Goal: Communication & Community: Answer question/provide support

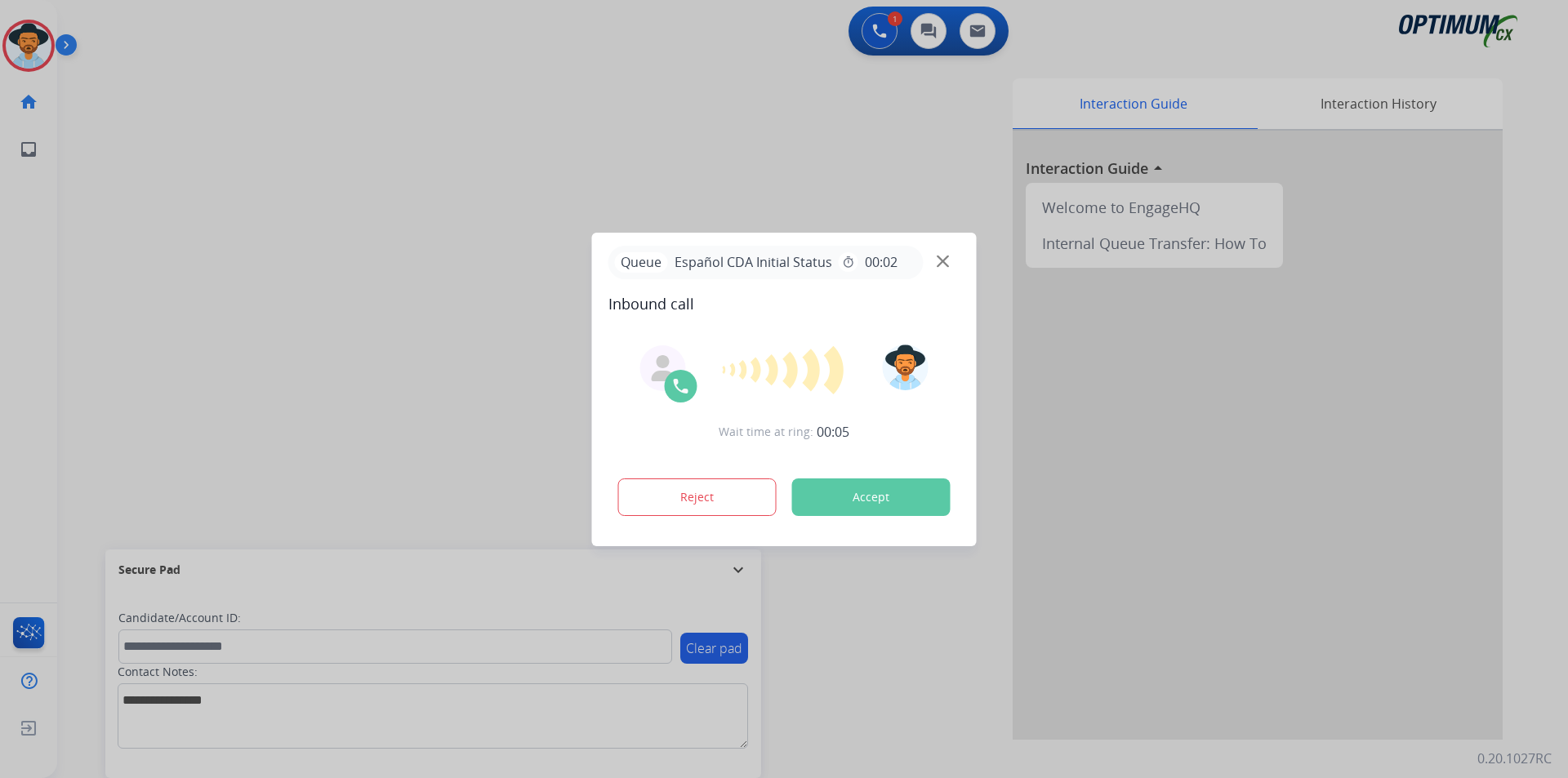
click at [635, 161] on div at bounding box center [784, 389] width 1568 height 778
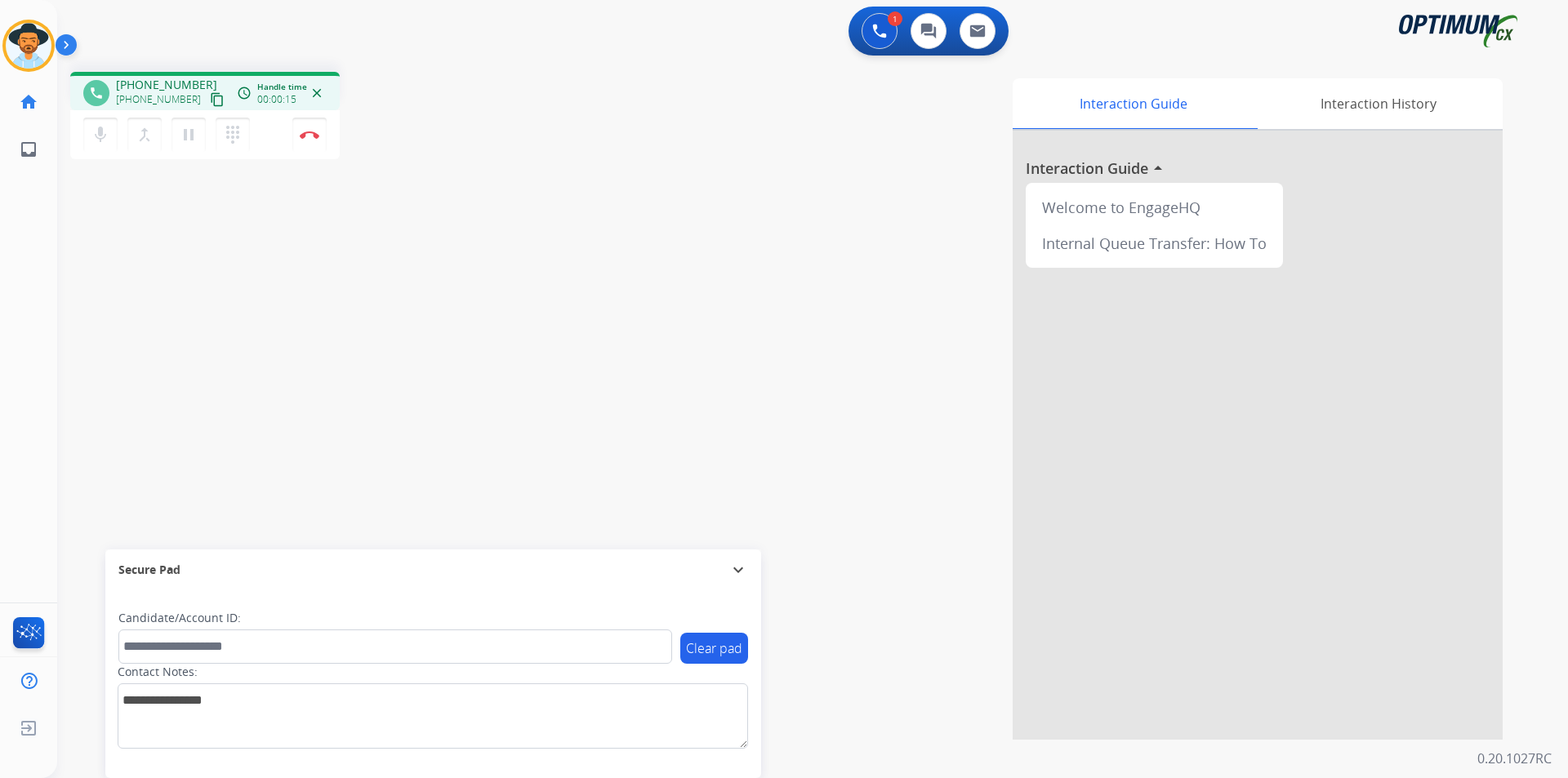
click at [176, 78] on span "[PHONE_NUMBER]" at bounding box center [167, 85] width 102 height 17
copy span "13057646440"
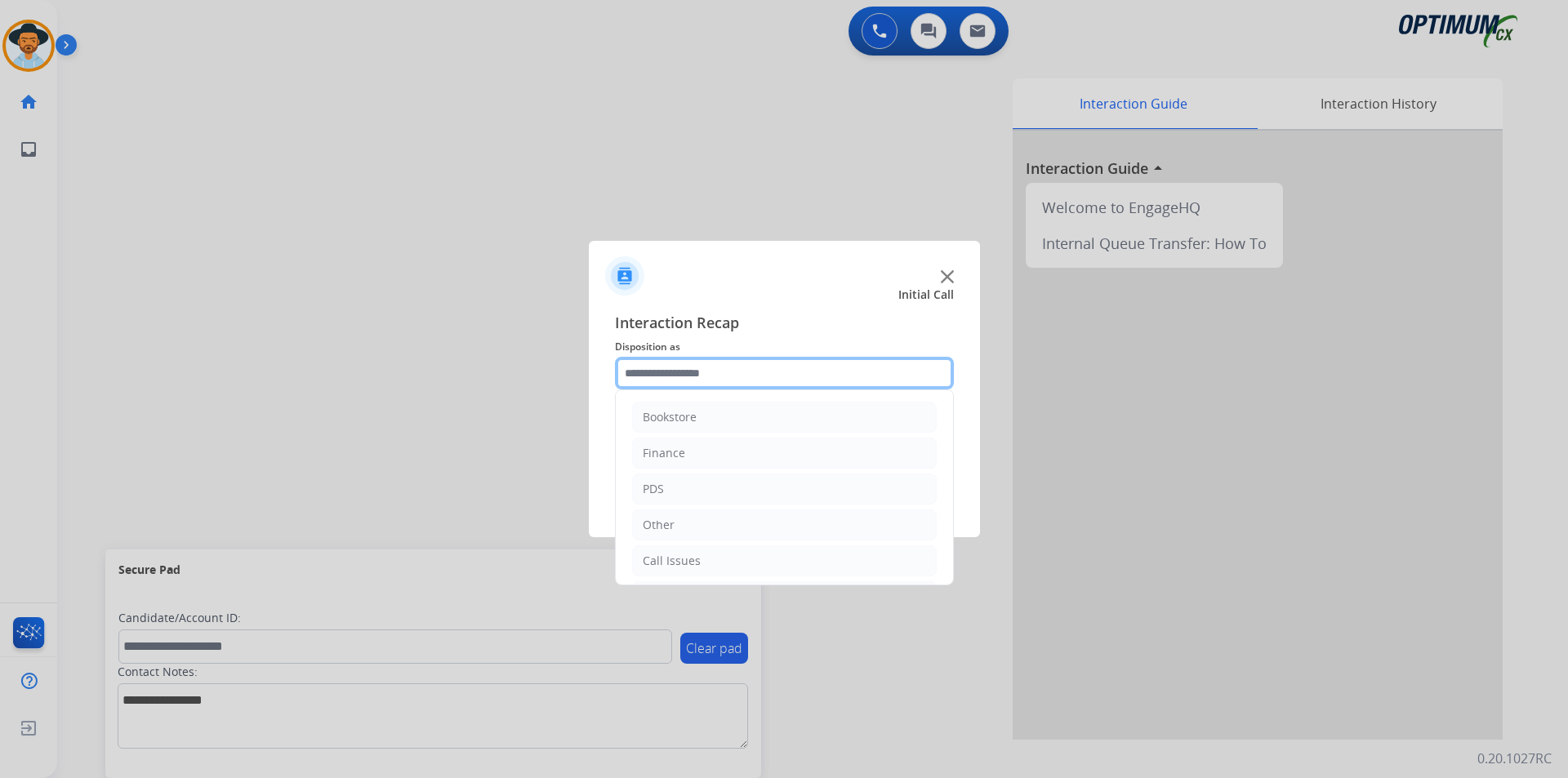
click at [879, 376] on input "text" at bounding box center [784, 372] width 339 height 32
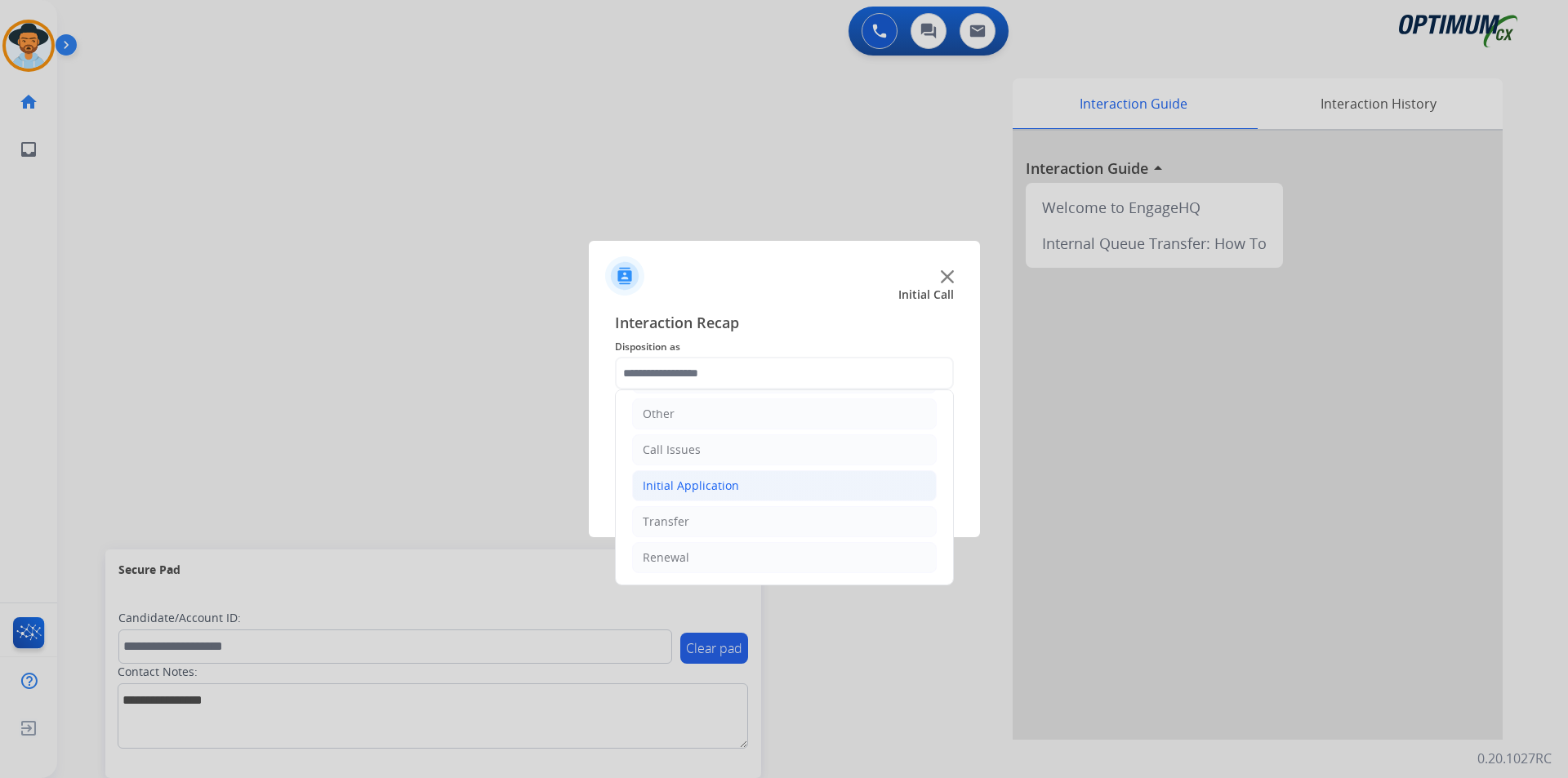
click at [780, 492] on li "Initial Application" at bounding box center [785, 486] width 305 height 31
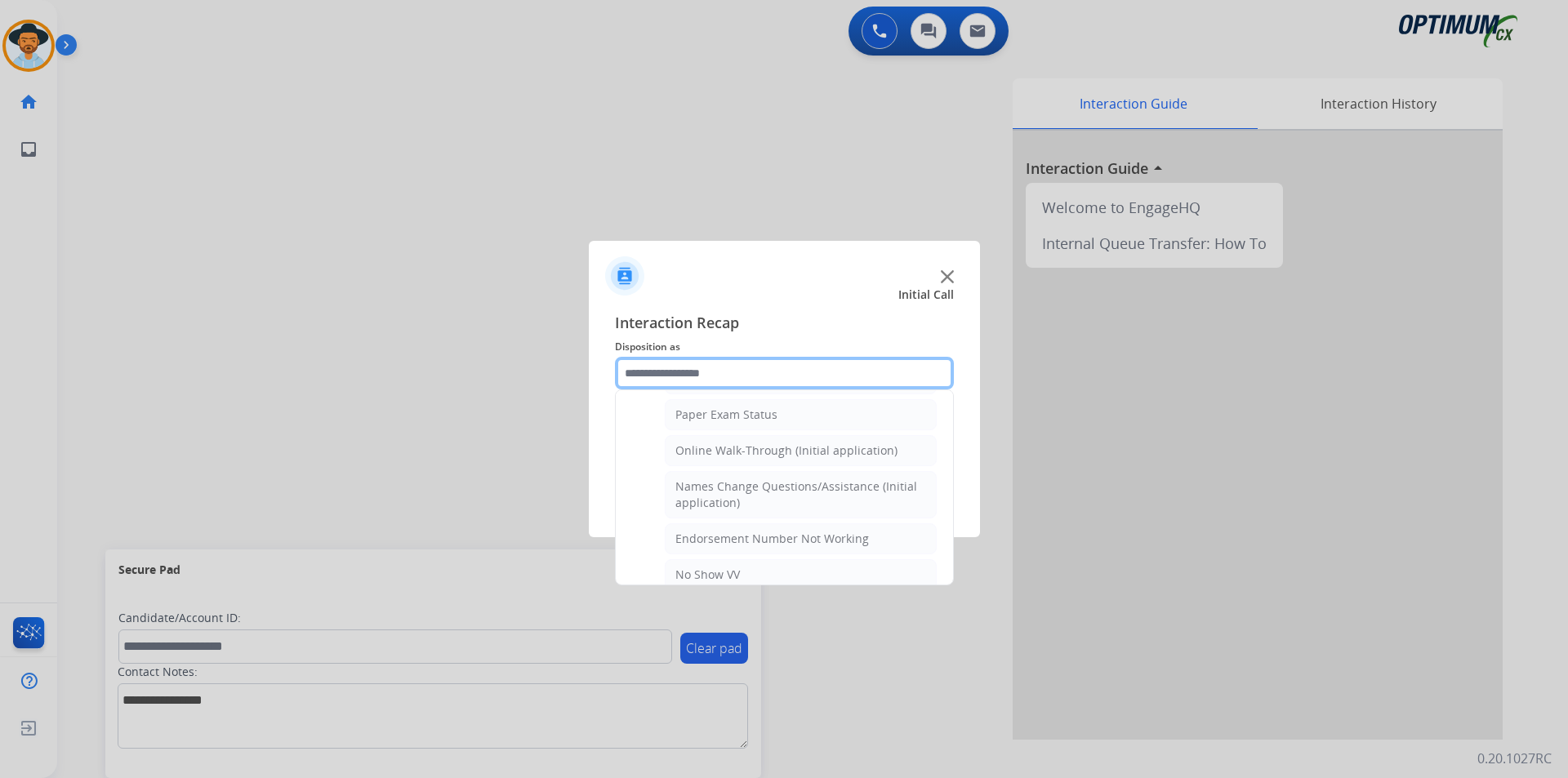
scroll to position [53, 0]
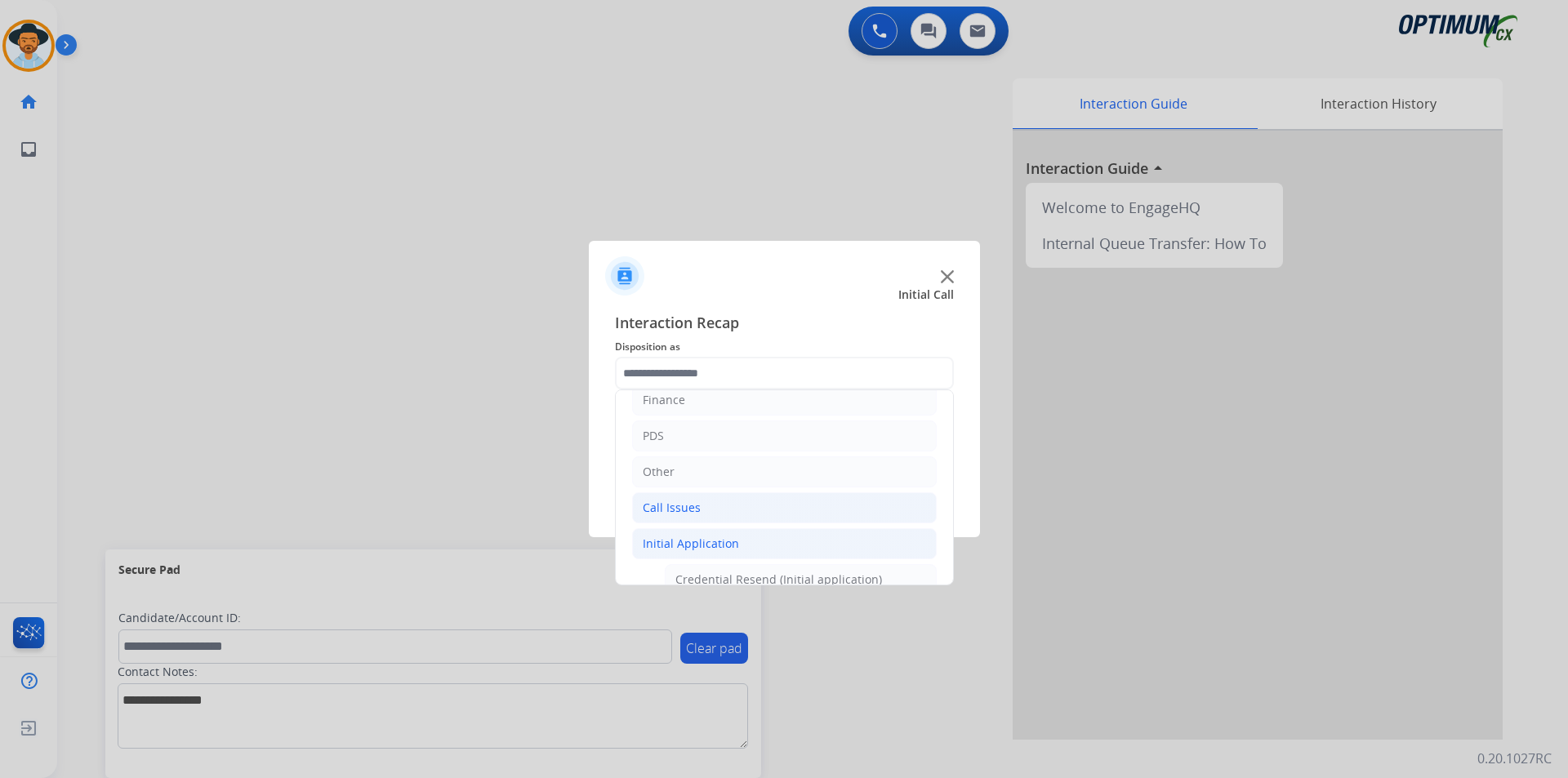
click at [762, 505] on li "Call Issues" at bounding box center [785, 508] width 305 height 31
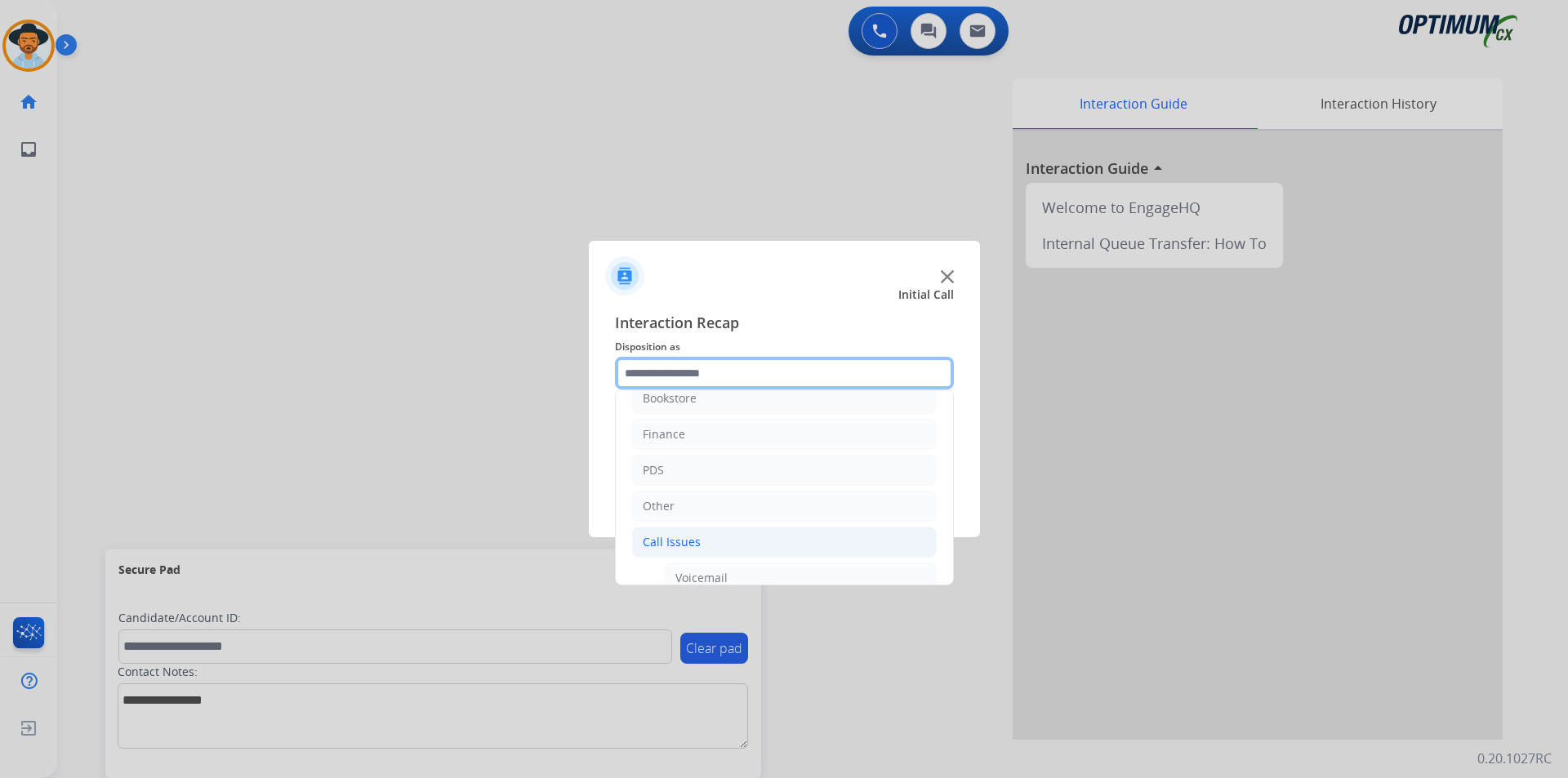
scroll to position [154, 0]
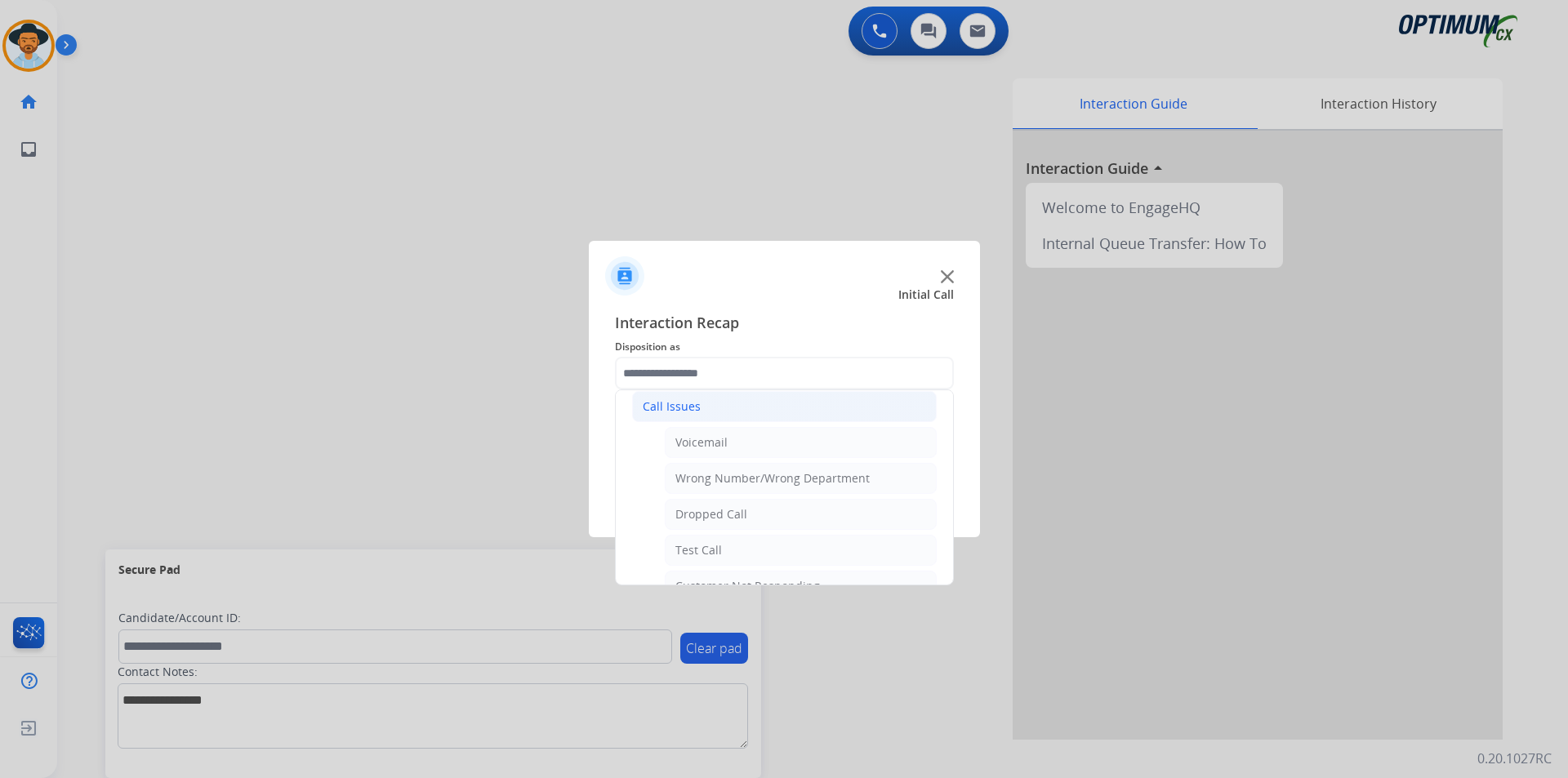
click at [762, 505] on li "Dropped Call" at bounding box center [801, 514] width 272 height 31
type input "**********"
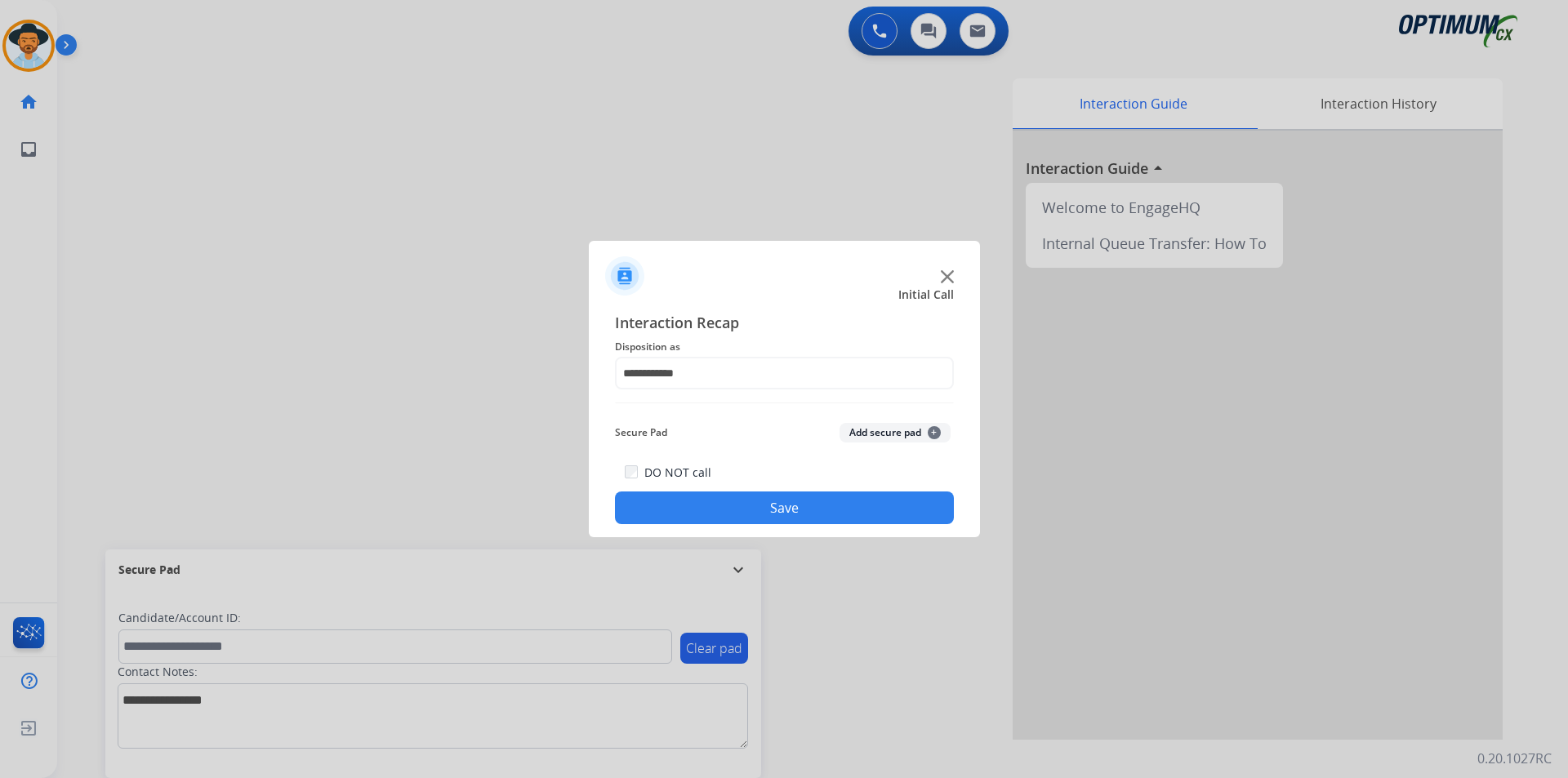
click at [760, 506] on button "Save" at bounding box center [784, 507] width 339 height 32
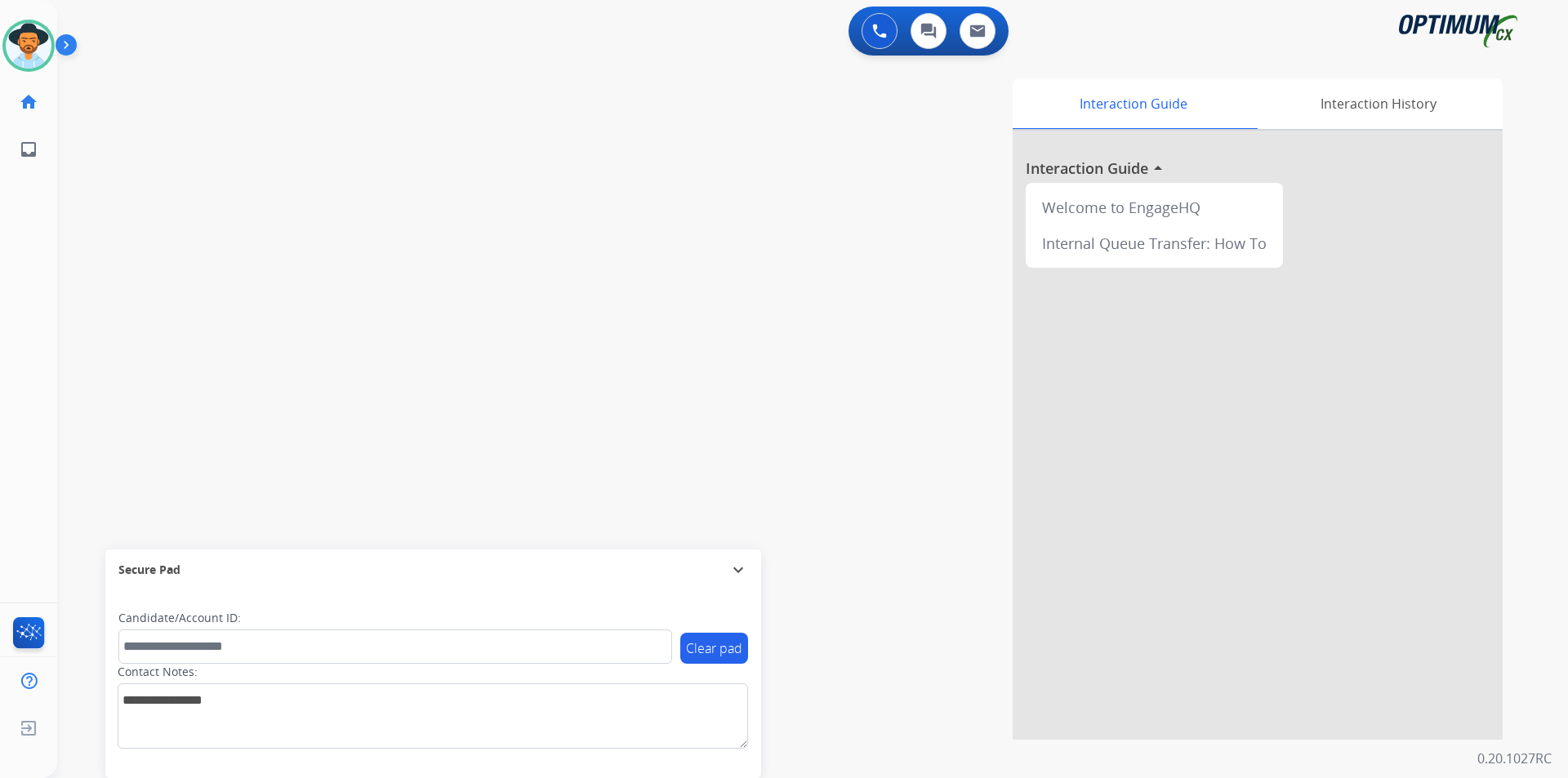
click at [576, 206] on div "Interaction Guide Interaction History Interaction Guide arrow_drop_up Welcome t…" at bounding box center [1022, 409] width 962 height 662
click at [644, 166] on div "Interaction Guide Interaction History Interaction Guide arrow_drop_up Welcome t…" at bounding box center [1022, 409] width 962 height 662
click at [176, 83] on span "+13056211963" at bounding box center [167, 85] width 102 height 17
copy span "13056211963"
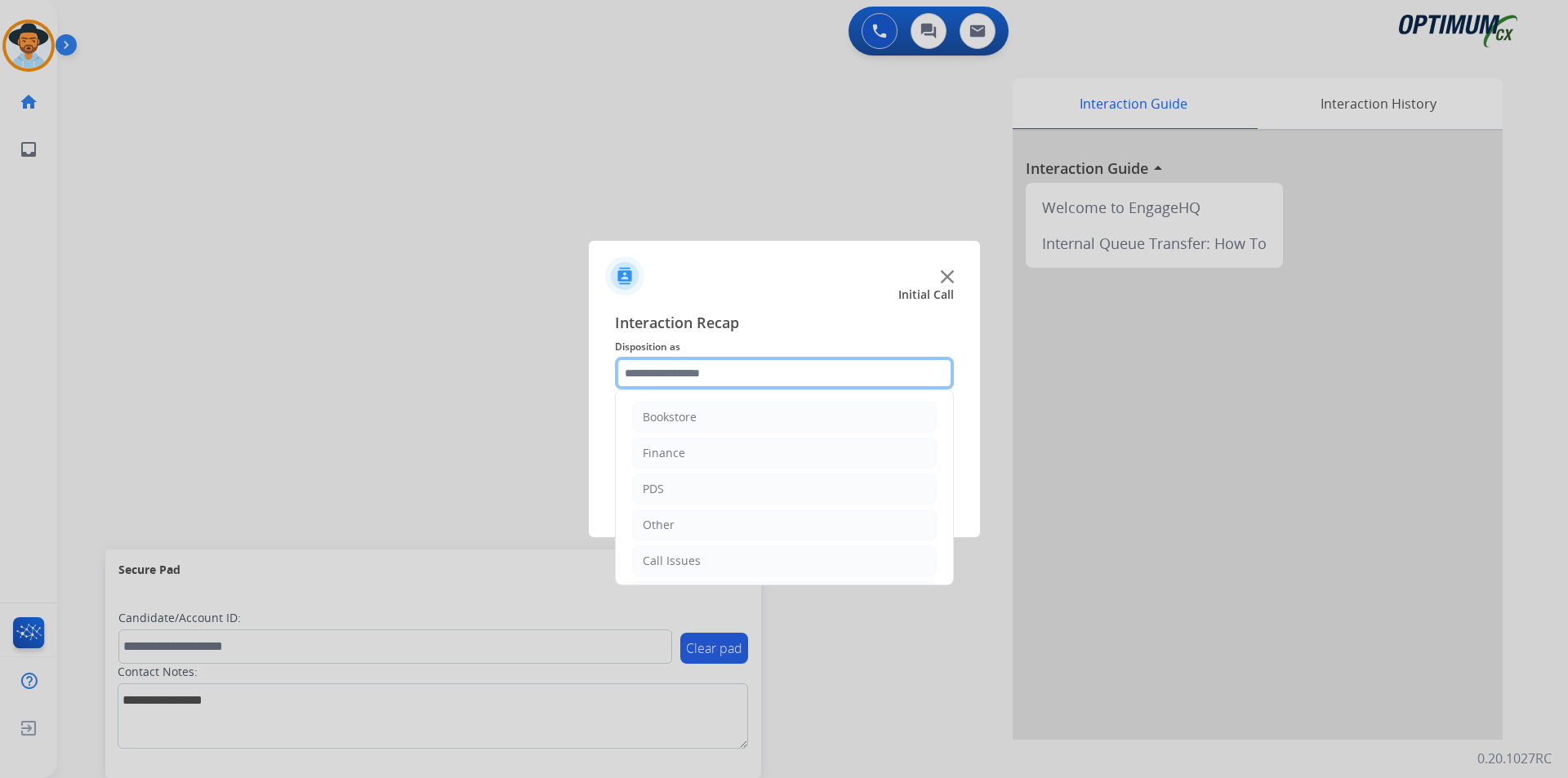
click at [850, 365] on input "text" at bounding box center [784, 372] width 339 height 32
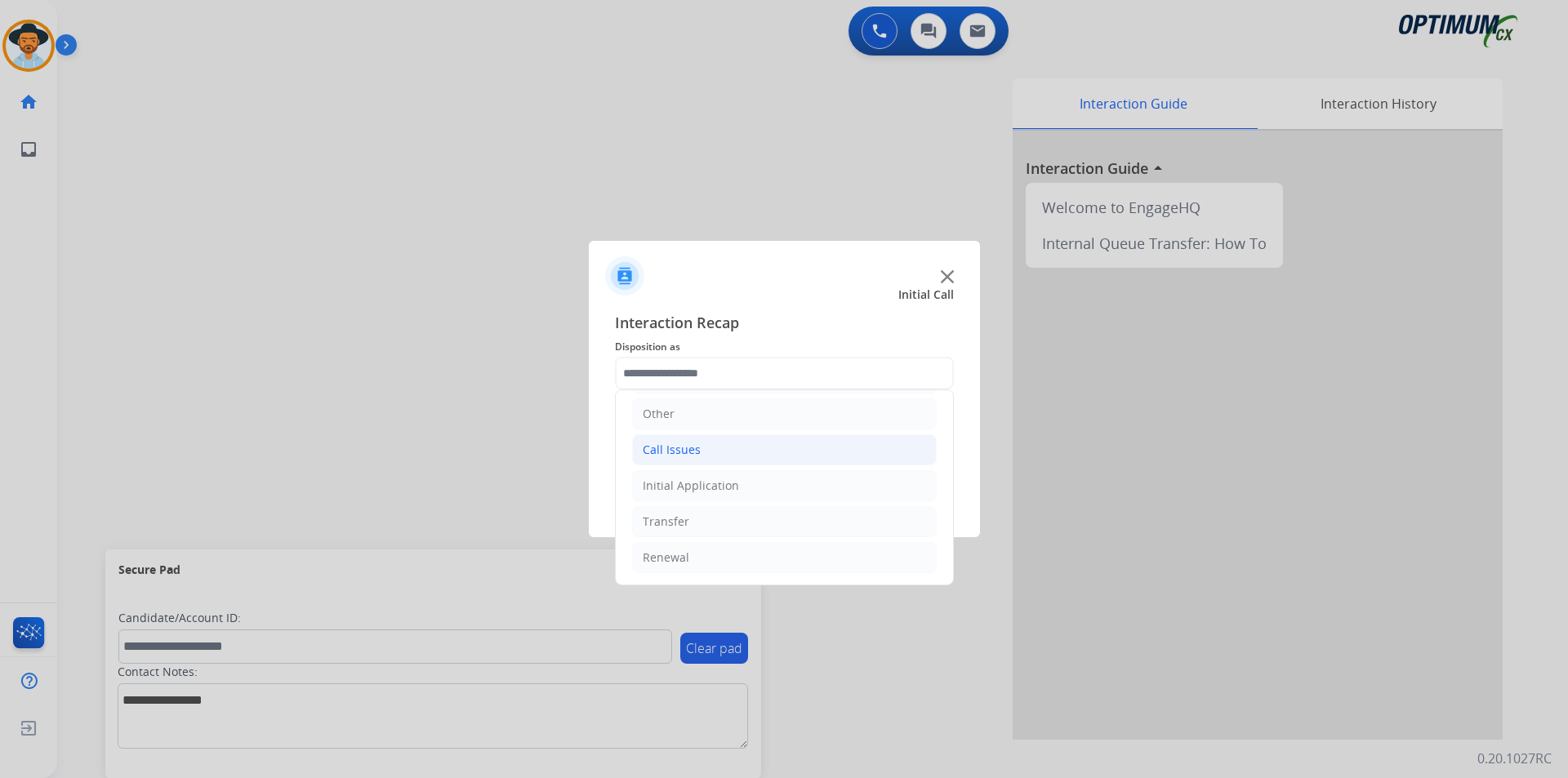
click at [747, 456] on li "Call Issues" at bounding box center [785, 450] width 305 height 31
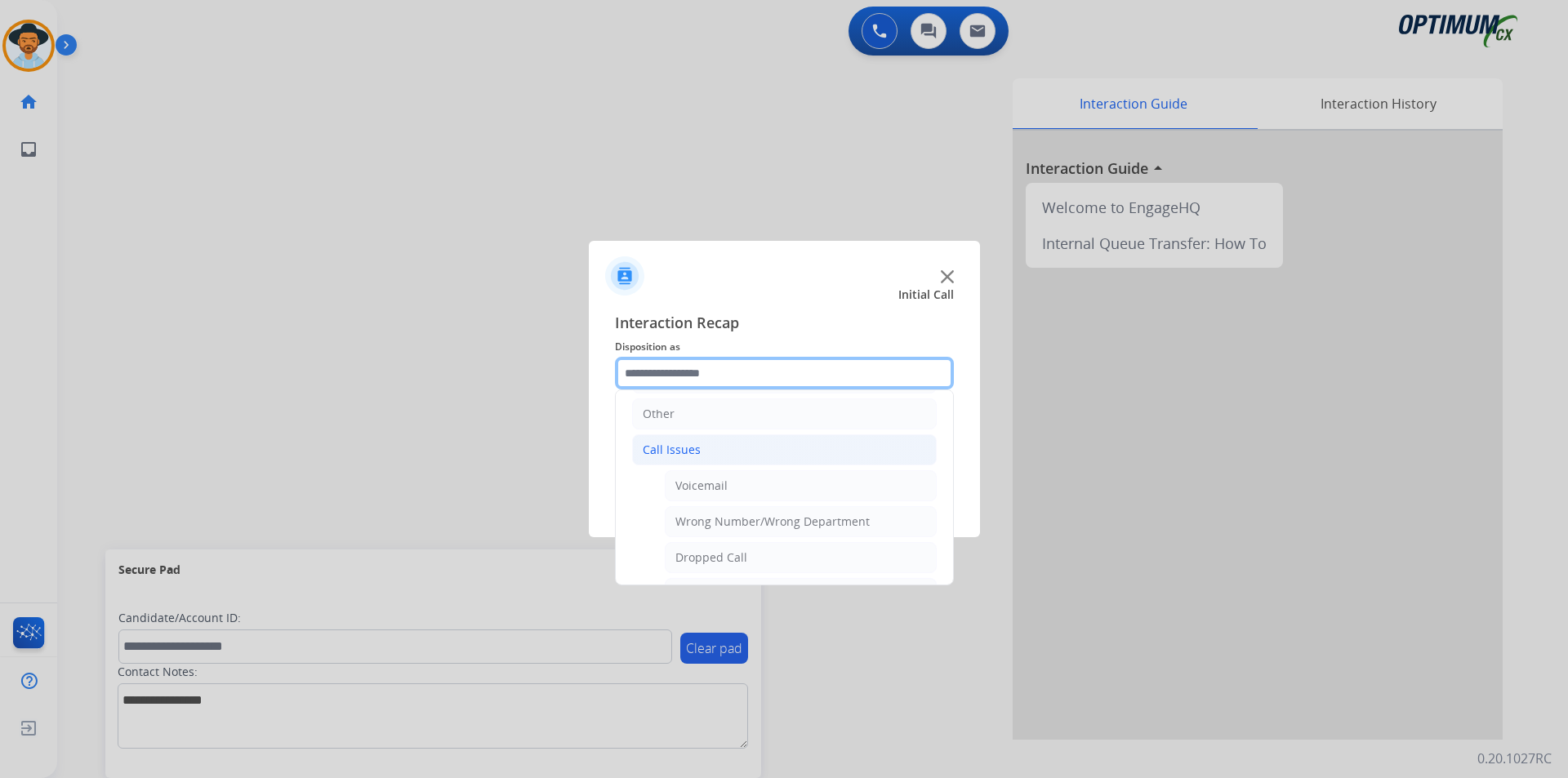
scroll to position [247, 0]
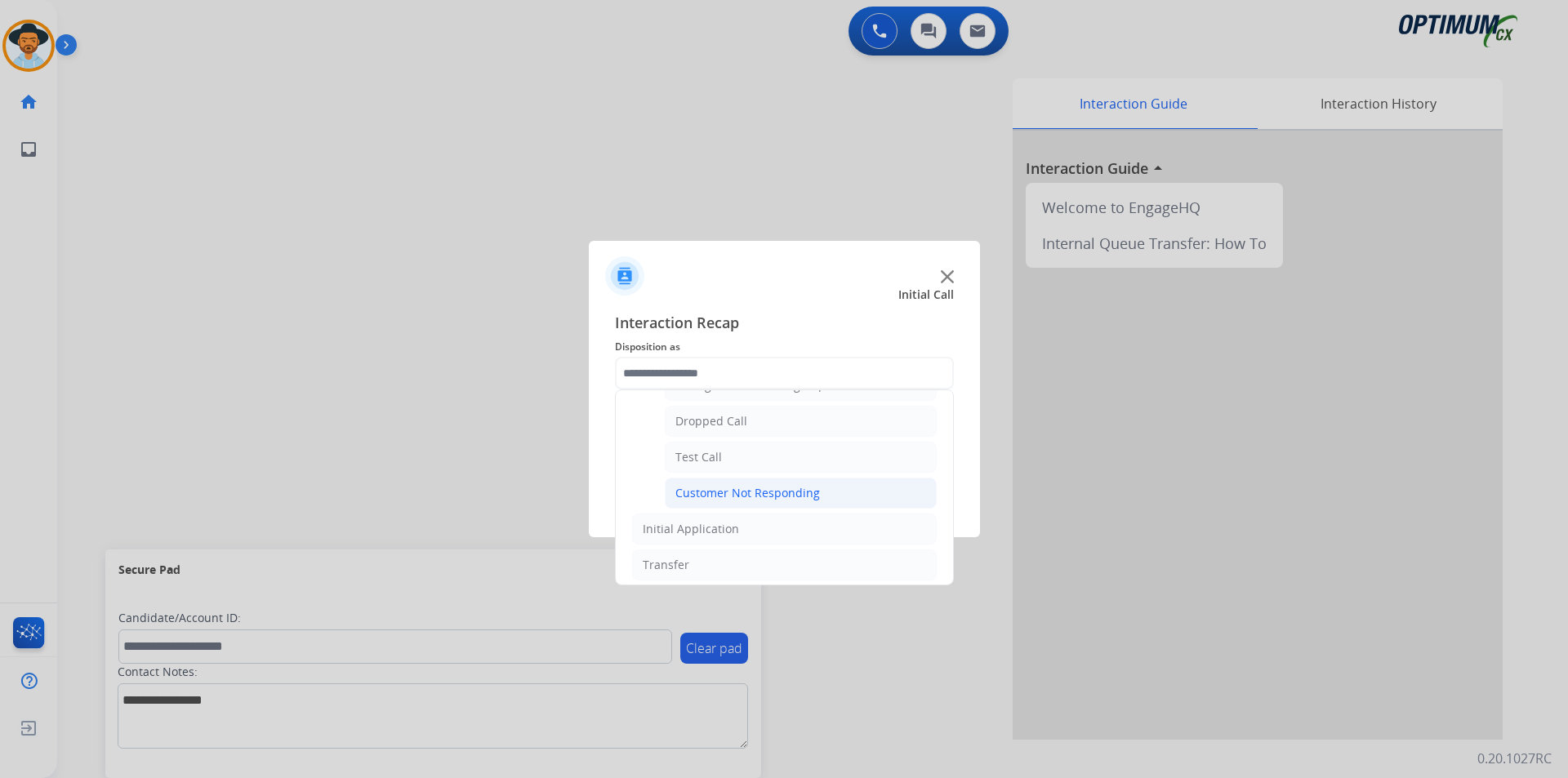
click at [756, 492] on div "Customer Not Responding" at bounding box center [748, 493] width 145 height 17
type input "**********"
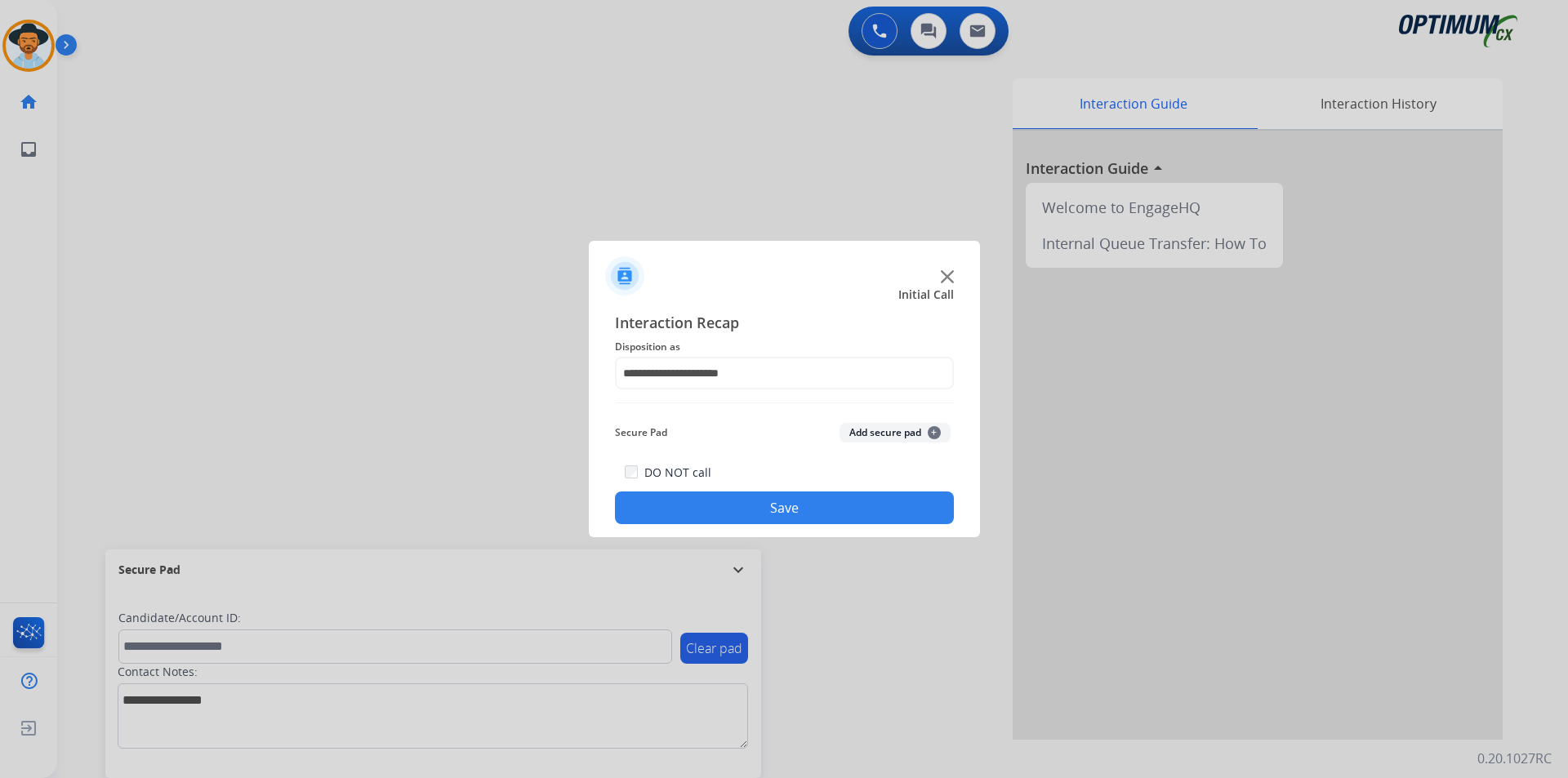
click at [762, 503] on button "Save" at bounding box center [784, 507] width 339 height 32
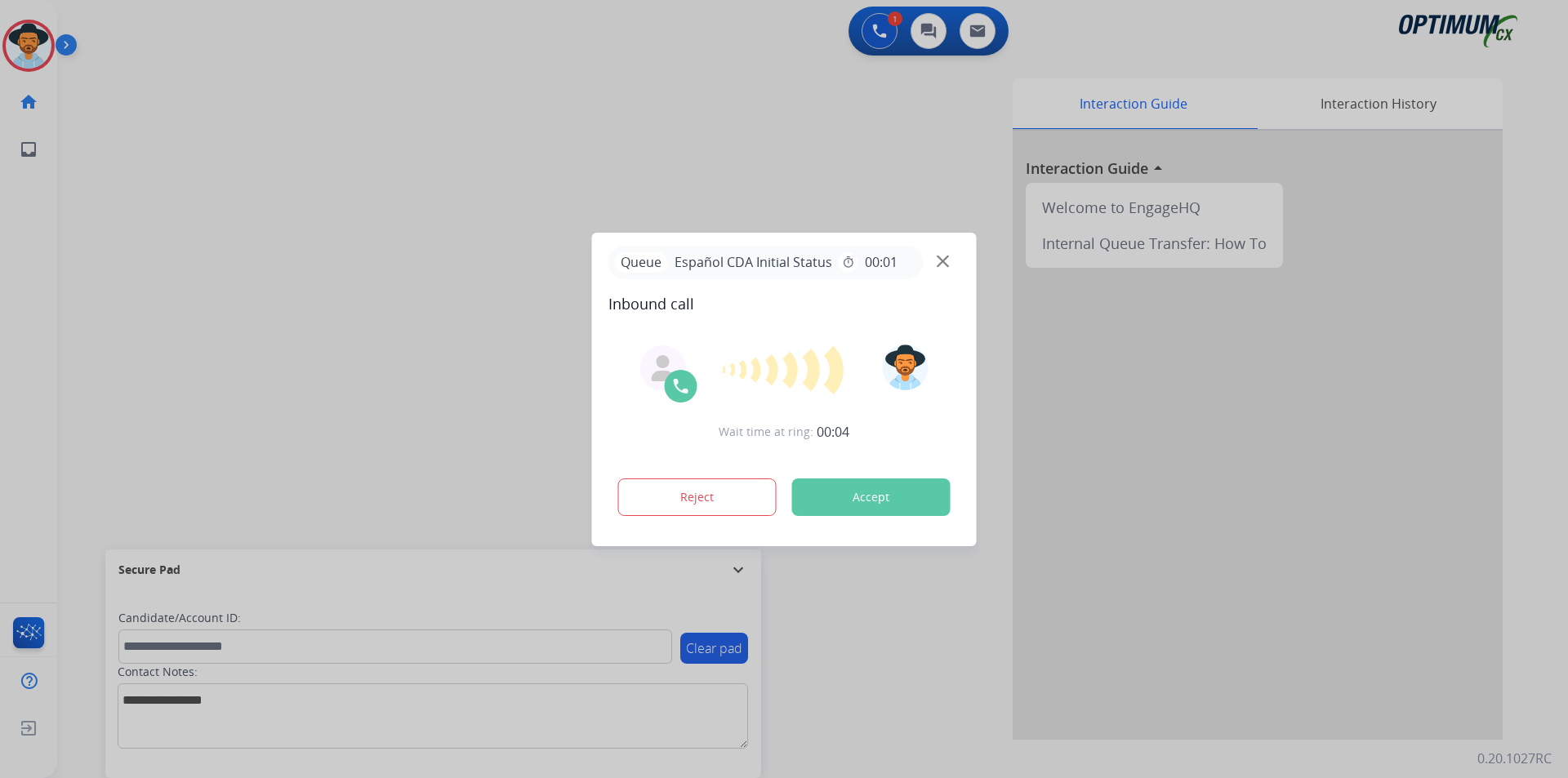
click at [586, 133] on div at bounding box center [784, 389] width 1568 height 778
click at [869, 489] on button "Accept" at bounding box center [871, 497] width 158 height 37
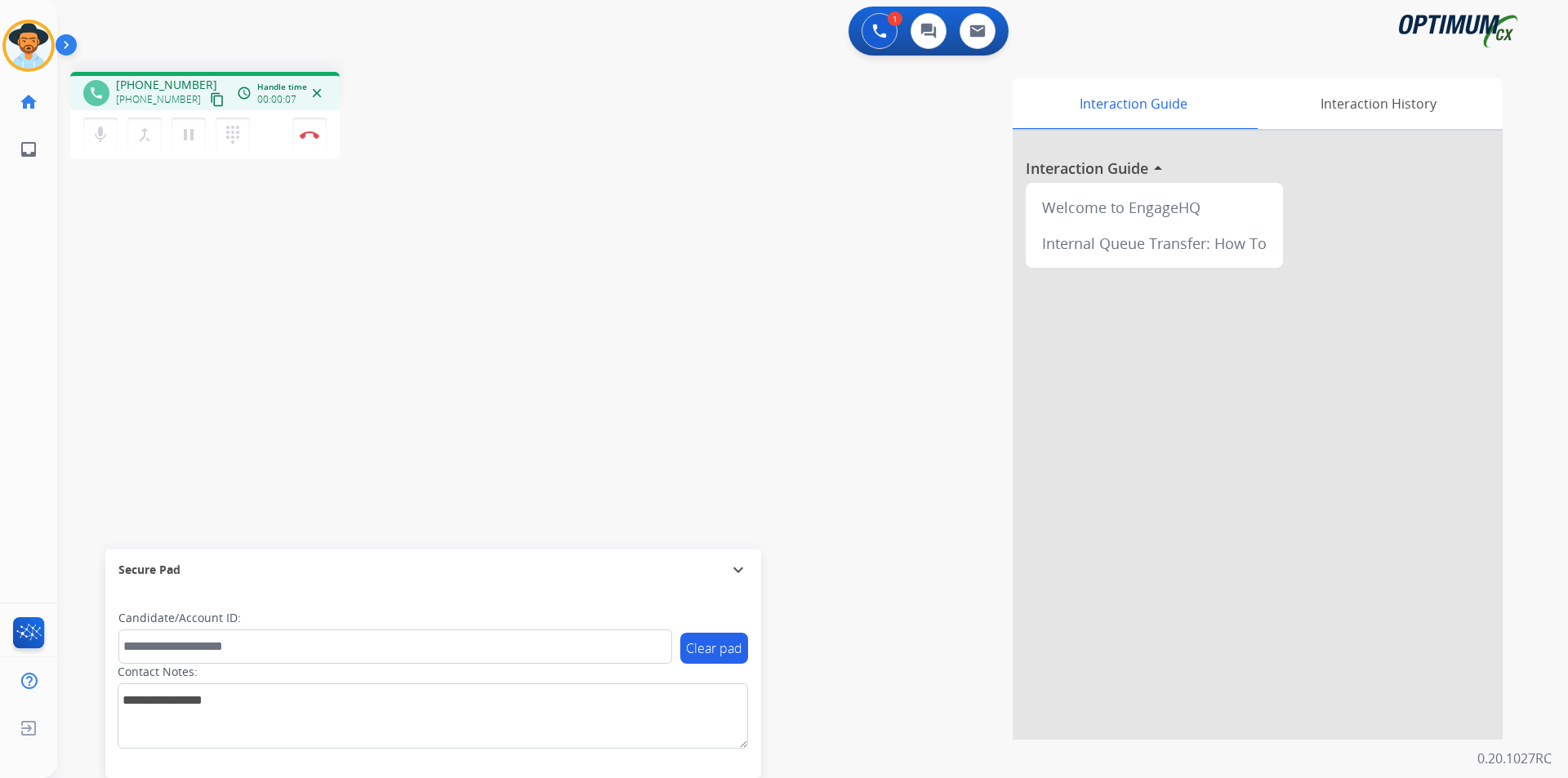
click at [147, 79] on span "+12404619730" at bounding box center [167, 85] width 102 height 17
copy span "12404619730"
click at [172, 86] on span "+12404619730" at bounding box center [167, 85] width 102 height 17
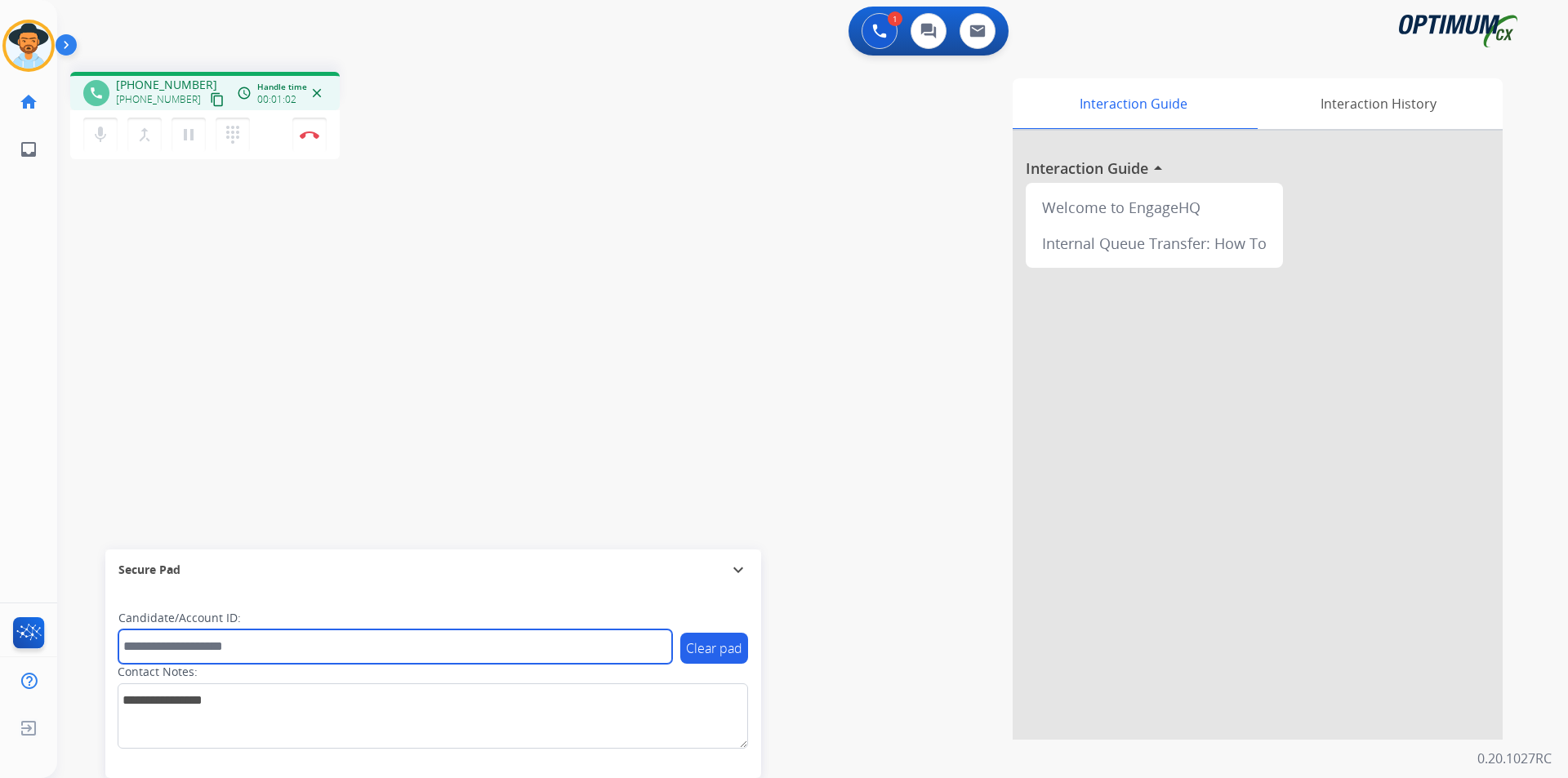
click at [330, 634] on input "text" at bounding box center [395, 646] width 553 height 34
paste input "**********"
click at [124, 648] on input "**********" at bounding box center [395, 646] width 553 height 34
type input "**********"
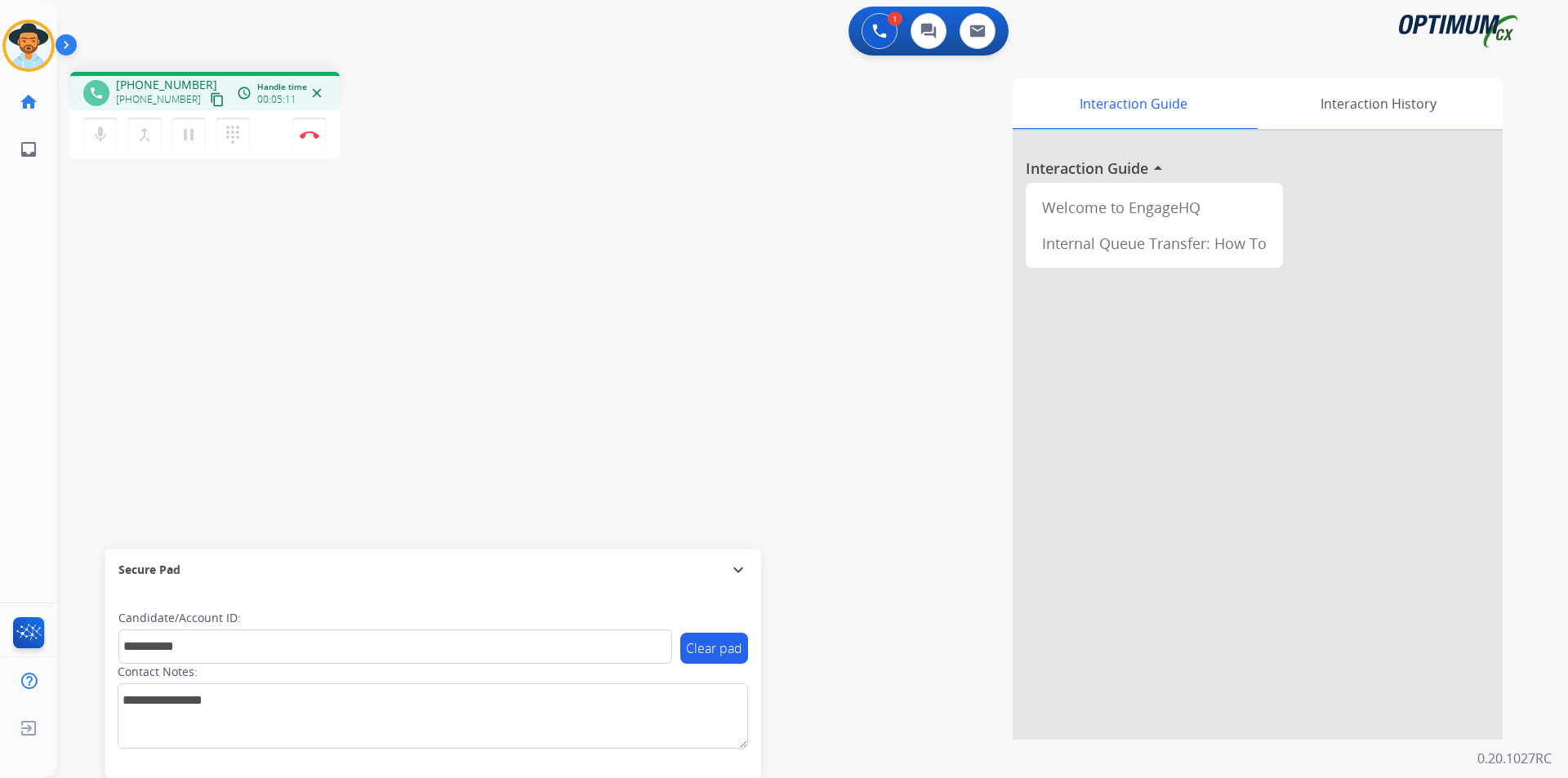
click at [159, 239] on div "**********" at bounding box center [793, 399] width 1472 height 681
click at [310, 145] on button "Disconnect" at bounding box center [309, 134] width 34 height 34
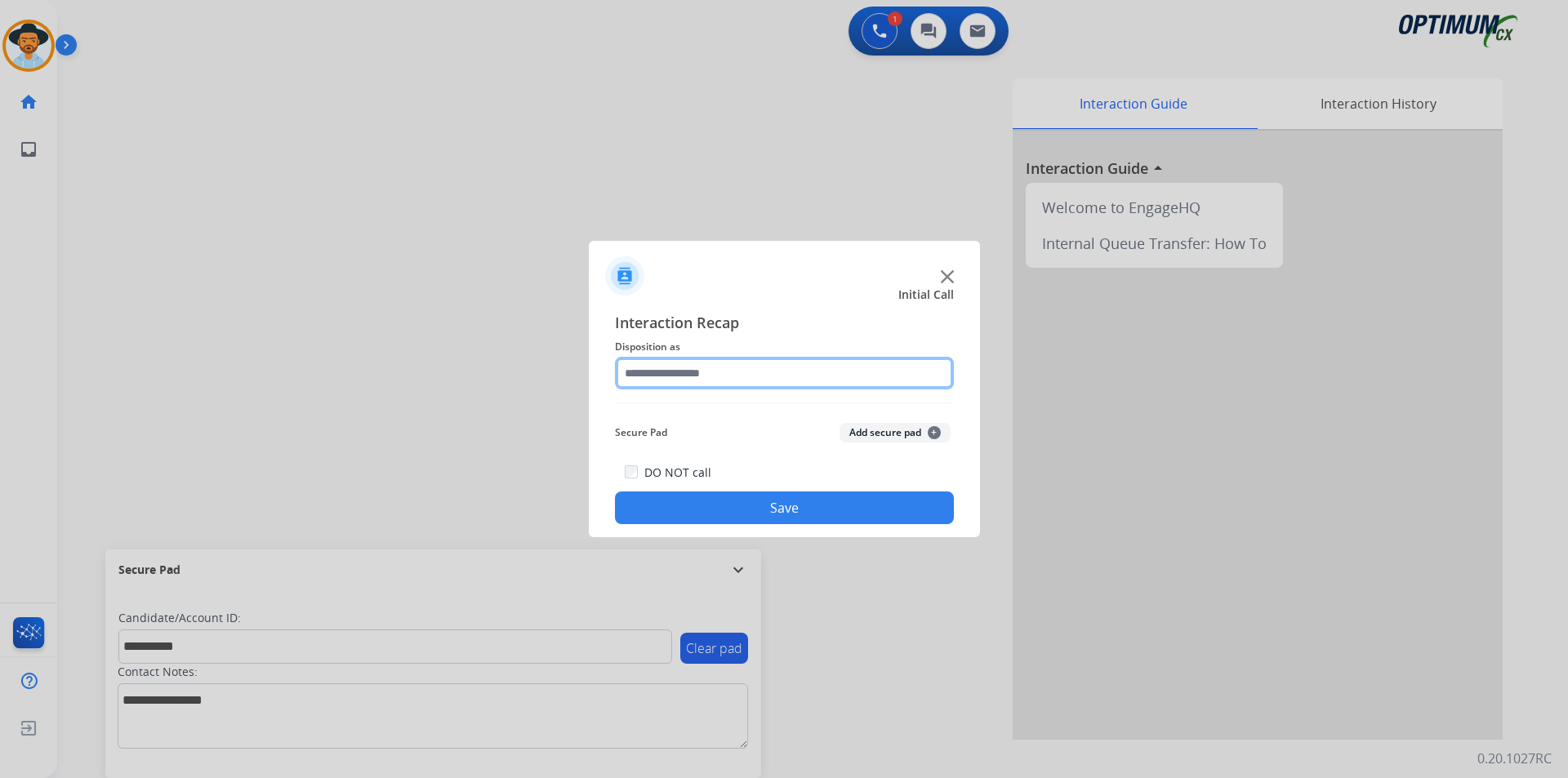
click at [741, 369] on input "text" at bounding box center [784, 372] width 339 height 32
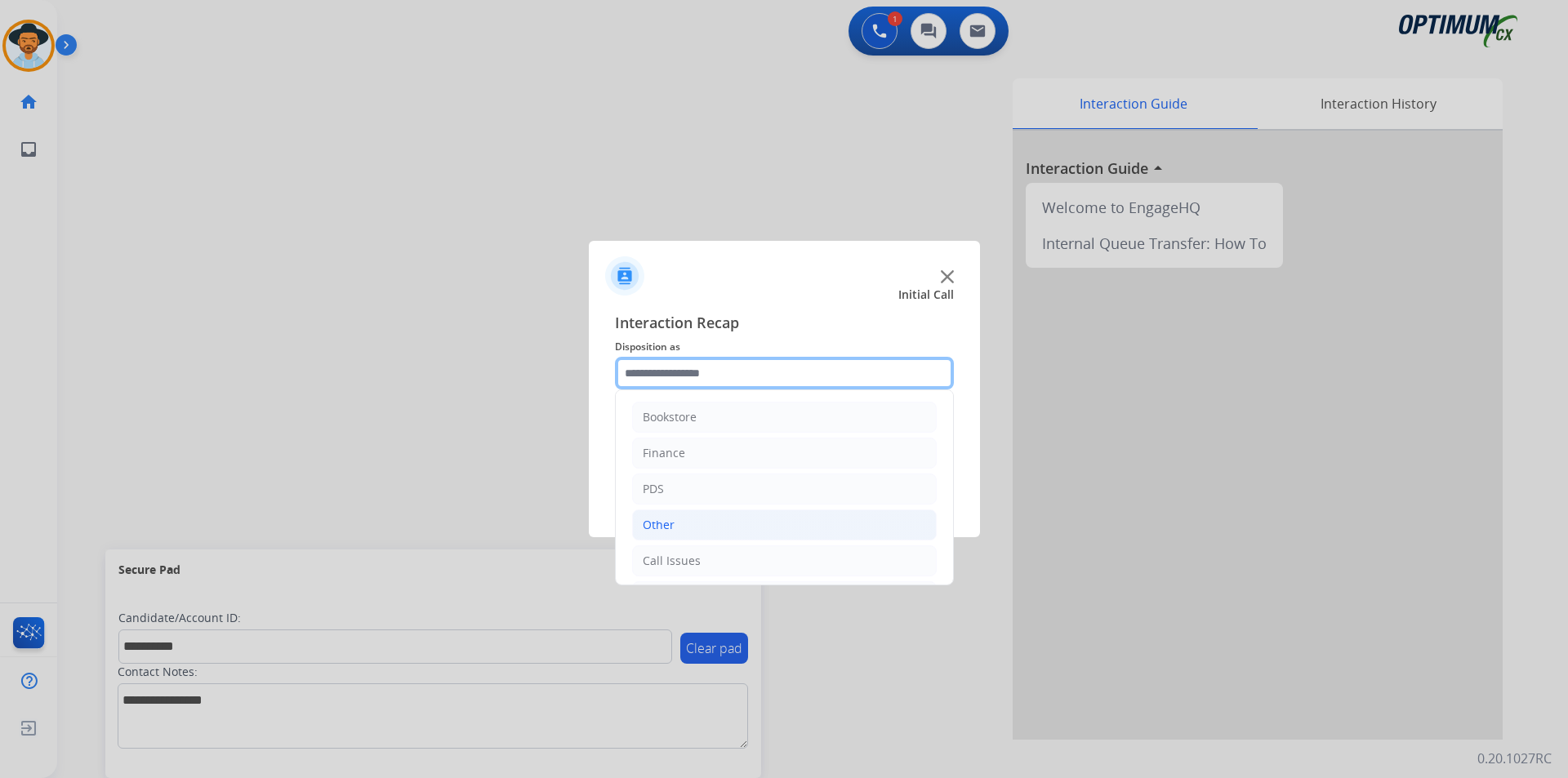
scroll to position [111, 0]
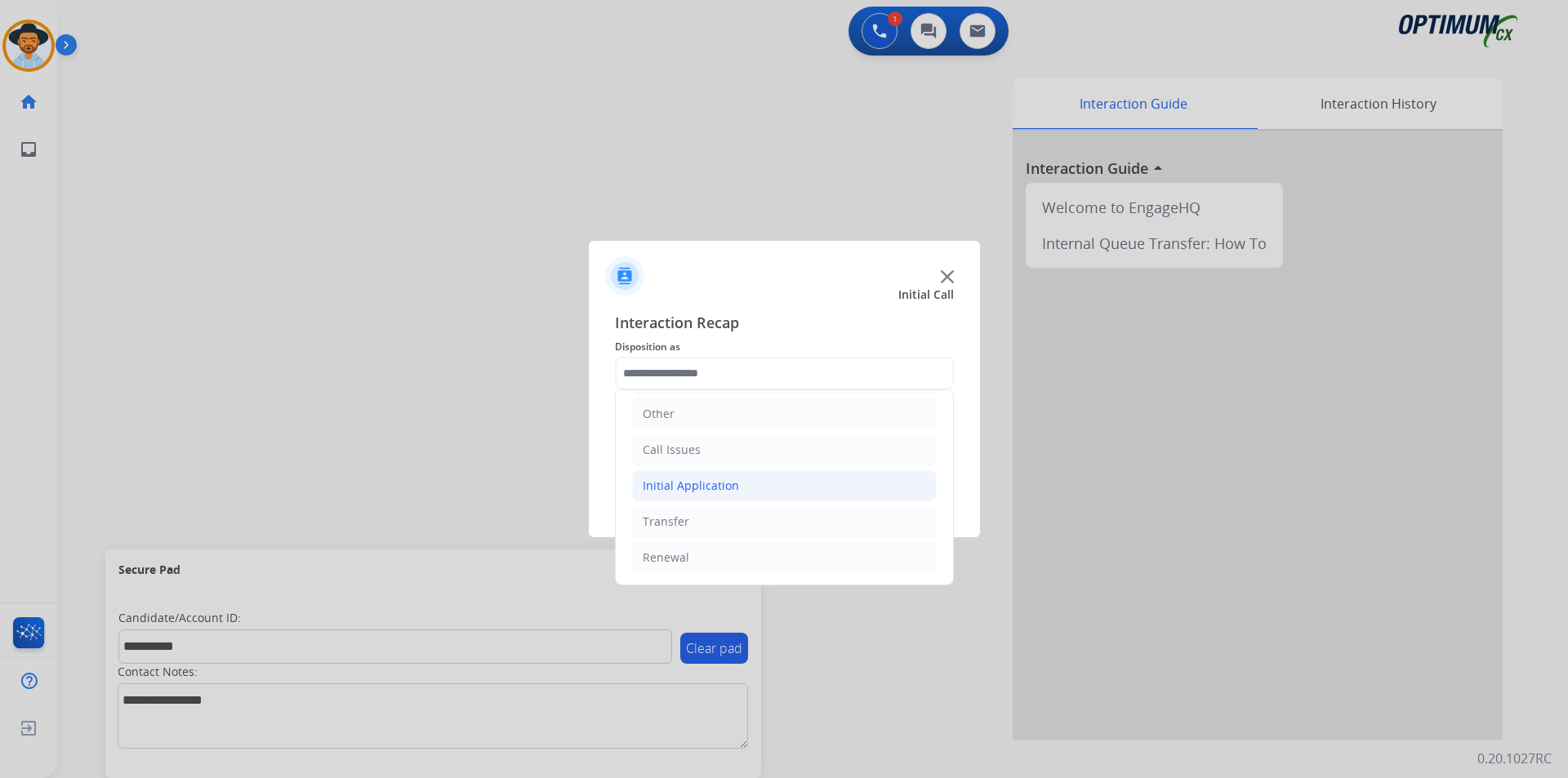
click at [806, 496] on li "Initial Application" at bounding box center [785, 486] width 305 height 31
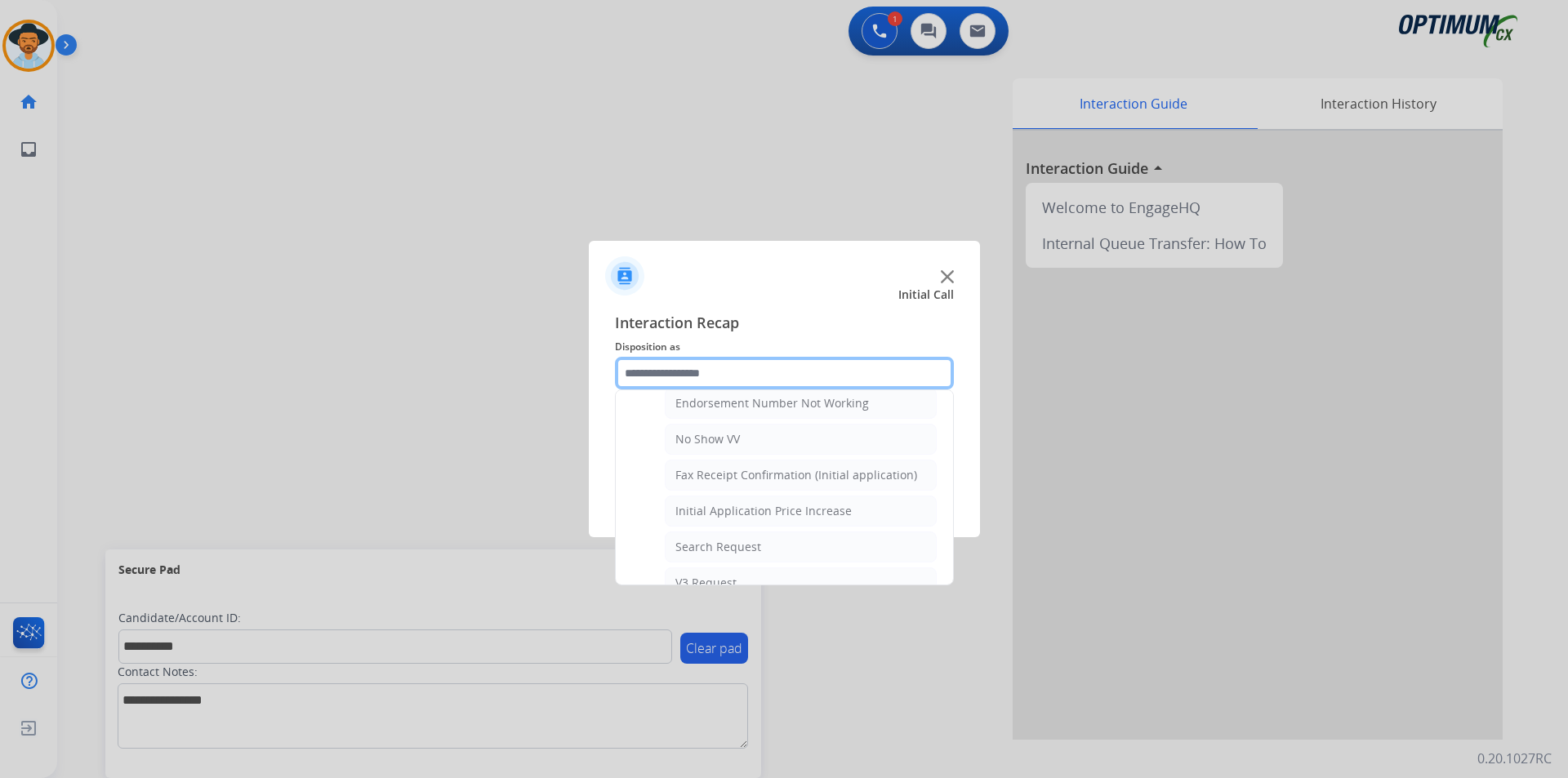
scroll to position [325, 0]
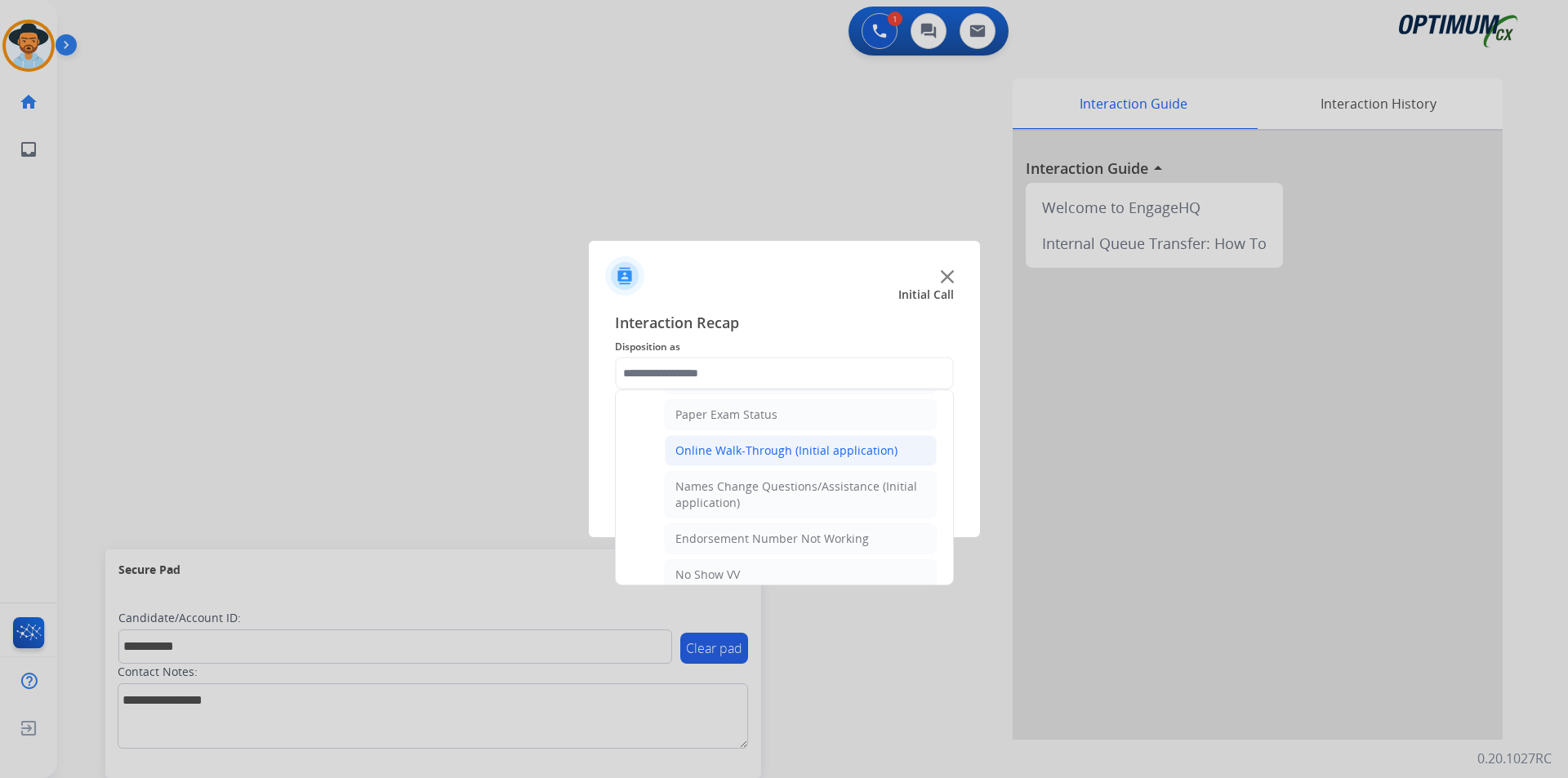
click at [817, 454] on div "Online Walk-Through (Initial application)" at bounding box center [786, 451] width 222 height 17
type input "**********"
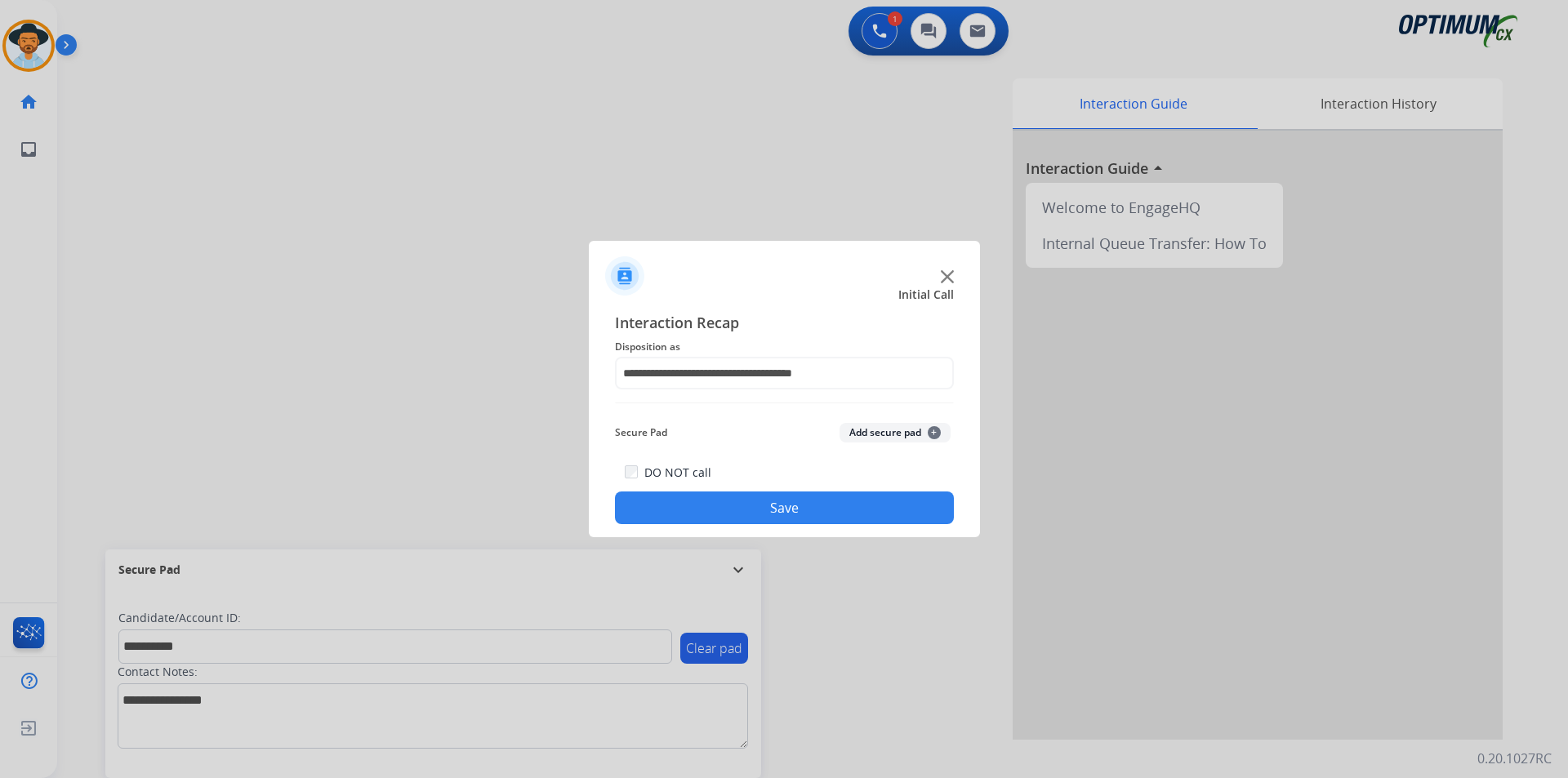
click at [772, 509] on button "Save" at bounding box center [784, 507] width 339 height 32
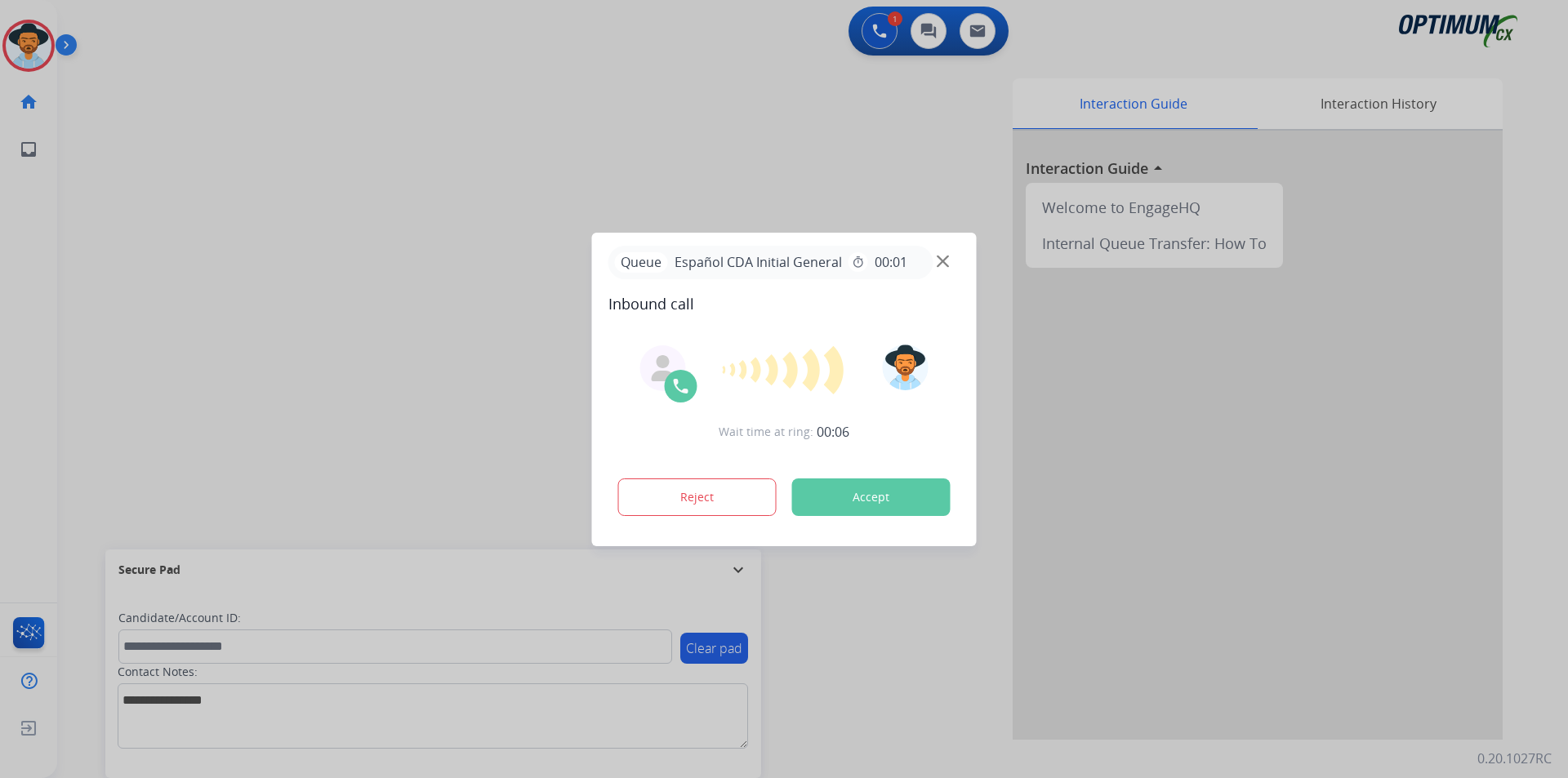
click at [563, 107] on div at bounding box center [784, 389] width 1568 height 778
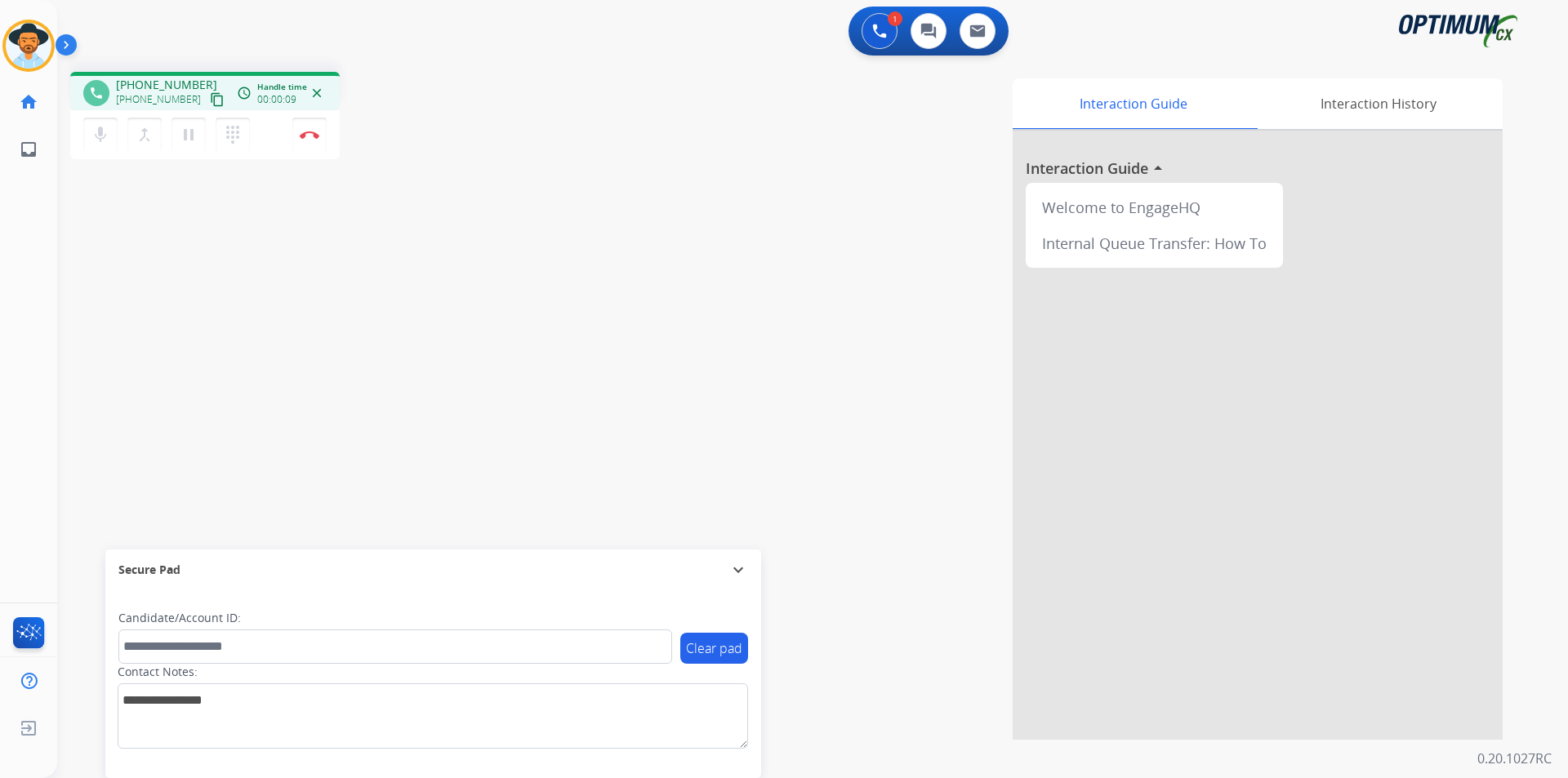
click at [170, 78] on span "+17868266866" at bounding box center [167, 85] width 102 height 17
copy span "17868266866"
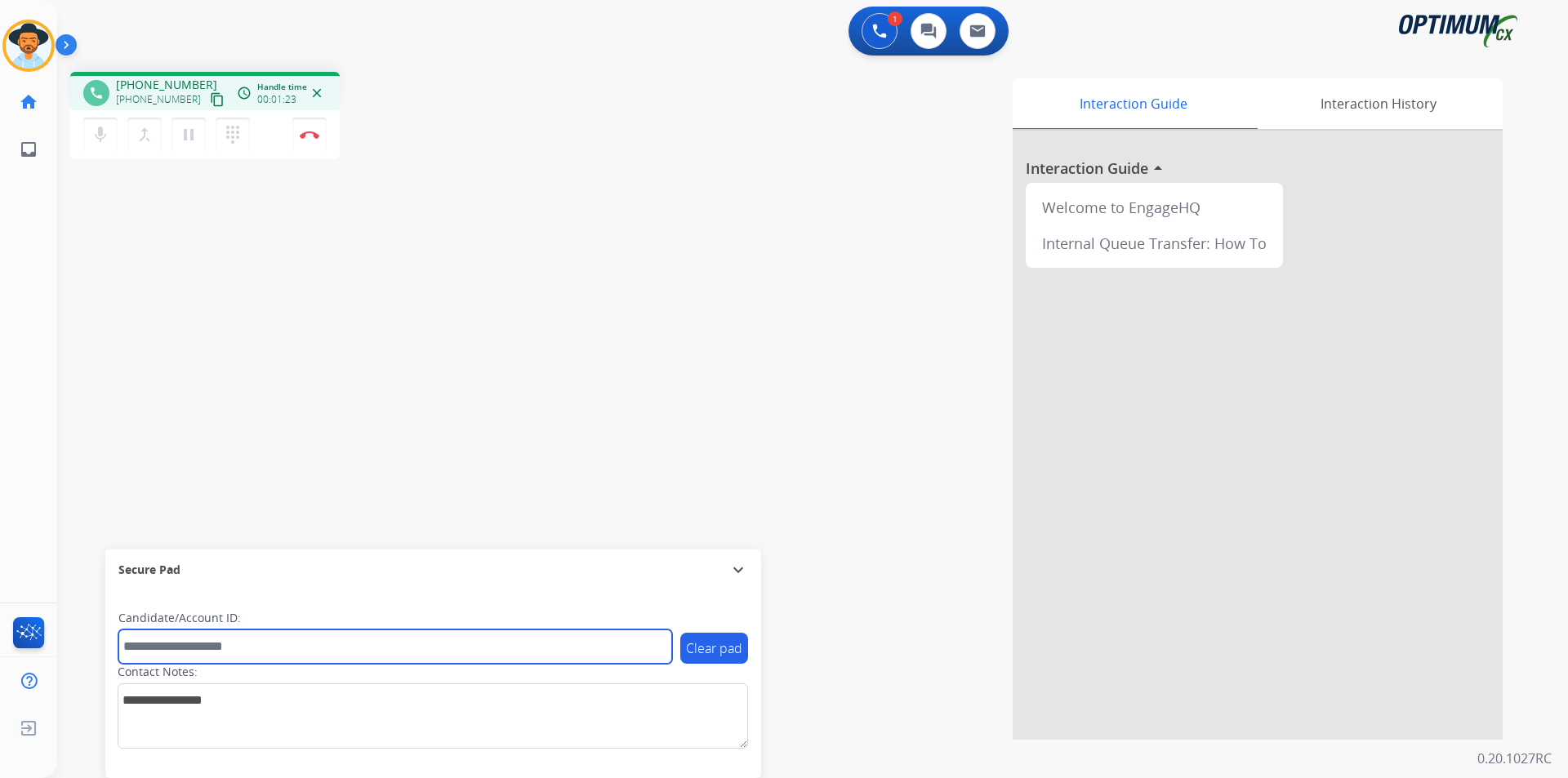
click at [459, 643] on input "text" at bounding box center [395, 646] width 553 height 34
click at [468, 649] on input "text" at bounding box center [395, 646] width 553 height 34
click at [171, 648] on input "**********" at bounding box center [395, 646] width 553 height 34
type input "**********"
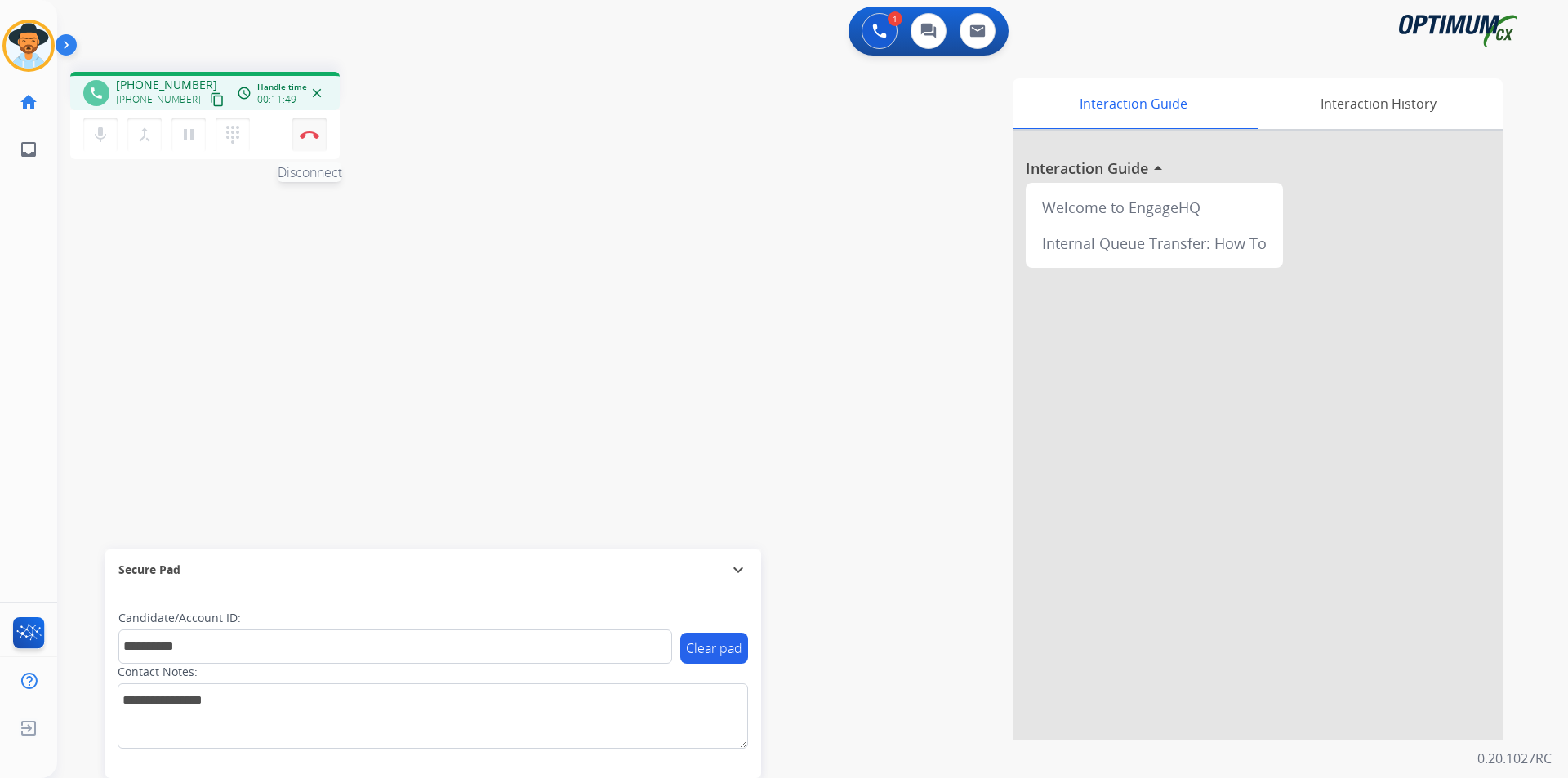
click at [304, 134] on img at bounding box center [310, 135] width 20 height 8
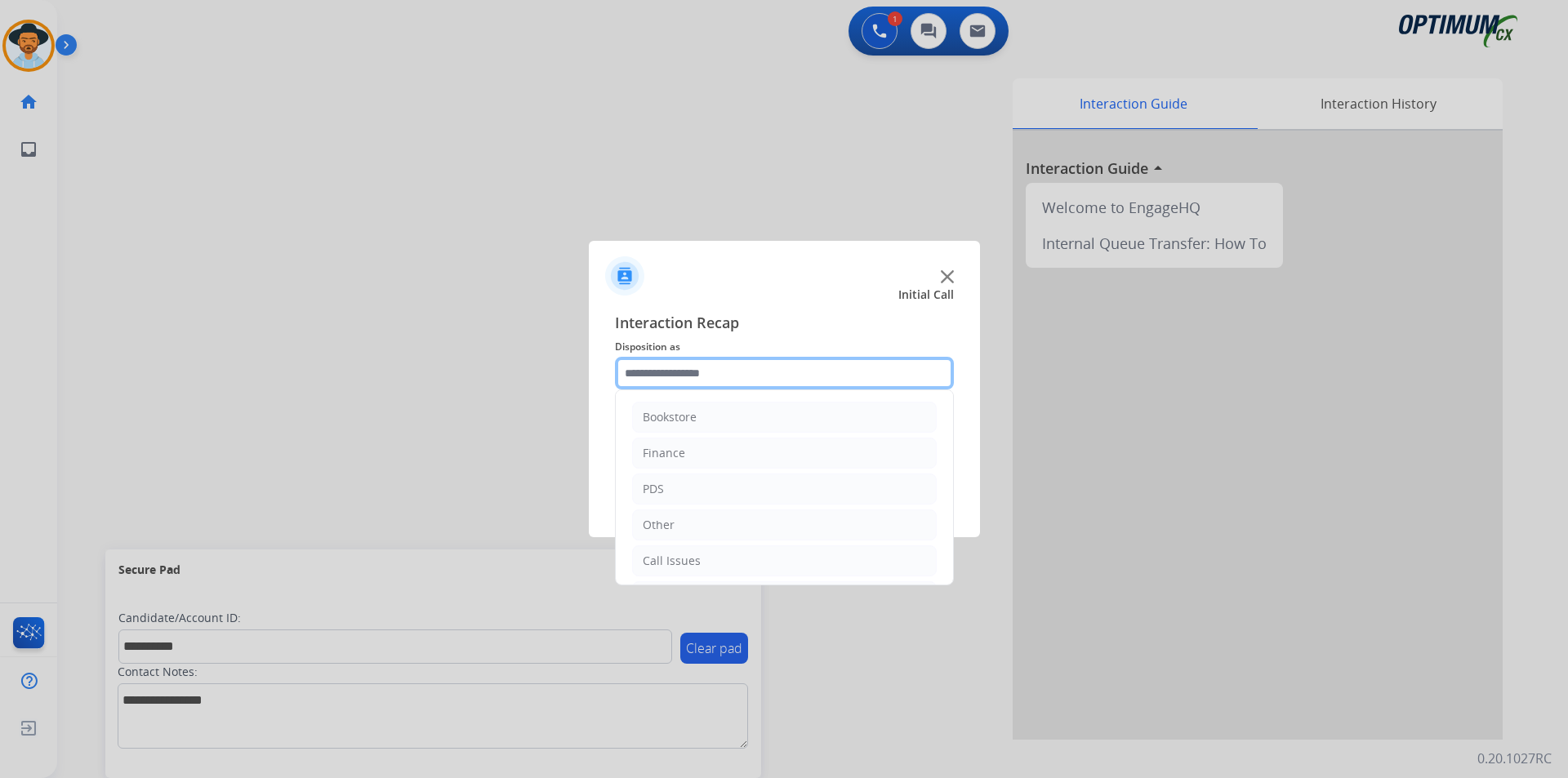
click at [784, 365] on input "text" at bounding box center [784, 372] width 339 height 32
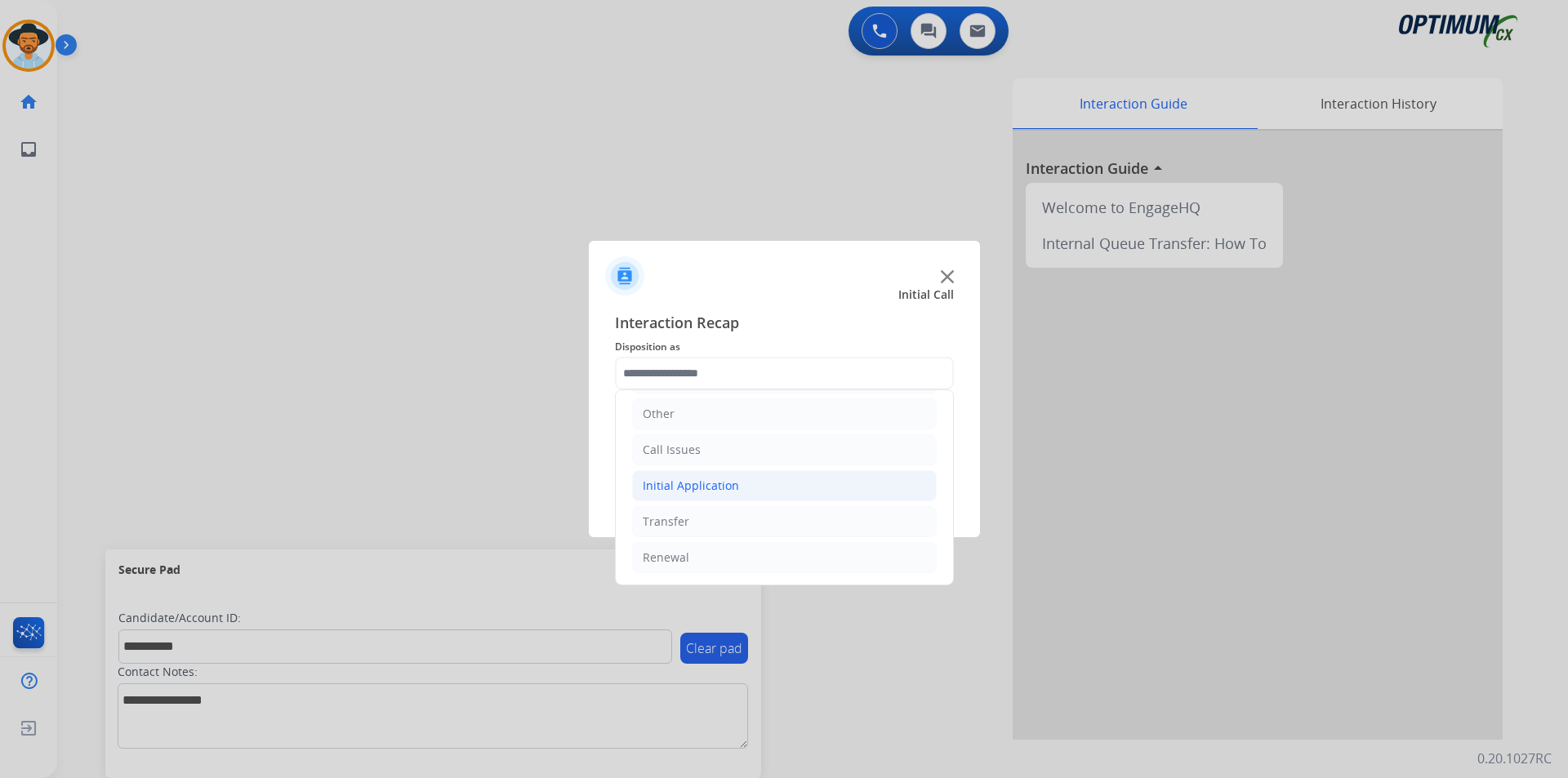
click at [745, 487] on li "Initial Application" at bounding box center [785, 486] width 305 height 31
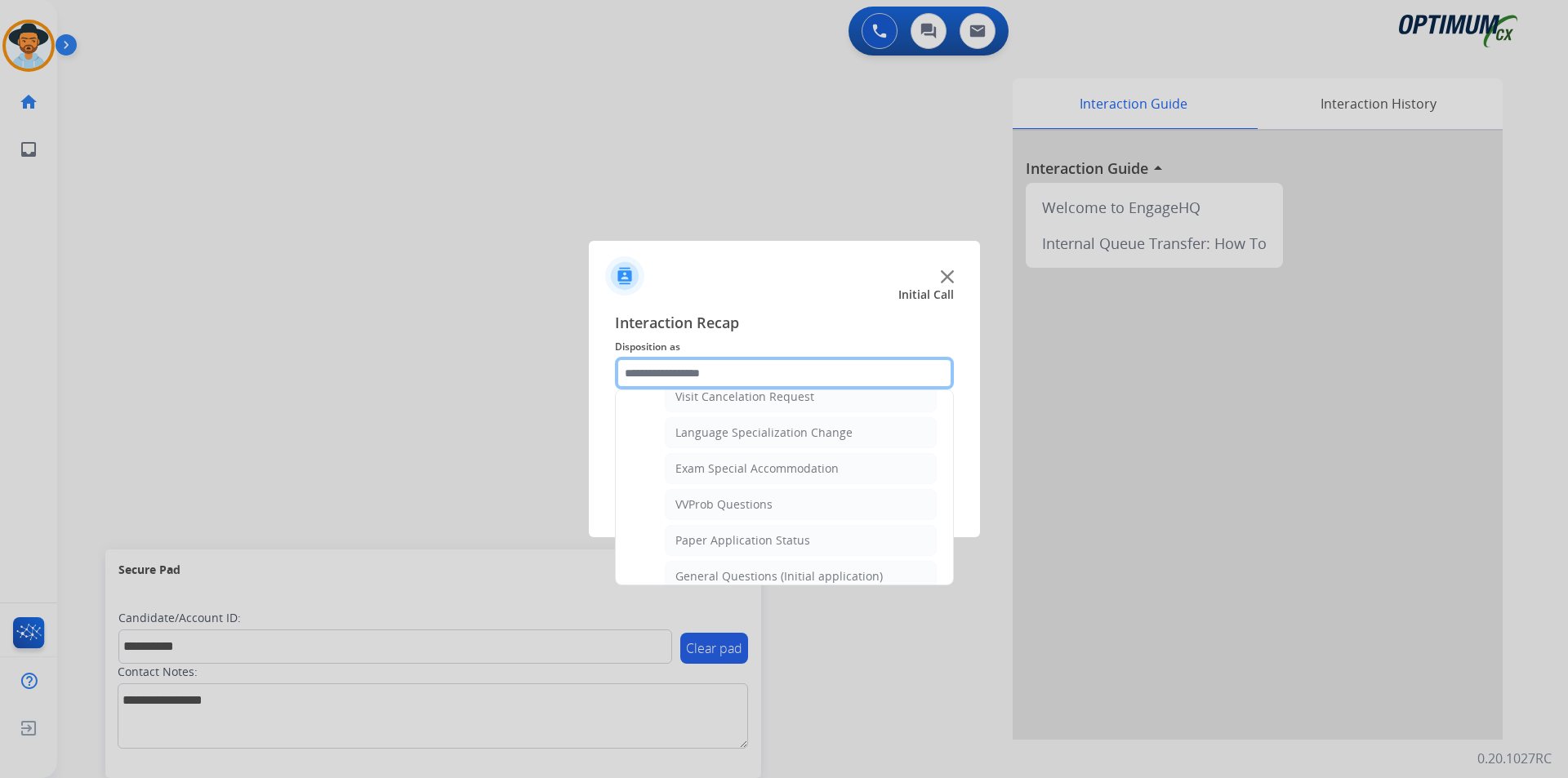
scroll to position [928, 0]
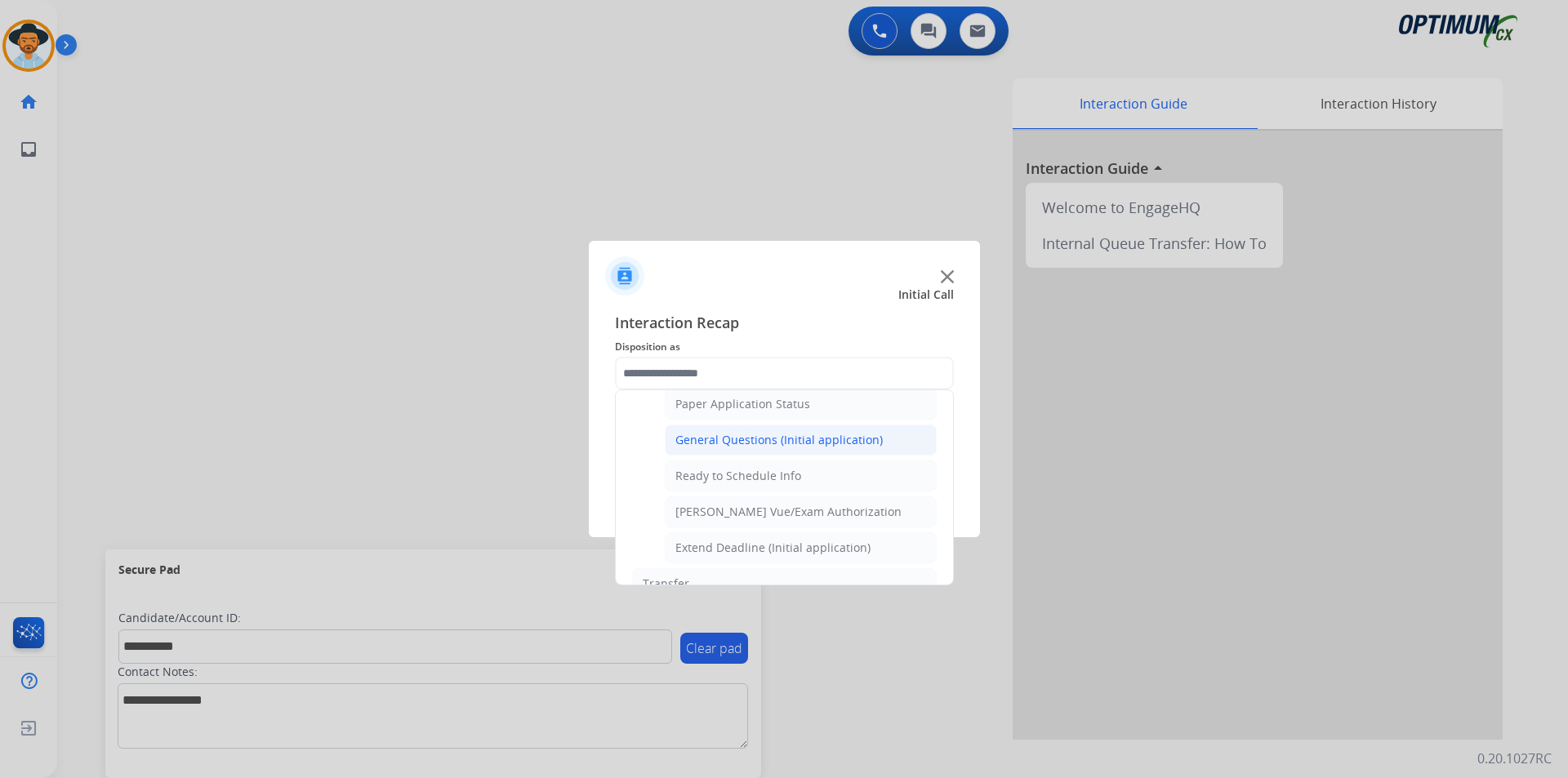
click at [750, 449] on div "General Questions (Initial application)" at bounding box center [779, 440] width 207 height 17
type input "**********"
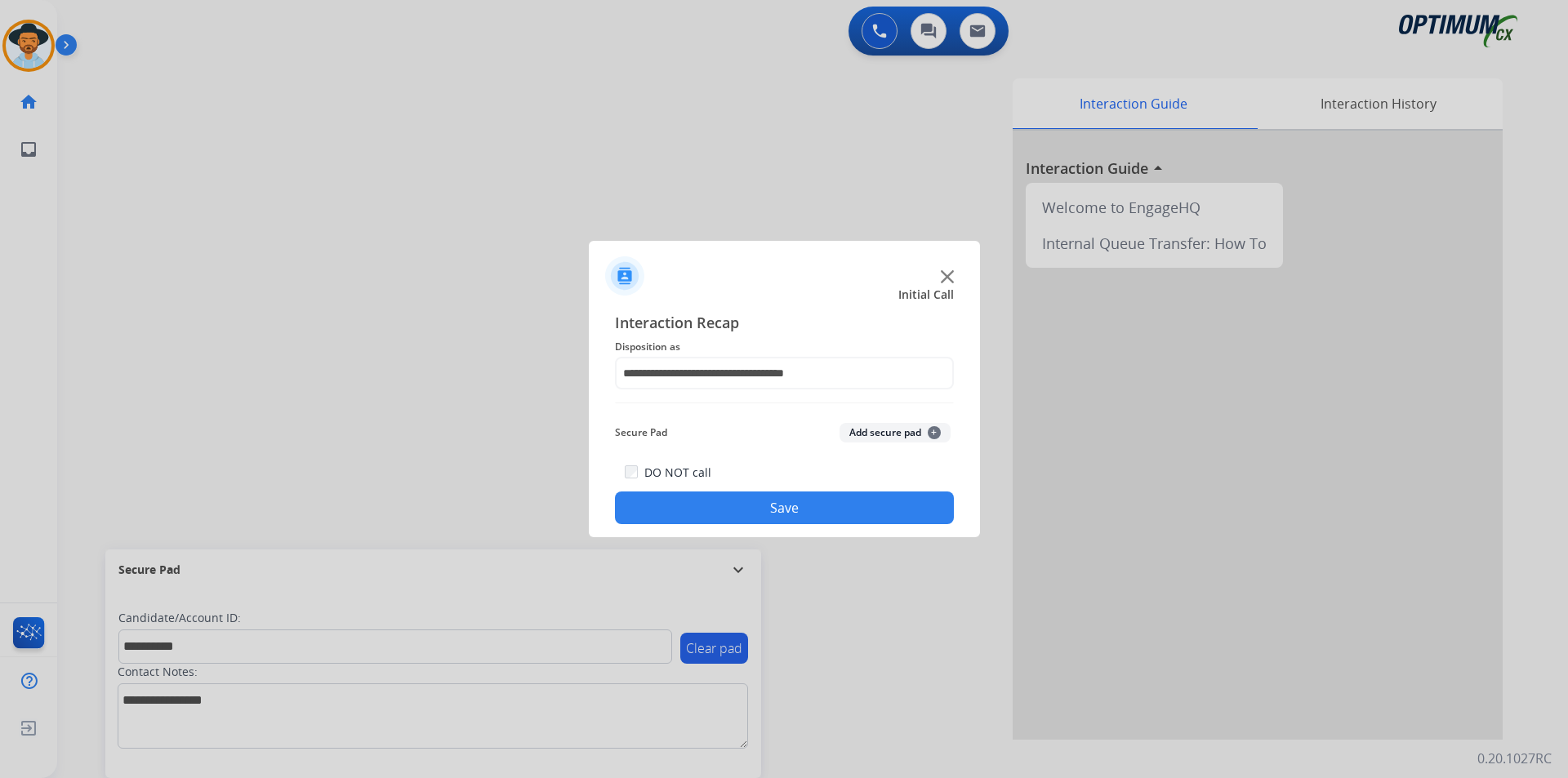
click at [741, 508] on button "Save" at bounding box center [784, 507] width 339 height 32
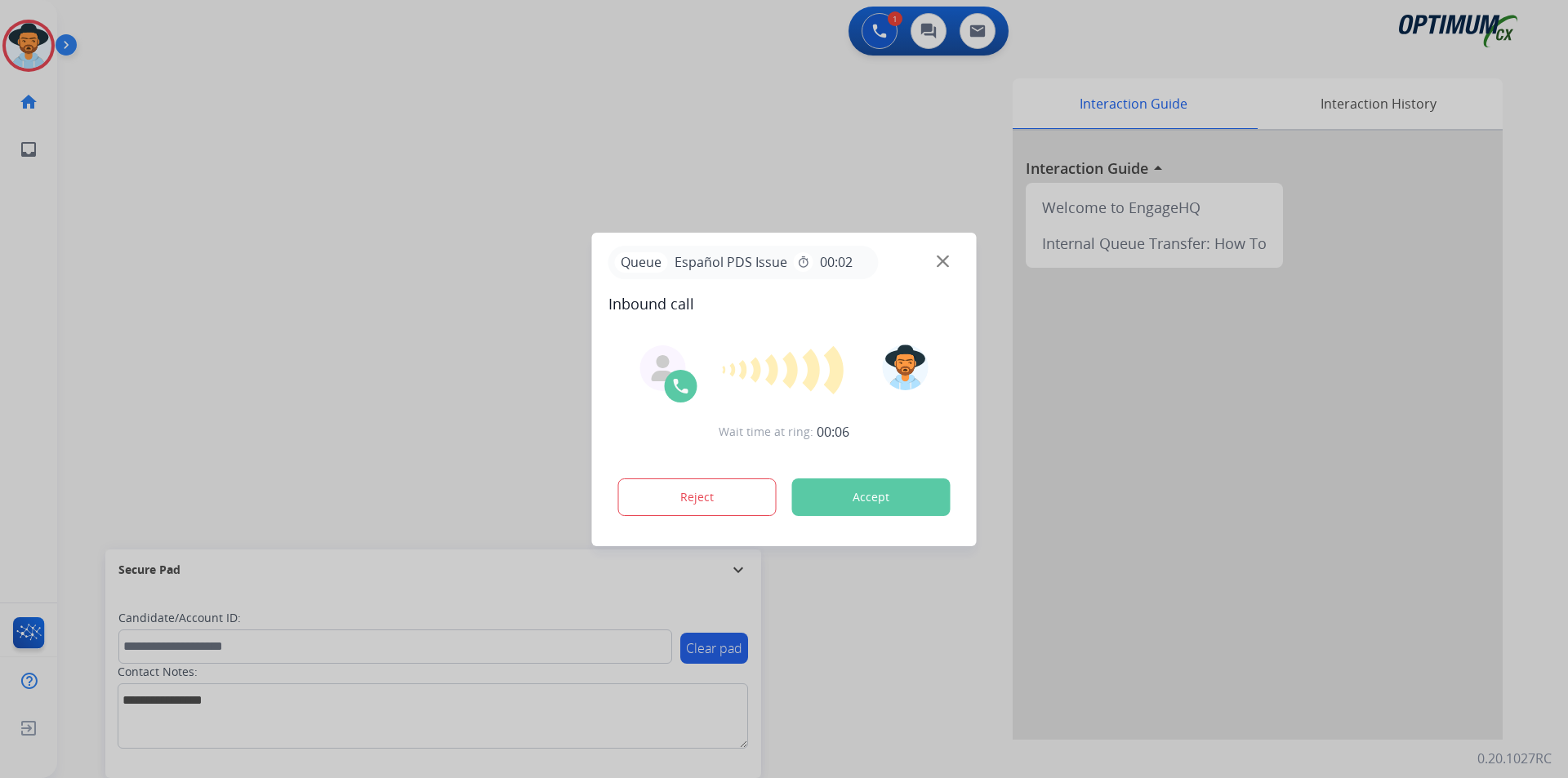
click at [591, 180] on div at bounding box center [784, 389] width 1568 height 778
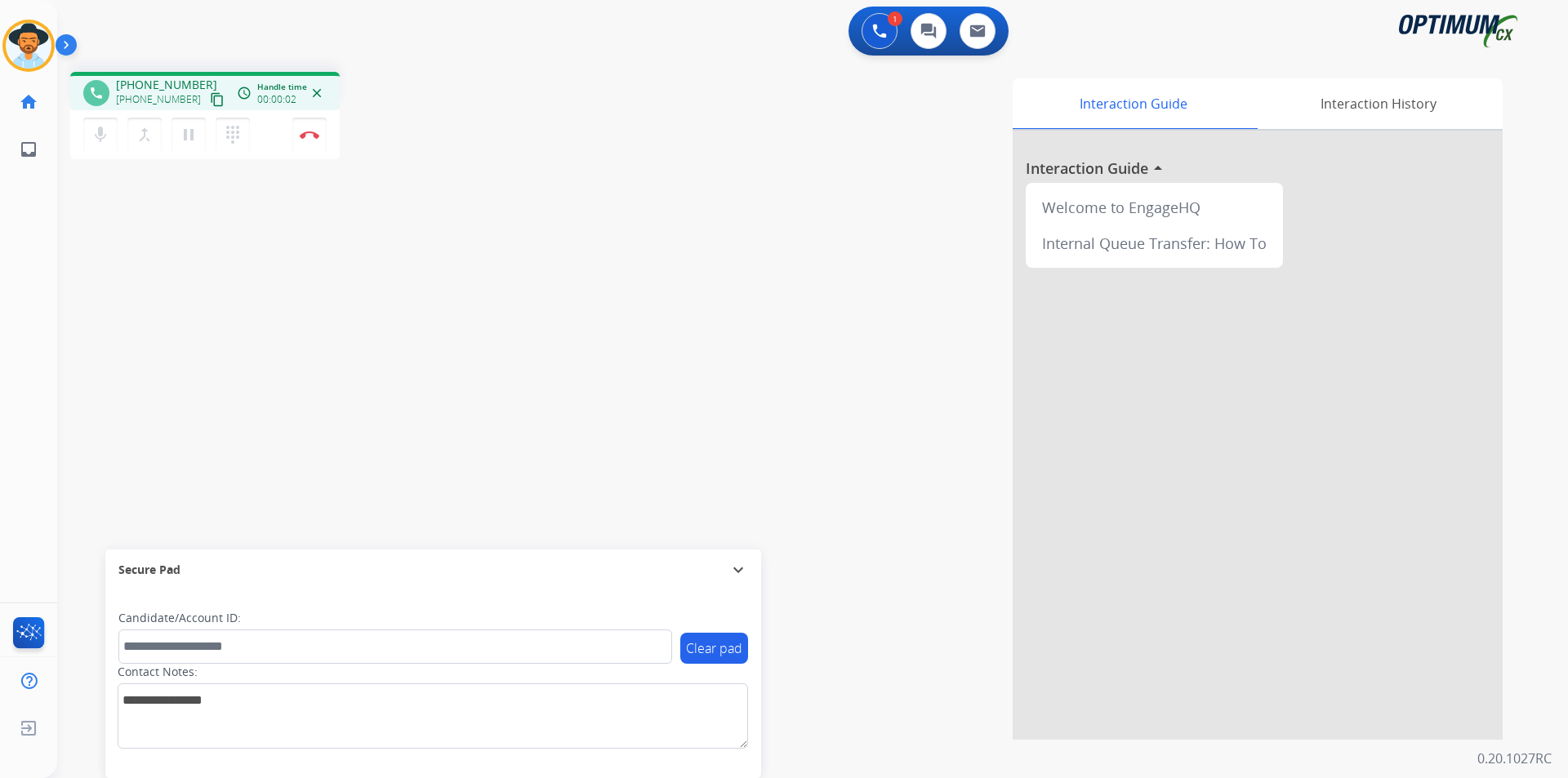
click at [173, 80] on span "+14074032677" at bounding box center [167, 85] width 102 height 17
copy span "14074032677"
click at [603, 116] on div "Interaction Guide Interaction History Interaction Guide arrow_drop_up Welcome t…" at bounding box center [1022, 409] width 962 height 662
click at [314, 133] on img at bounding box center [310, 135] width 20 height 8
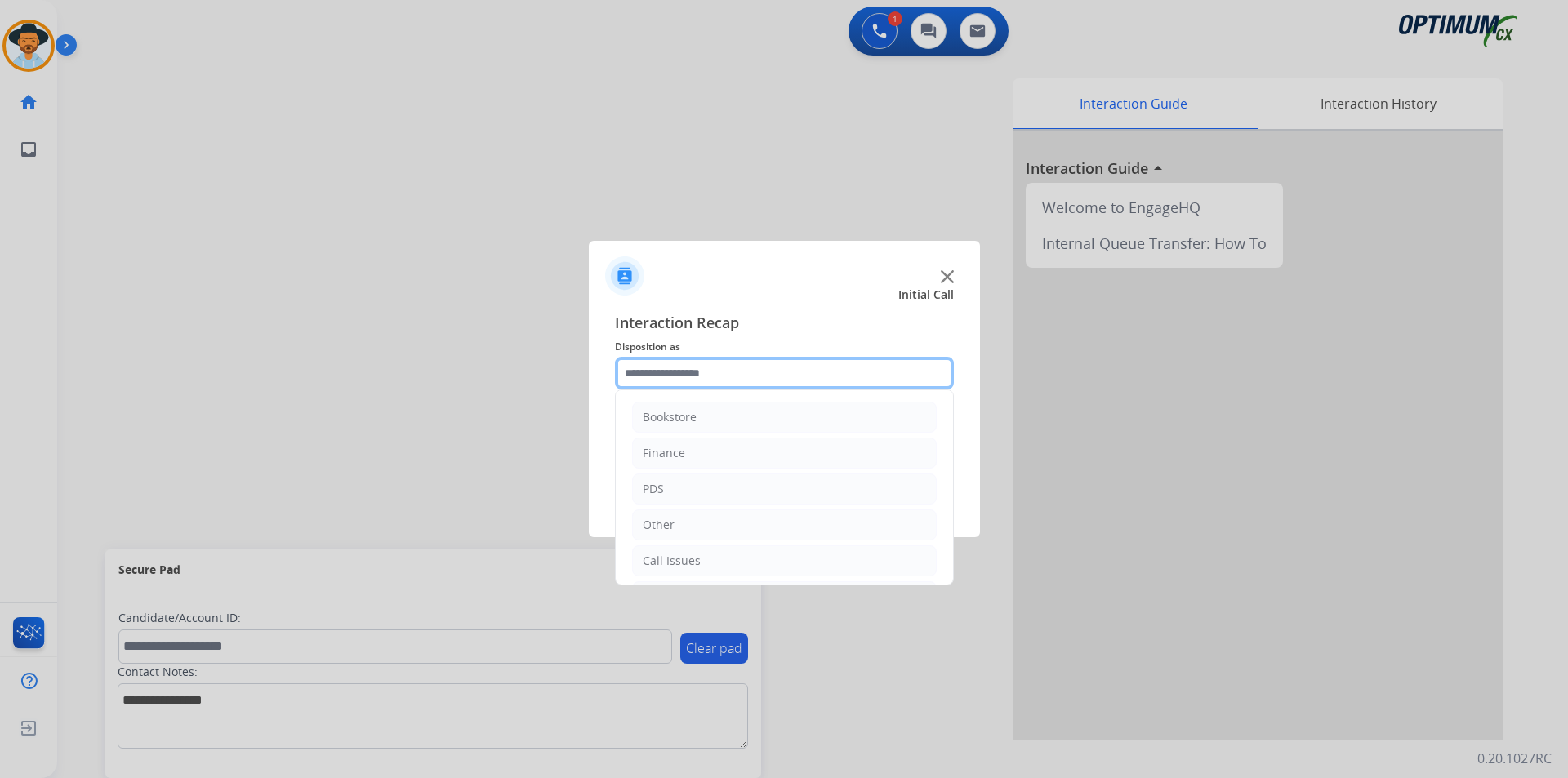
click at [912, 367] on input "text" at bounding box center [784, 372] width 339 height 32
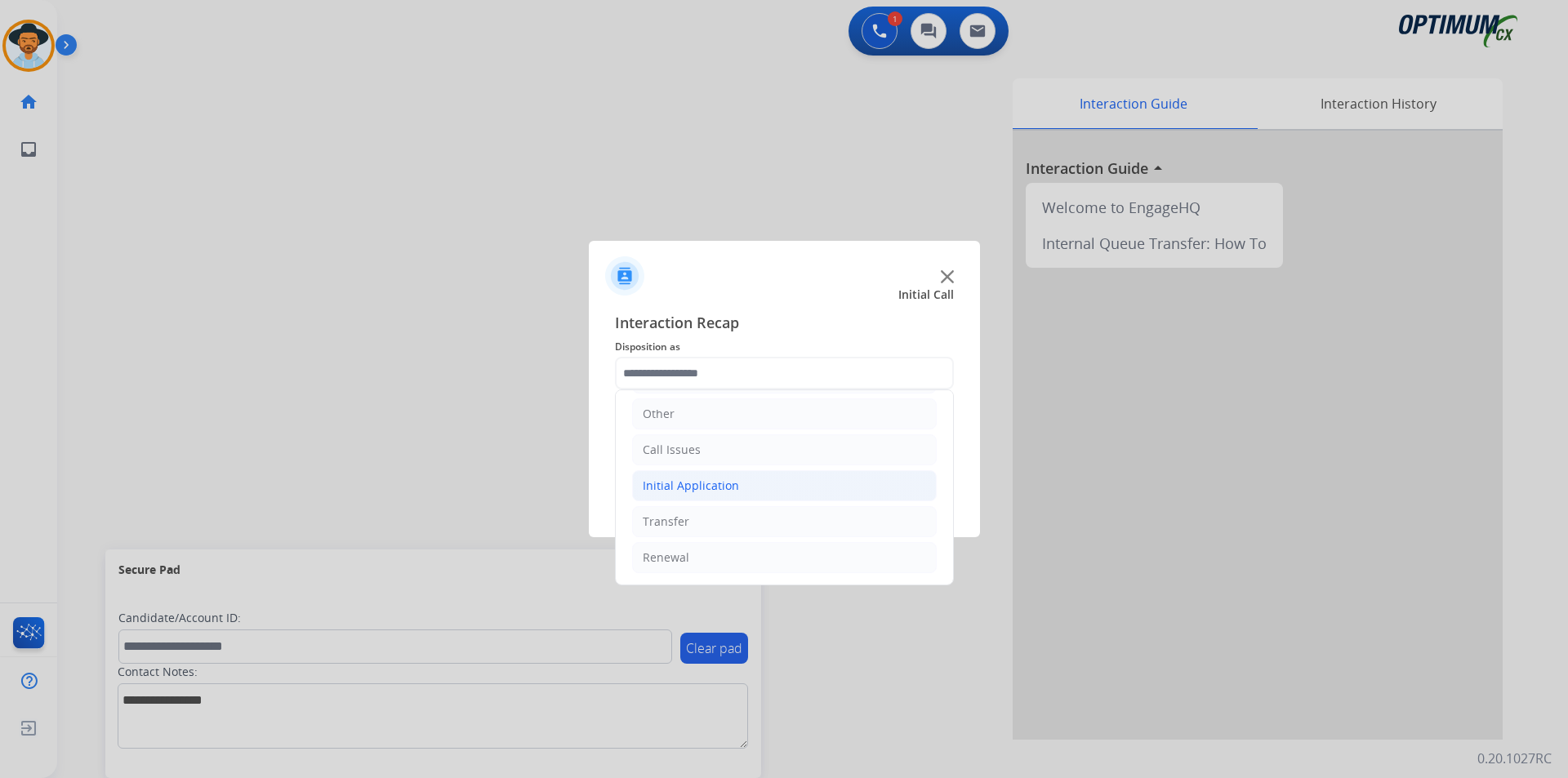
click at [822, 483] on li "Initial Application" at bounding box center [785, 486] width 305 height 31
click at [819, 523] on div "Credential Resend (Initial application)" at bounding box center [778, 522] width 206 height 17
type input "**********"
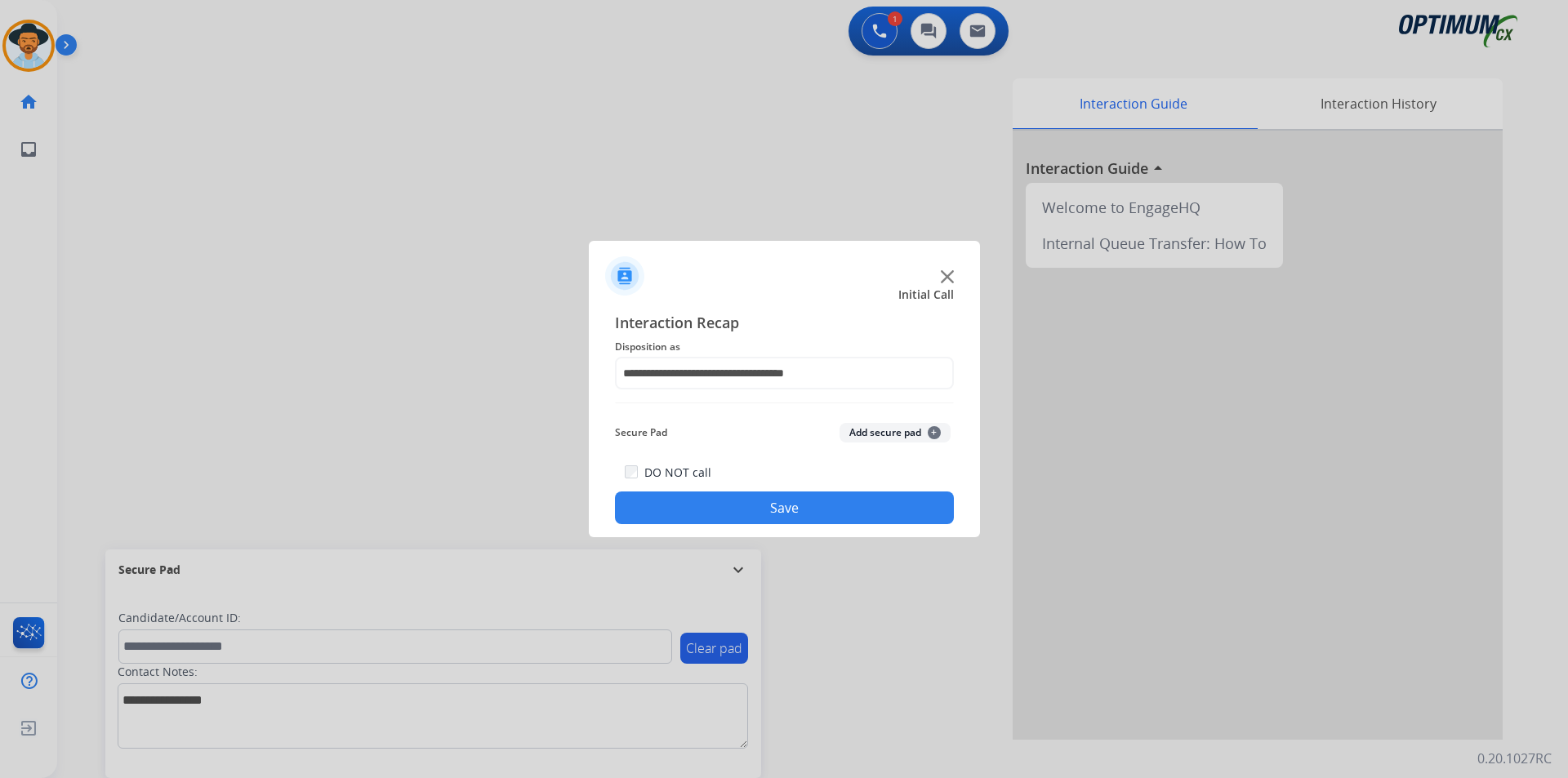
click at [789, 514] on button "Save" at bounding box center [784, 507] width 339 height 32
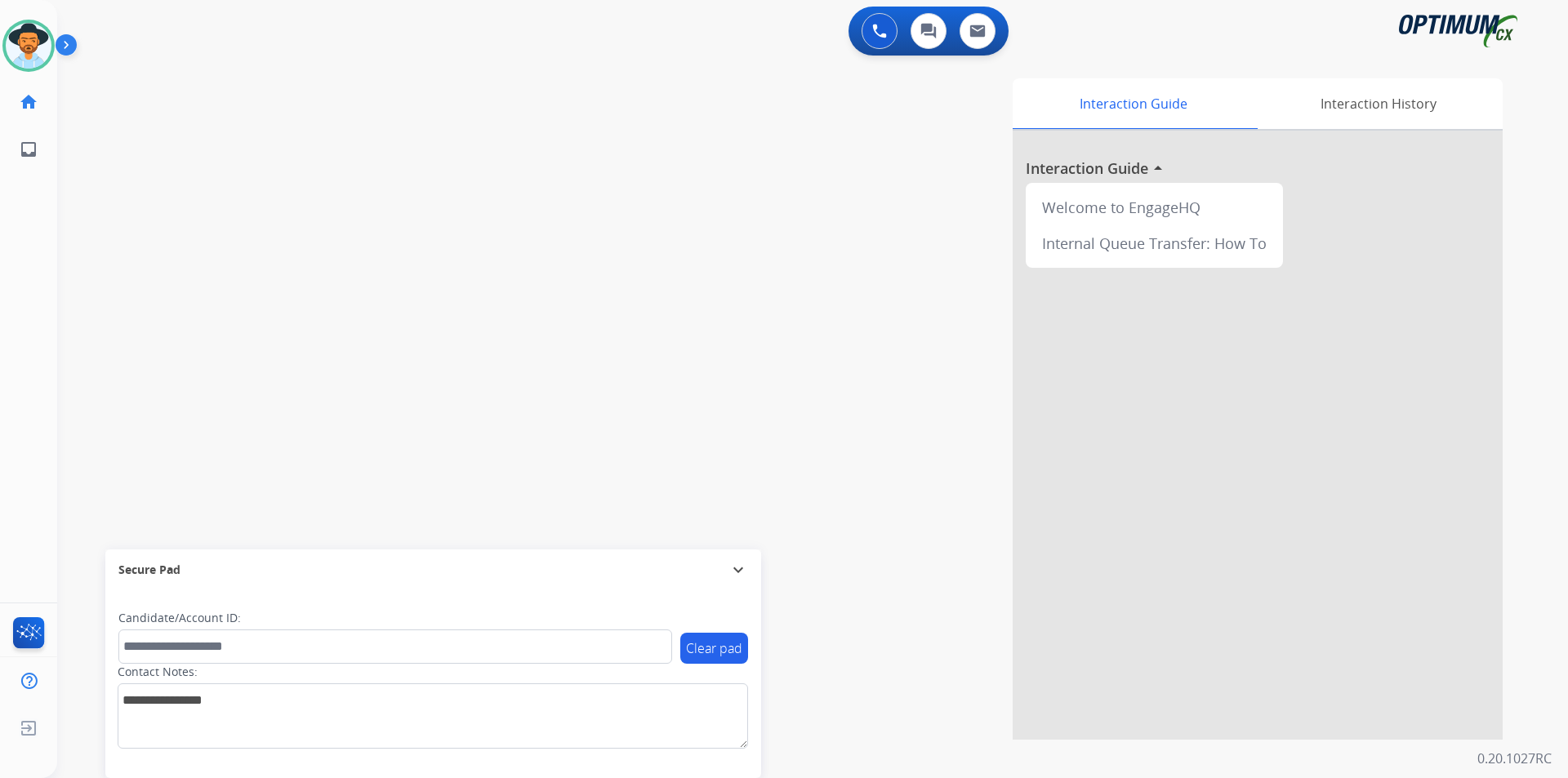
click at [240, 128] on div "swap_horiz Break voice bridge close_fullscreen Connect 3-Way Call merge_type Se…" at bounding box center [793, 399] width 1472 height 681
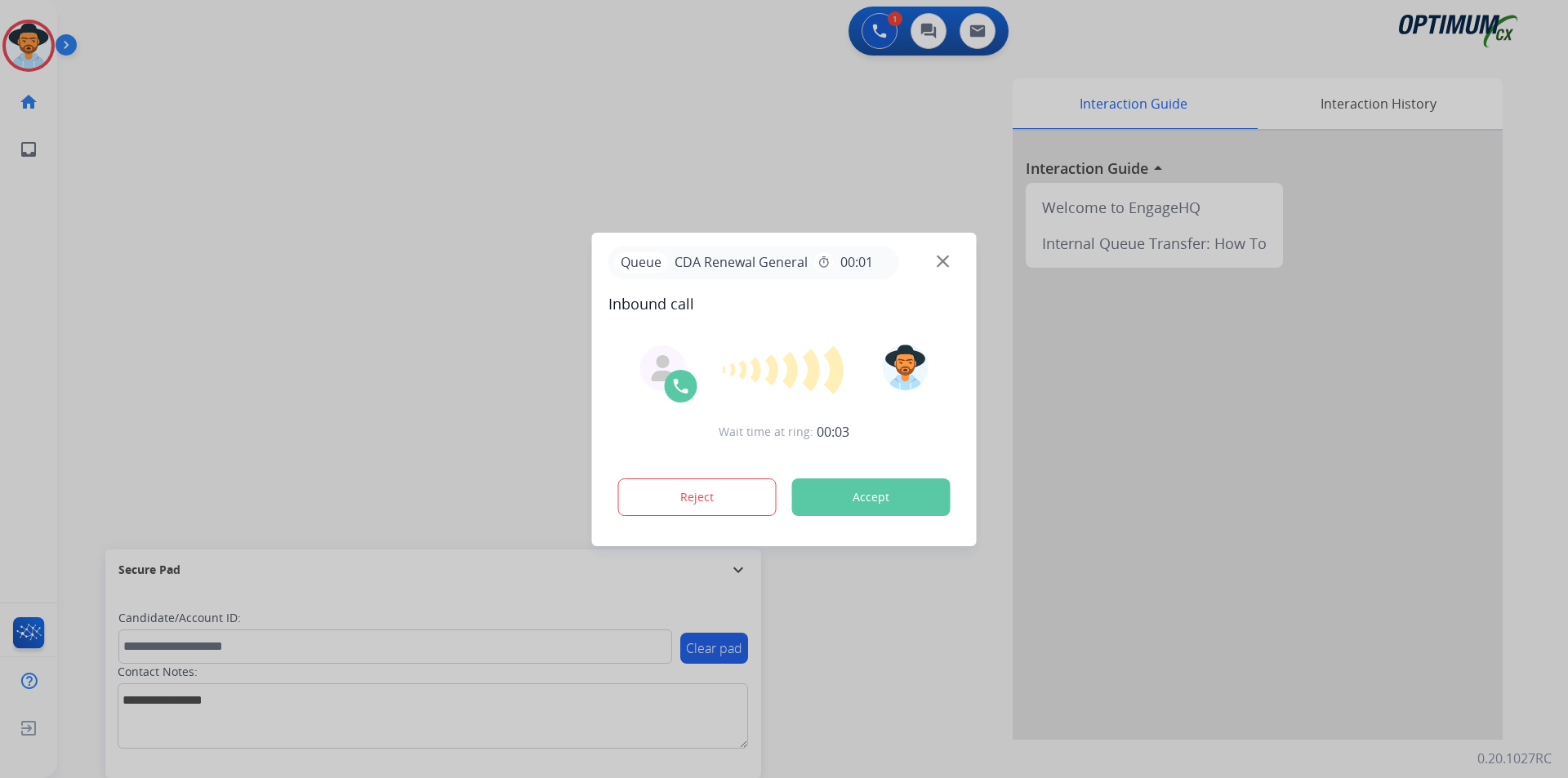
click at [353, 125] on div at bounding box center [784, 389] width 1568 height 778
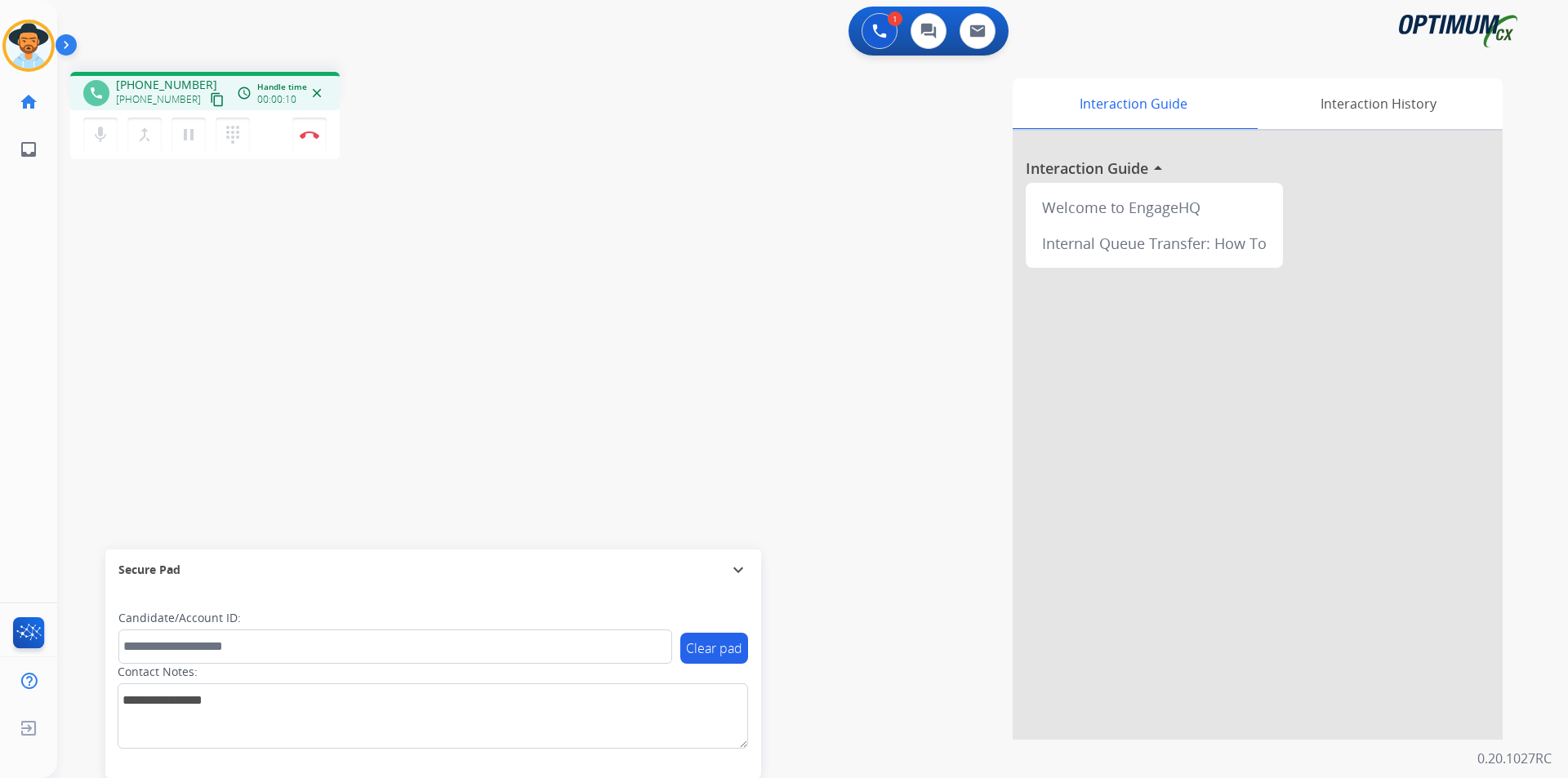
click at [166, 86] on span "+19048401989" at bounding box center [167, 85] width 102 height 17
copy span "19048401989"
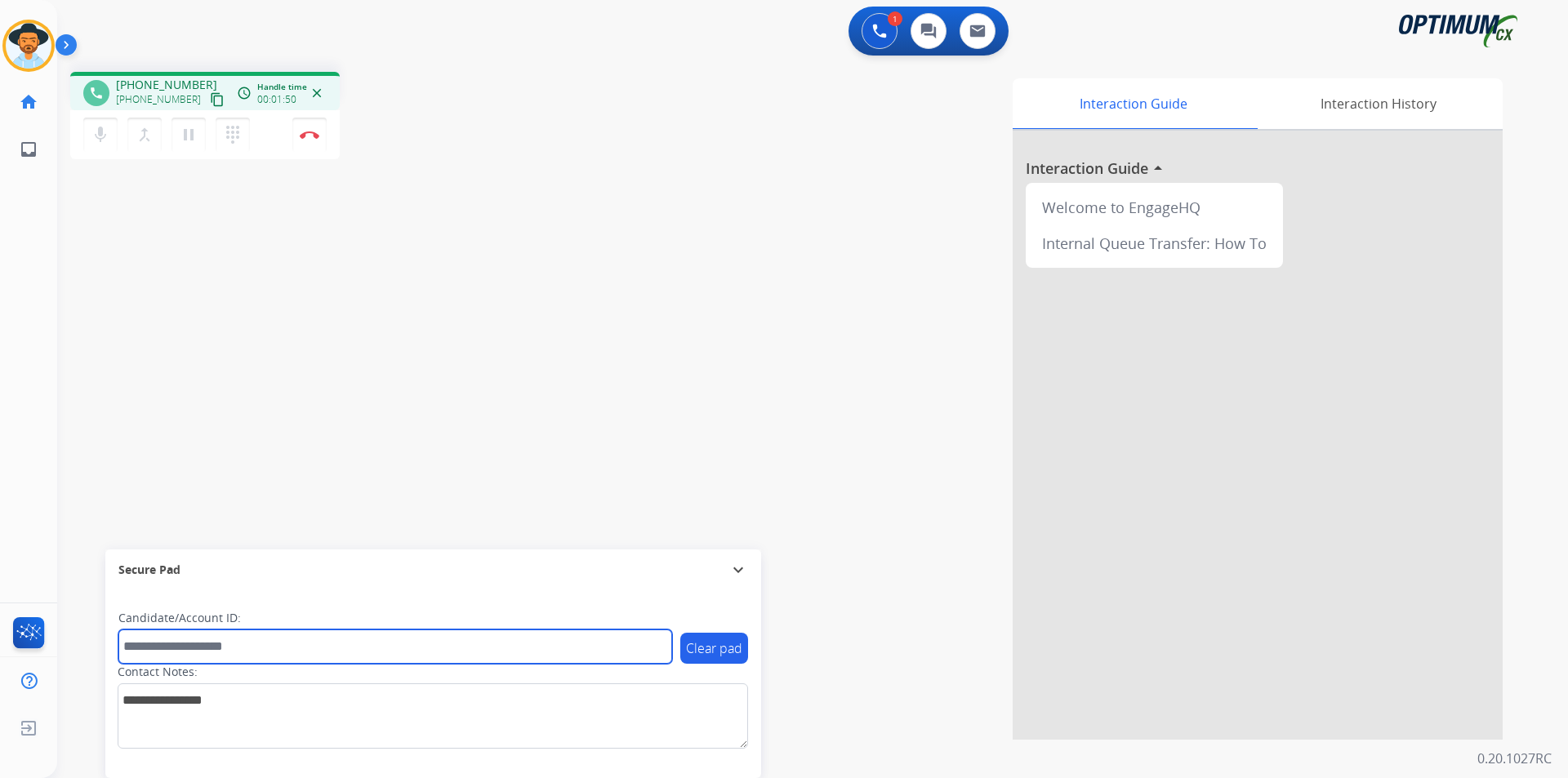
click at [333, 635] on input "text" at bounding box center [395, 646] width 553 height 34
paste input "**********"
type input "**********"
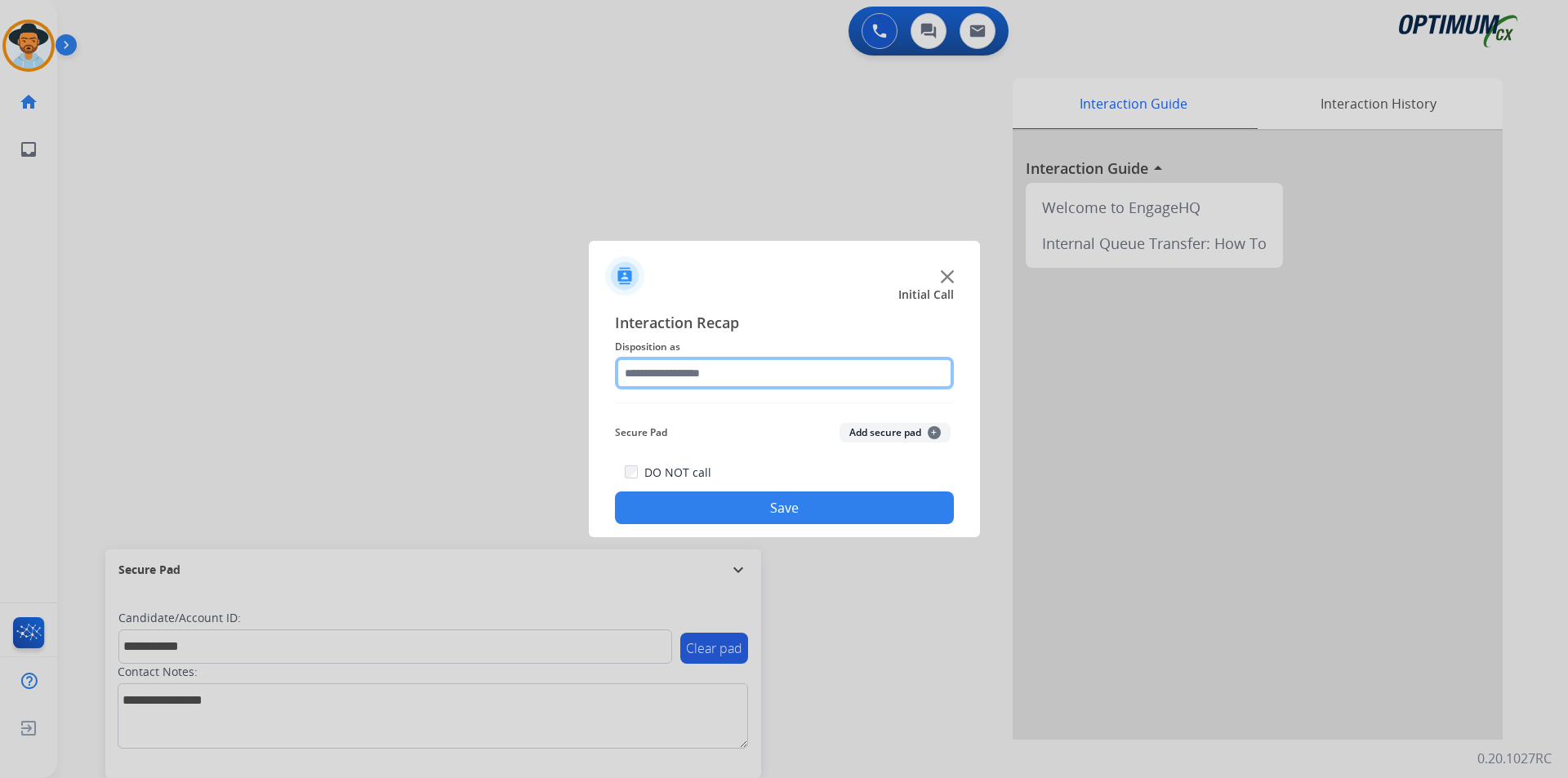
click at [790, 368] on input "text" at bounding box center [784, 372] width 339 height 32
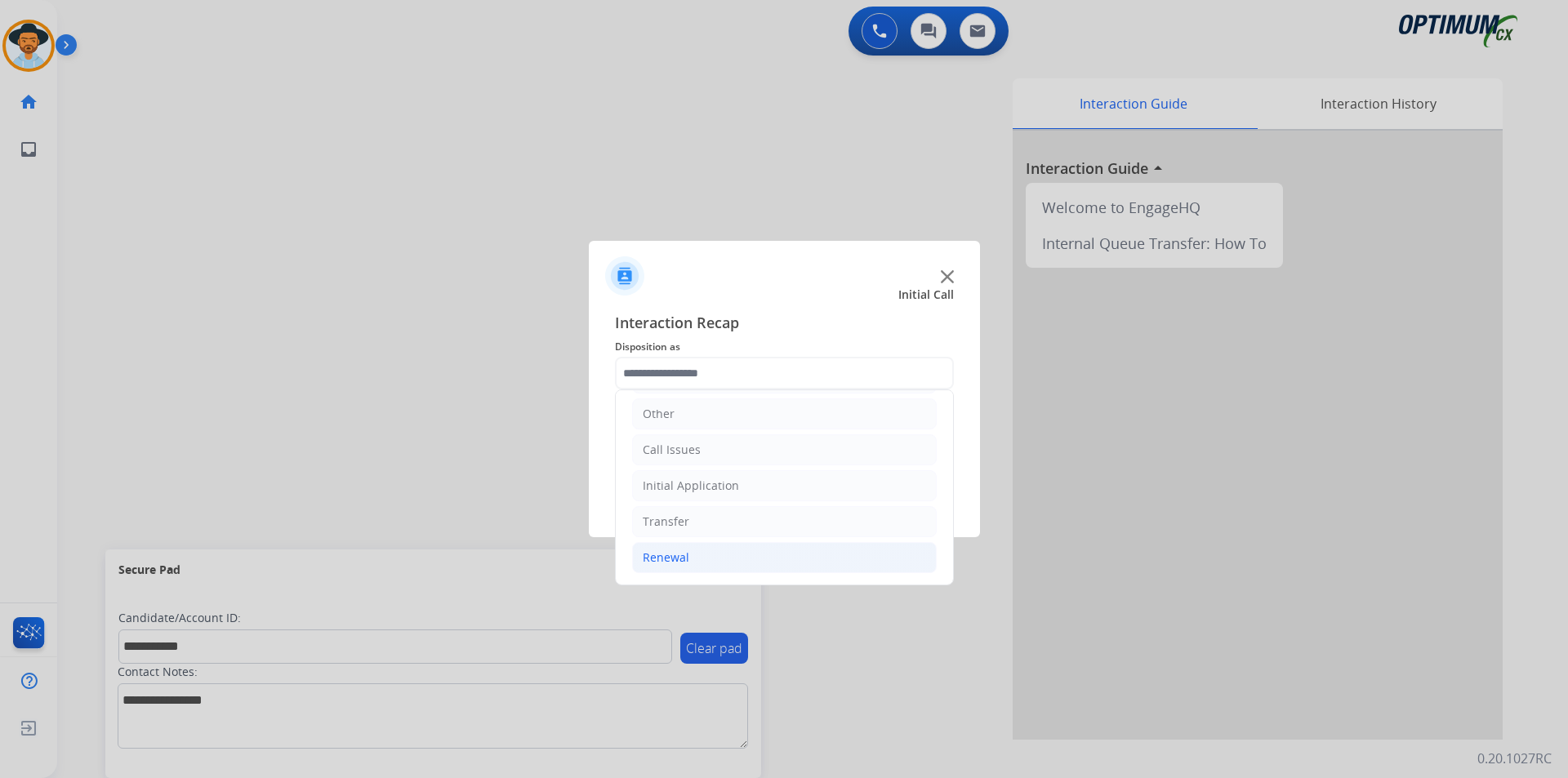
click at [704, 554] on li "Renewal" at bounding box center [785, 558] width 305 height 31
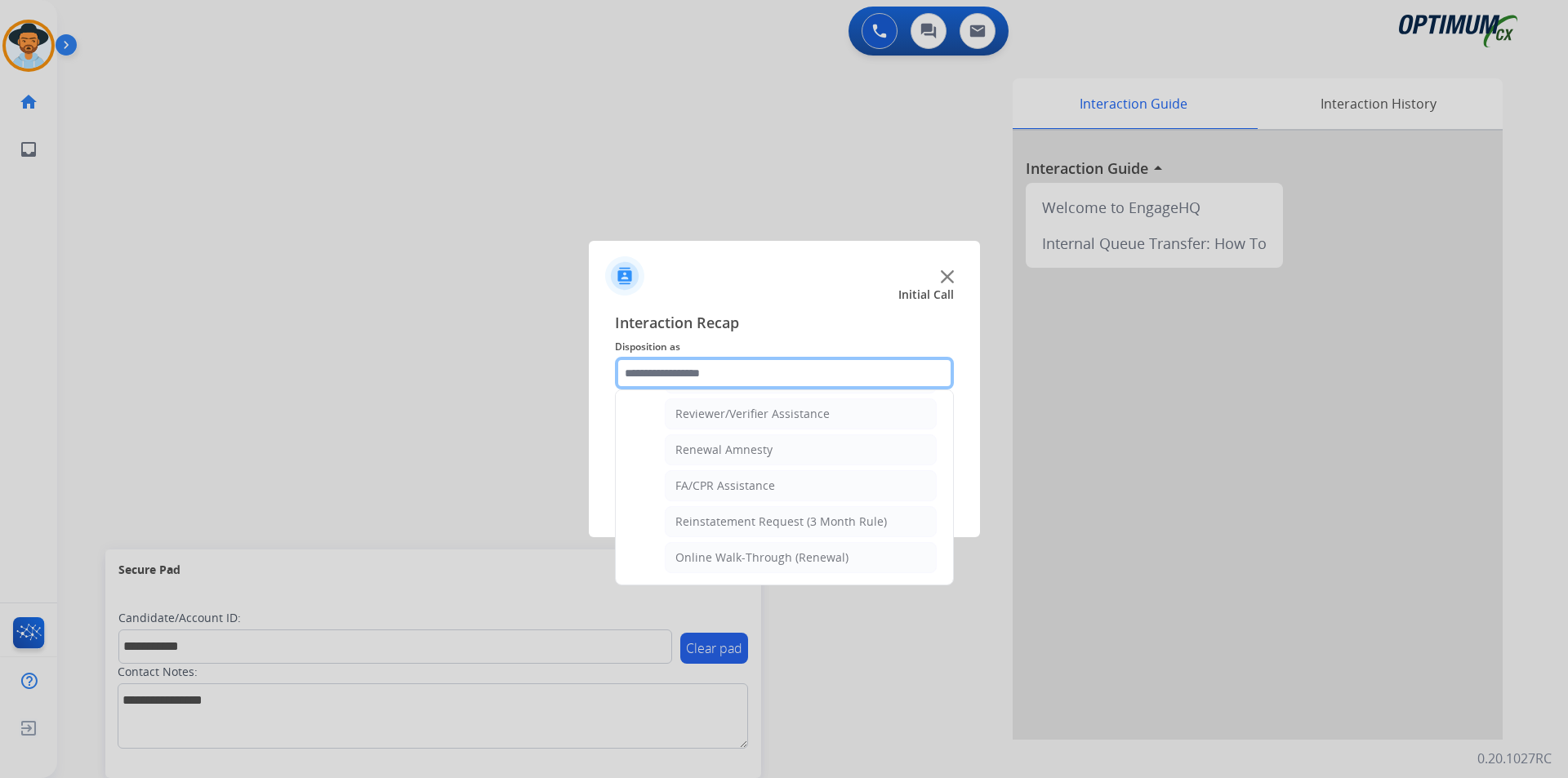
scroll to position [359, 0]
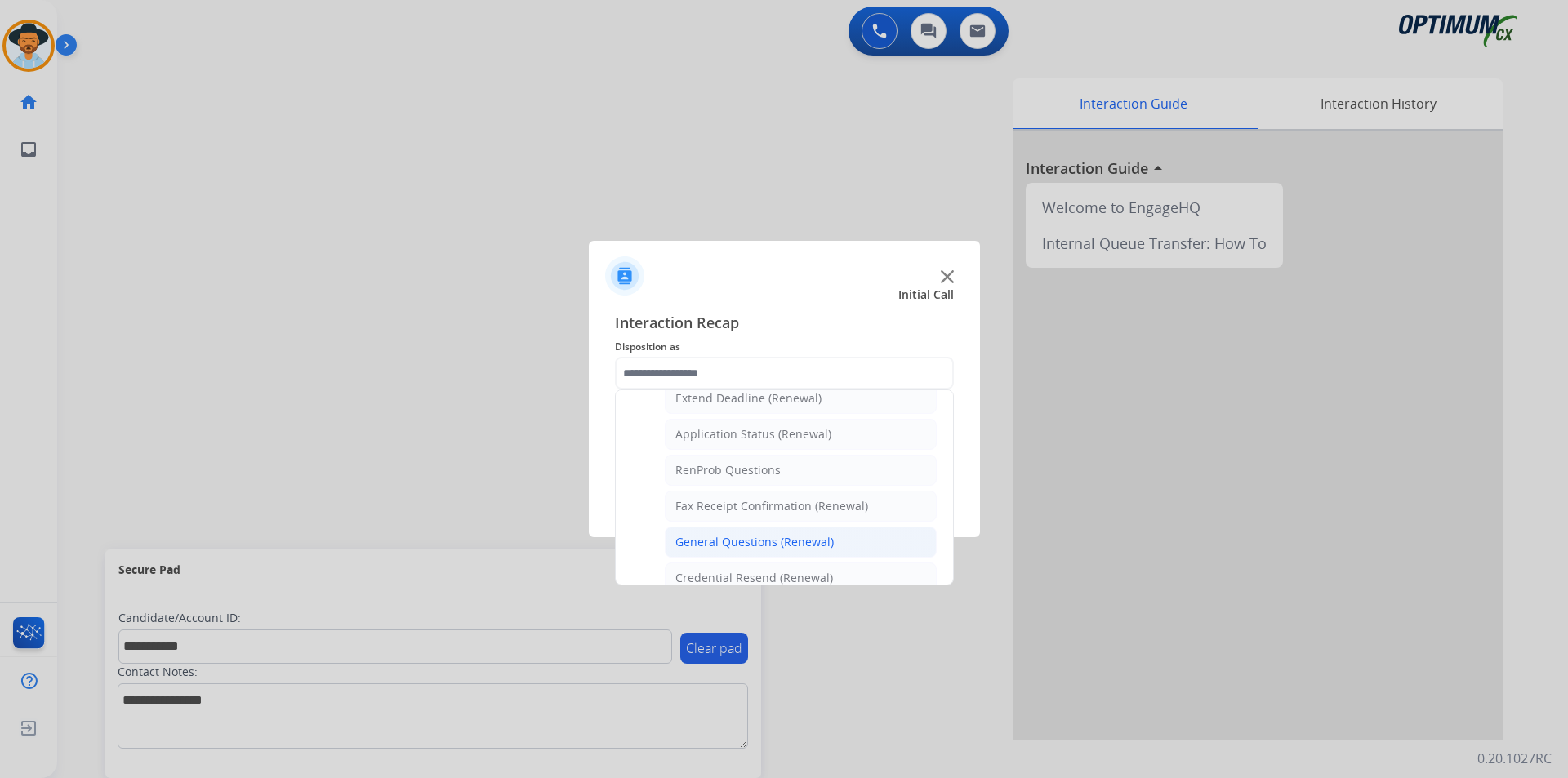
click at [746, 536] on div "General Questions (Renewal)" at bounding box center [755, 541] width 158 height 17
type input "**********"
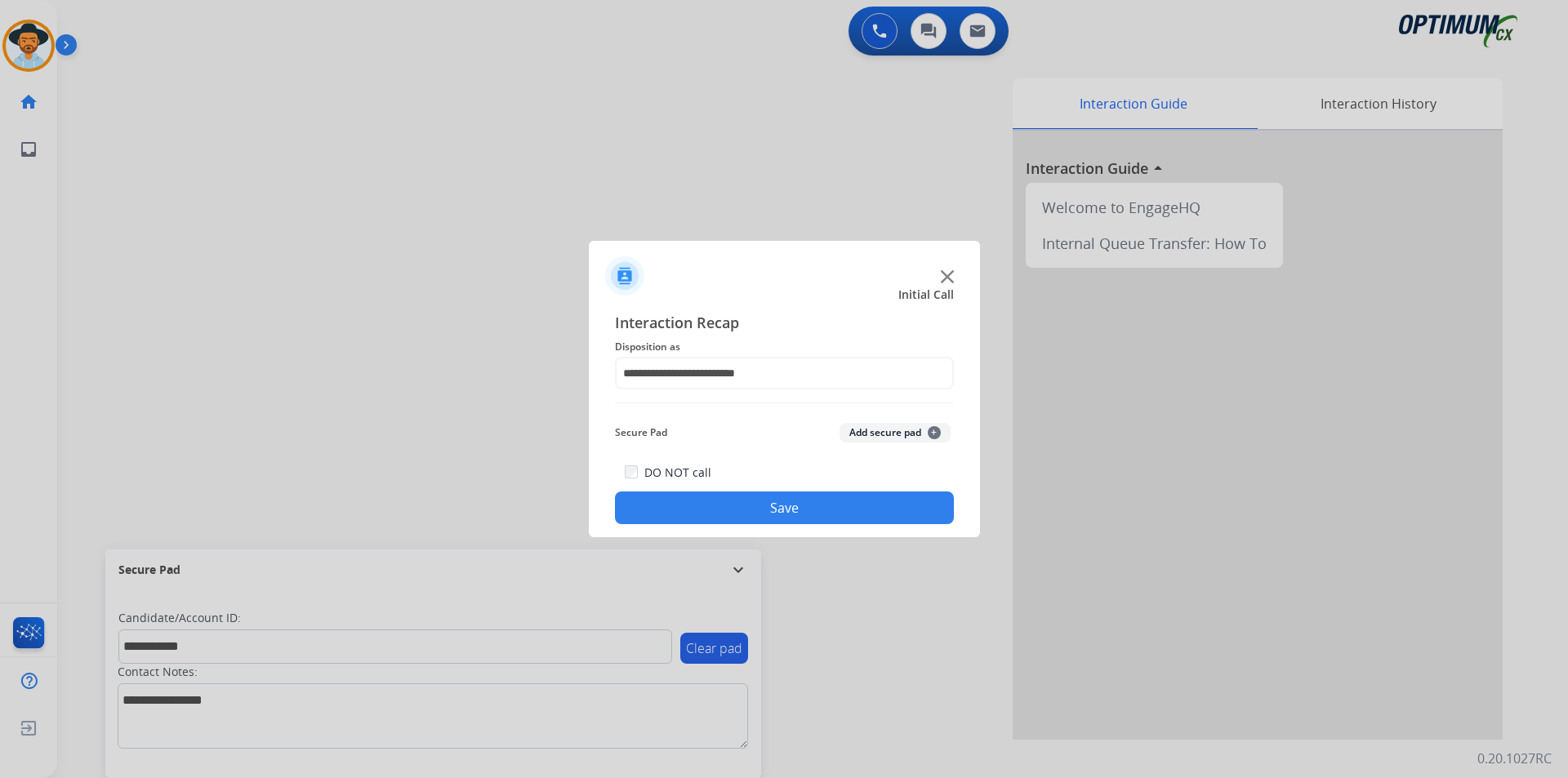
click at [723, 521] on button "Save" at bounding box center [784, 507] width 339 height 32
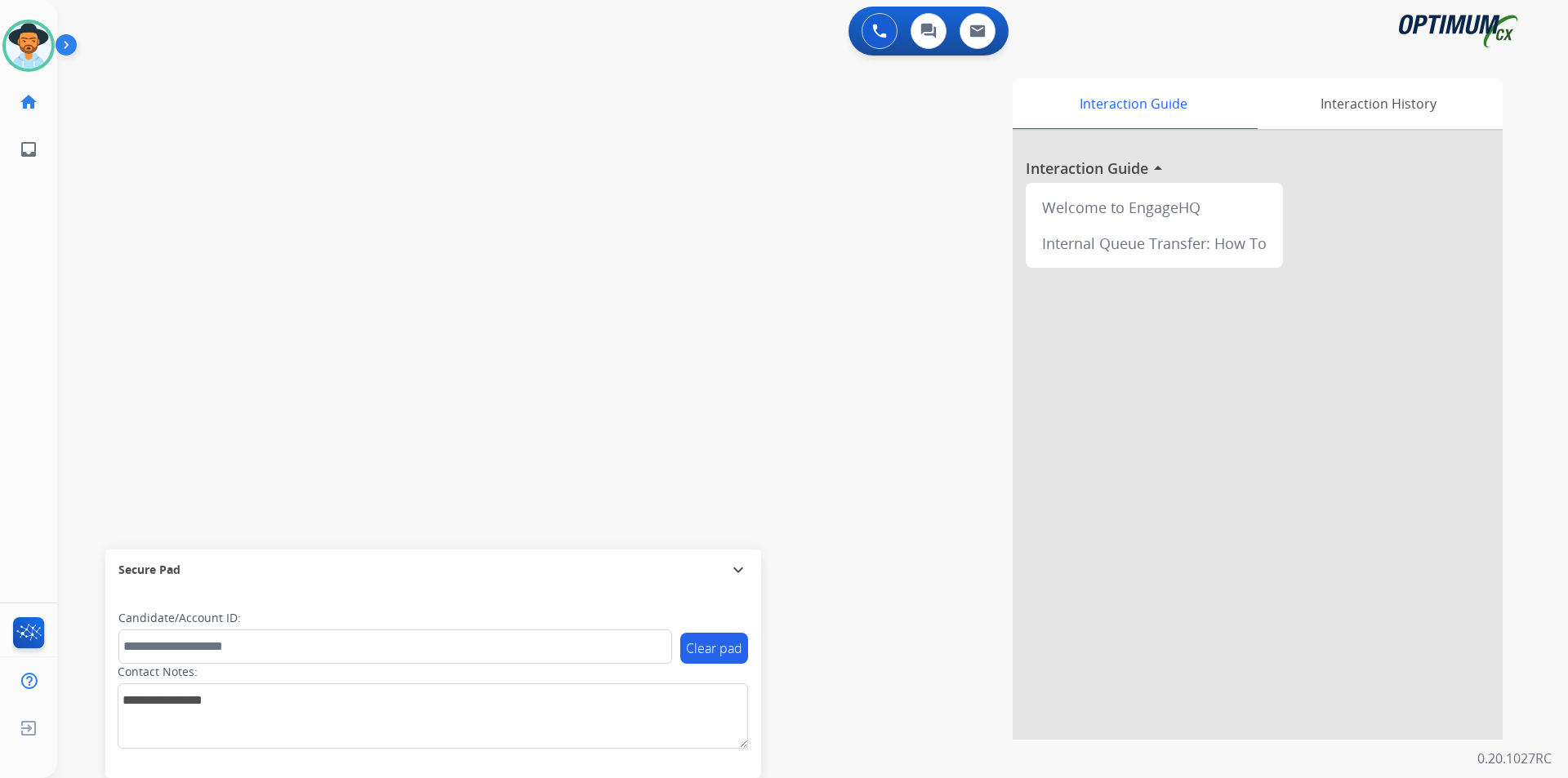
click at [171, 116] on div "swap_horiz Break voice bridge close_fullscreen Connect 3-Way Call merge_type Se…" at bounding box center [793, 399] width 1472 height 681
click at [24, 46] on img at bounding box center [28, 45] width 46 height 46
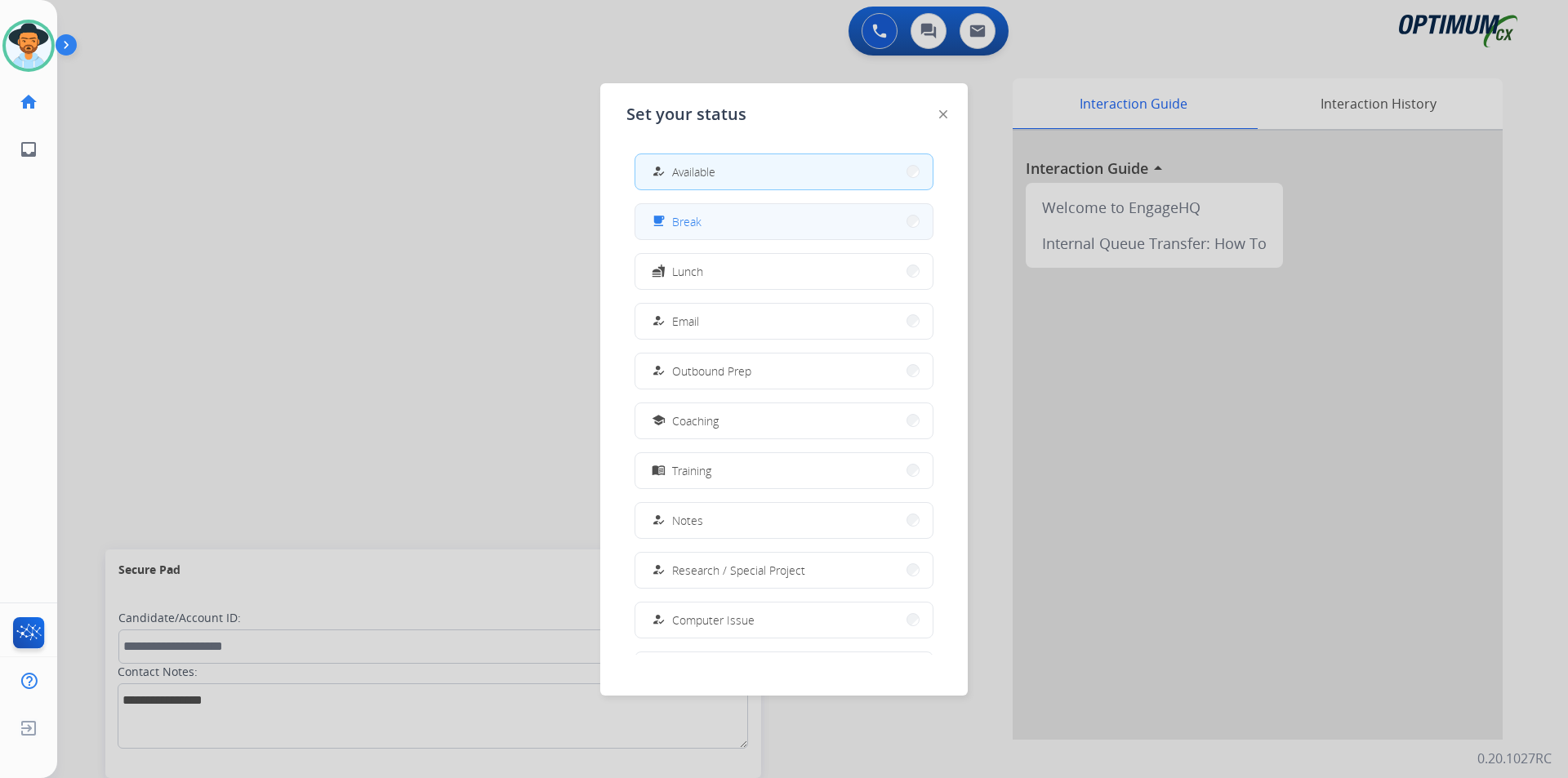
click at [687, 231] on div "free_breakfast Break" at bounding box center [675, 221] width 53 height 20
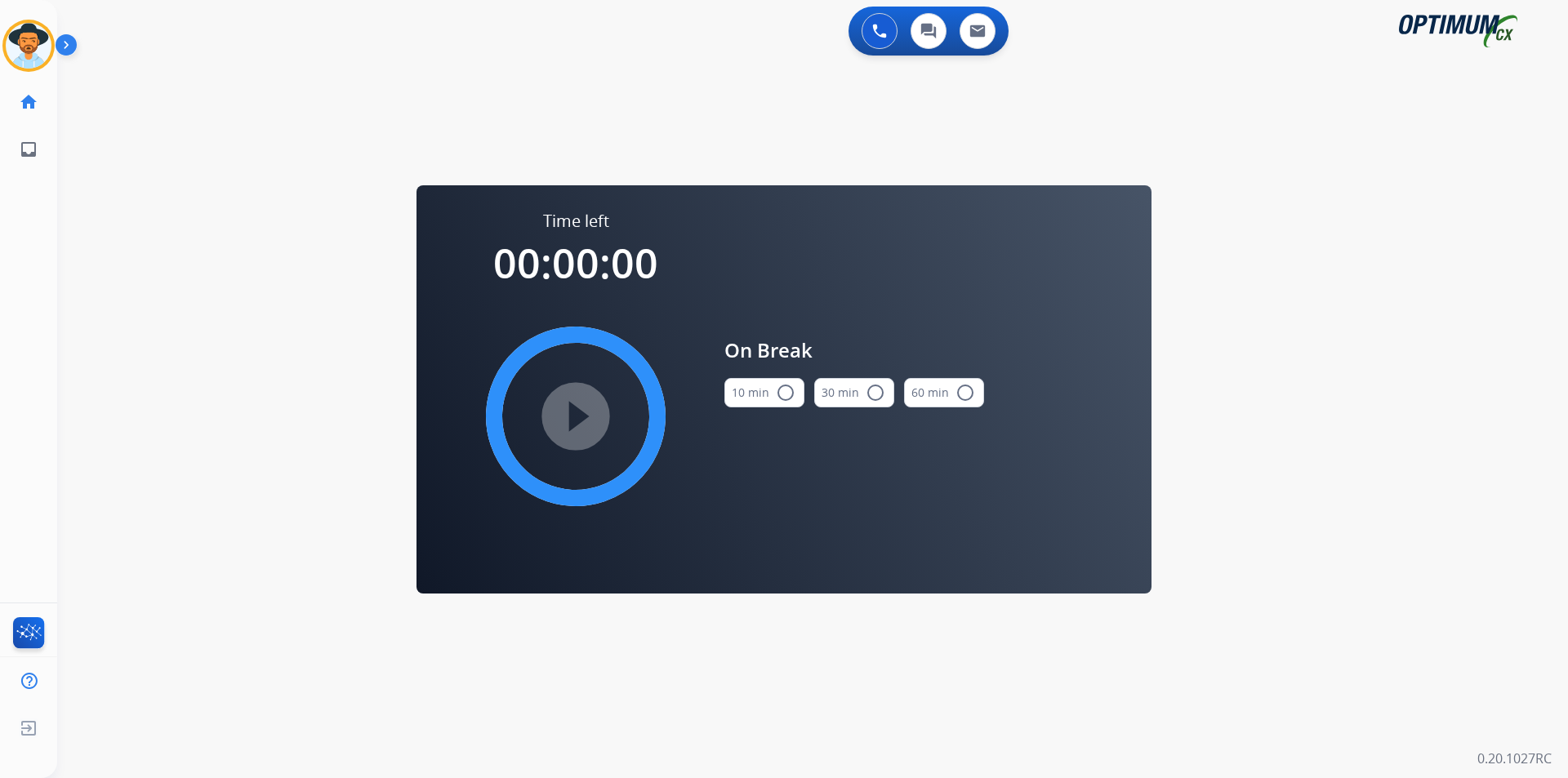
click at [787, 390] on mat-icon "radio_button_unchecked" at bounding box center [786, 393] width 20 height 20
click at [574, 411] on mat-icon "play_circle_filled" at bounding box center [576, 416] width 20 height 20
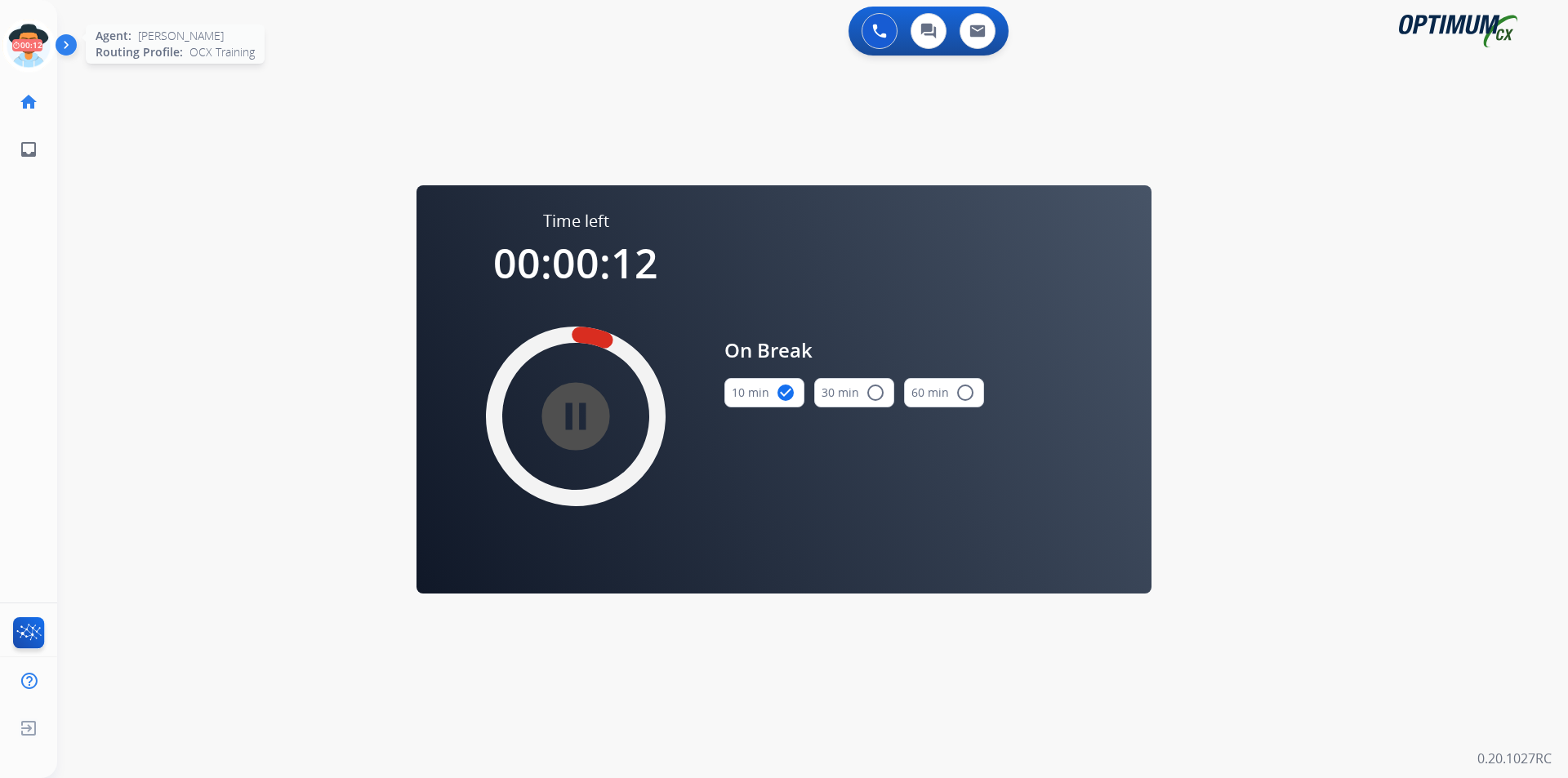
click at [32, 49] on icon at bounding box center [29, 46] width 53 height 53
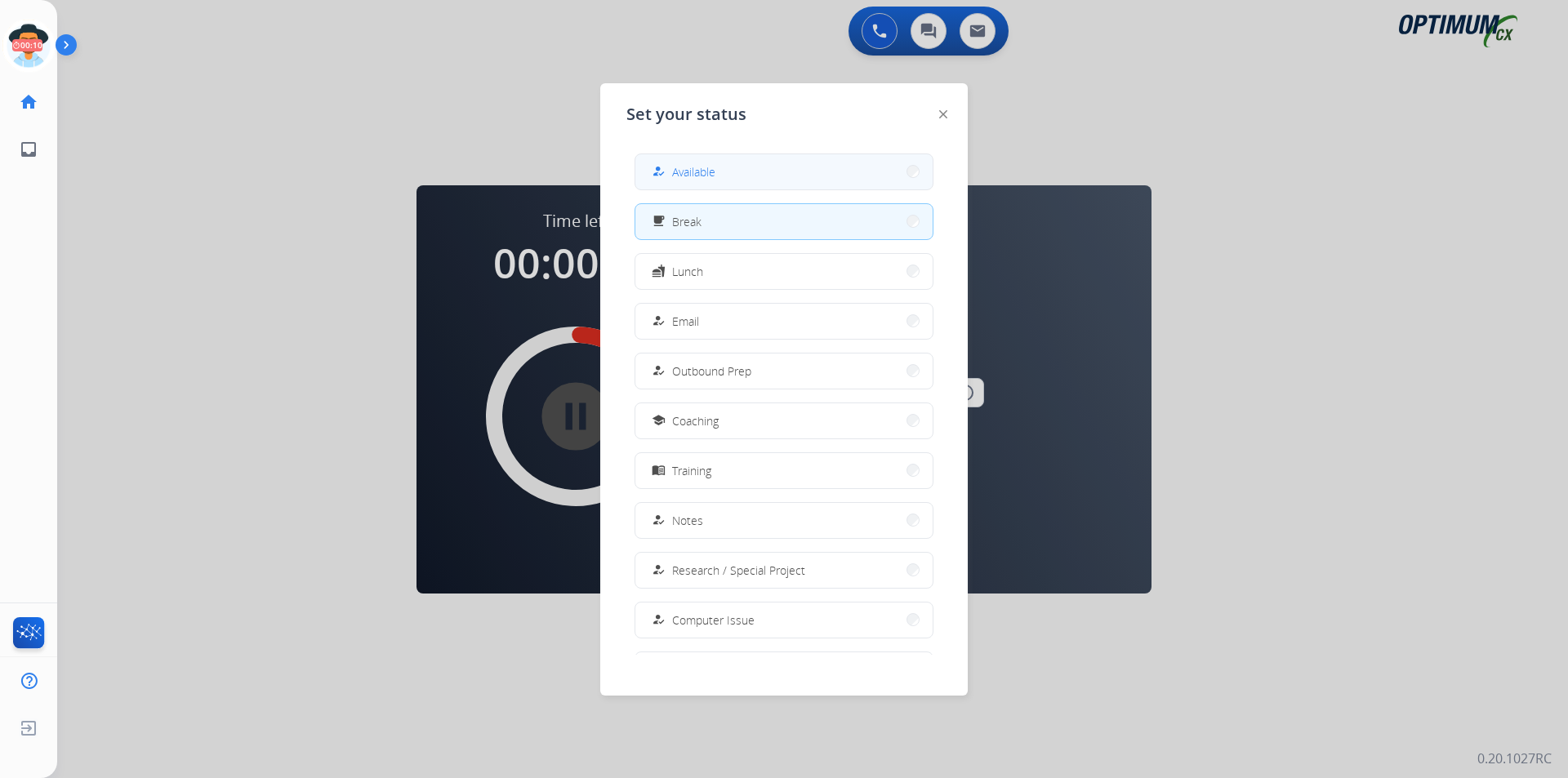
click at [742, 171] on button "how_to_reg Available" at bounding box center [784, 172] width 297 height 35
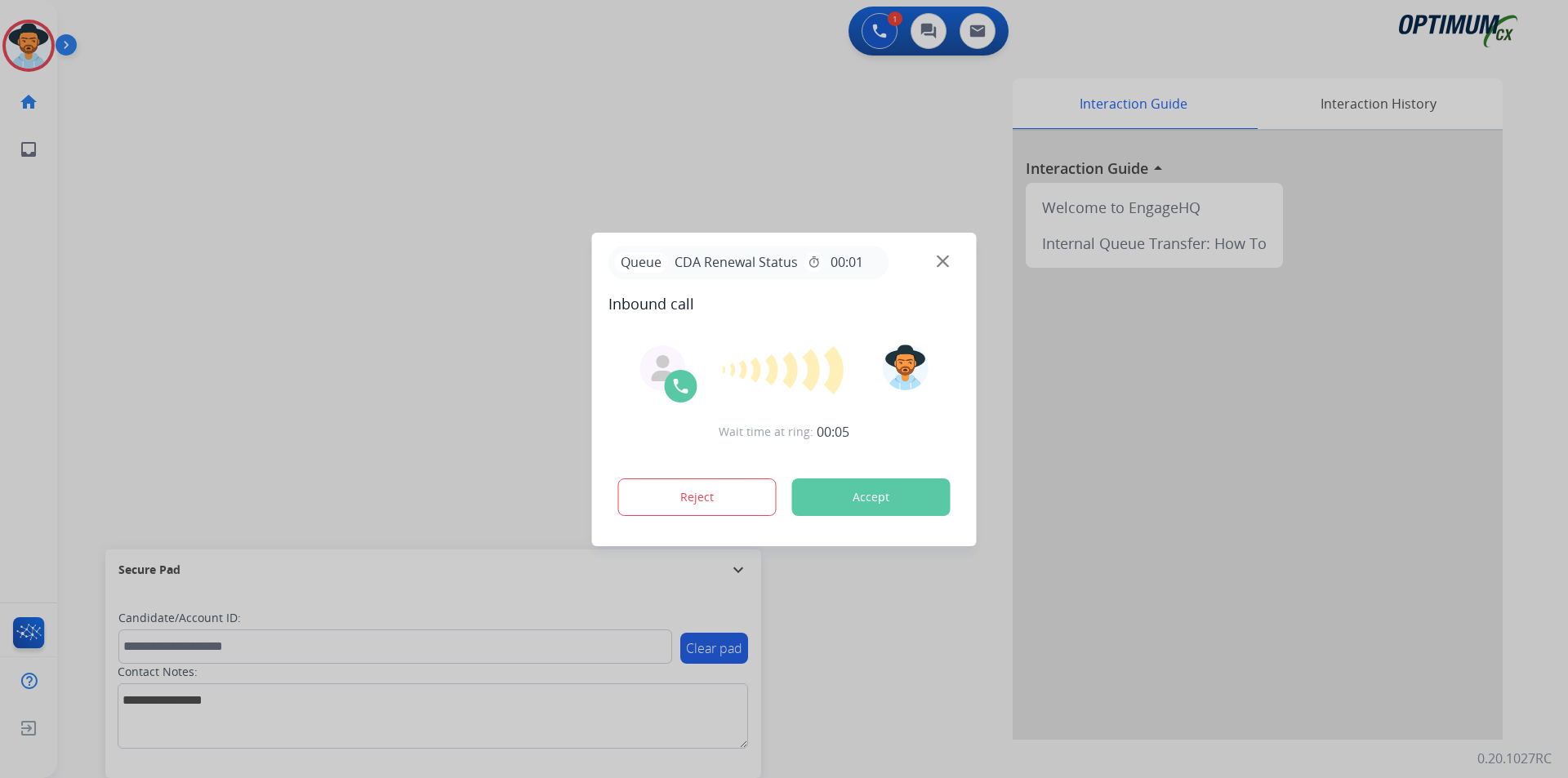
click at [456, 156] on div at bounding box center [784, 389] width 1568 height 778
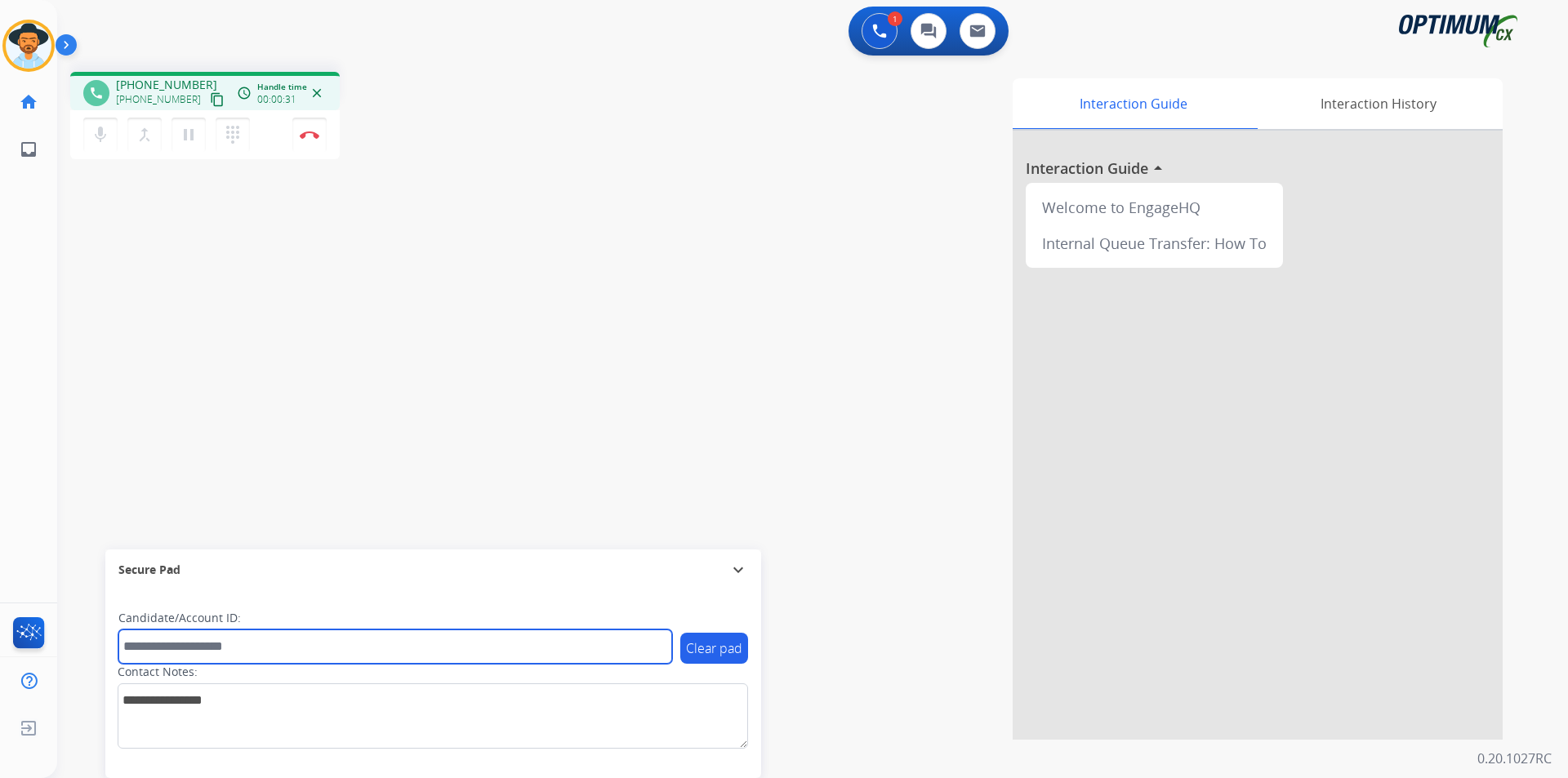
click at [328, 640] on input "text" at bounding box center [395, 646] width 553 height 34
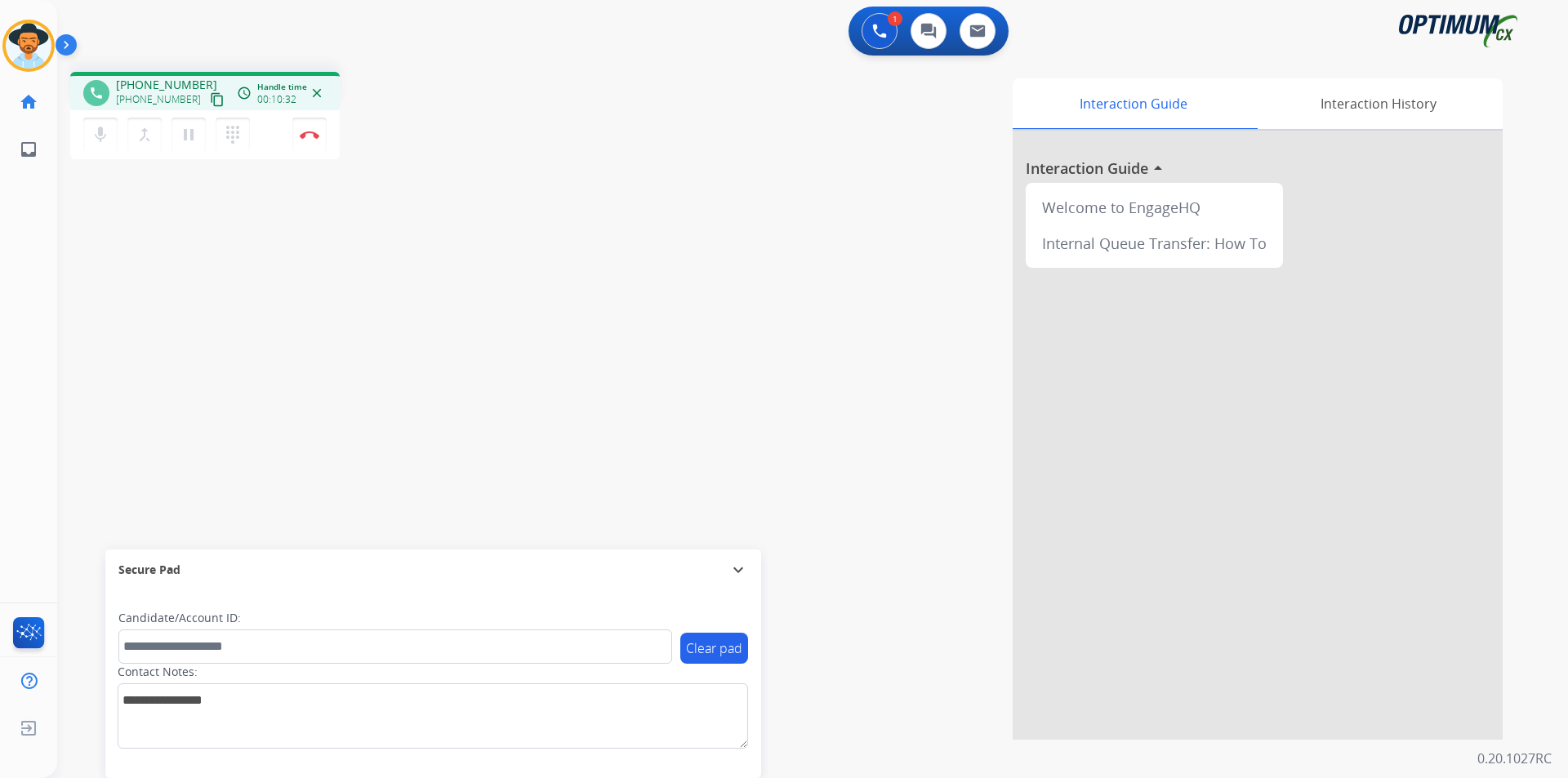
click at [142, 247] on div "phone +16102229002 +16102229002 content_copy access_time Call metrics Queue 00:…" at bounding box center [793, 399] width 1472 height 681
click at [159, 86] on span "+16102229002" at bounding box center [167, 85] width 102 height 17
copy span "16102229002"
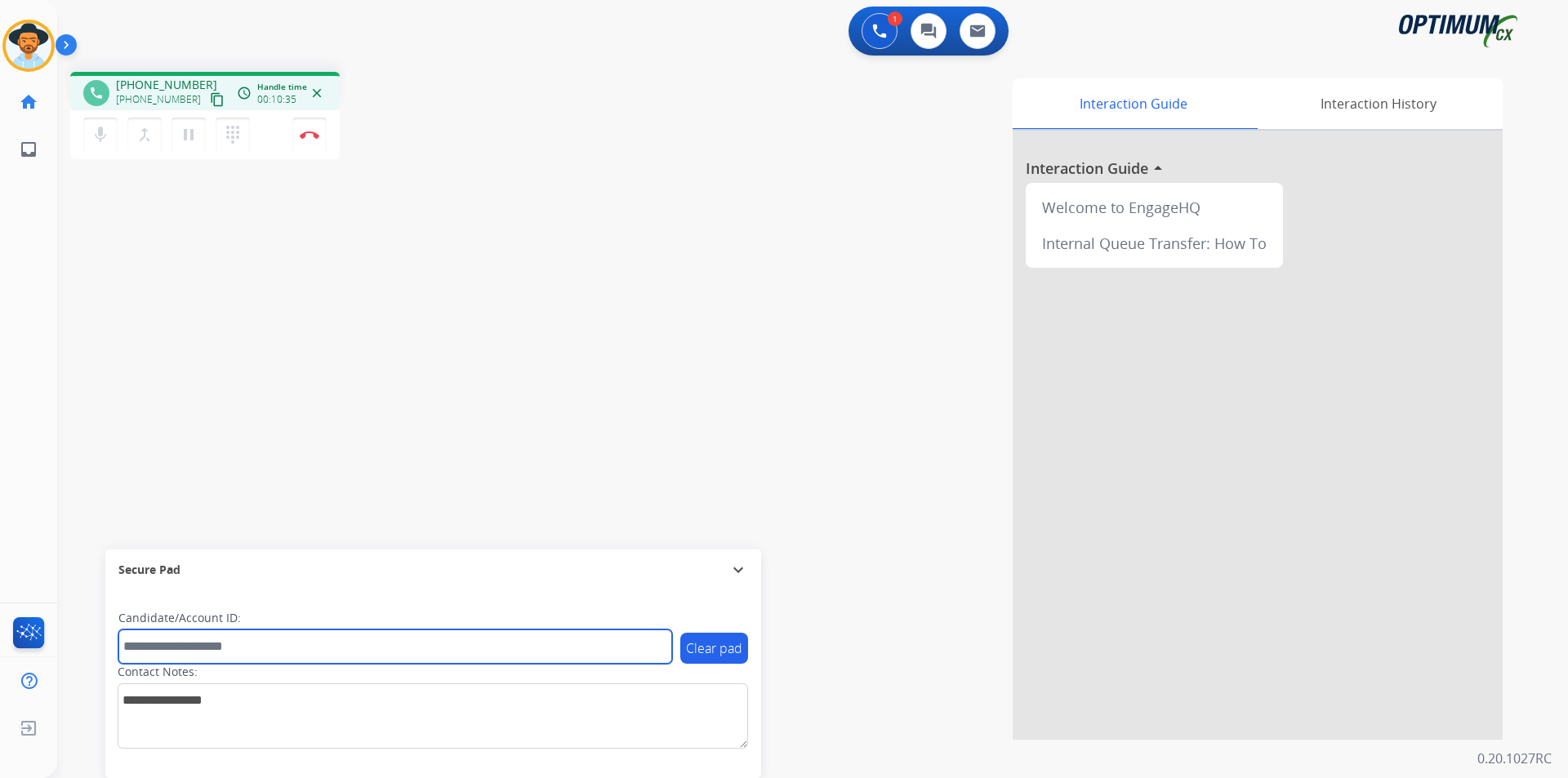
click at [304, 644] on input "text" at bounding box center [395, 646] width 553 height 34
paste input "**********"
type input "**********"
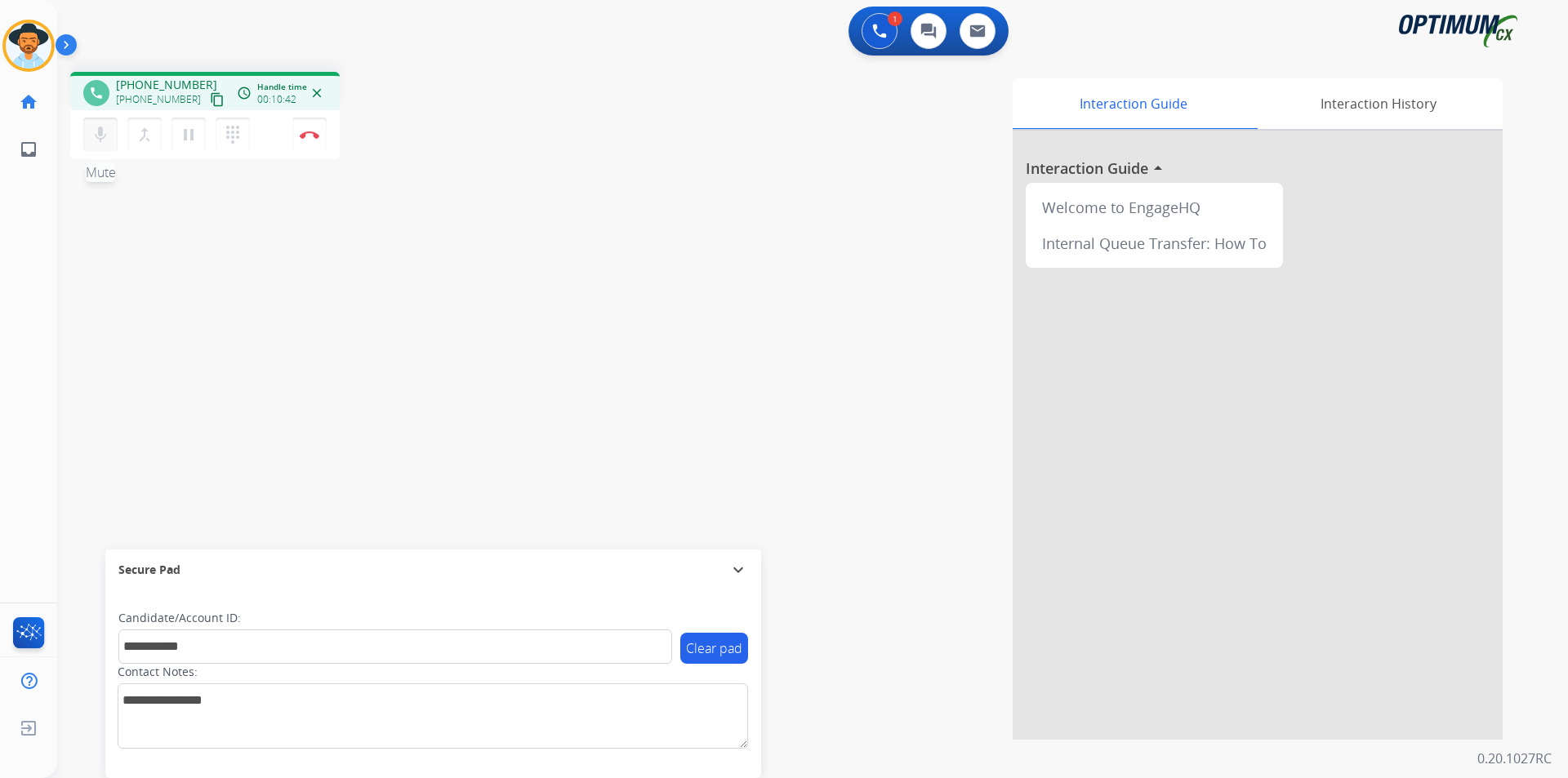
click at [99, 135] on mat-icon "mic" at bounding box center [101, 135] width 20 height 20
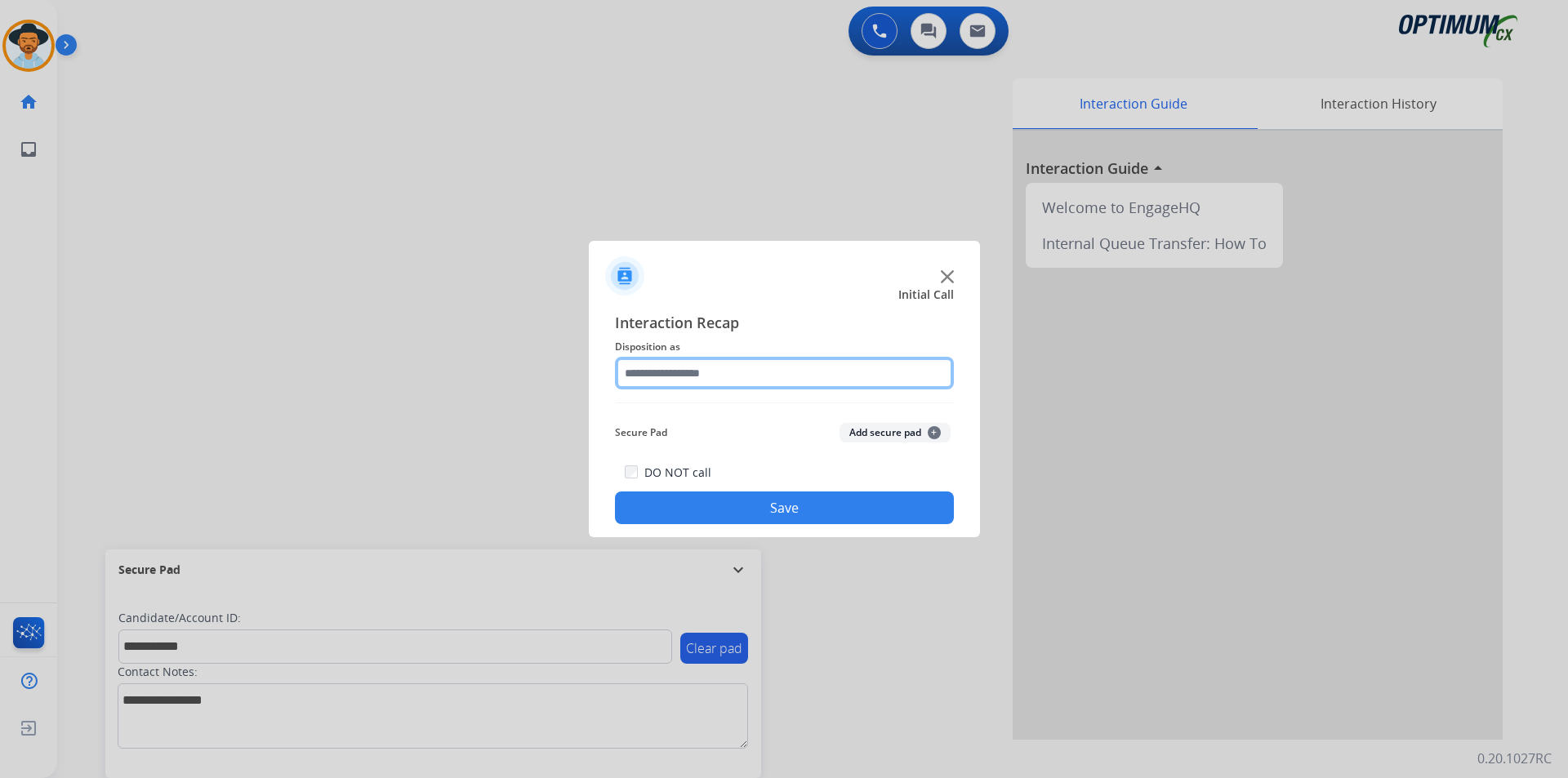
click at [754, 376] on input "text" at bounding box center [784, 372] width 339 height 32
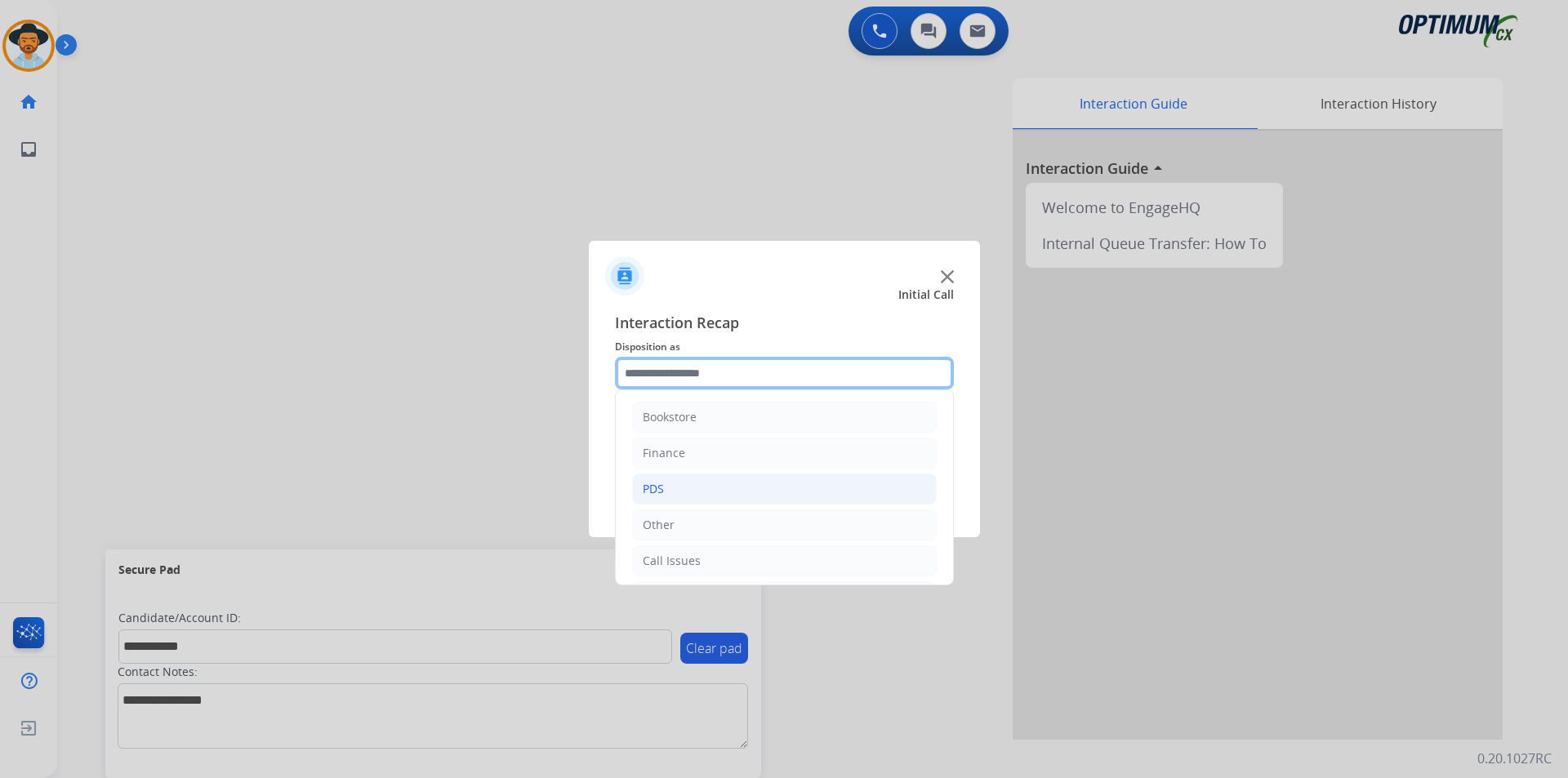
scroll to position [111, 0]
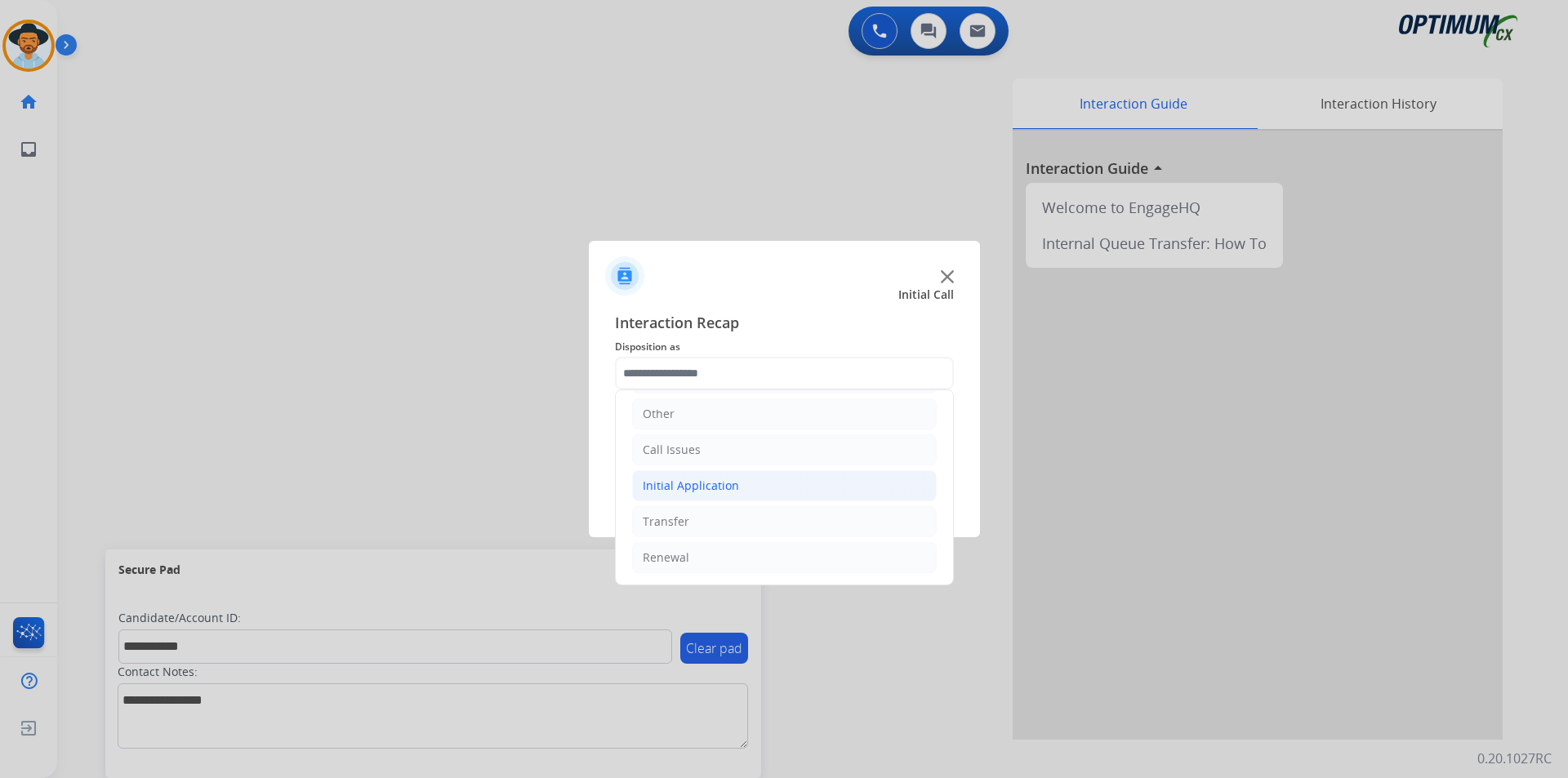
click at [752, 494] on li "Initial Application" at bounding box center [785, 486] width 305 height 31
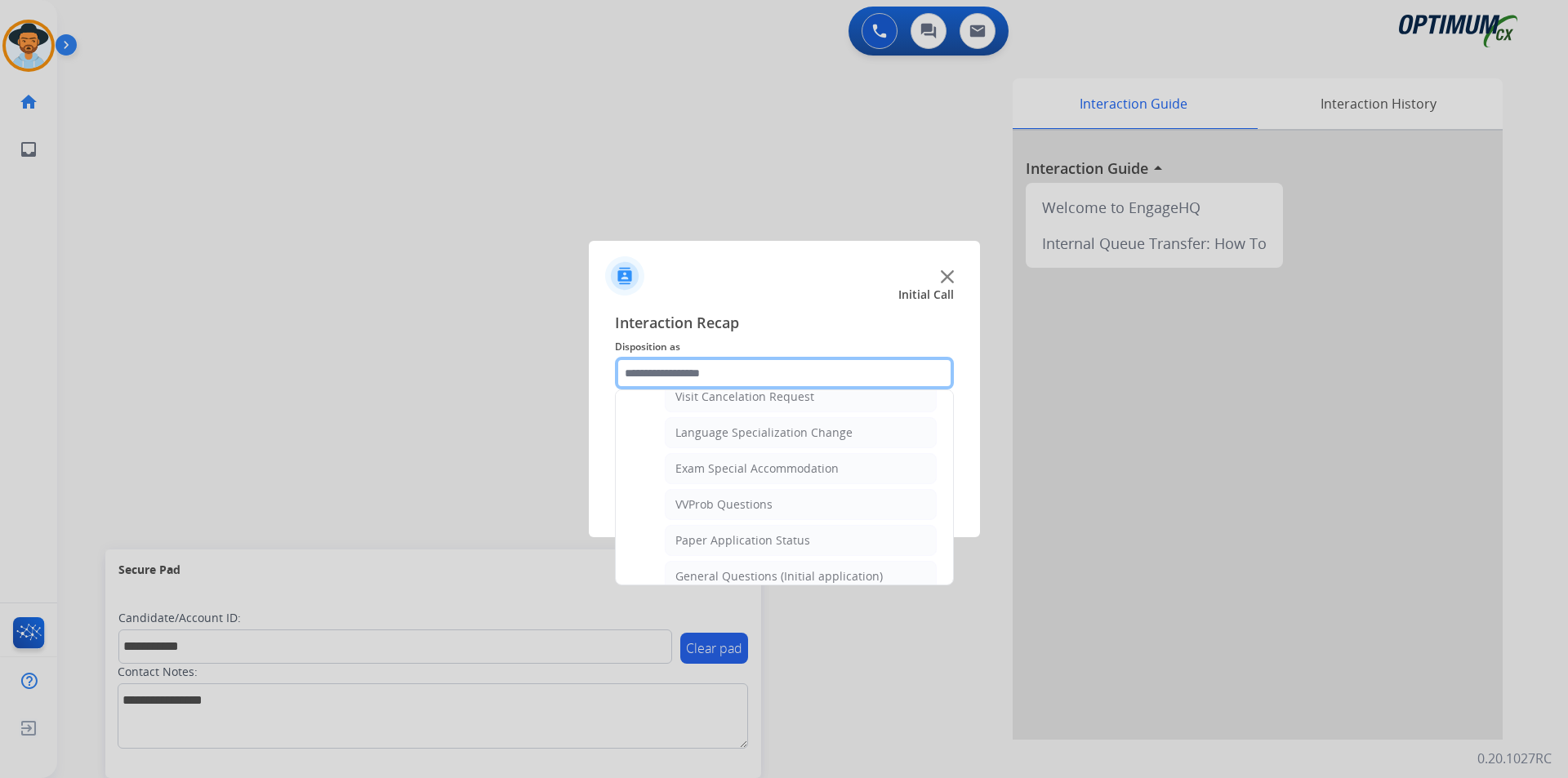
scroll to position [928, 0]
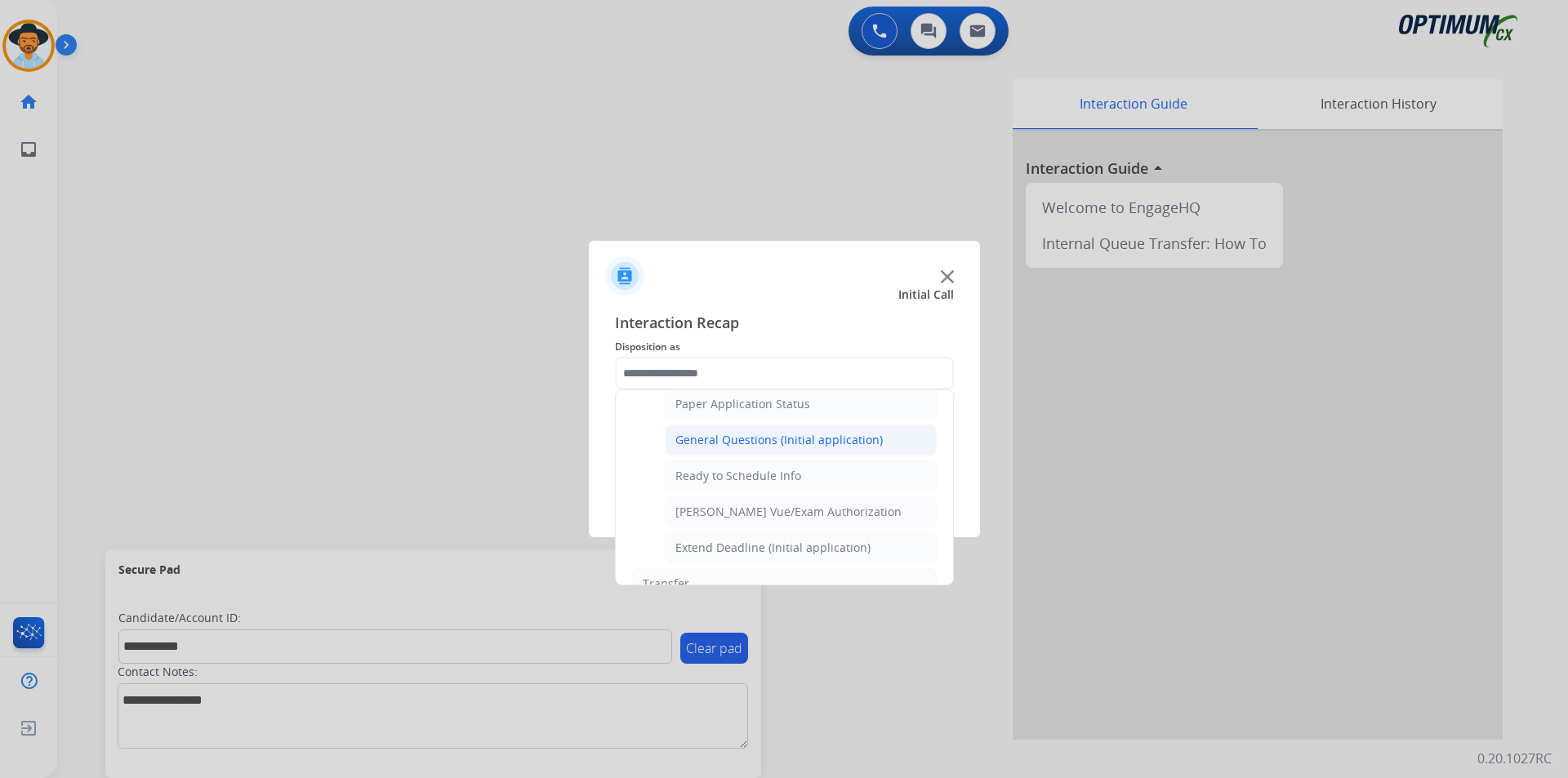
click at [751, 449] on div "General Questions (Initial application)" at bounding box center [779, 440] width 207 height 17
type input "**********"
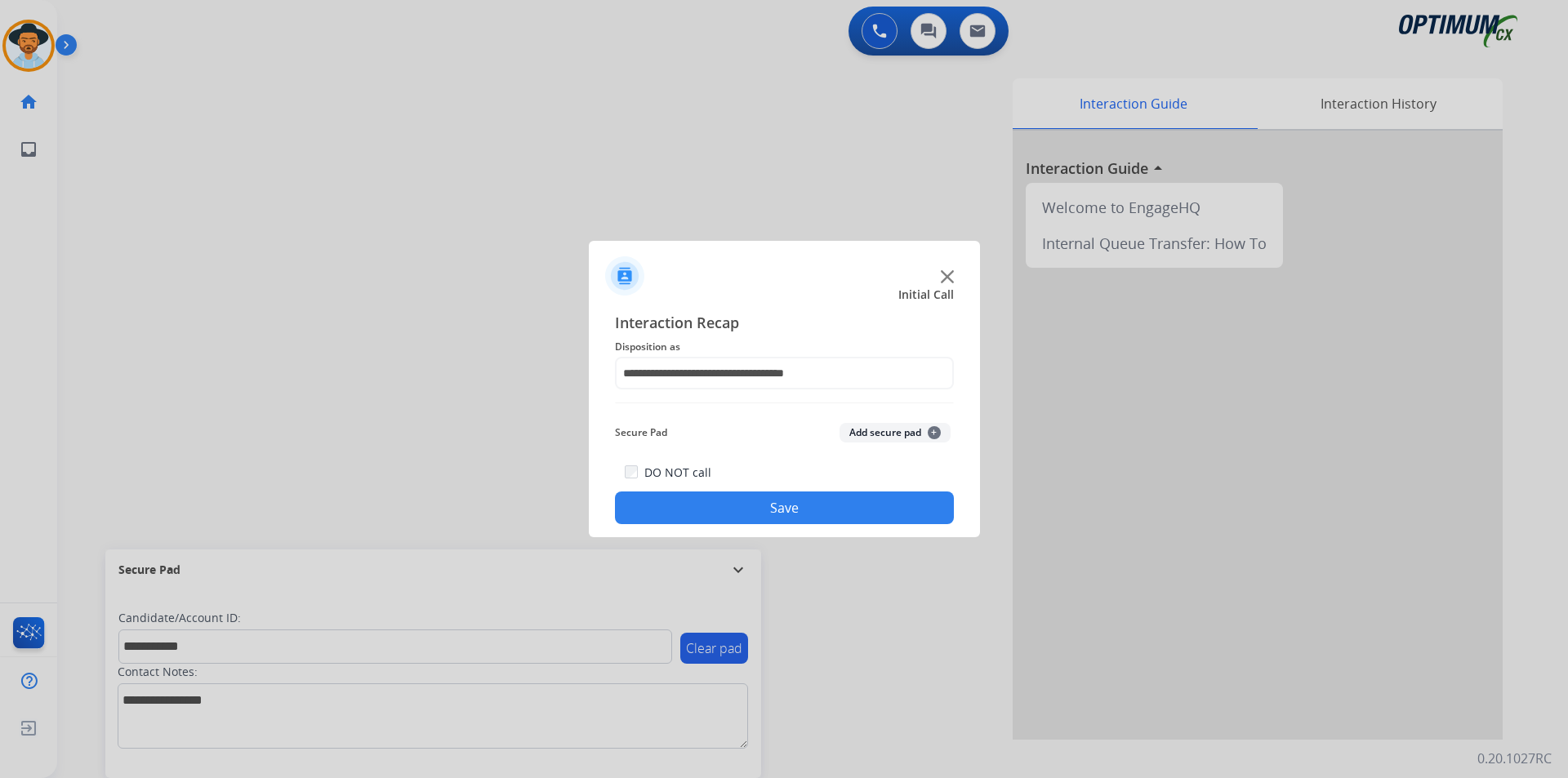
drag, startPoint x: 719, startPoint y: 503, endPoint x: 696, endPoint y: 520, distance: 28.6
click at [718, 503] on button "Save" at bounding box center [784, 507] width 339 height 32
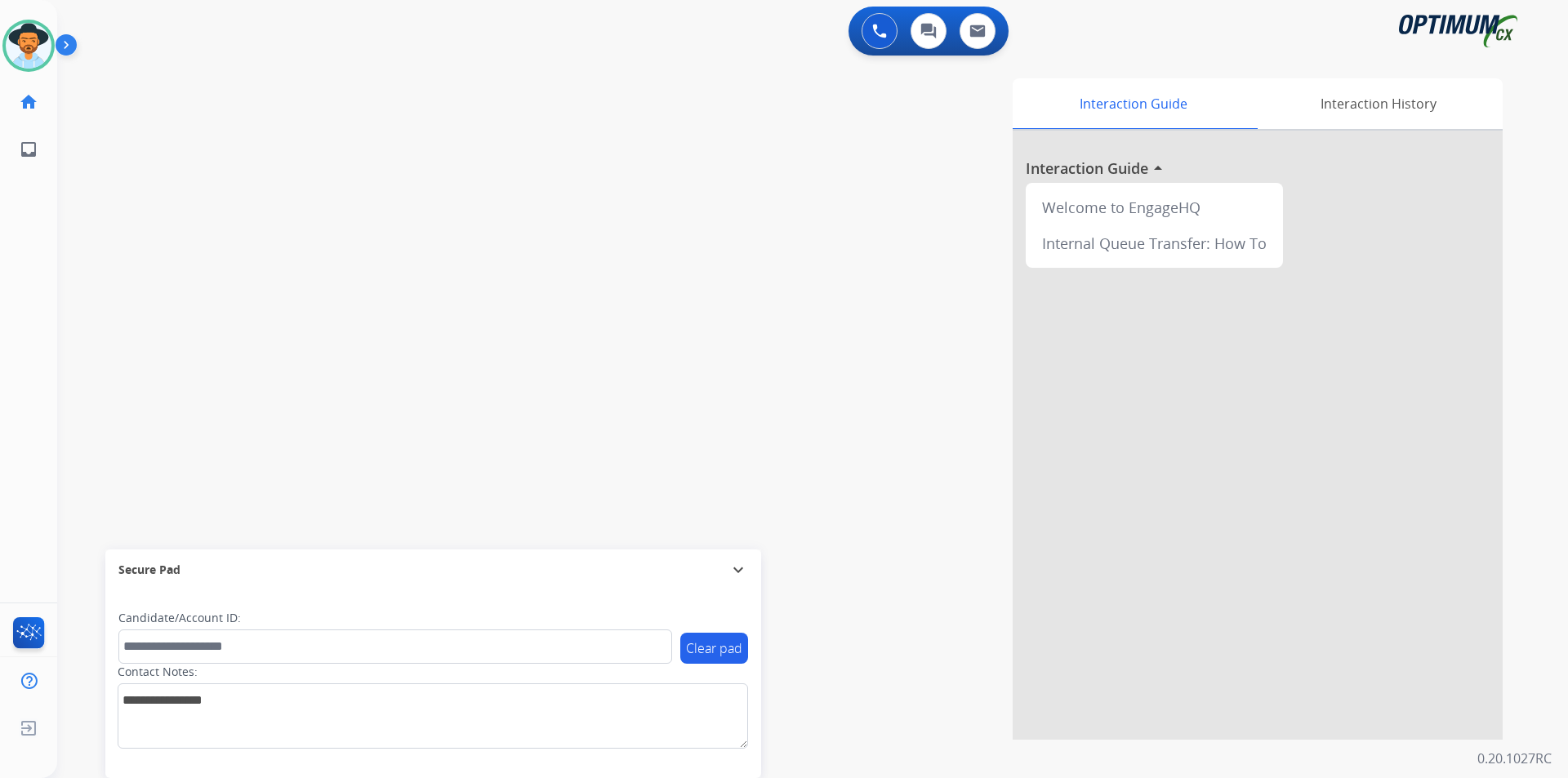
click at [663, 52] on div "0 Voice Interactions 0 Chat Interactions 0 Email Interactions" at bounding box center [804, 32] width 1453 height 52
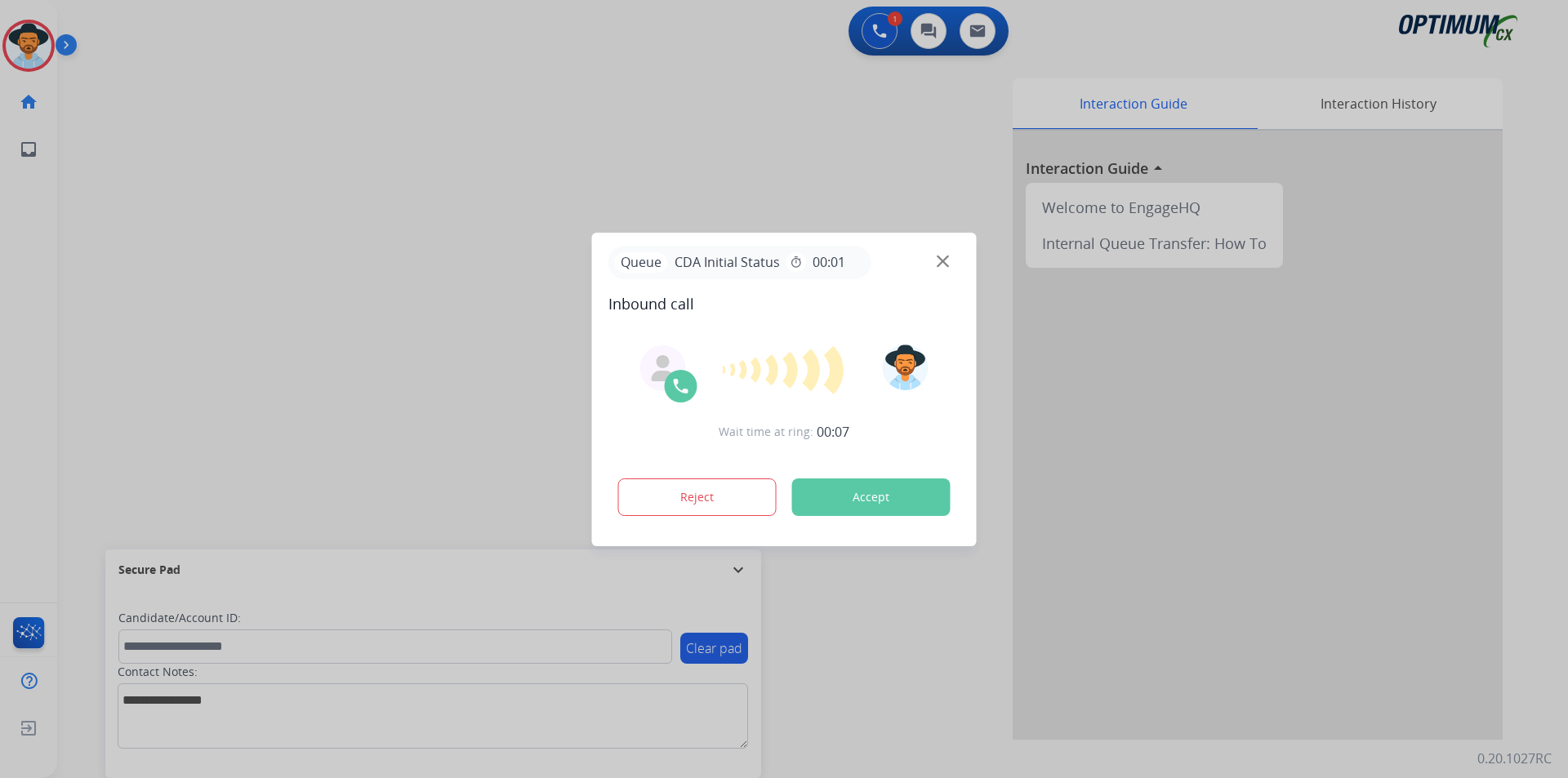
click at [414, 196] on div at bounding box center [784, 389] width 1568 height 778
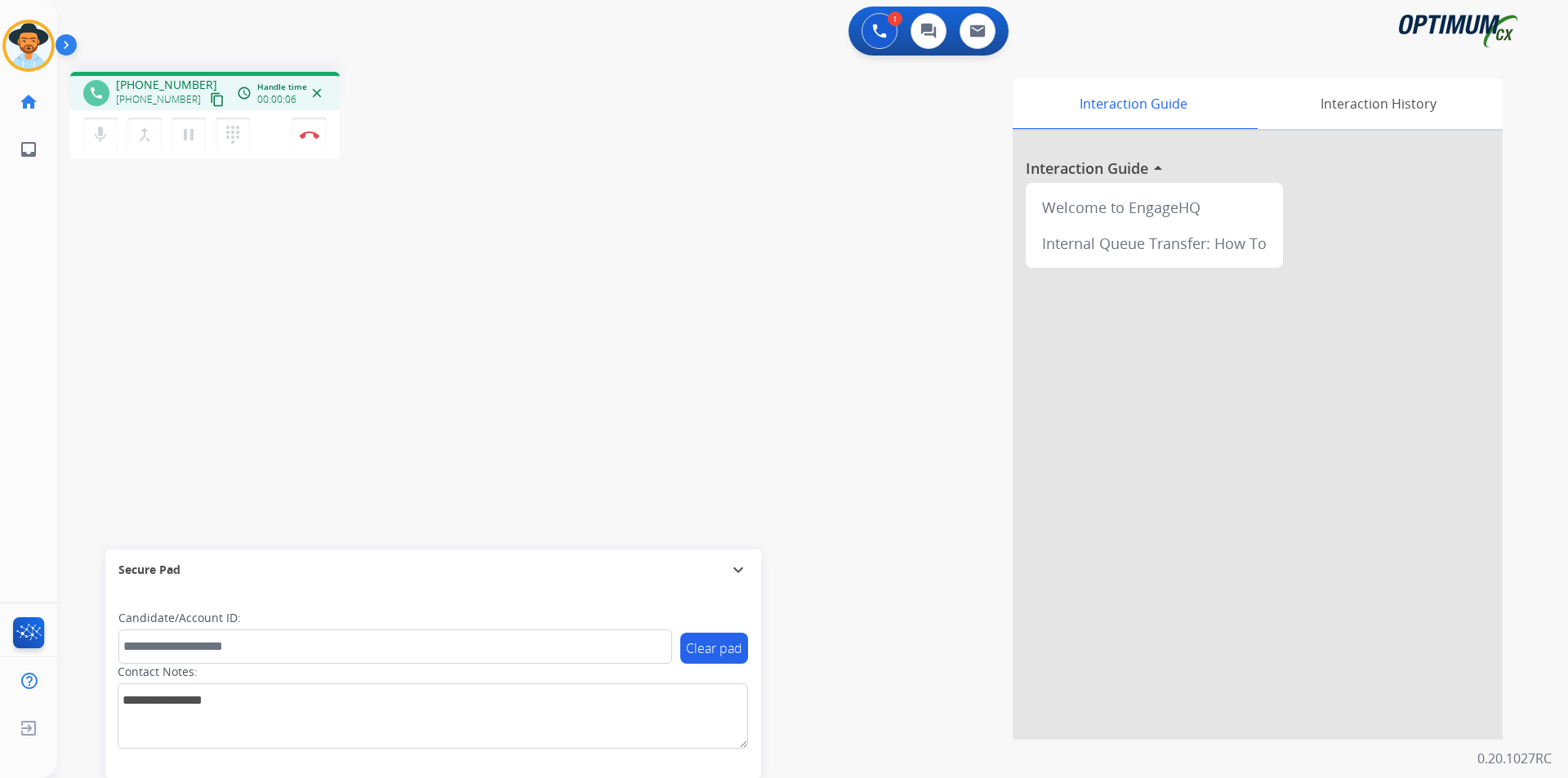
click at [161, 85] on span "+19293553234" at bounding box center [167, 85] width 102 height 17
copy span "19293553234"
click at [162, 81] on span "+19293553234" at bounding box center [167, 85] width 102 height 17
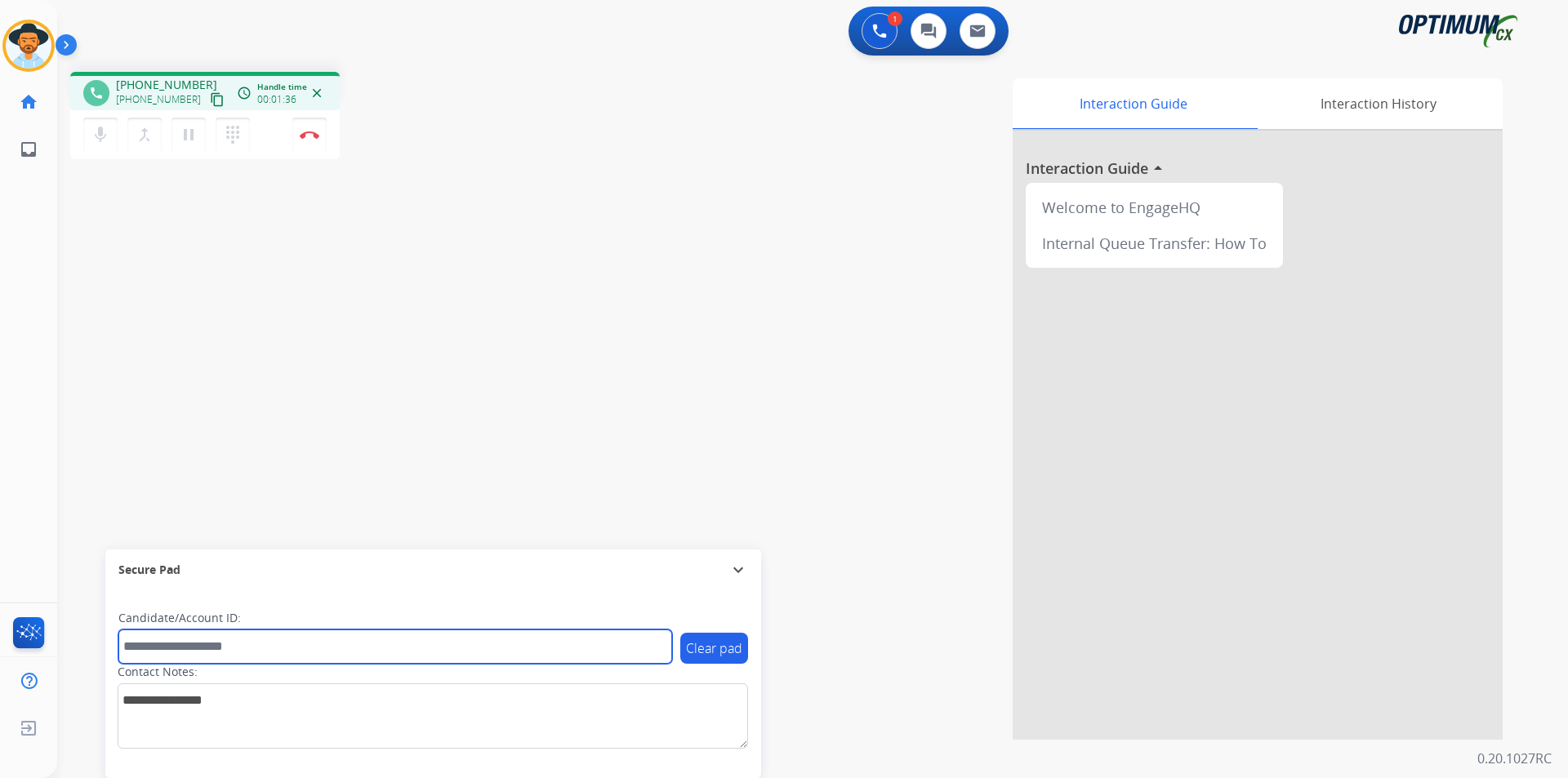
click at [364, 650] on input "text" at bounding box center [395, 646] width 553 height 34
paste input "**********"
click at [132, 647] on input "**********" at bounding box center [395, 646] width 553 height 34
type input "**********"
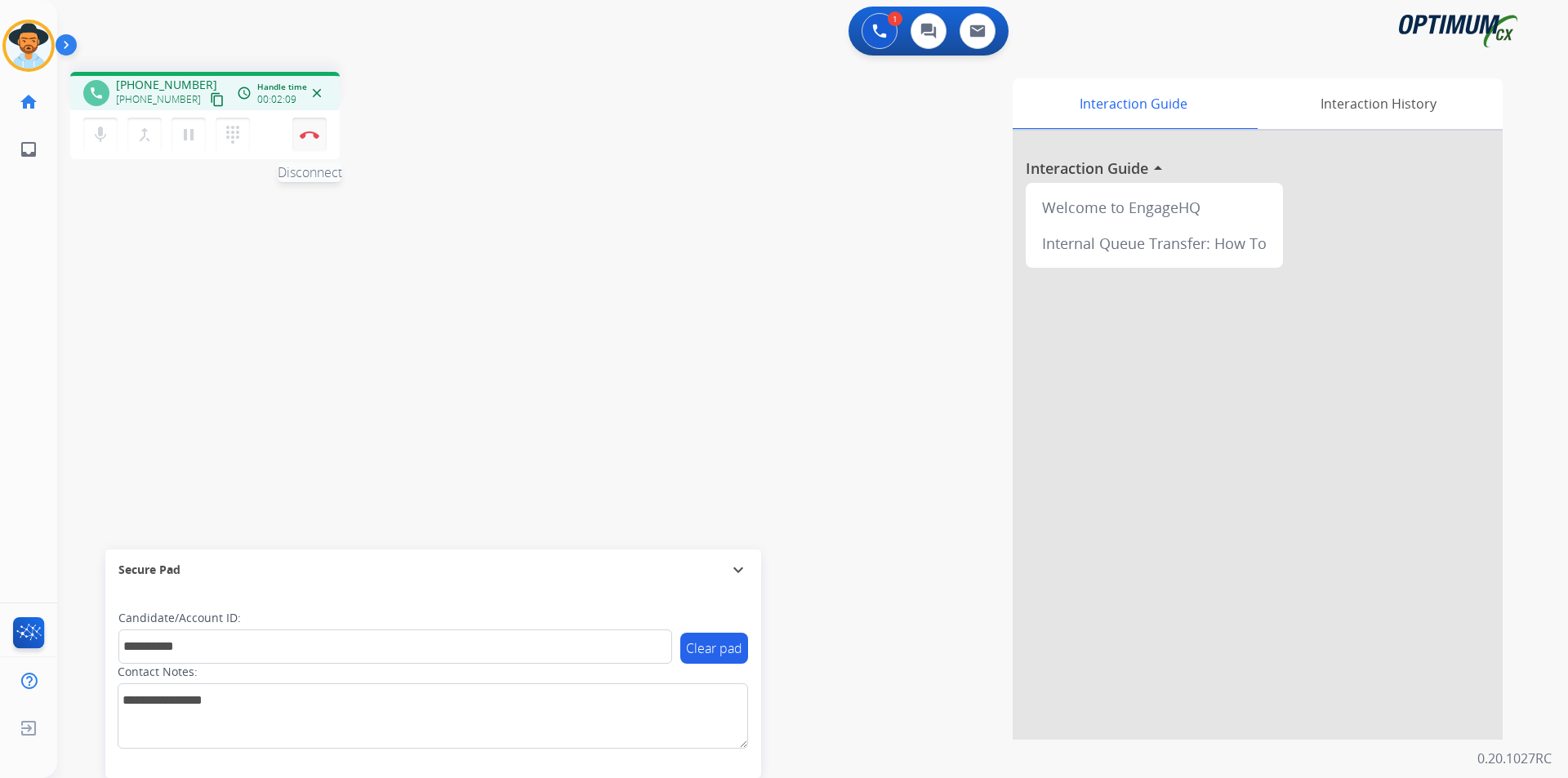
click at [315, 140] on button "Disconnect" at bounding box center [309, 134] width 34 height 34
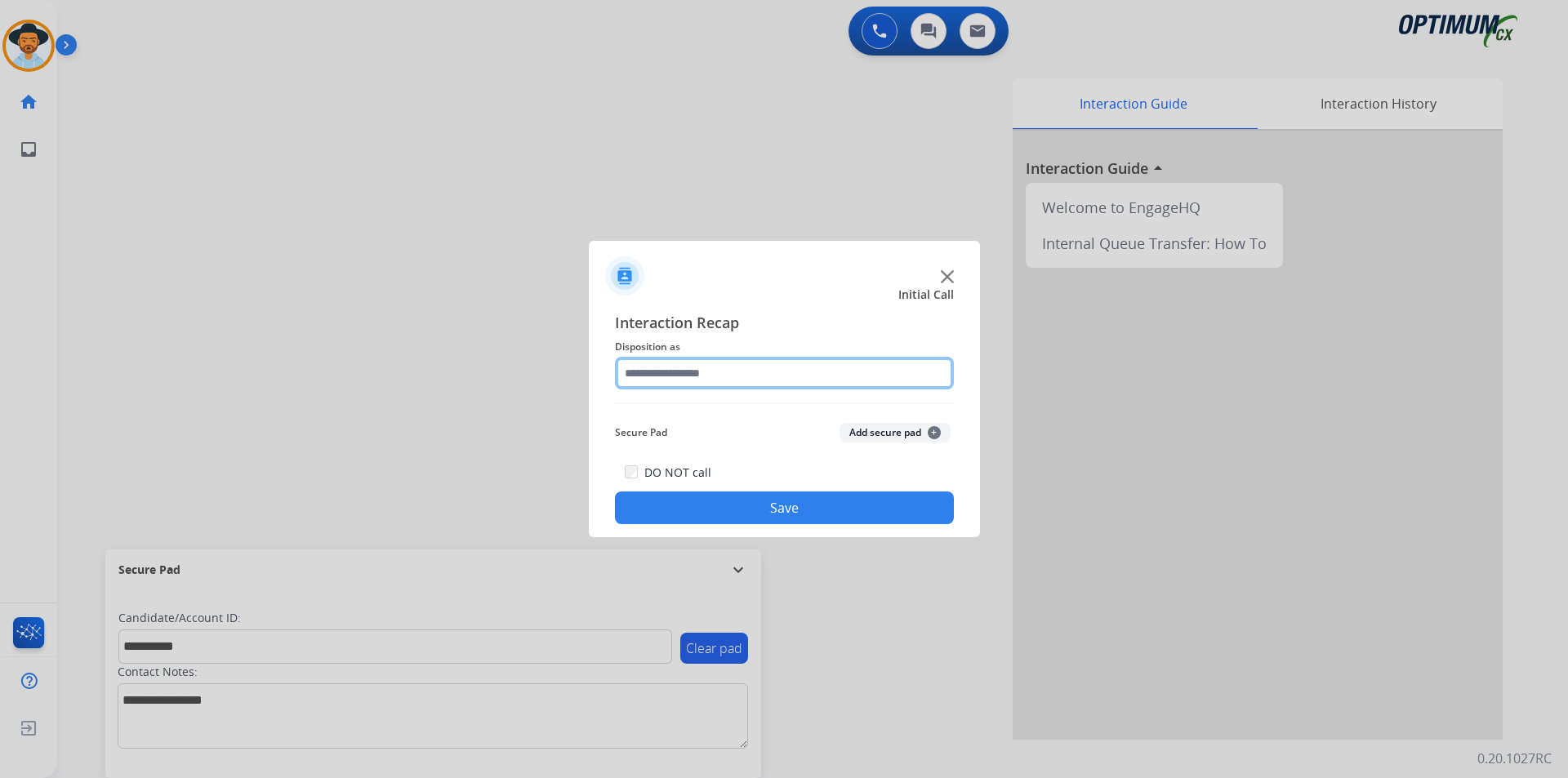
click at [754, 369] on input "text" at bounding box center [784, 372] width 339 height 32
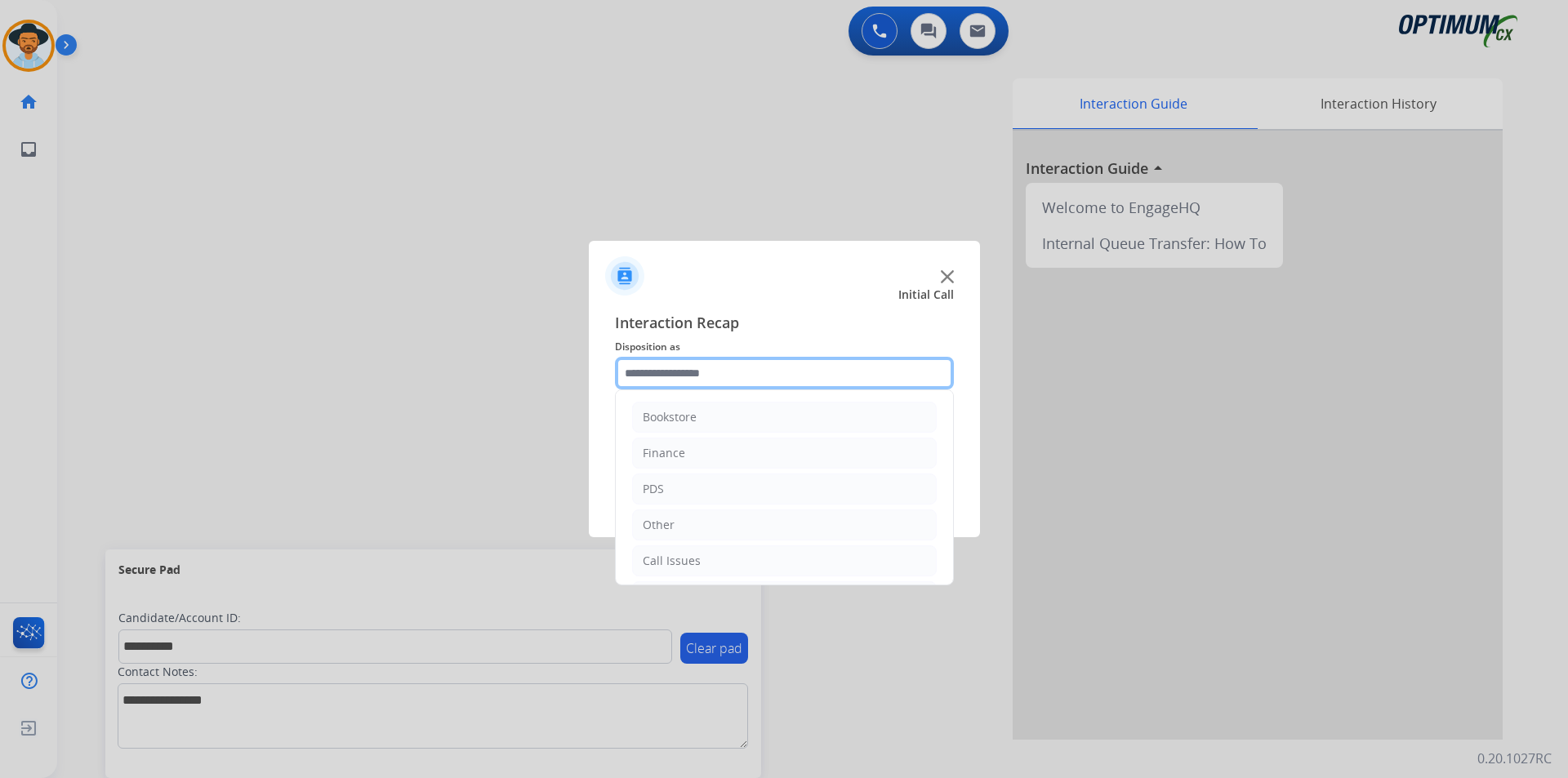
scroll to position [111, 0]
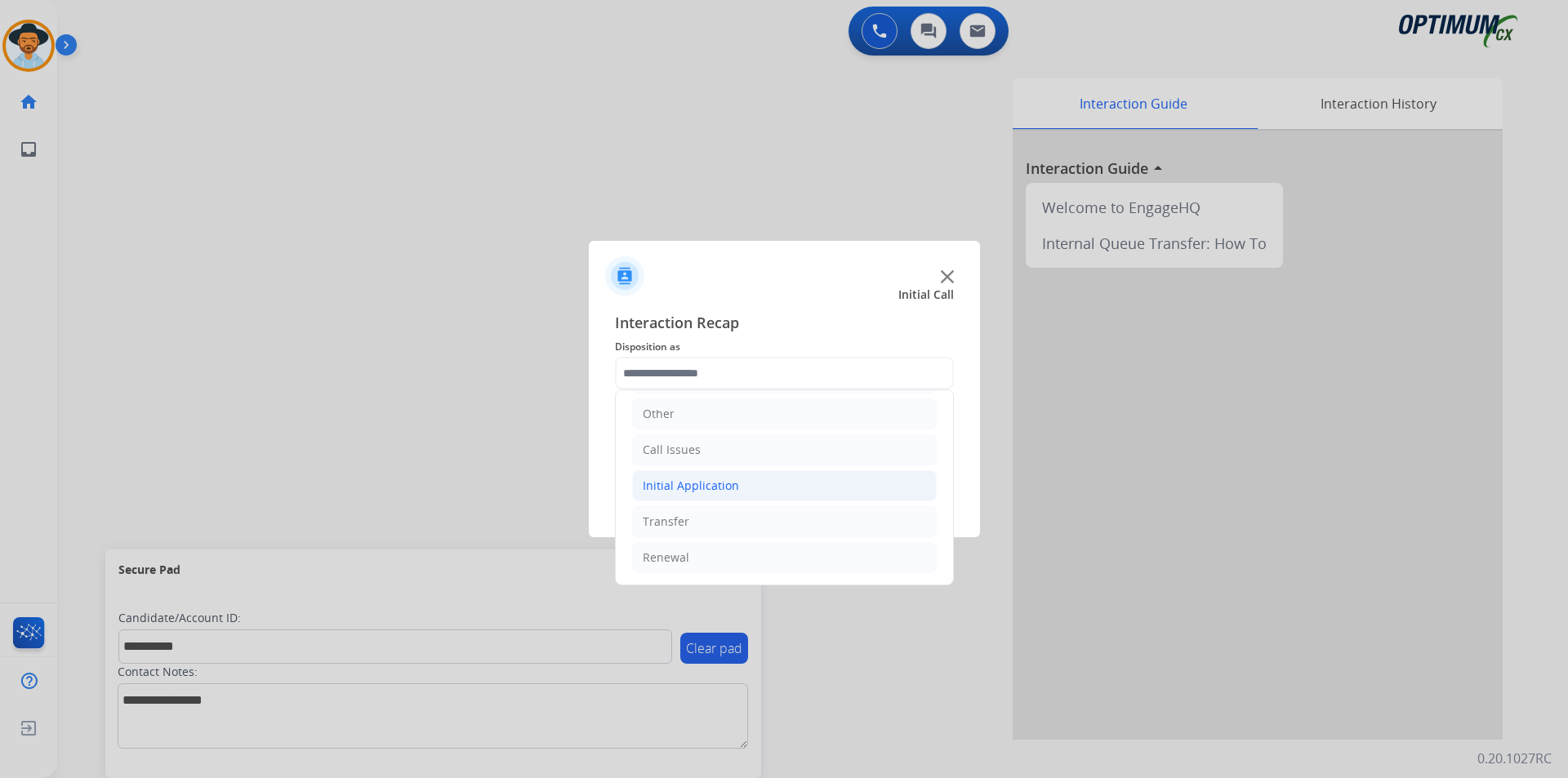
click at [769, 489] on li "Initial Application" at bounding box center [785, 486] width 305 height 31
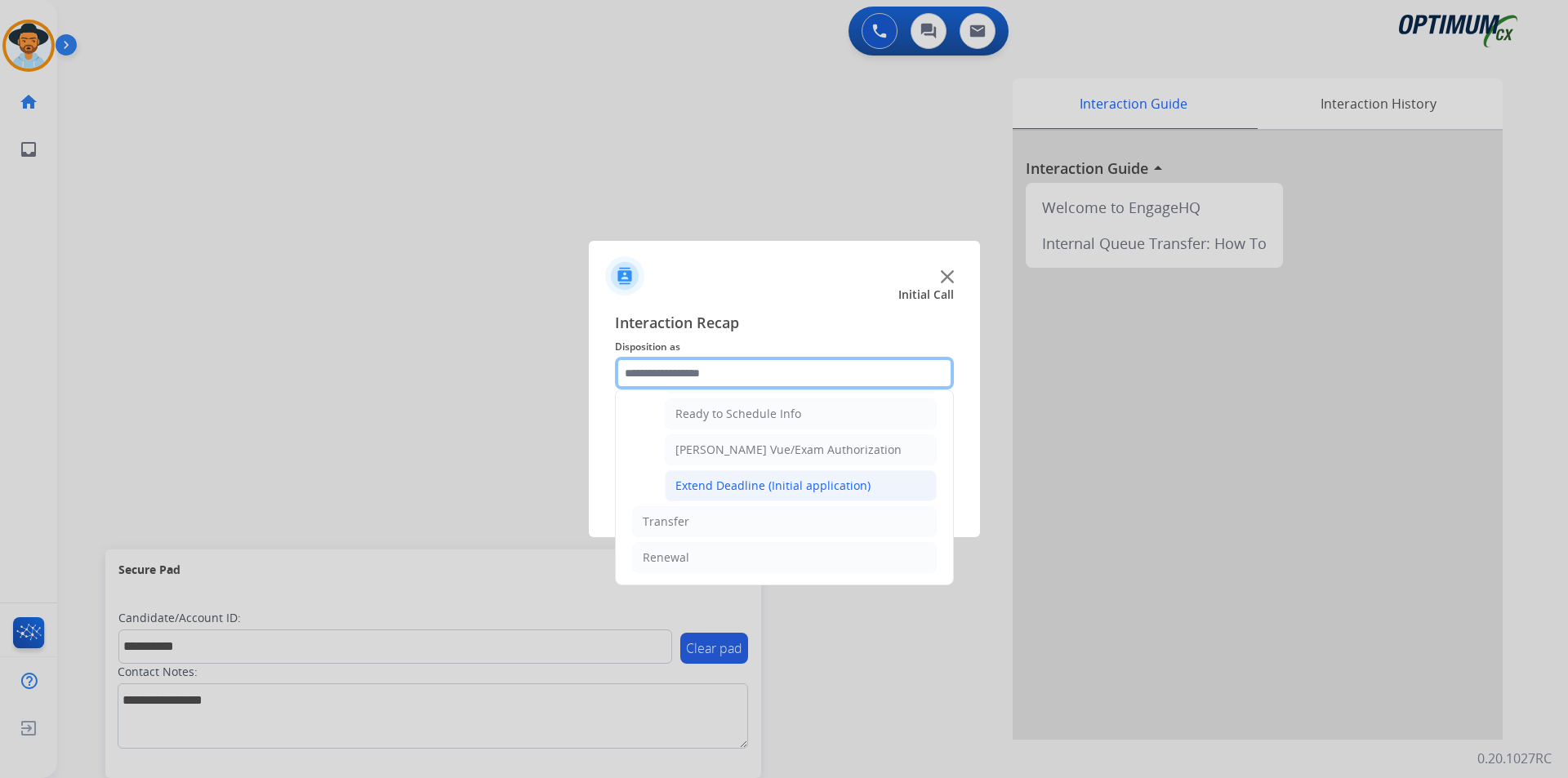
scroll to position [870, 0]
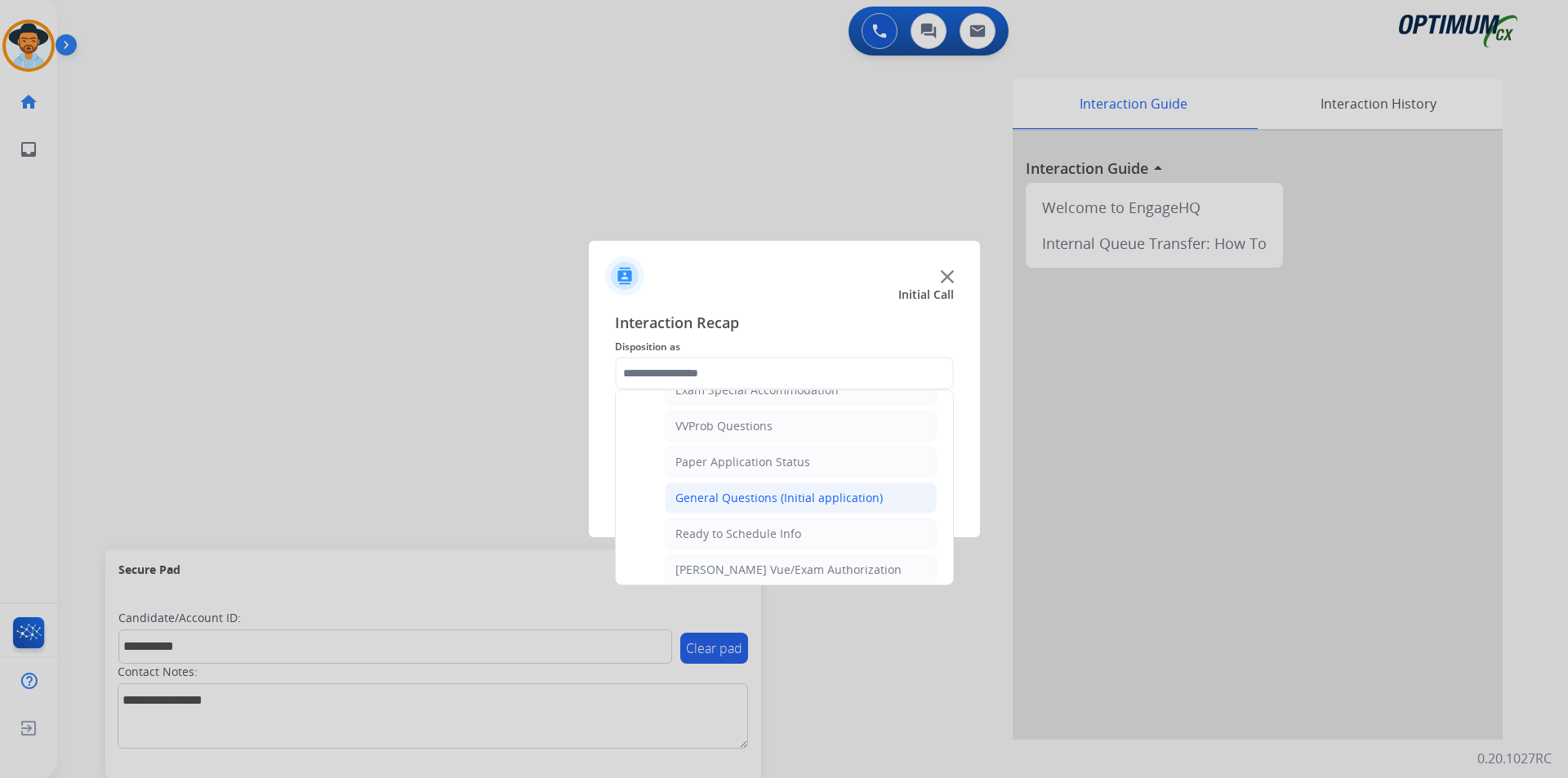
click at [749, 506] on div "General Questions (Initial application)" at bounding box center [779, 497] width 207 height 17
type input "**********"
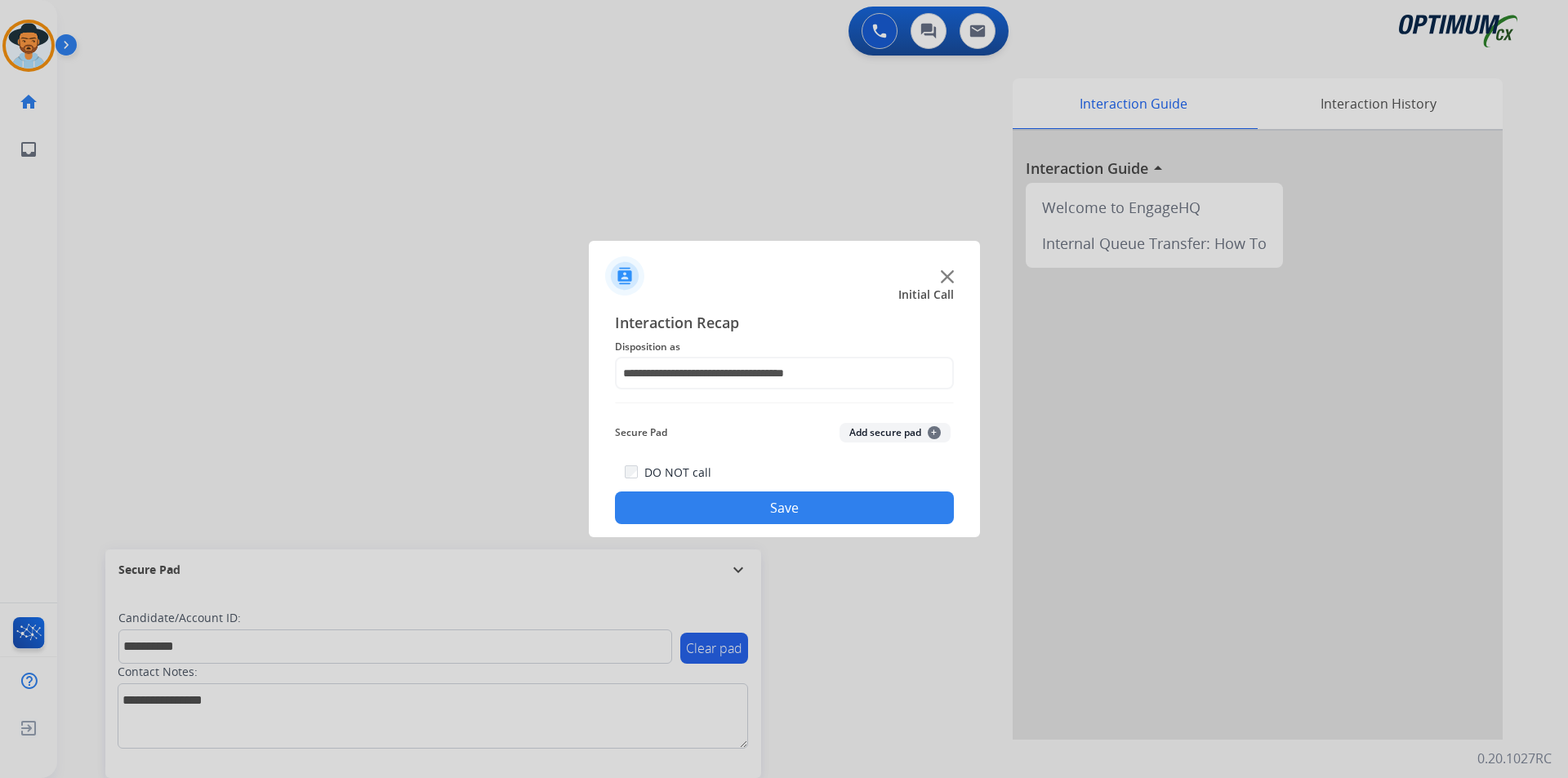
click at [720, 494] on button "Save" at bounding box center [784, 507] width 339 height 32
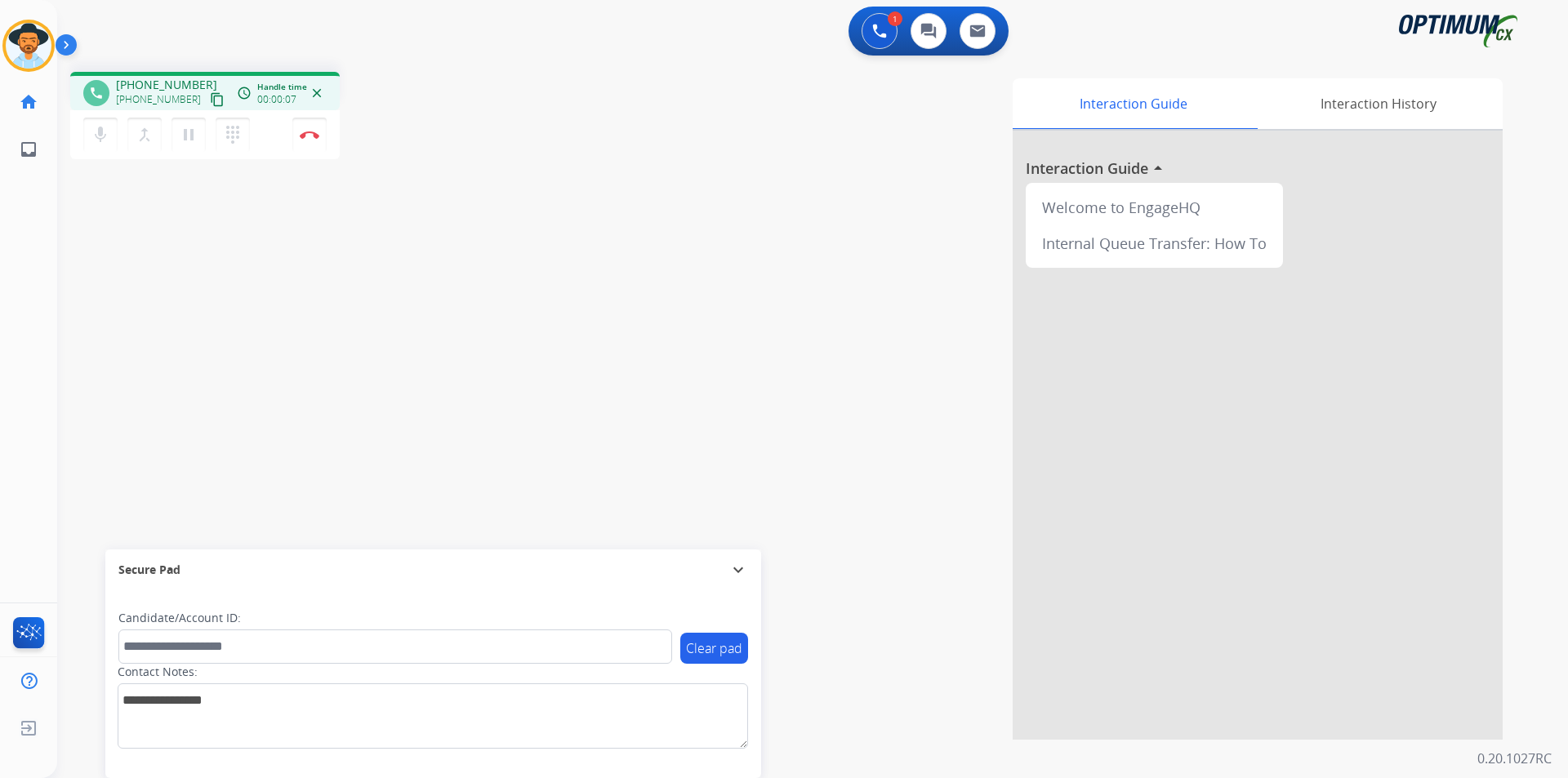
click at [639, 43] on div "1 Voice Interactions 0 Chat Interactions 0 Email Interactions" at bounding box center [804, 32] width 1453 height 52
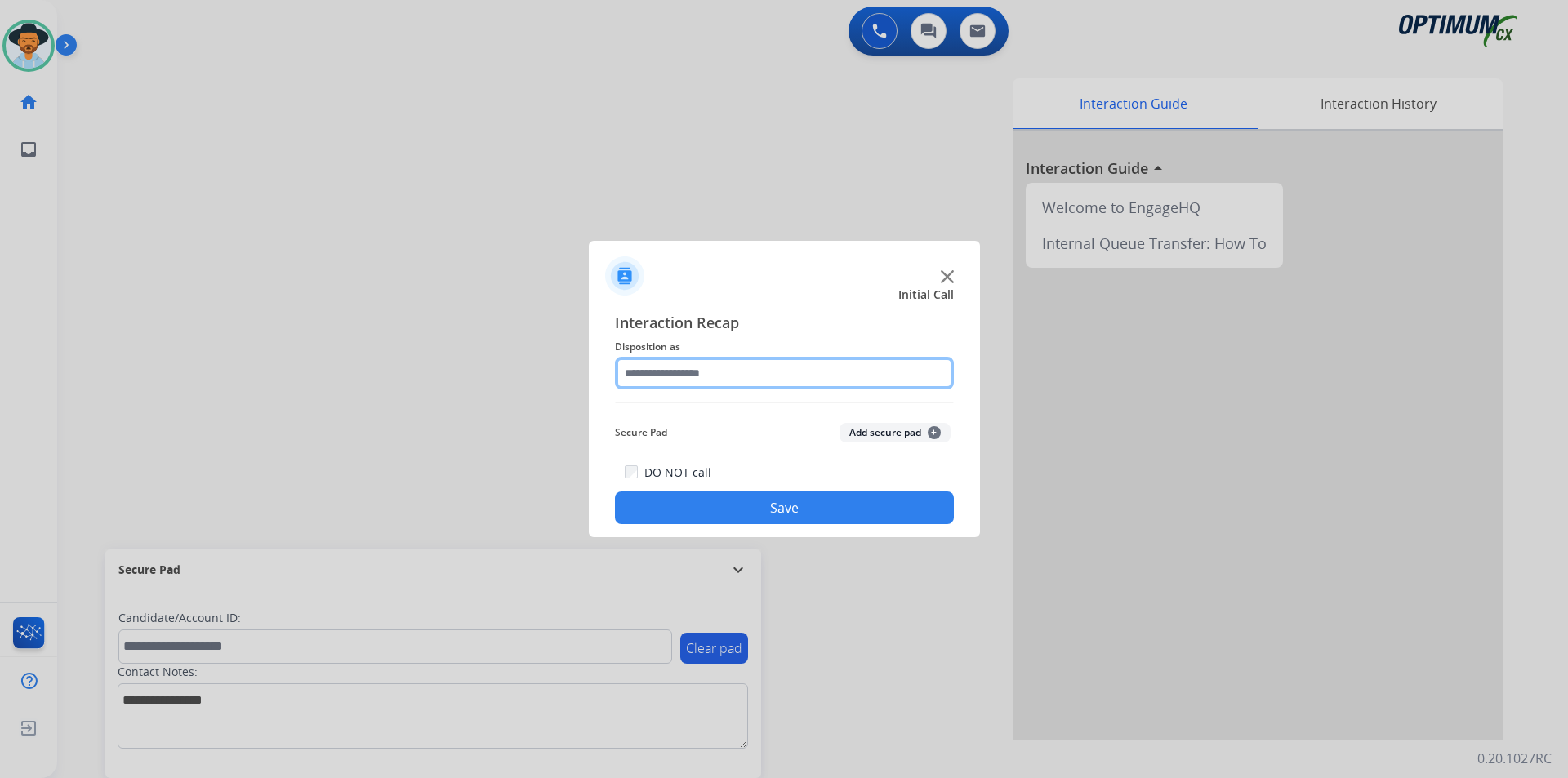
click at [887, 373] on input "text" at bounding box center [784, 372] width 339 height 32
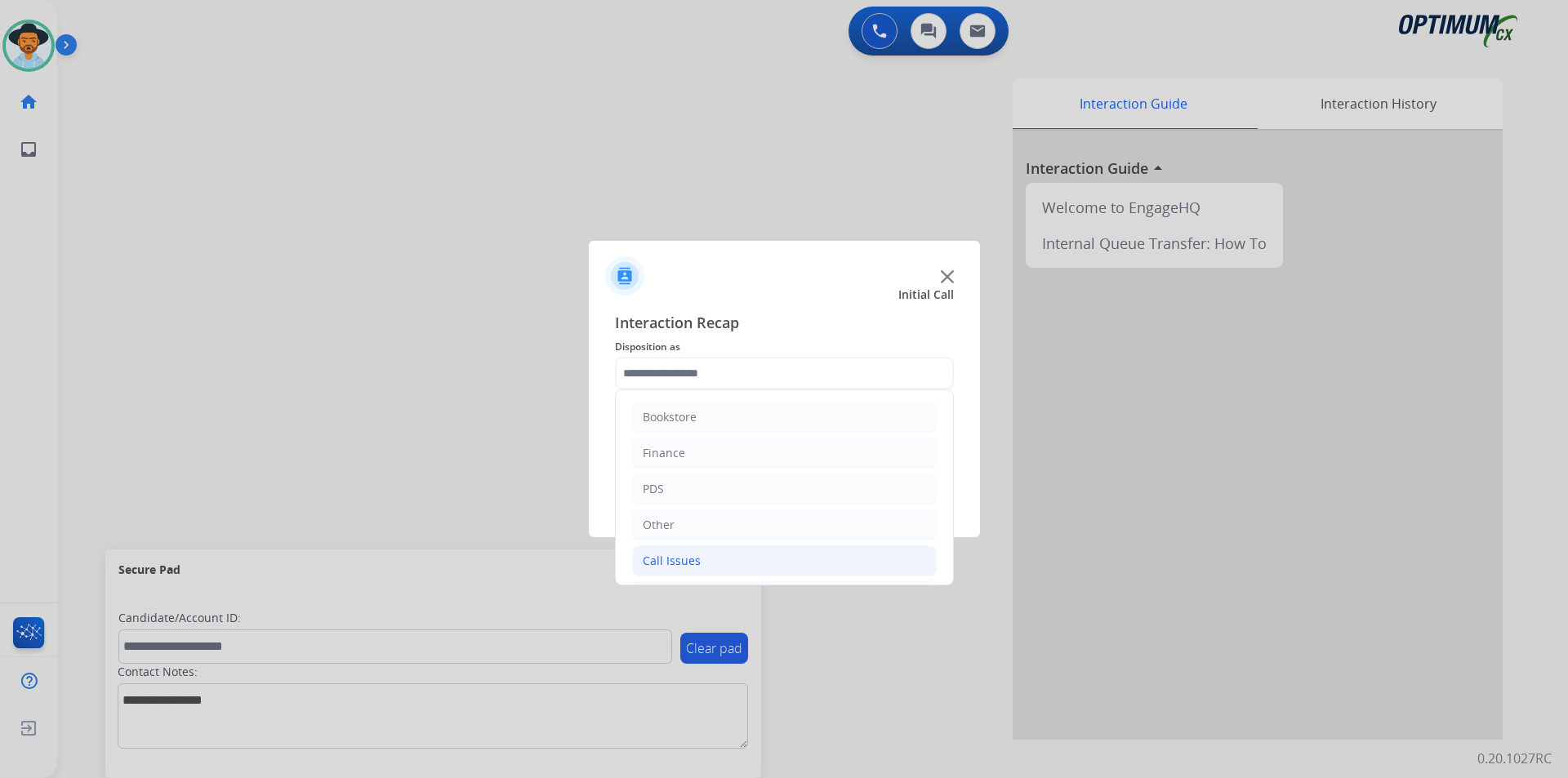
click at [779, 558] on li "Call Issues" at bounding box center [785, 561] width 305 height 31
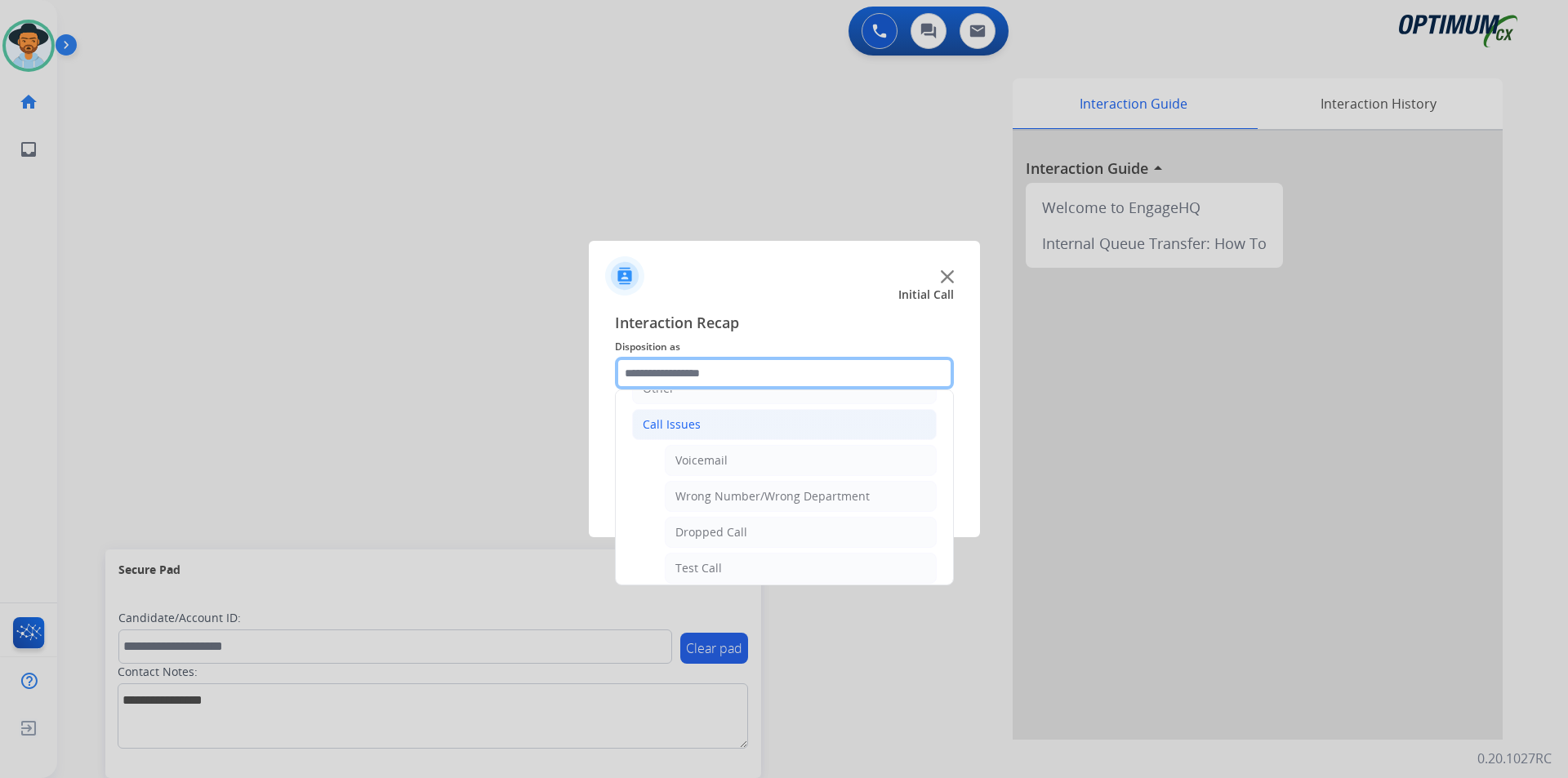
scroll to position [272, 0]
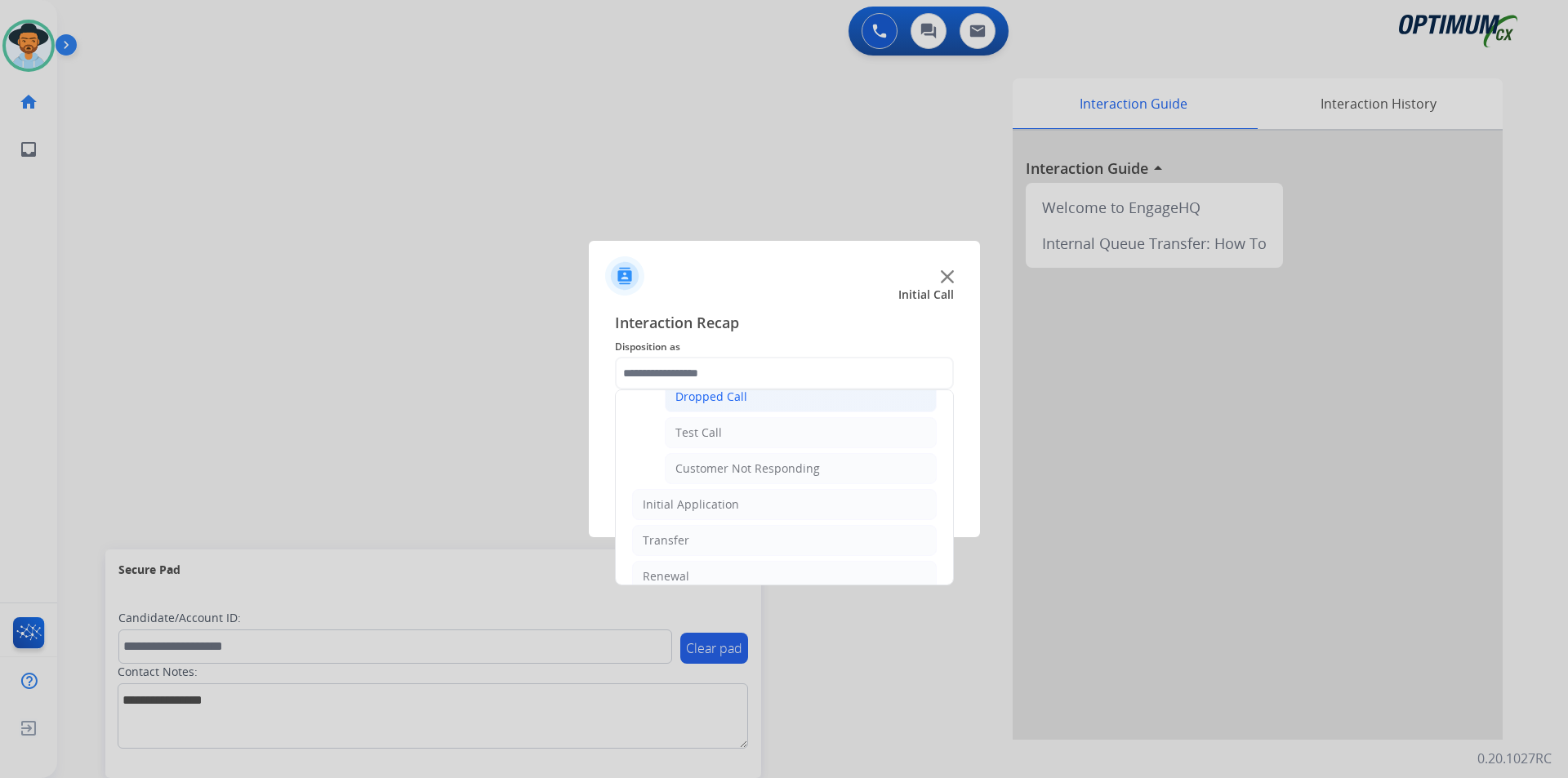
click at [746, 407] on li "Dropped Call" at bounding box center [801, 397] width 272 height 31
type input "**********"
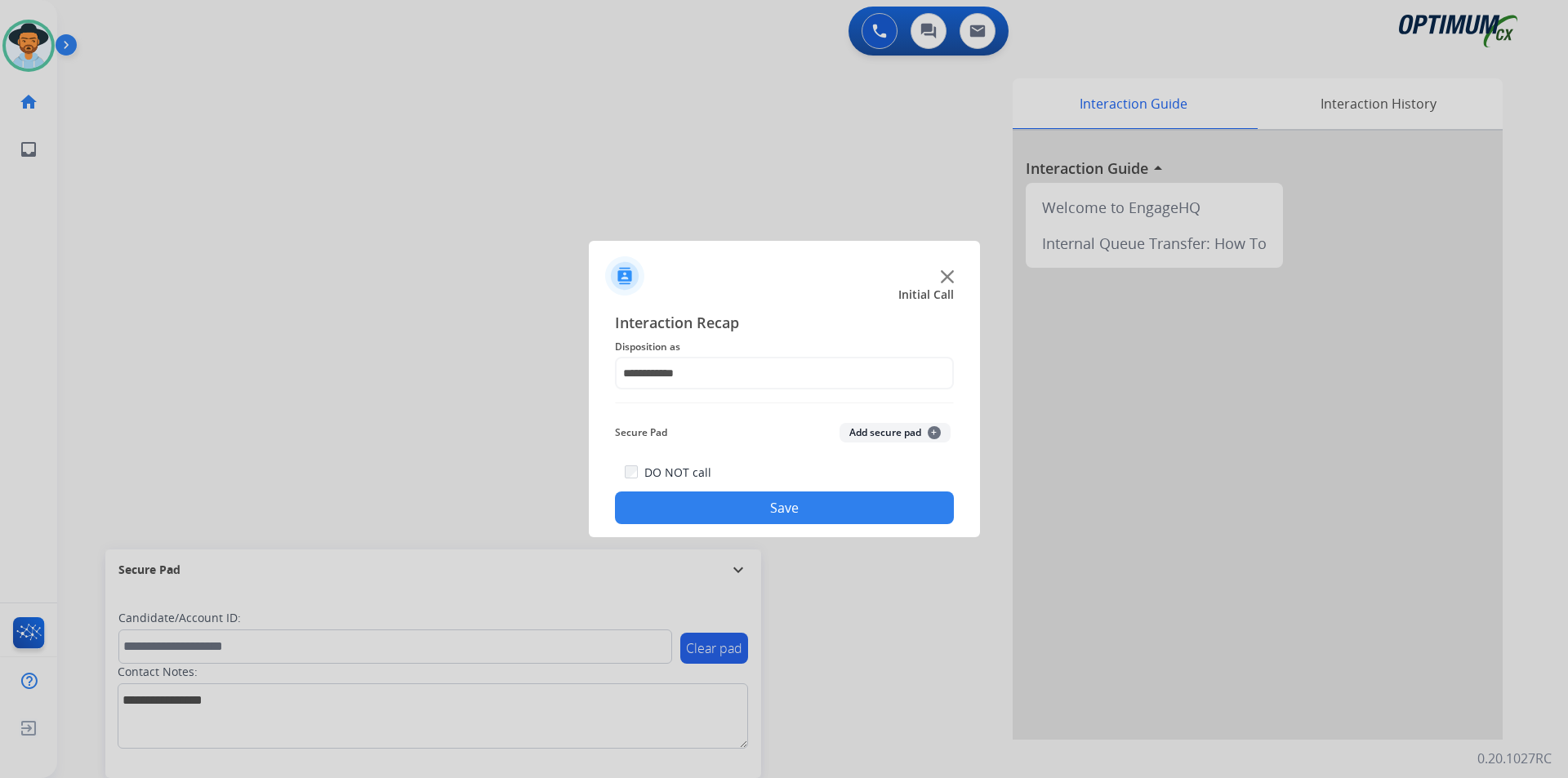
click at [742, 510] on button "Save" at bounding box center [784, 507] width 339 height 32
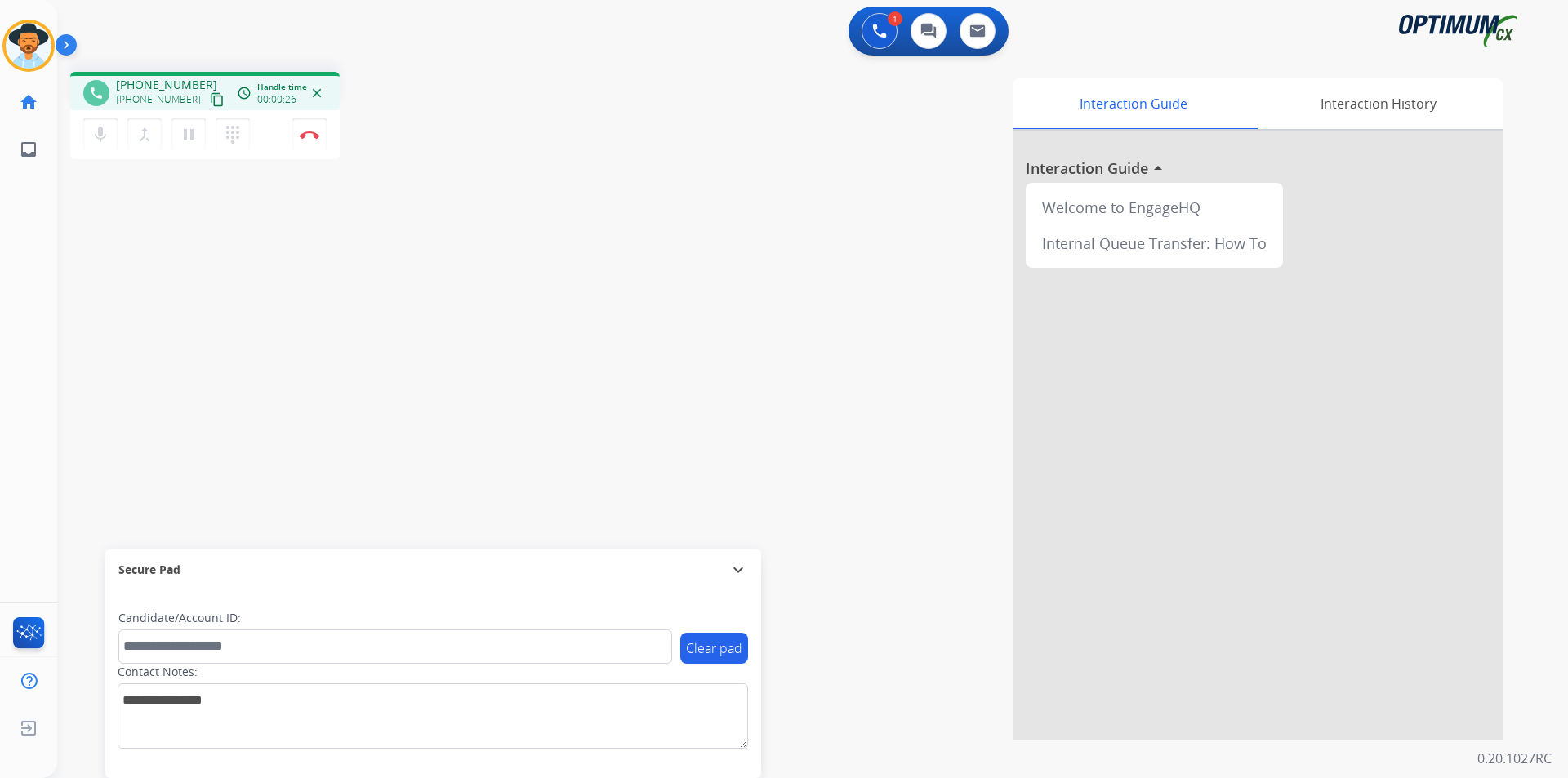
click at [171, 92] on div "+12157783656 content_copy" at bounding box center [172, 100] width 111 height 20
click at [173, 84] on span "+12157783656" at bounding box center [167, 85] width 102 height 17
copy span "12157783656"
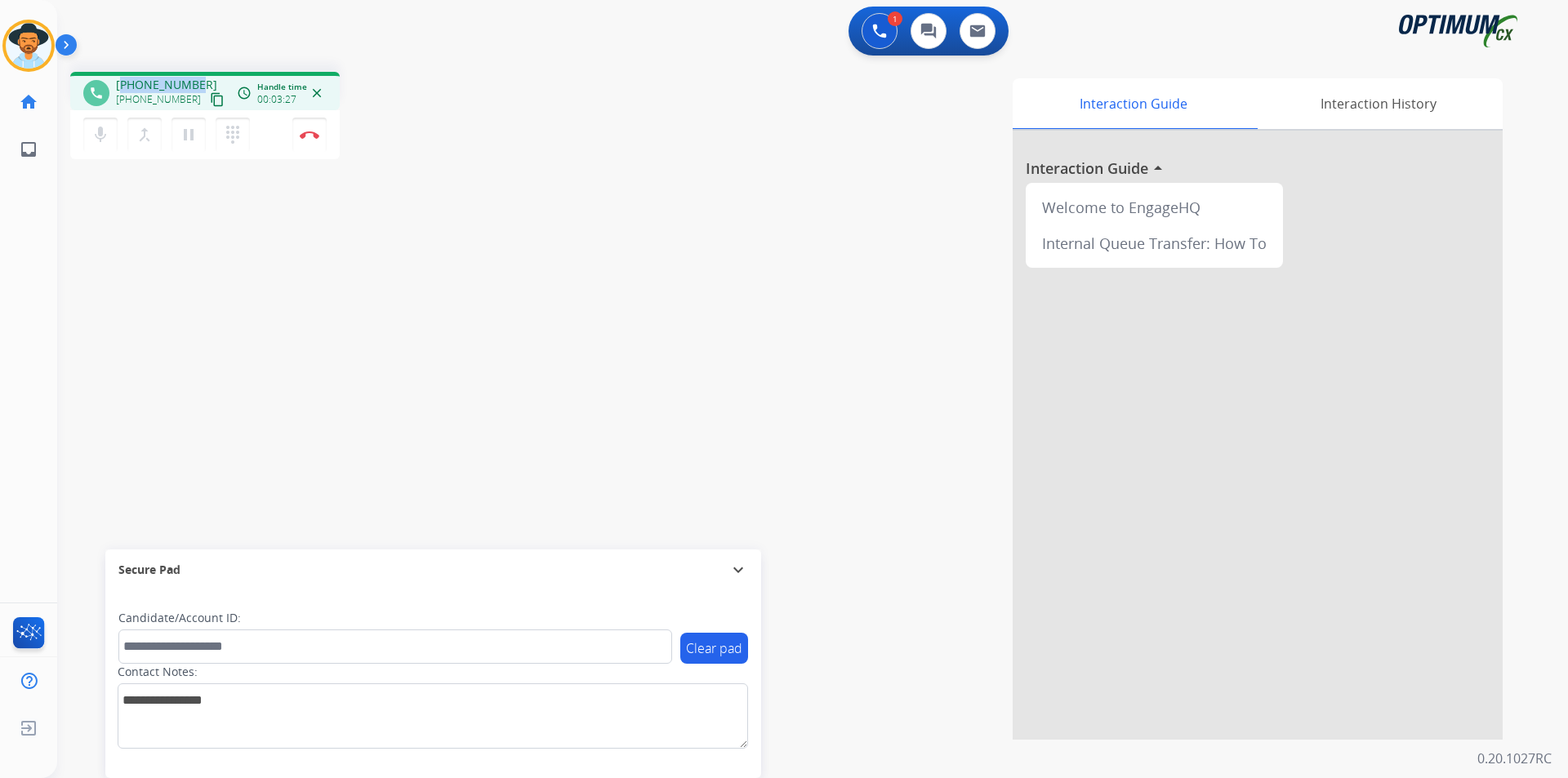
click at [175, 82] on span "+12157783656" at bounding box center [167, 85] width 102 height 17
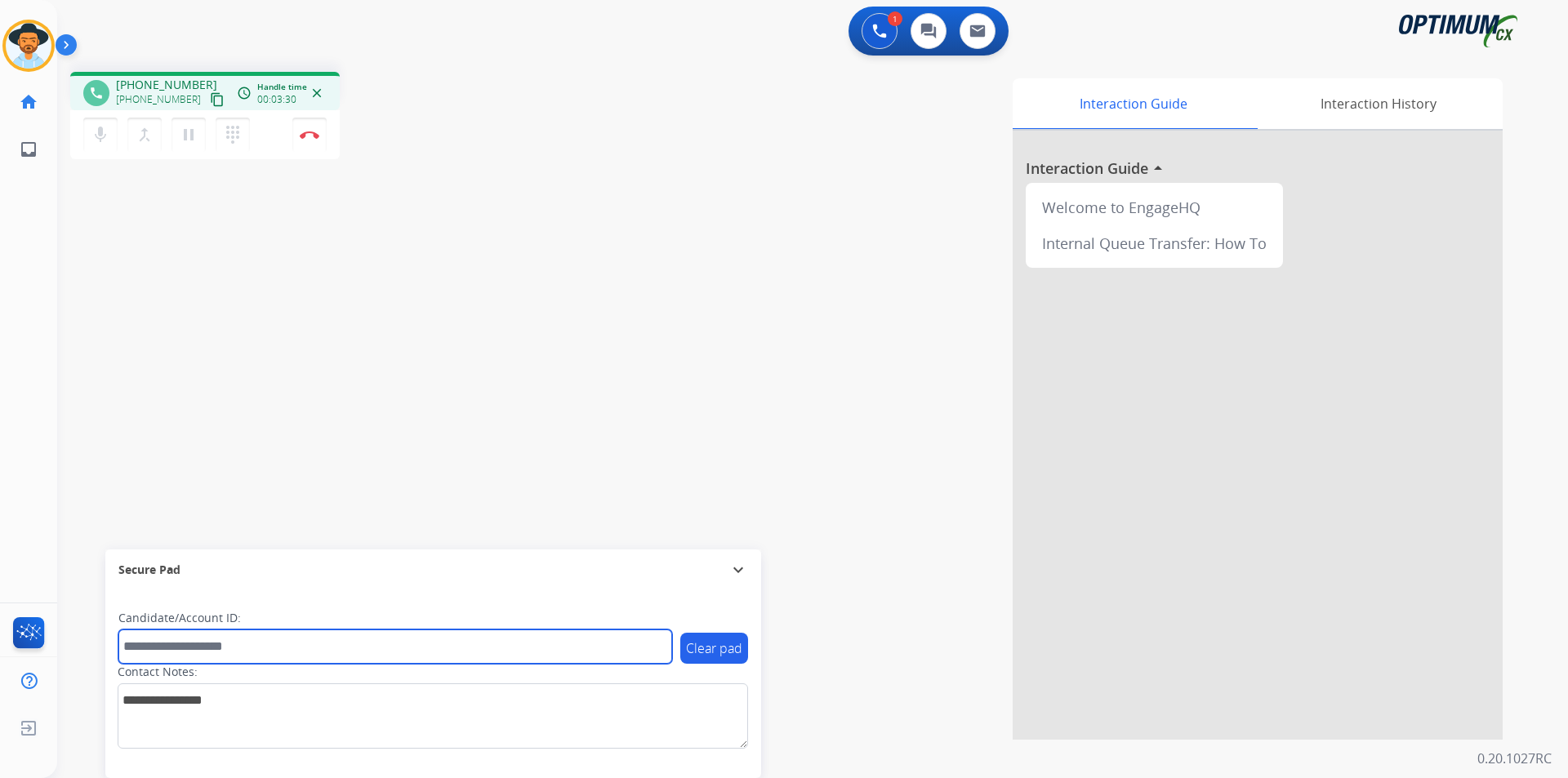
click at [344, 644] on input "text" at bounding box center [395, 646] width 553 height 34
paste input "**********"
type input "**********"
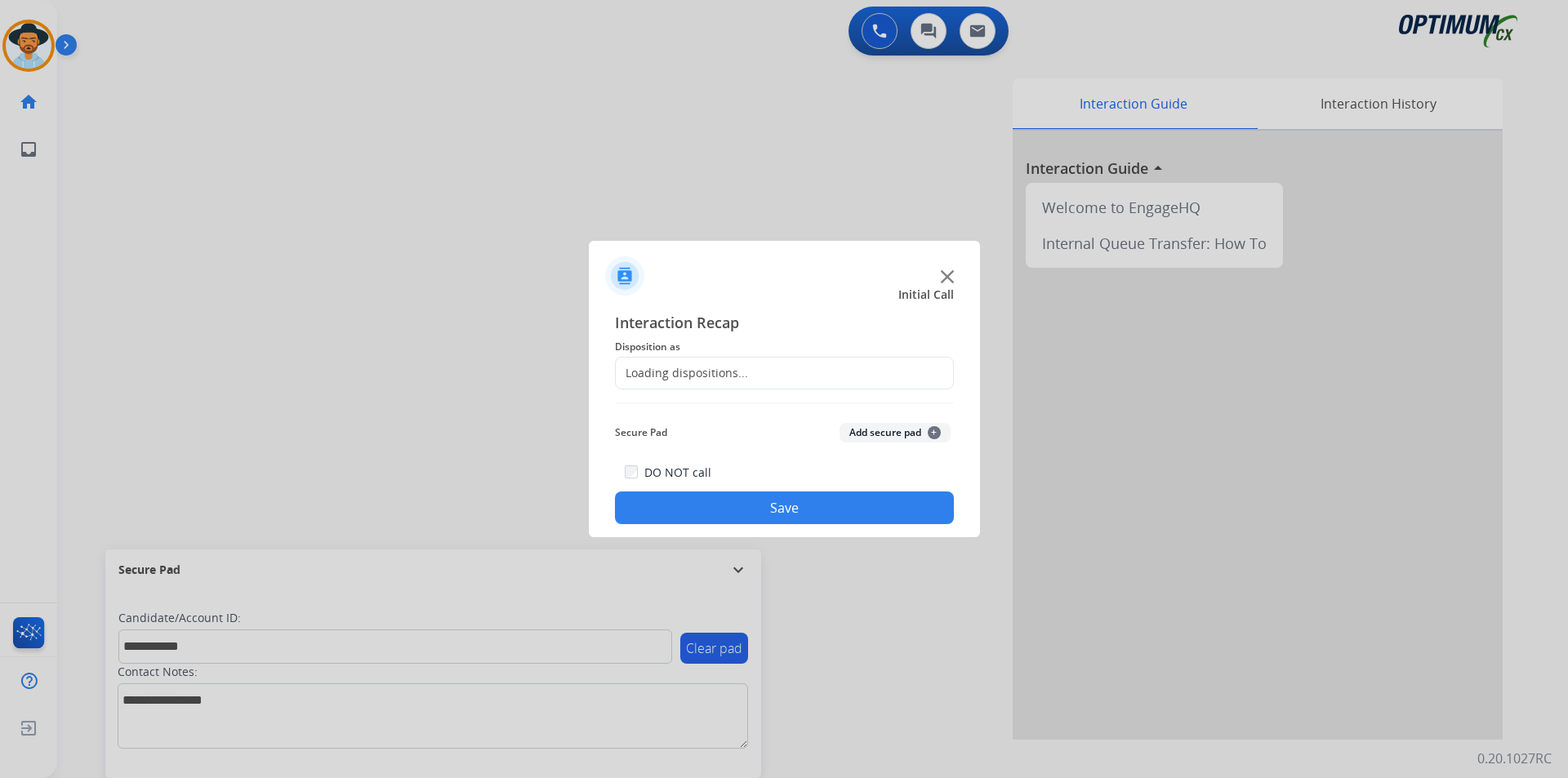
click at [303, 147] on div at bounding box center [784, 389] width 1568 height 778
click at [698, 384] on input "text" at bounding box center [784, 372] width 339 height 32
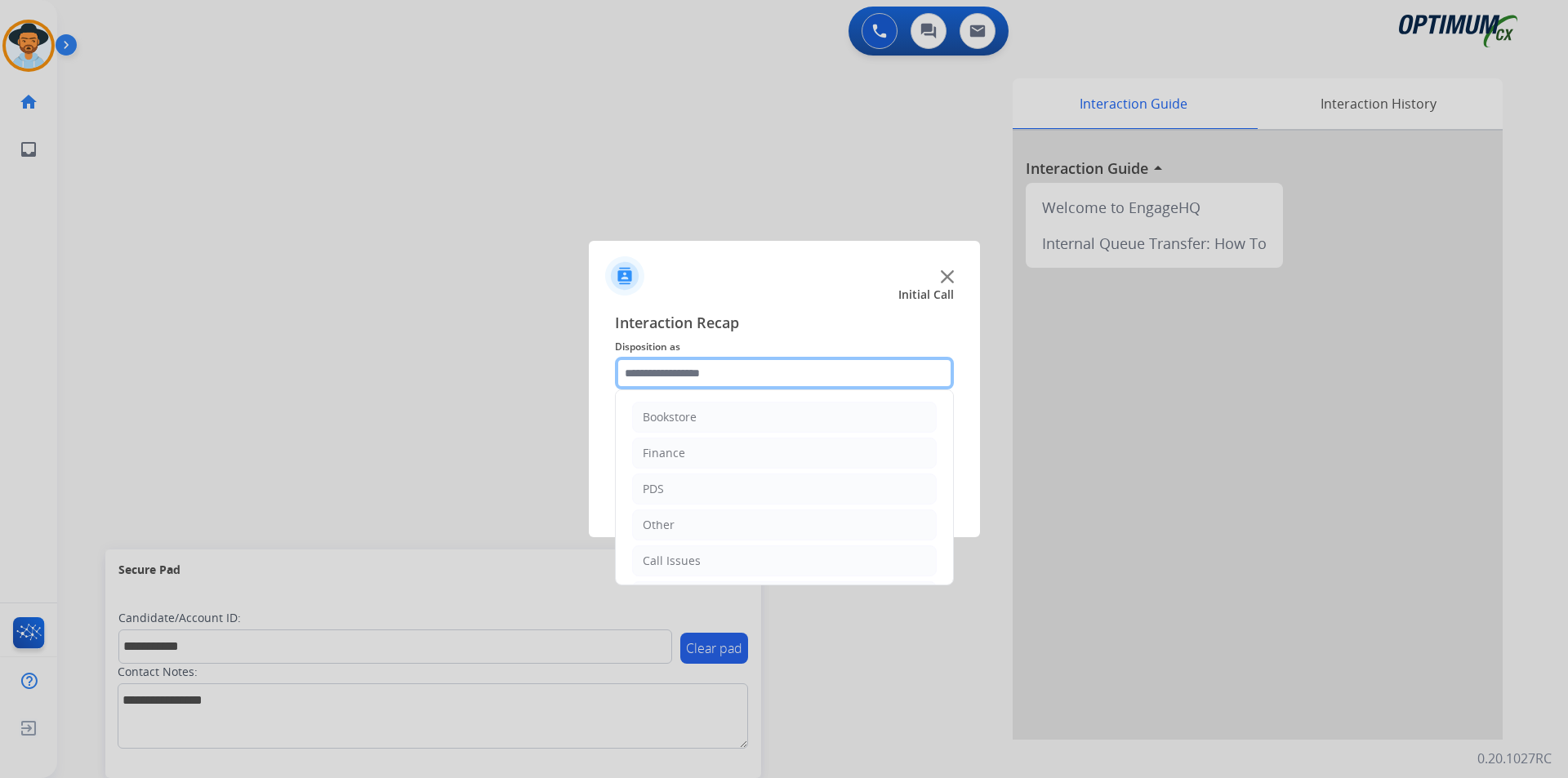
scroll to position [111, 0]
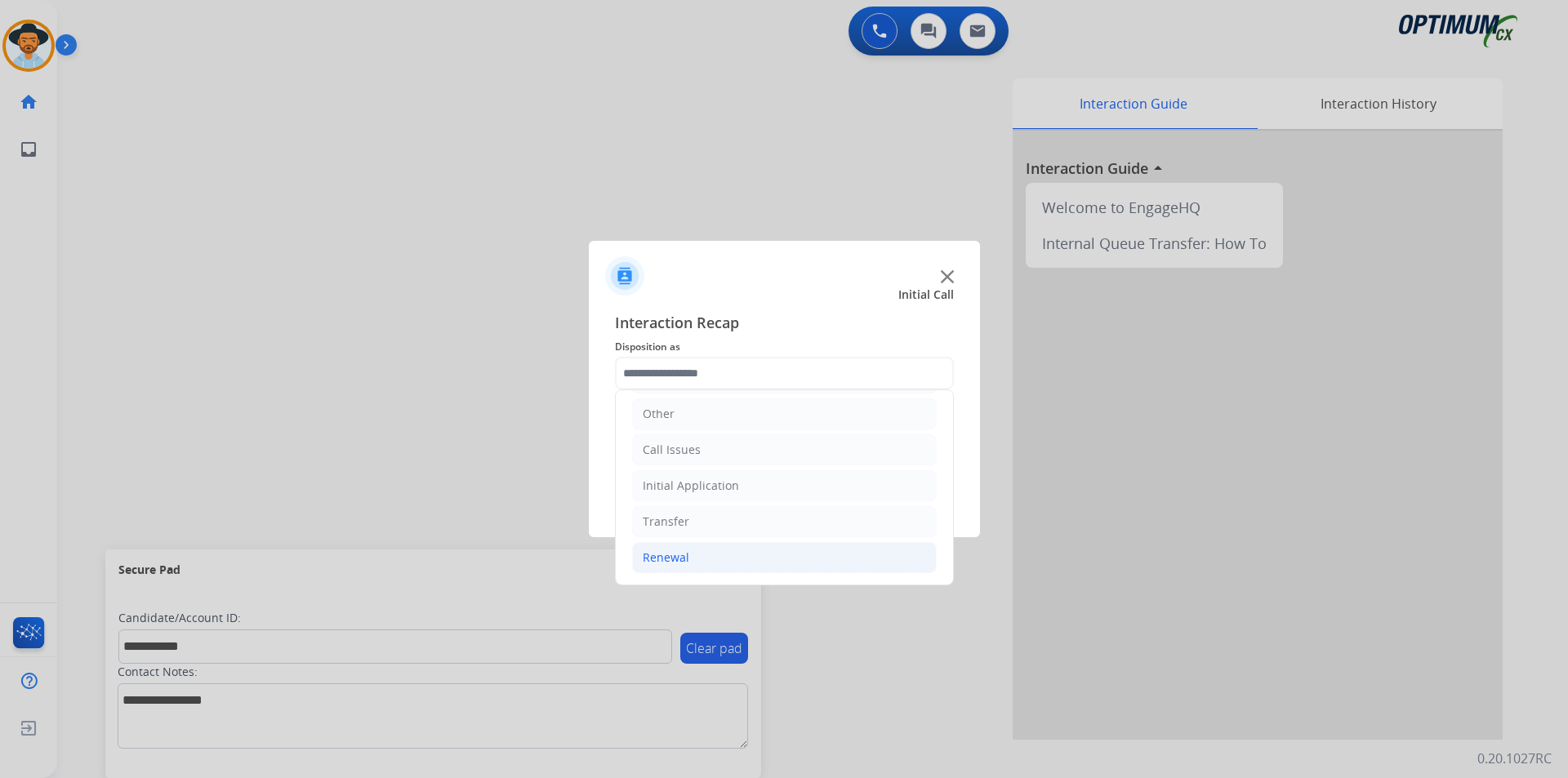
click at [692, 553] on li "Renewal" at bounding box center [785, 558] width 305 height 31
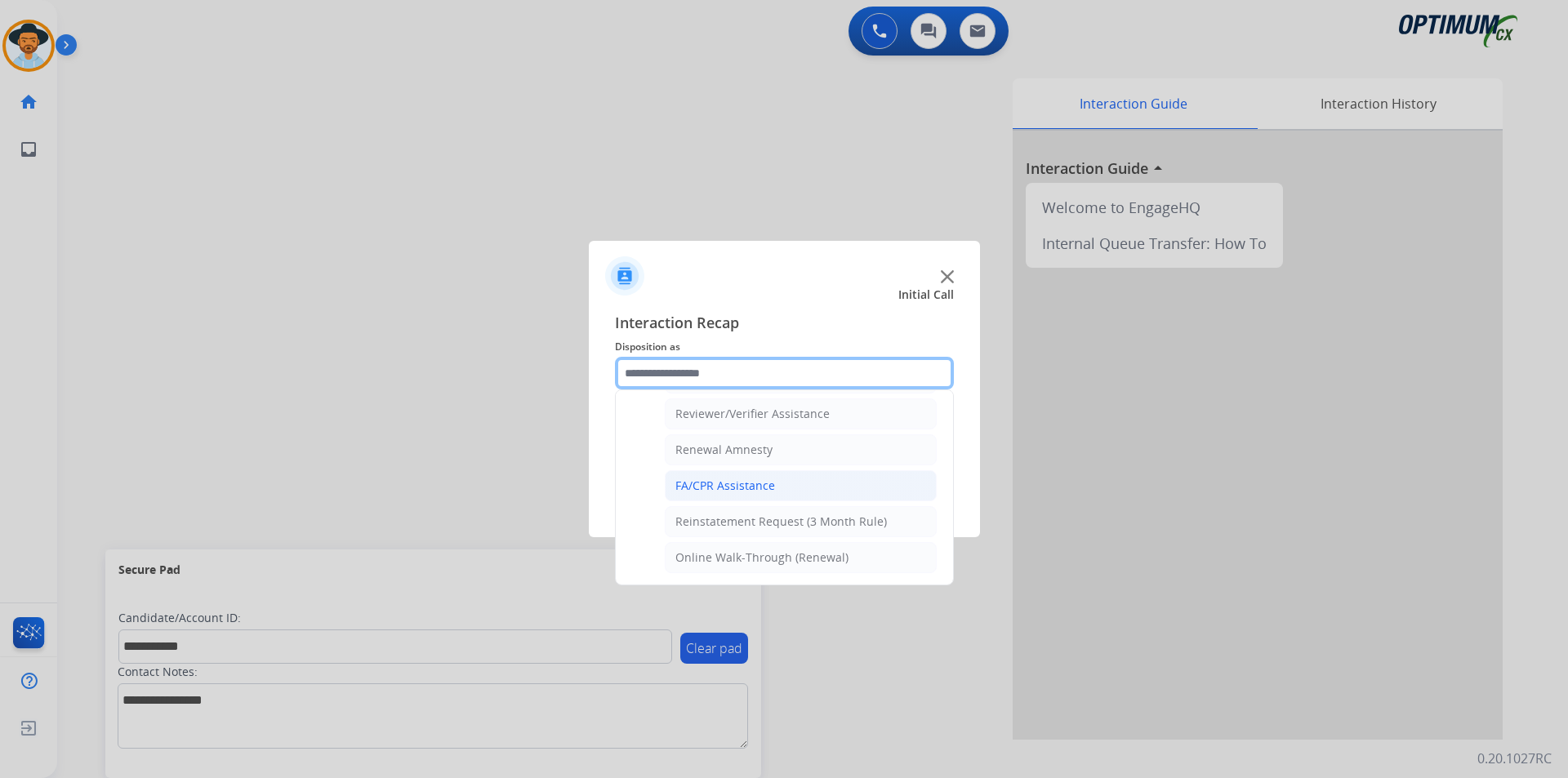
scroll to position [494, 0]
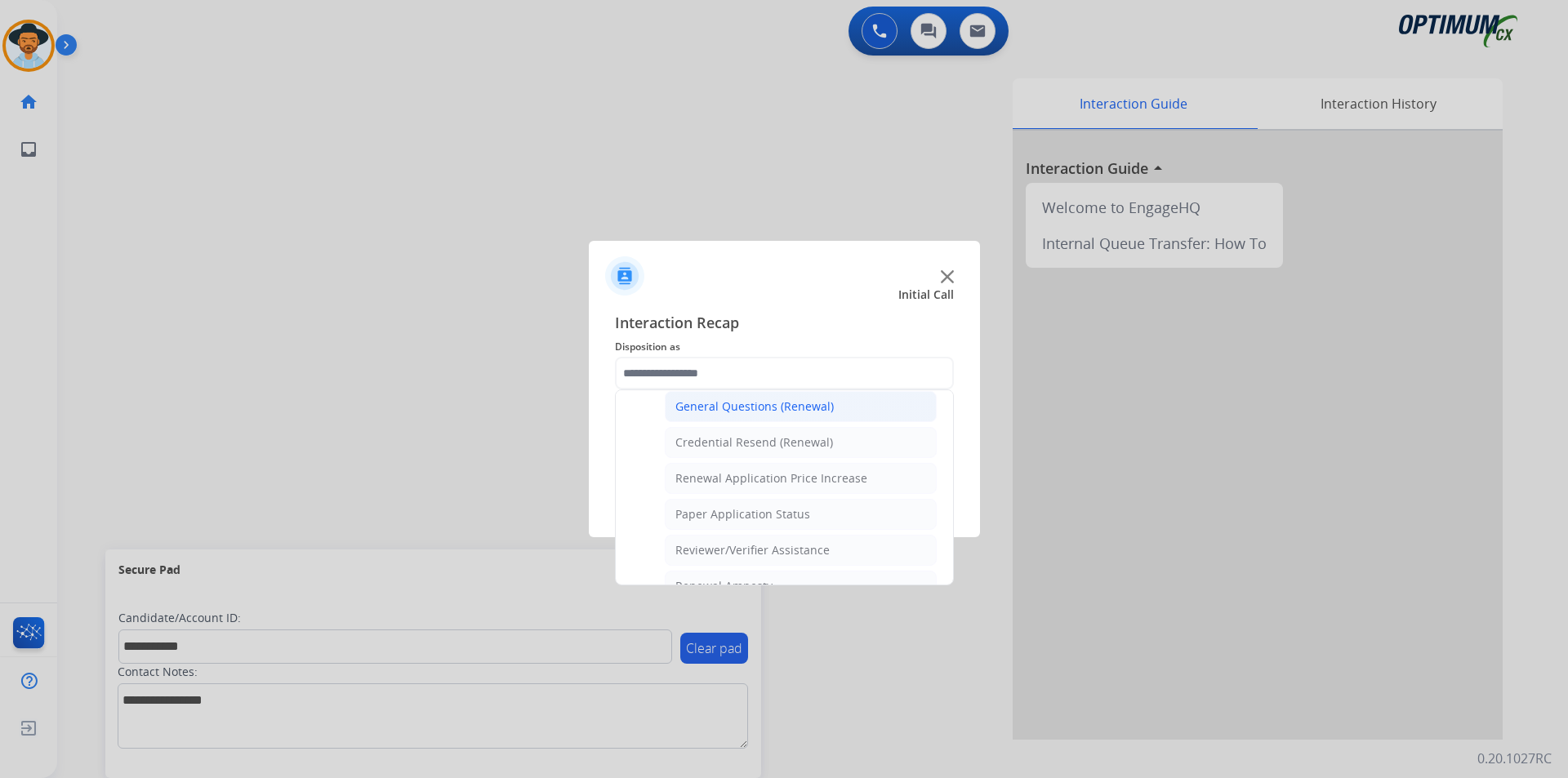
click at [734, 411] on div "General Questions (Renewal)" at bounding box center [755, 407] width 158 height 17
type input "**********"
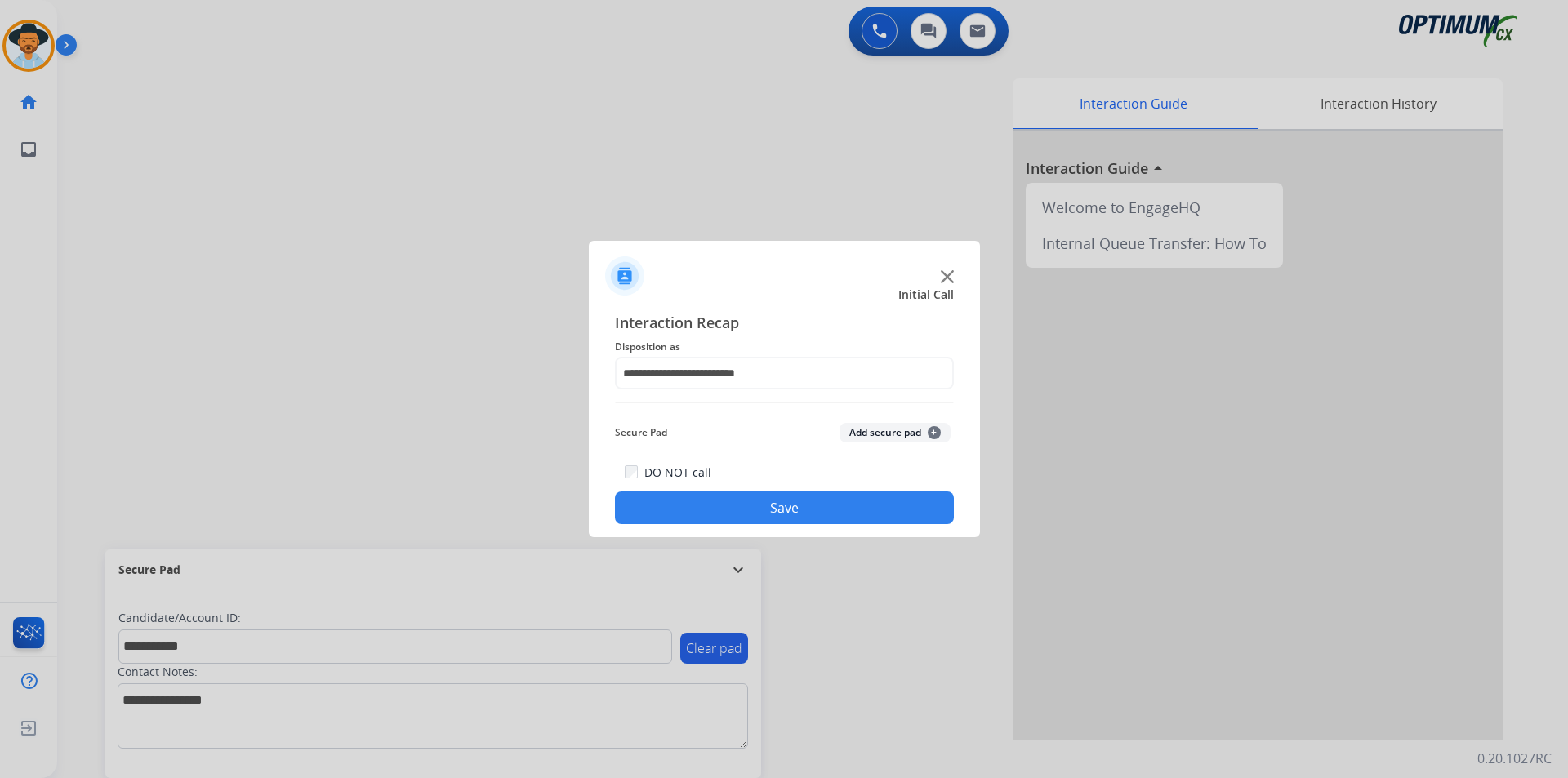
click at [719, 498] on button "Save" at bounding box center [784, 507] width 339 height 32
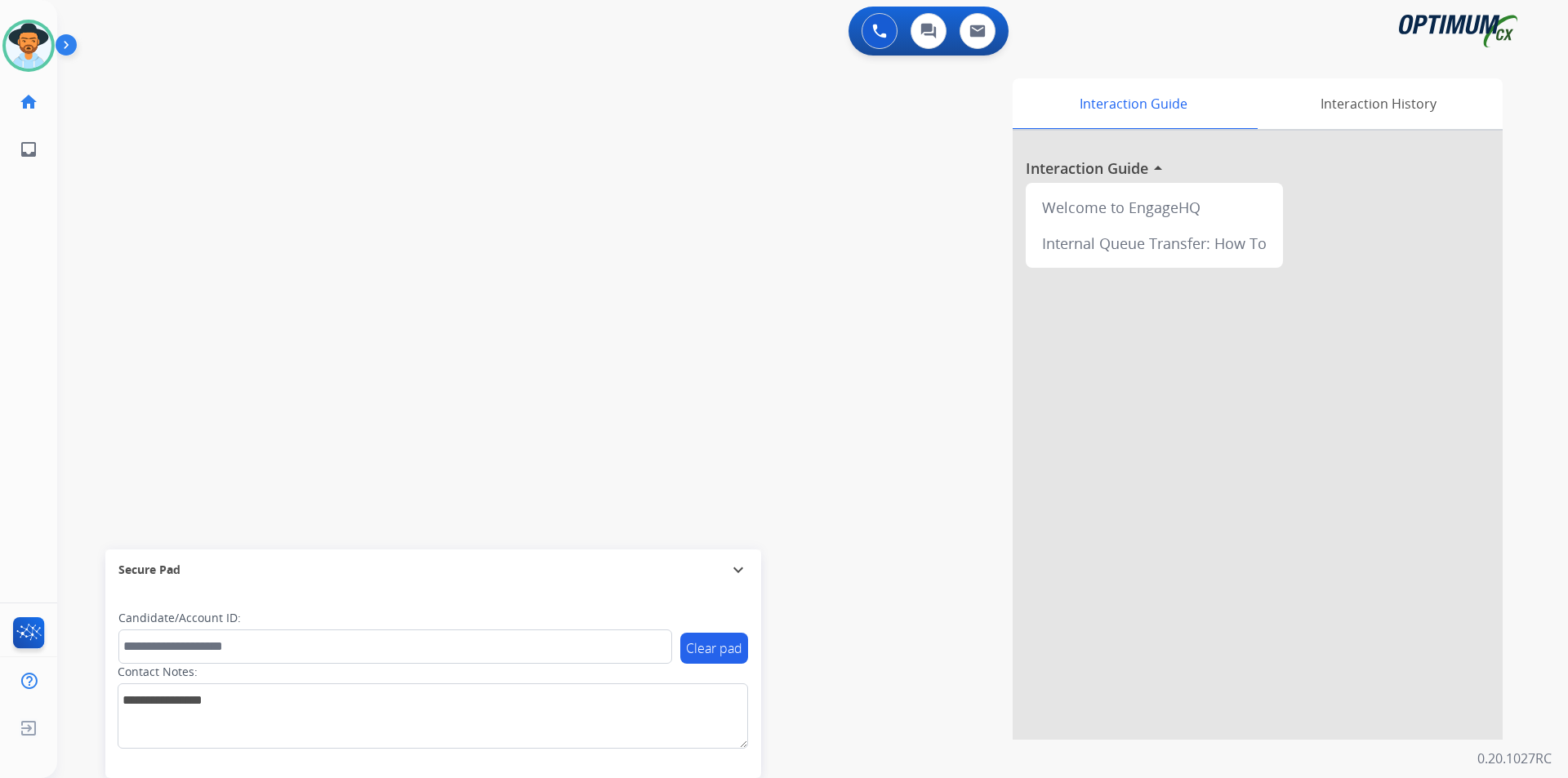
click at [482, 59] on div "swap_horiz Break voice bridge close_fullscreen Connect 3-Way Call merge_type Se…" at bounding box center [793, 399] width 1472 height 681
click at [682, 188] on div "Interaction Guide Interaction History Interaction Guide arrow_drop_up Welcome t…" at bounding box center [1022, 409] width 962 height 662
click at [186, 83] on span "+19076997399" at bounding box center [167, 85] width 102 height 17
copy span "19076997399"
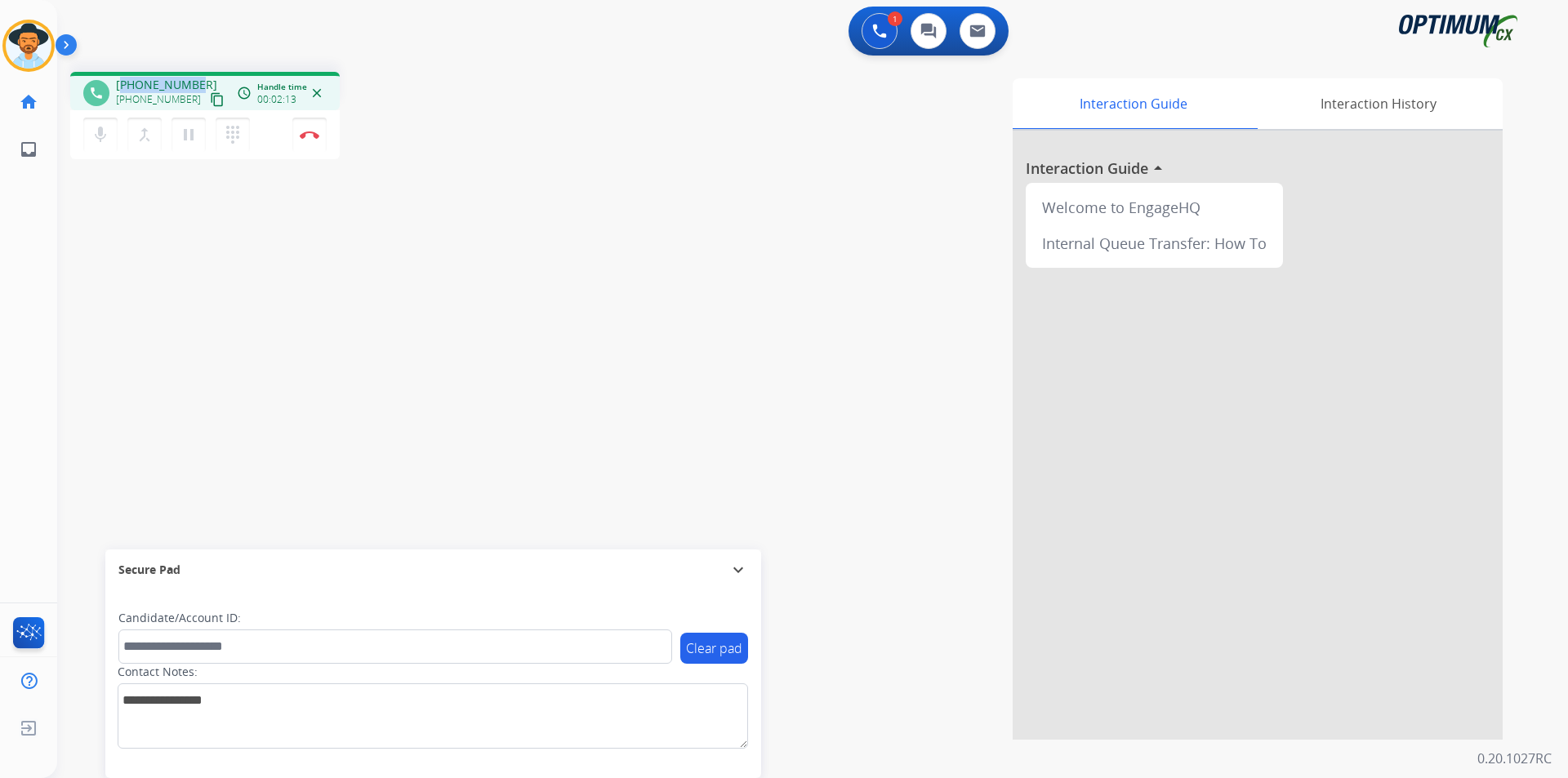
click at [166, 72] on div "phone +19076997399 +19076997399 content_copy access_time Call metrics Queue 00:…" at bounding box center [205, 91] width 270 height 38
click at [164, 78] on span "+19076997399" at bounding box center [167, 85] width 102 height 17
copy span "19076997399"
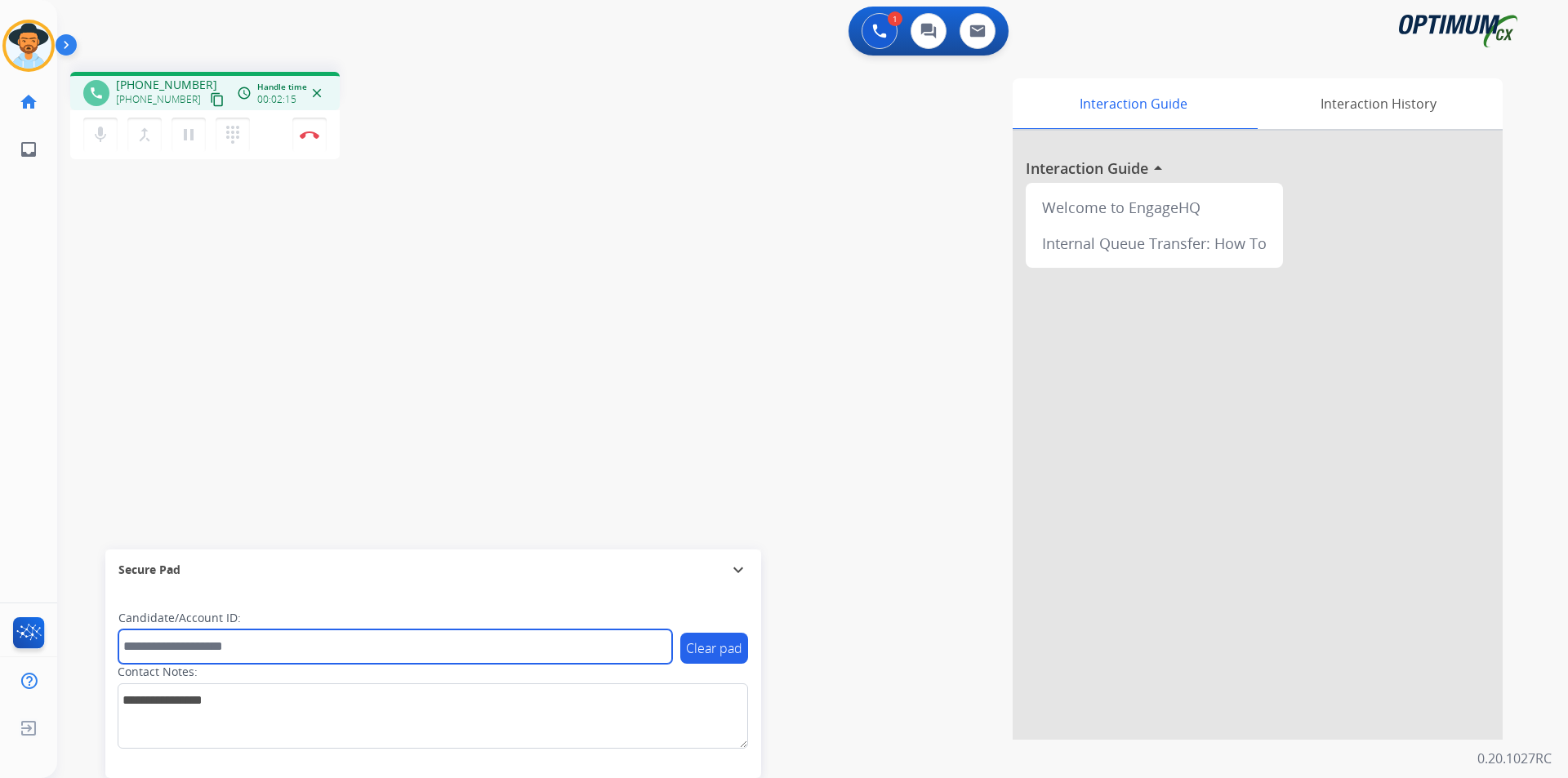
click at [252, 644] on input "text" at bounding box center [395, 646] width 553 height 34
paste input "**********"
type input "**********"
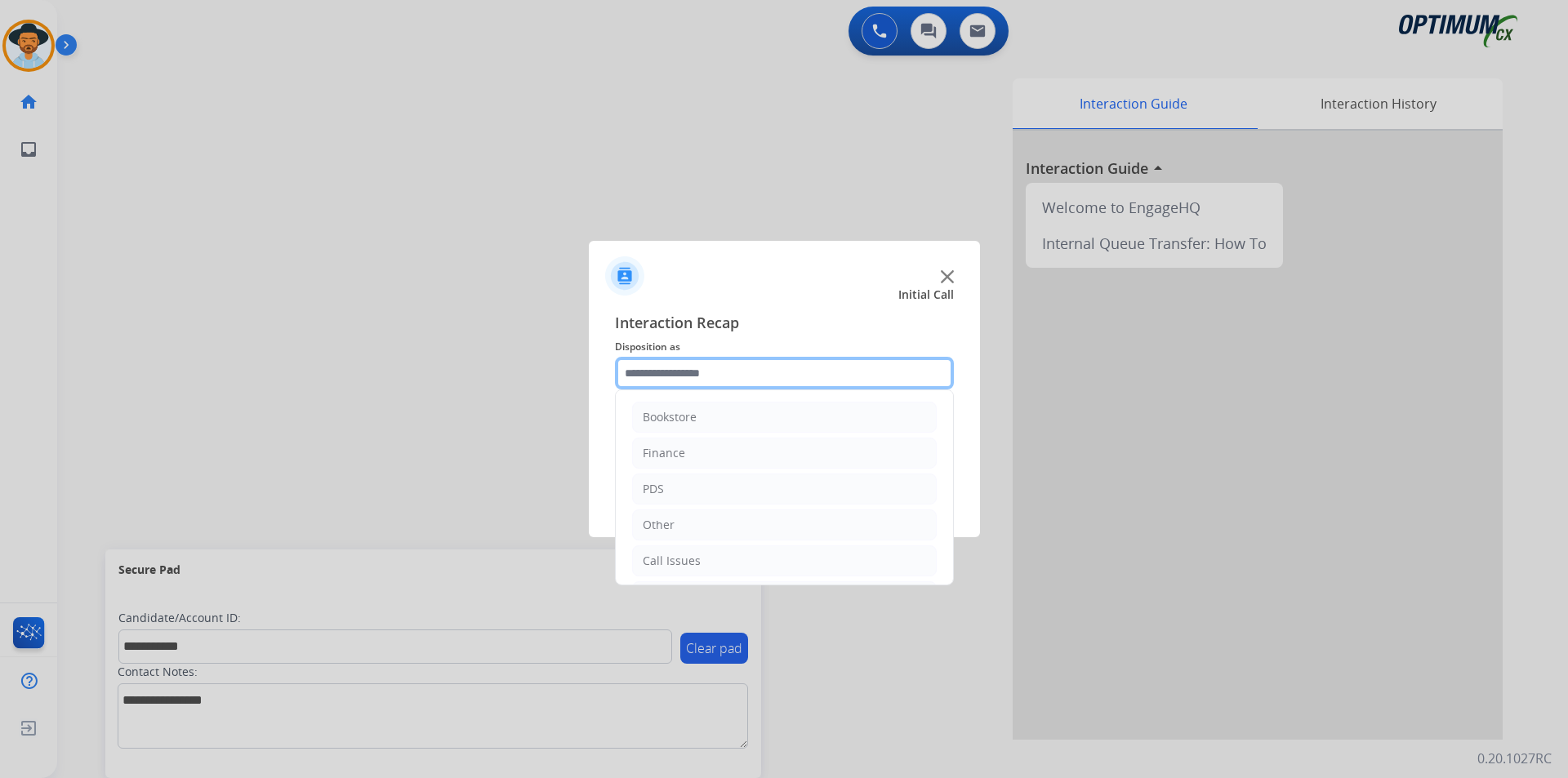
click at [722, 372] on input "text" at bounding box center [784, 372] width 339 height 32
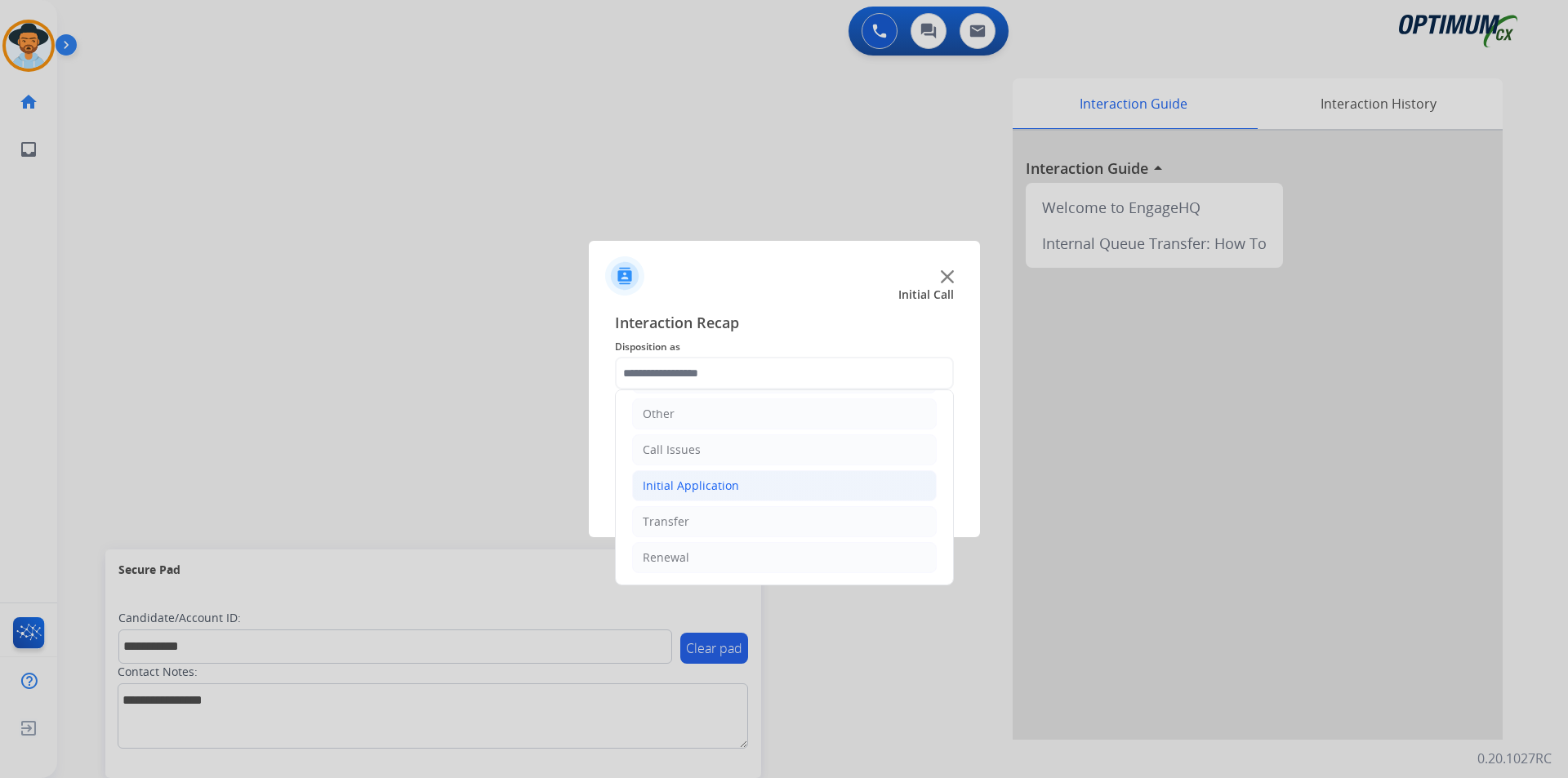
click at [735, 490] on div "Initial Application" at bounding box center [691, 486] width 97 height 17
click at [717, 558] on li "Renewal" at bounding box center [785, 558] width 305 height 31
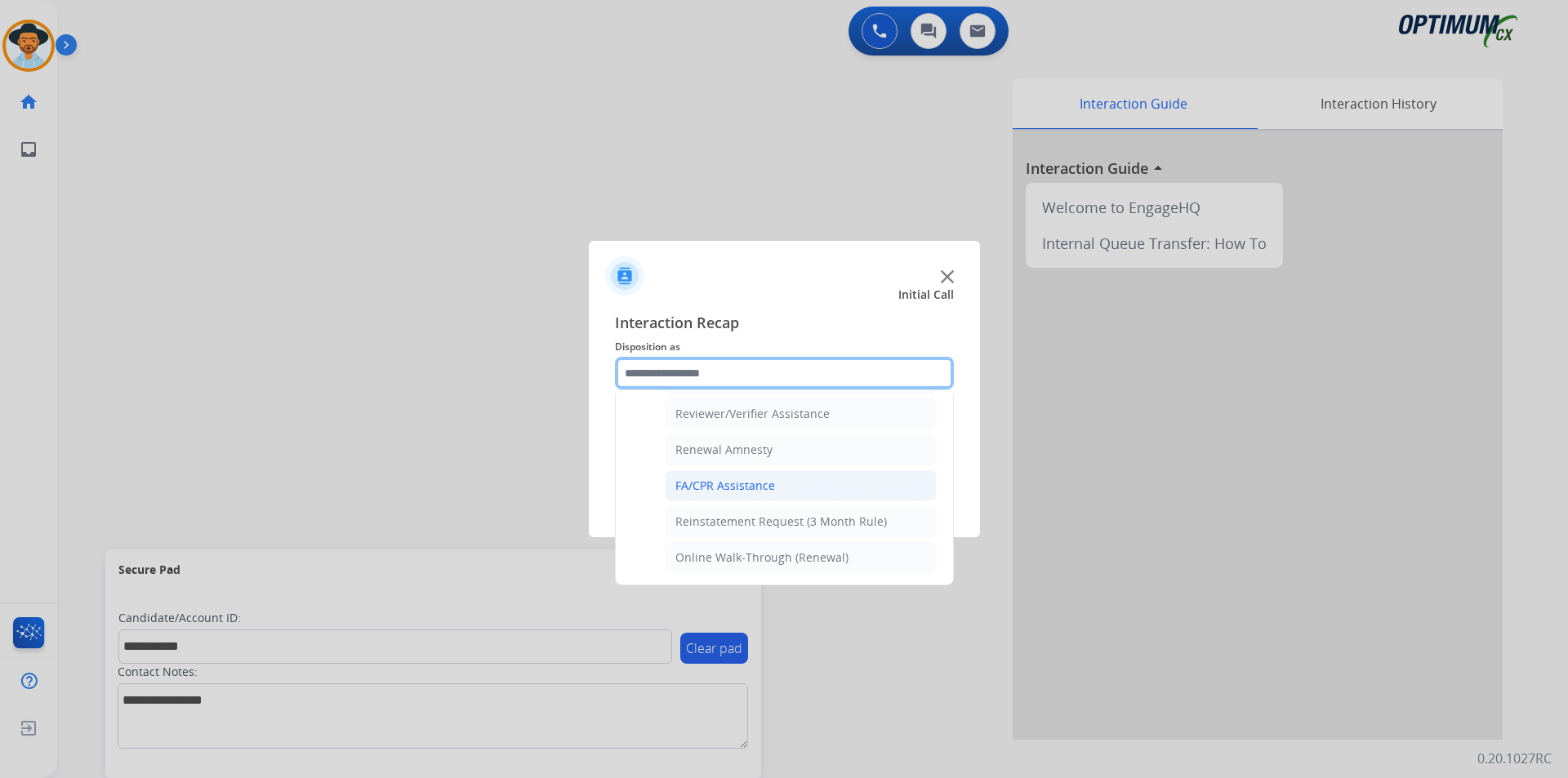
scroll to position [359, 0]
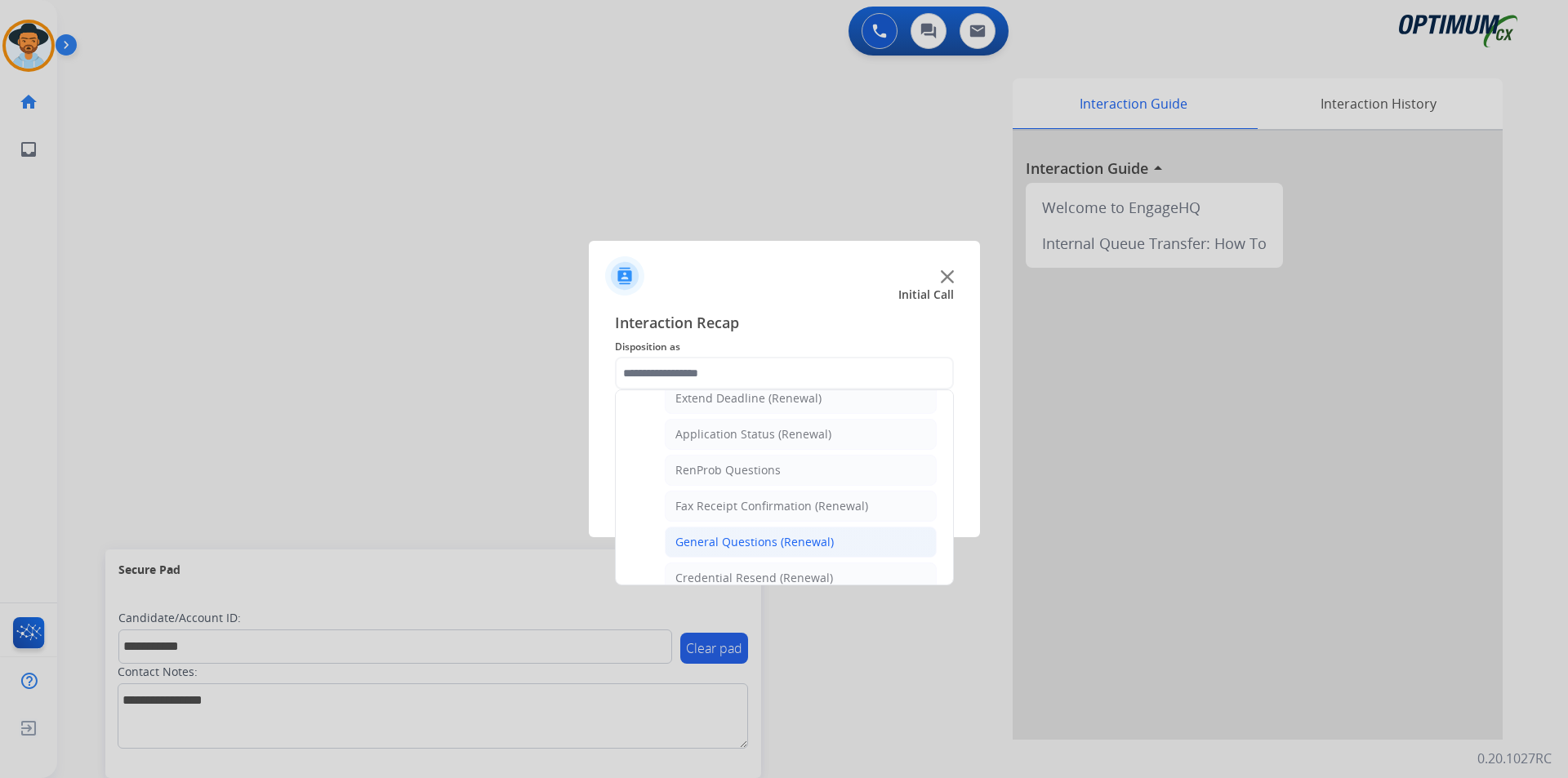
click at [752, 544] on div "General Questions (Renewal)" at bounding box center [755, 541] width 158 height 17
type input "**********"
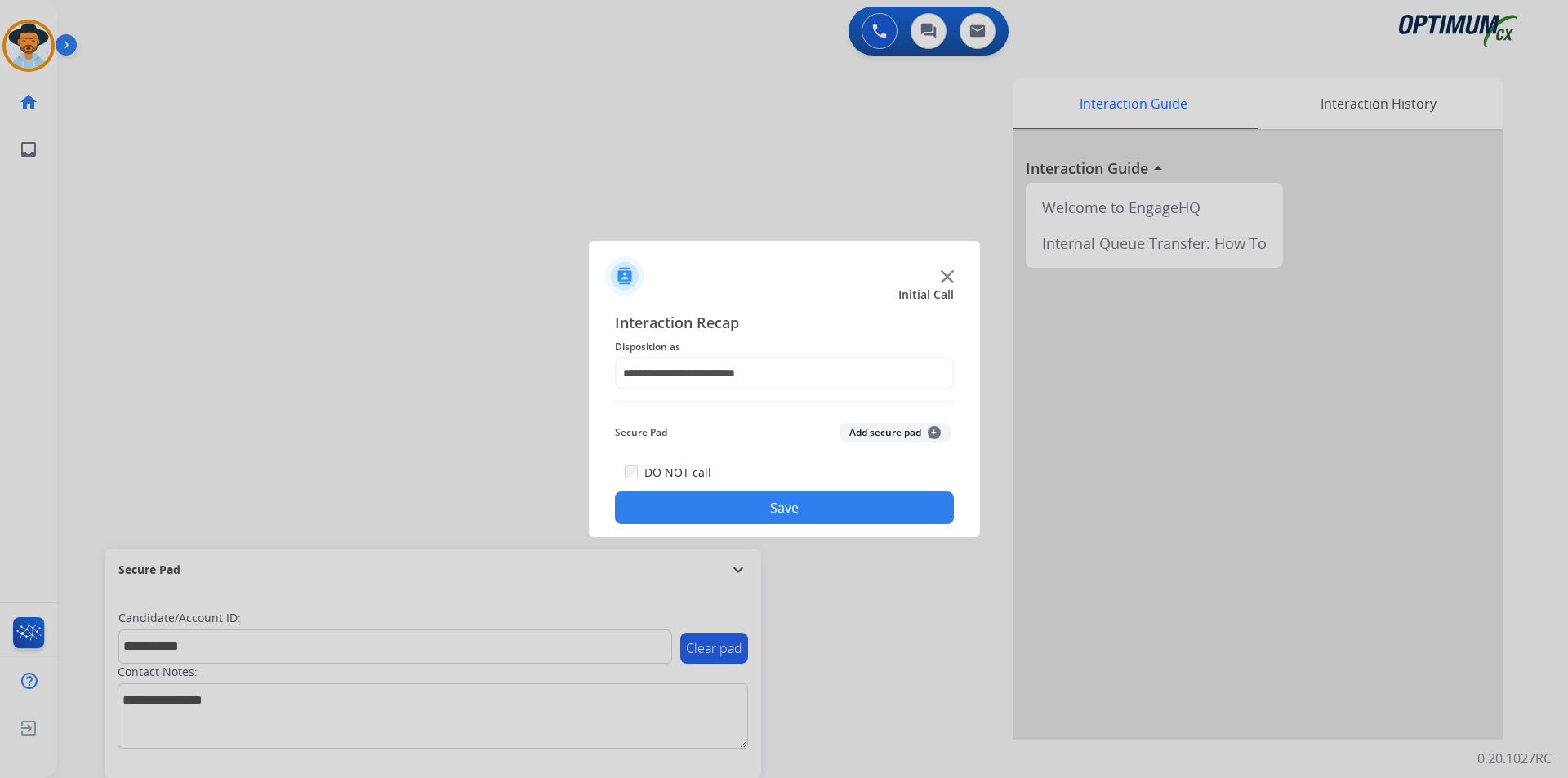
click at [740, 514] on button "Save" at bounding box center [784, 507] width 339 height 32
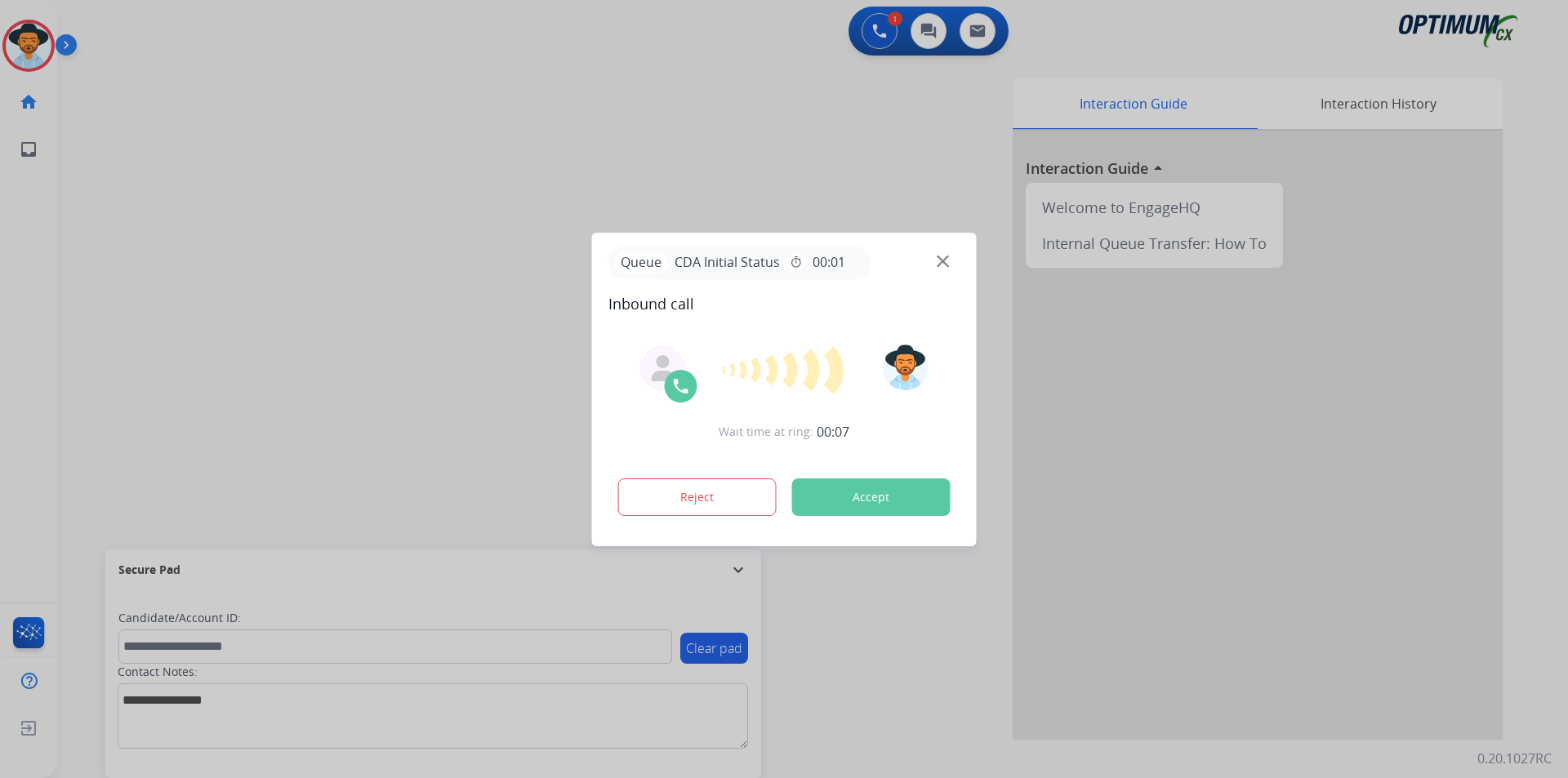
click at [395, 174] on div at bounding box center [784, 389] width 1568 height 778
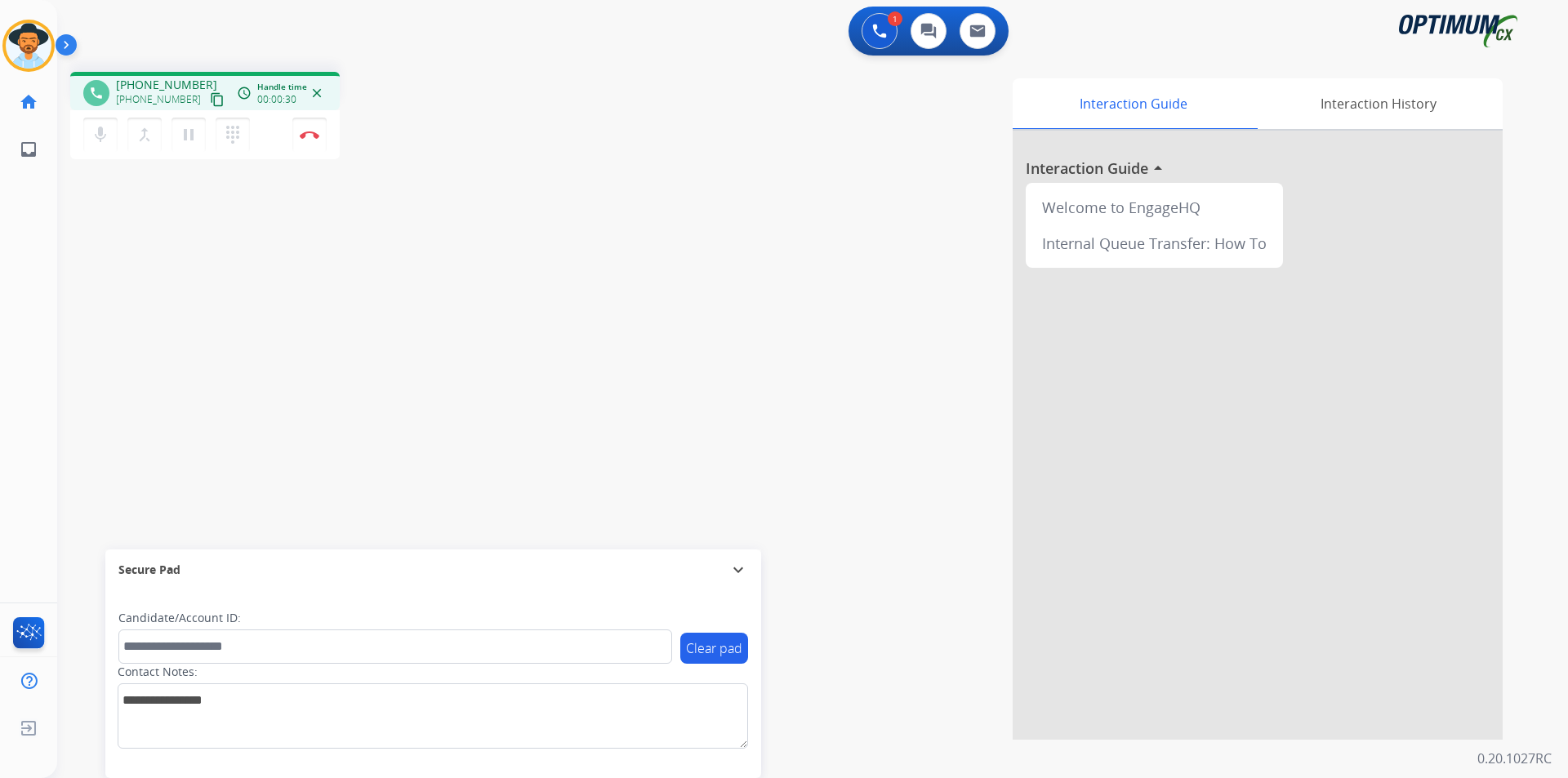
click at [160, 82] on span "+13854414690" at bounding box center [167, 85] width 102 height 17
copy span "13854414690"
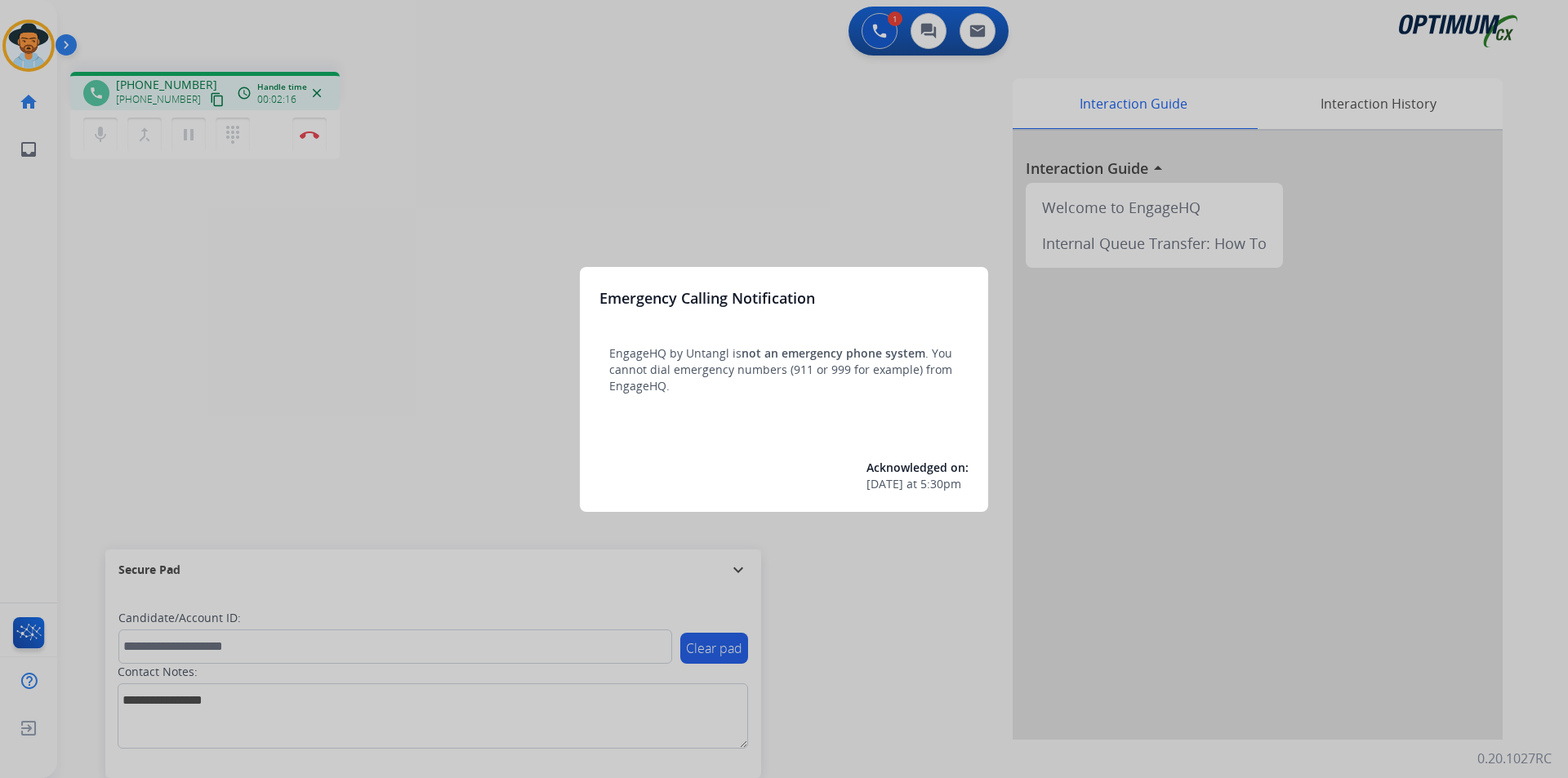
click at [475, 176] on div at bounding box center [784, 389] width 1568 height 778
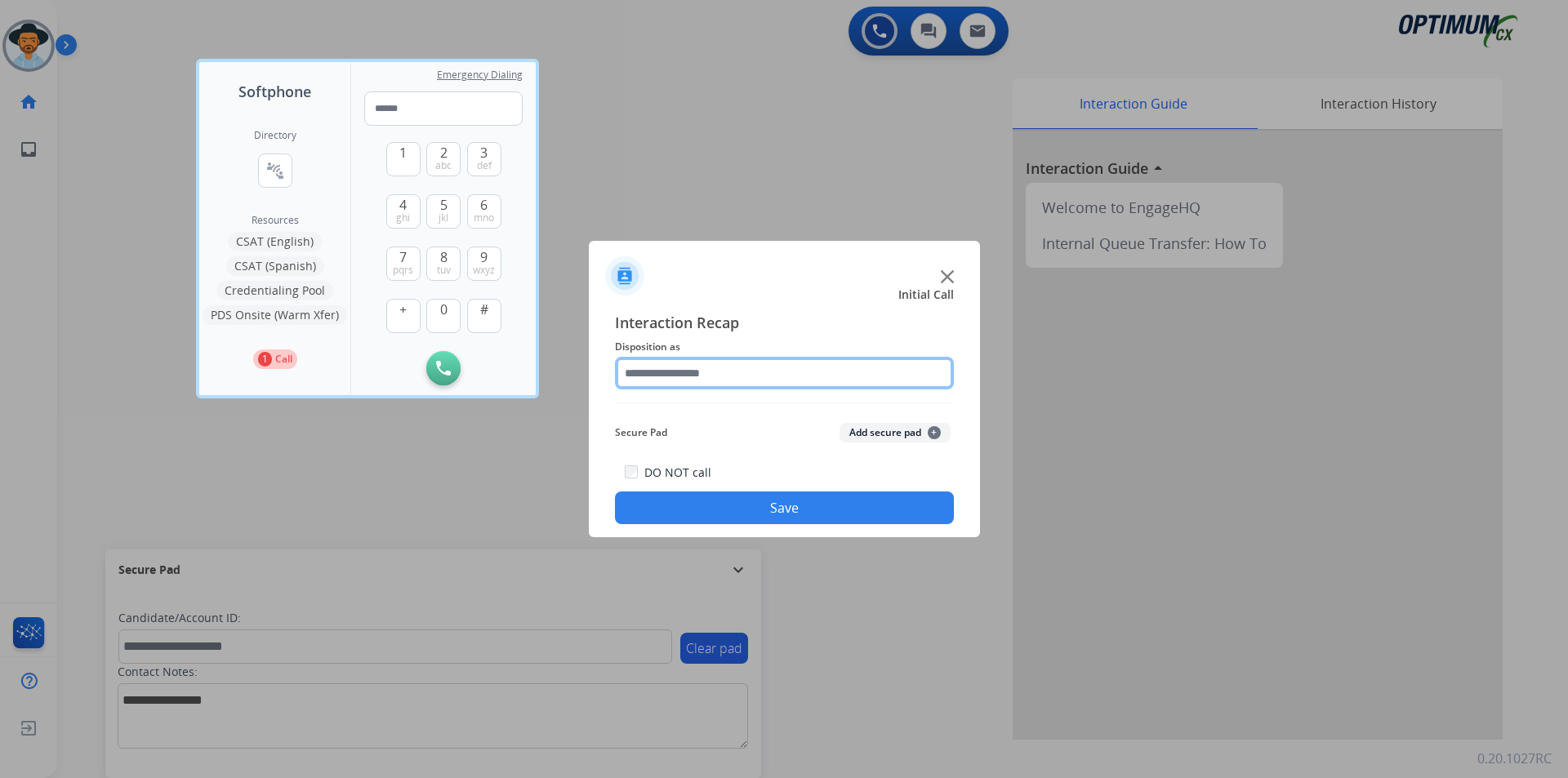
click at [798, 378] on input "text" at bounding box center [784, 372] width 339 height 32
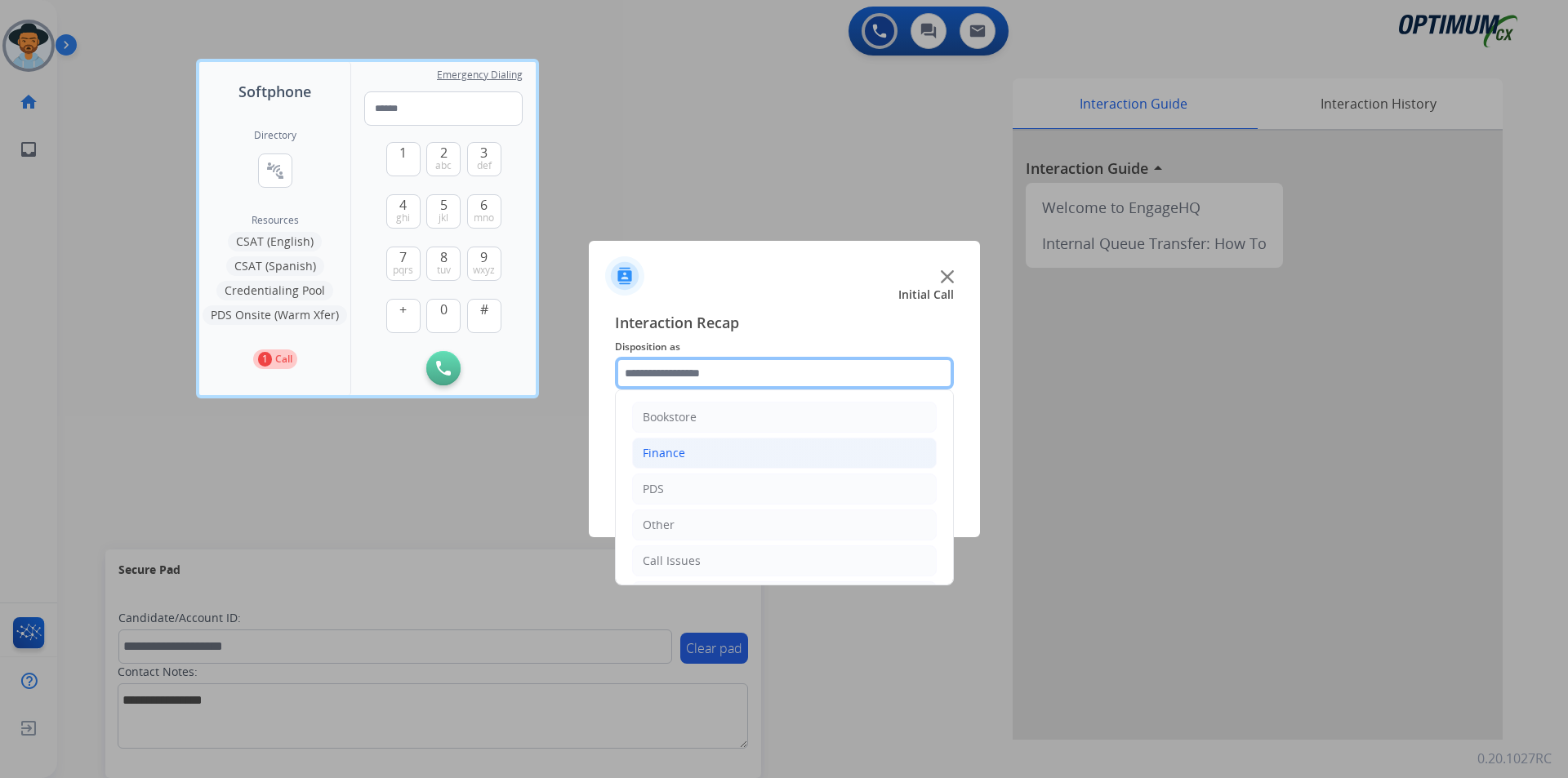
scroll to position [111, 0]
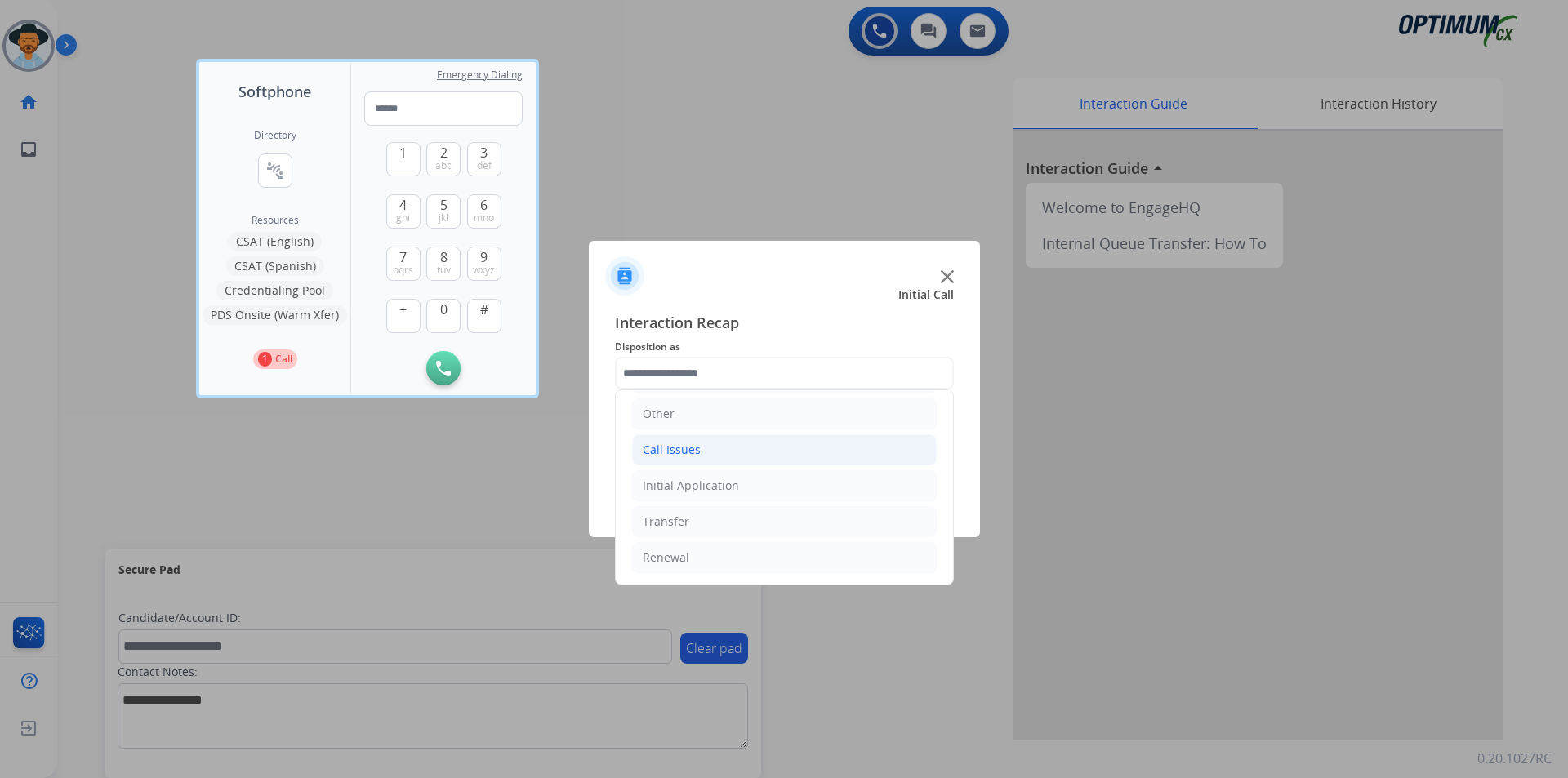
click at [702, 454] on li "Call Issues" at bounding box center [785, 450] width 305 height 31
click at [703, 554] on div "Dropped Call" at bounding box center [712, 557] width 72 height 17
type input "**********"
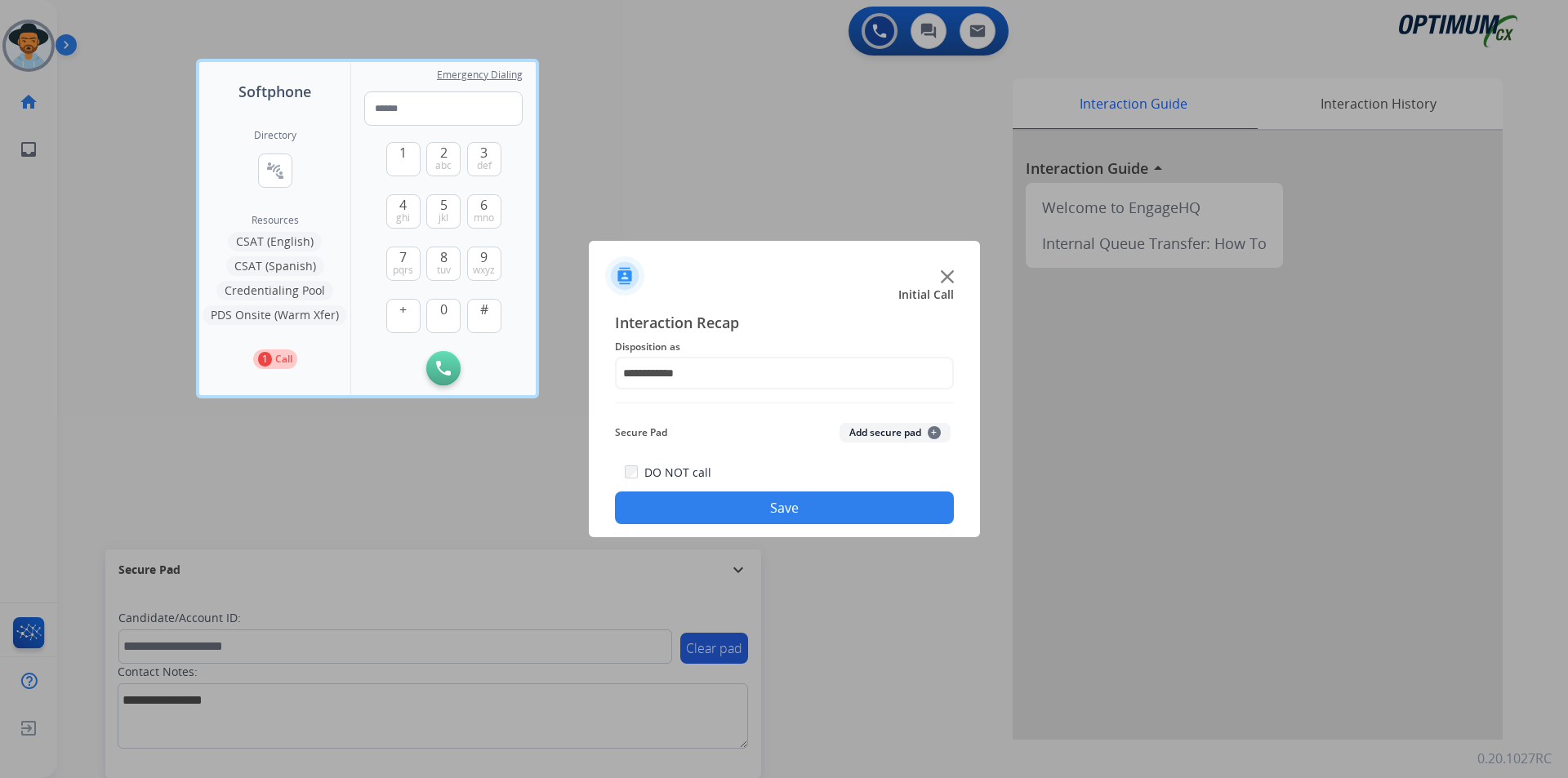
click at [822, 503] on button "Save" at bounding box center [784, 507] width 339 height 32
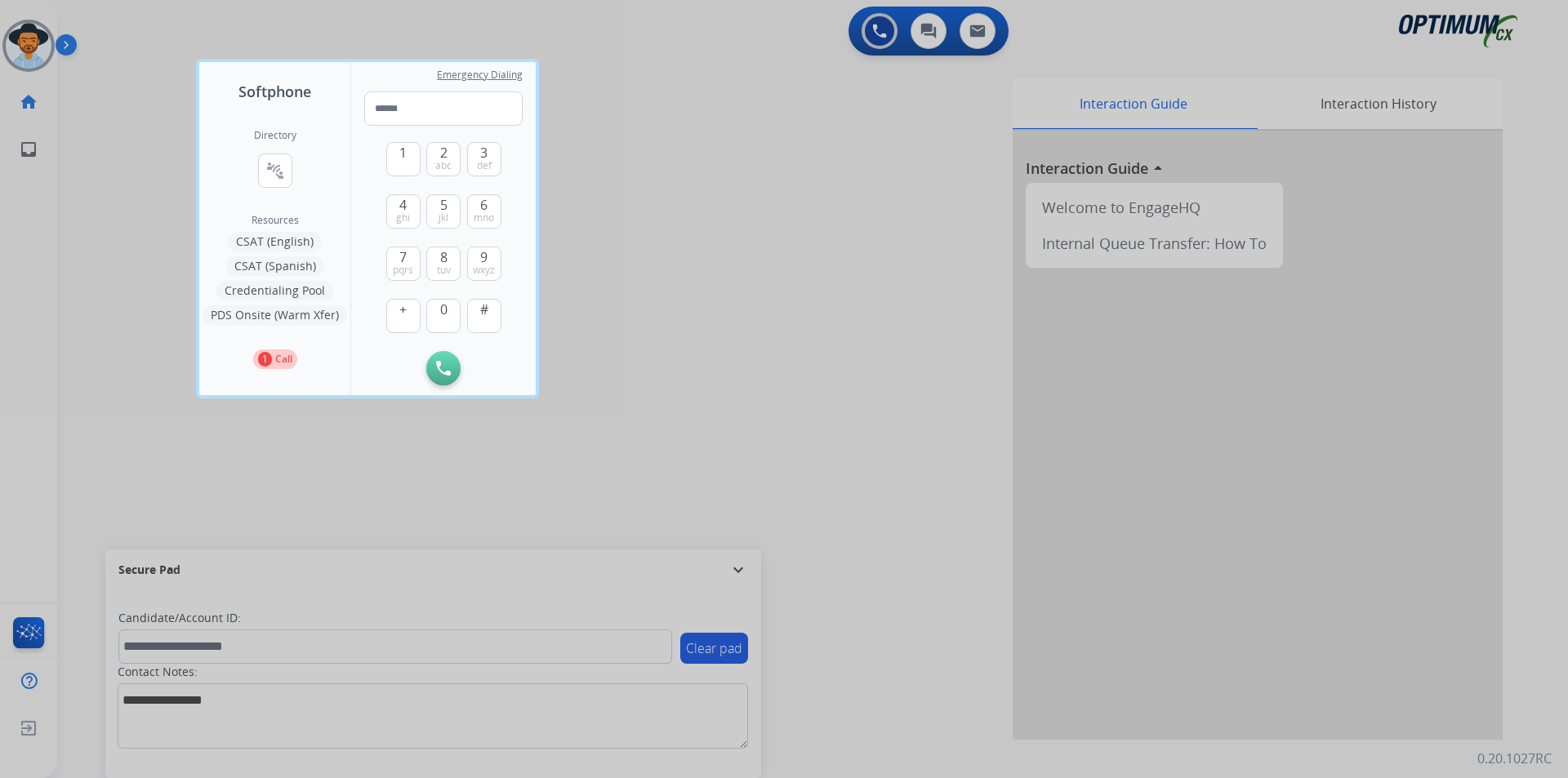
click at [676, 152] on div at bounding box center [784, 389] width 1568 height 778
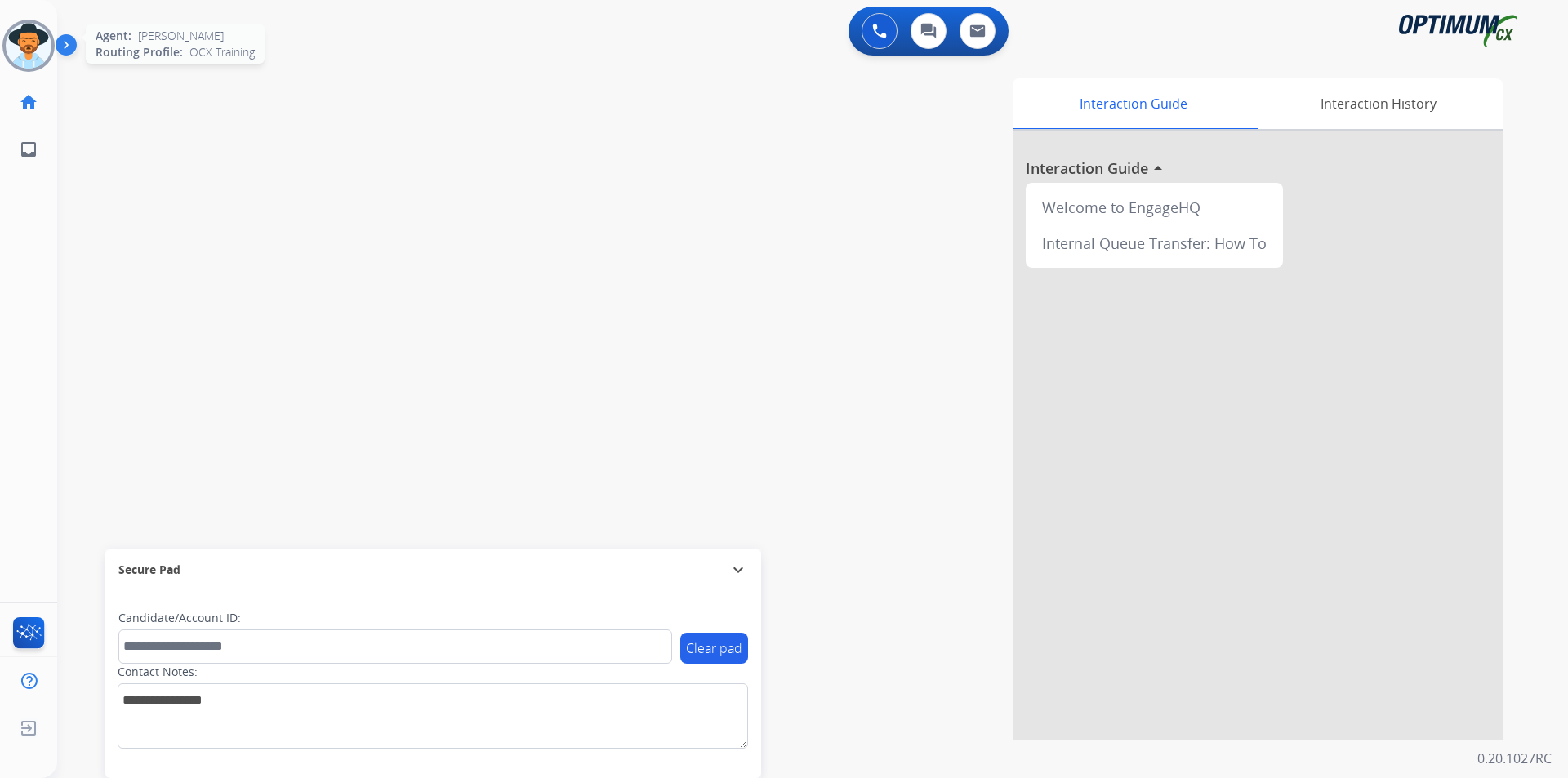
click at [35, 61] on img at bounding box center [28, 45] width 46 height 46
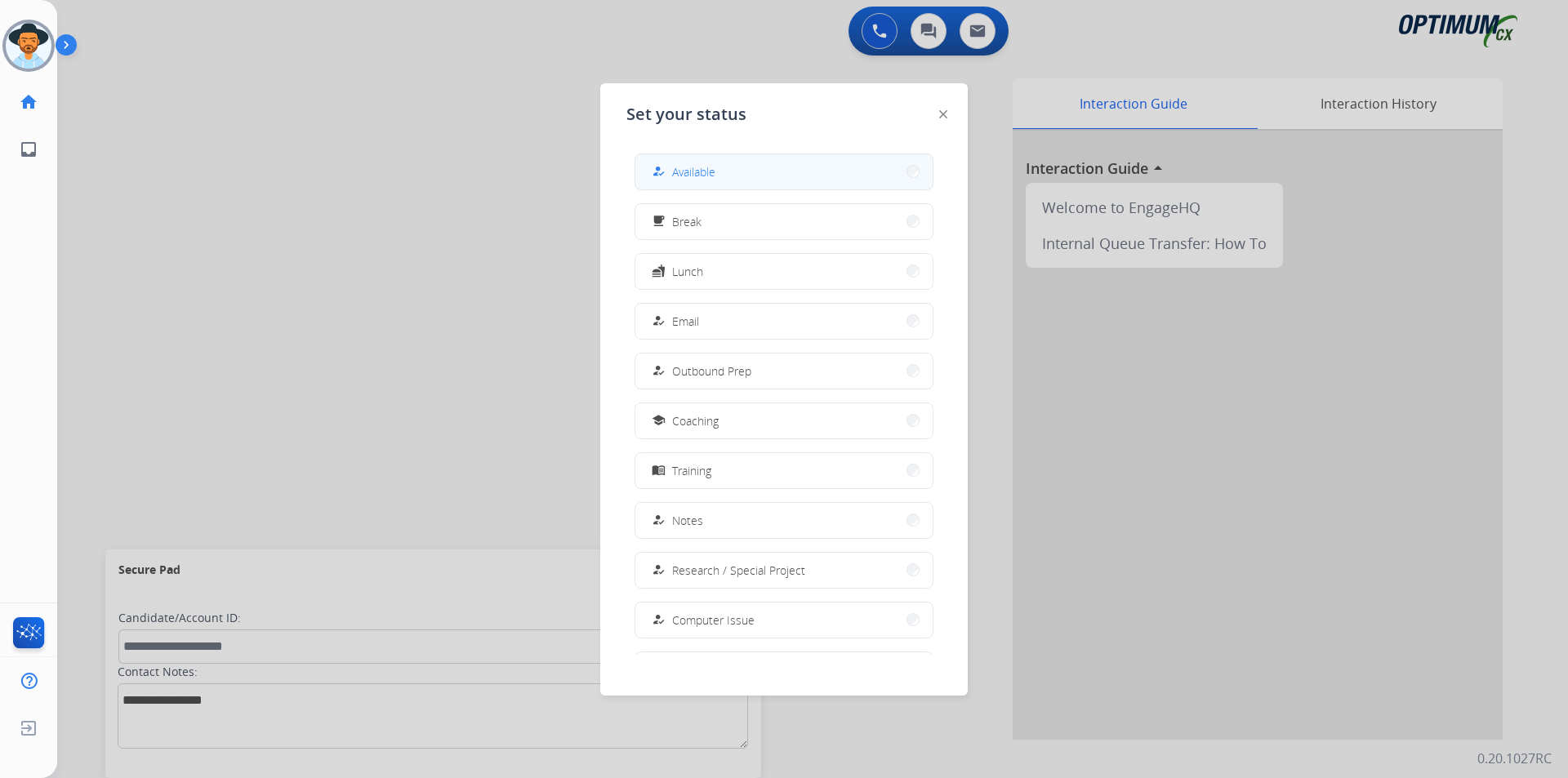
click at [731, 169] on button "how_to_reg Available" at bounding box center [784, 172] width 297 height 35
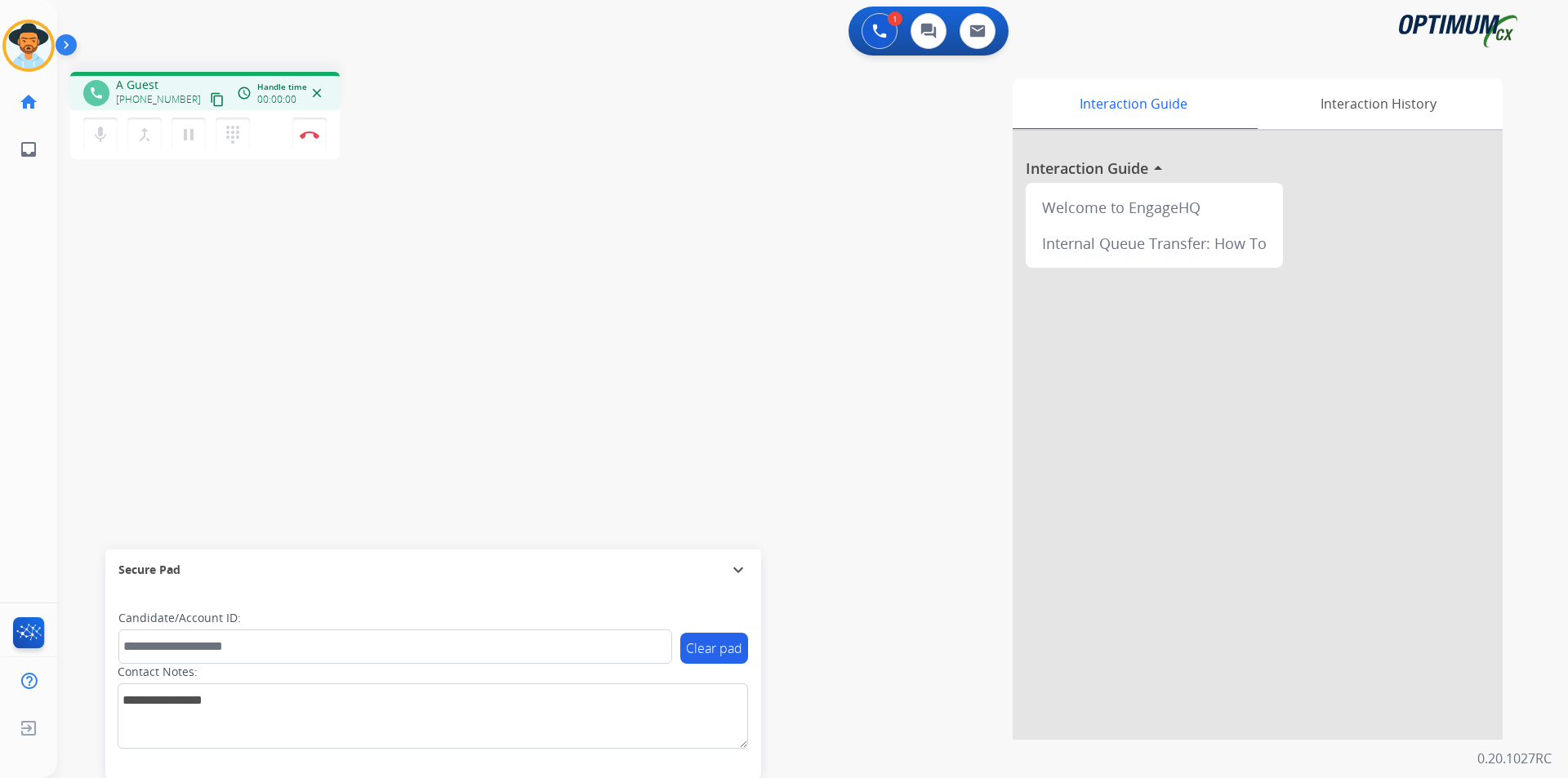
click at [585, 182] on div "Interaction Guide Interaction History Interaction Guide arrow_drop_up Welcome t…" at bounding box center [1022, 409] width 962 height 662
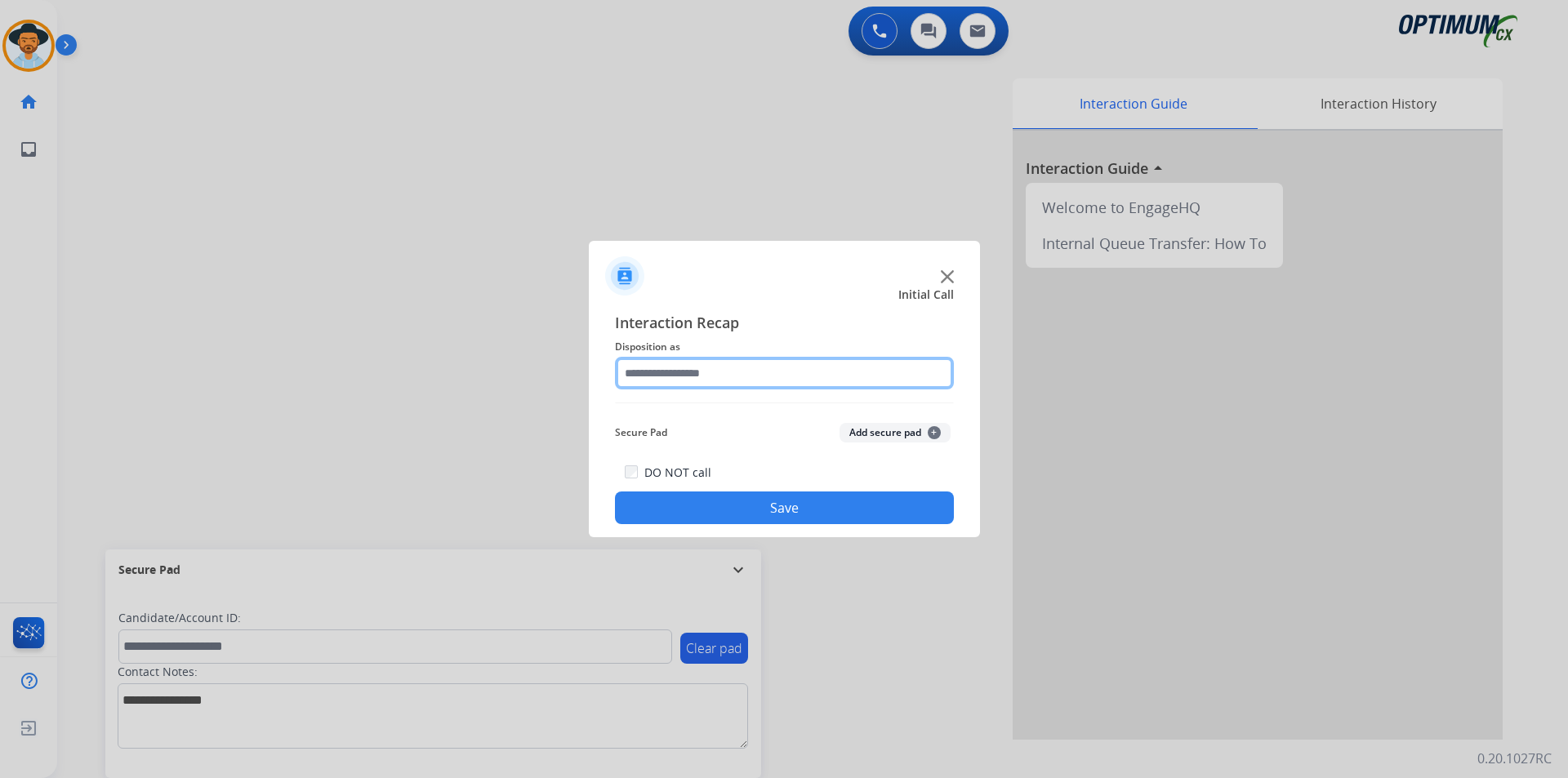
click at [806, 373] on input "text" at bounding box center [784, 372] width 339 height 32
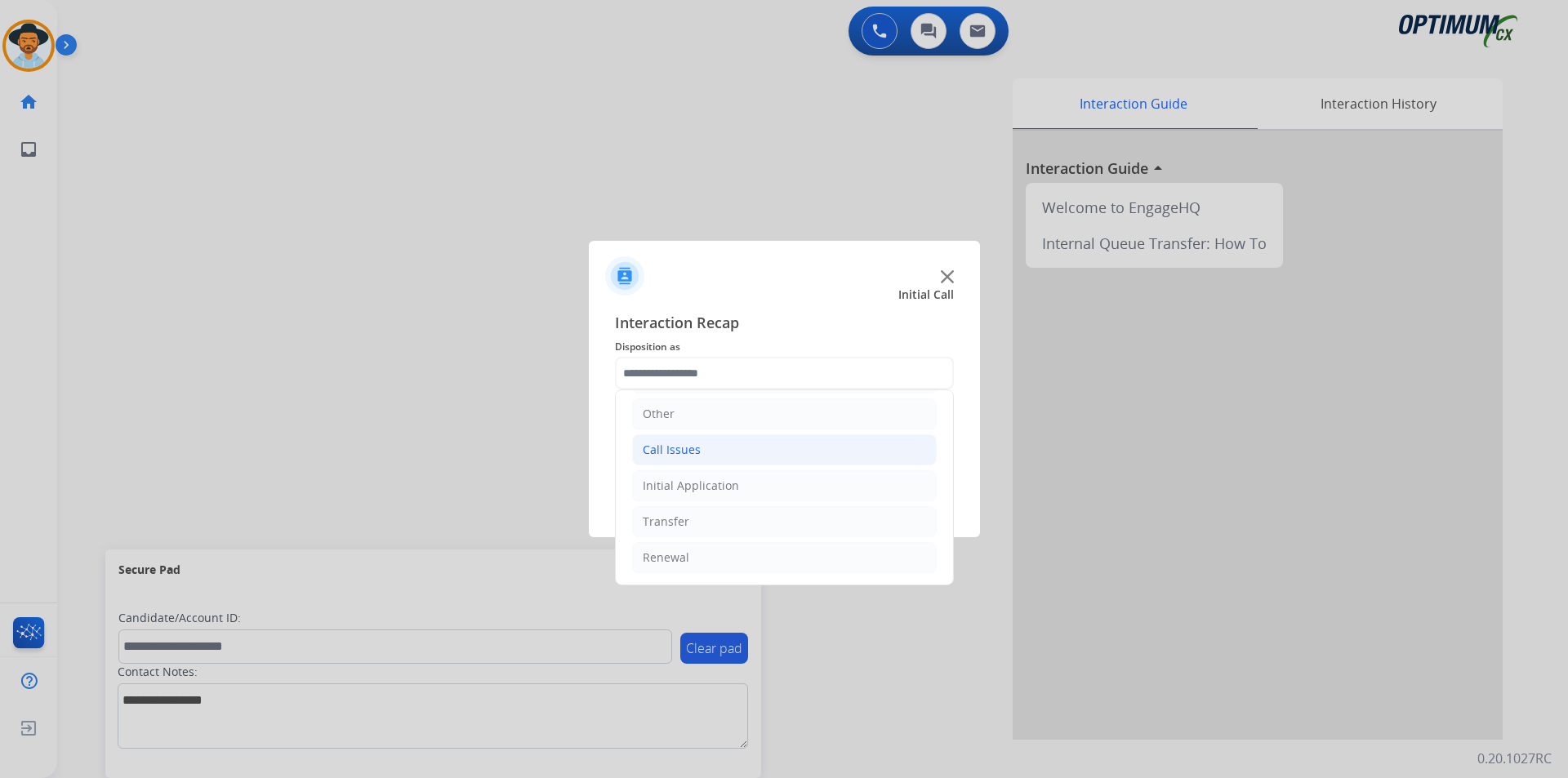
click at [706, 459] on li "Call Issues" at bounding box center [785, 450] width 305 height 31
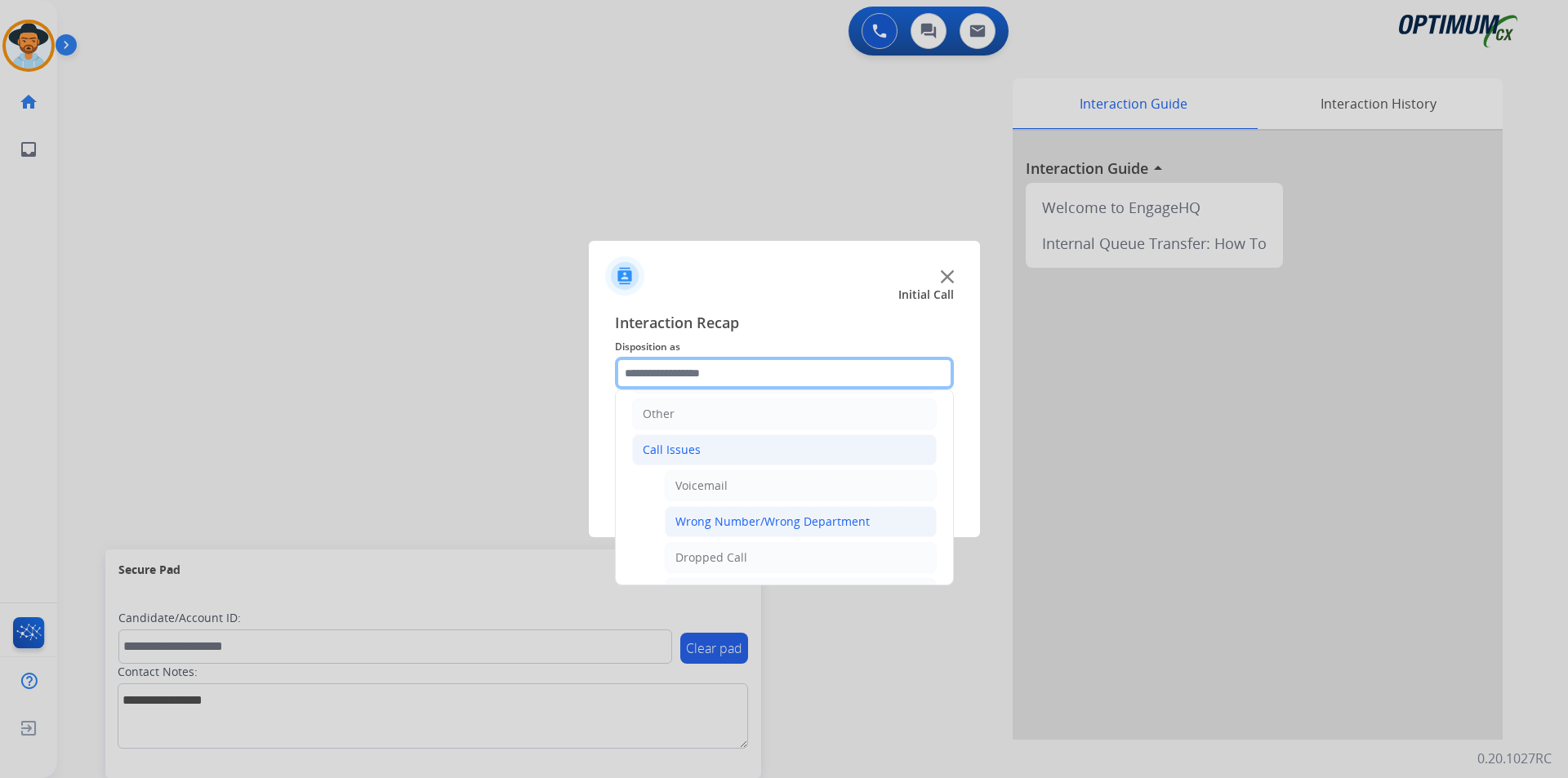
scroll to position [247, 0]
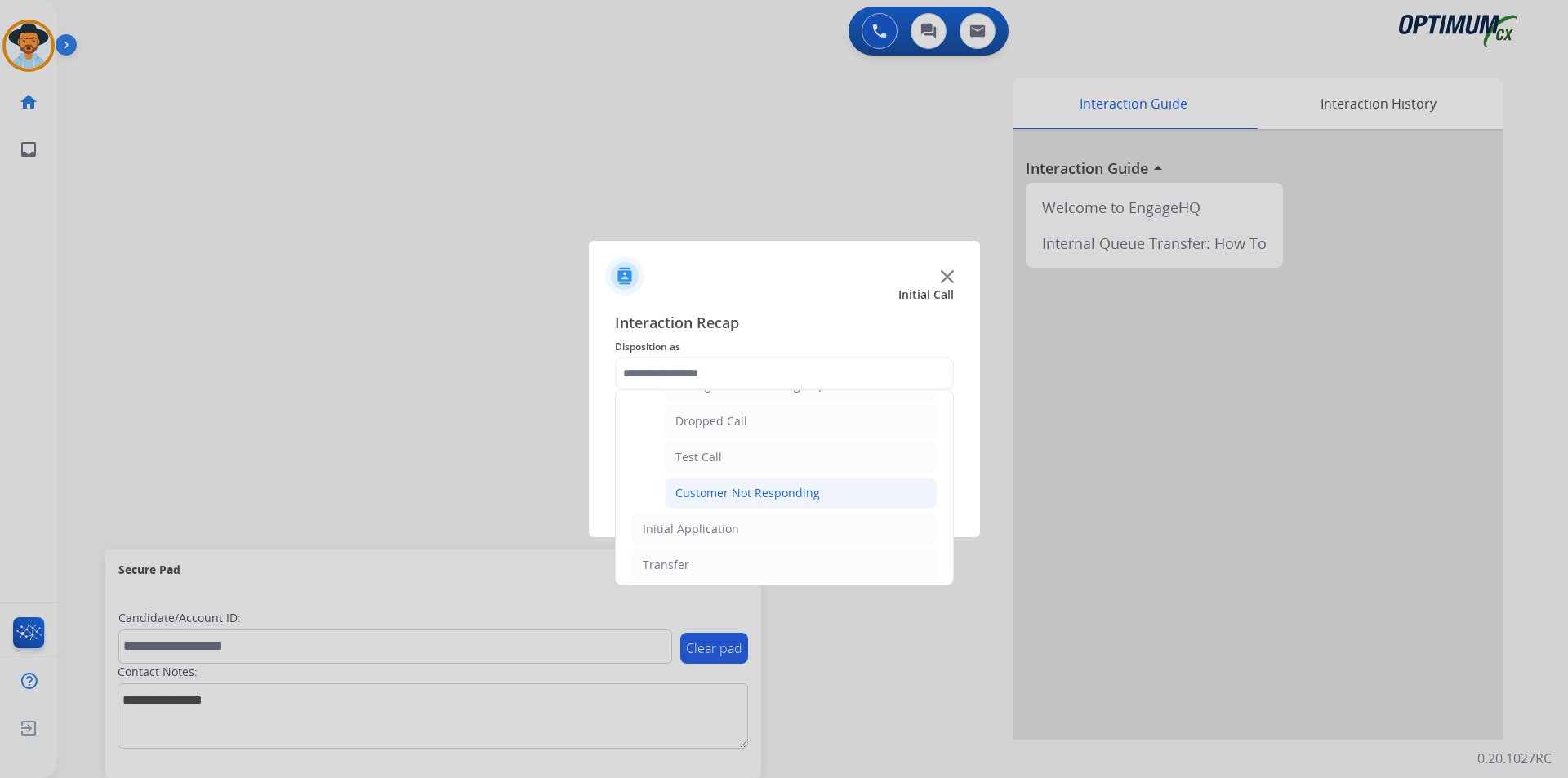
click at [733, 501] on div "Customer Not Responding" at bounding box center [748, 493] width 145 height 17
type input "**********"
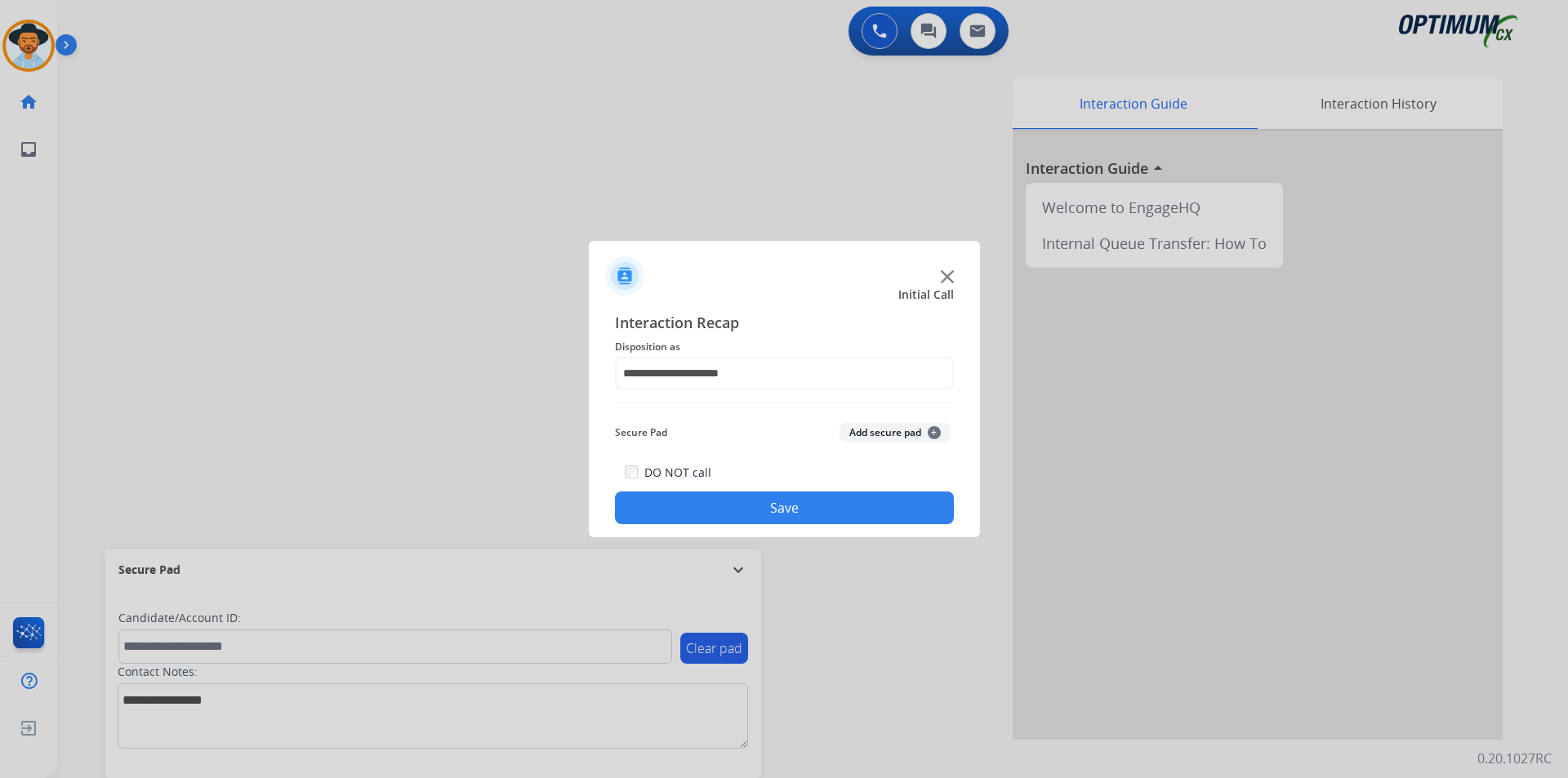
click at [726, 510] on button "Save" at bounding box center [784, 507] width 339 height 32
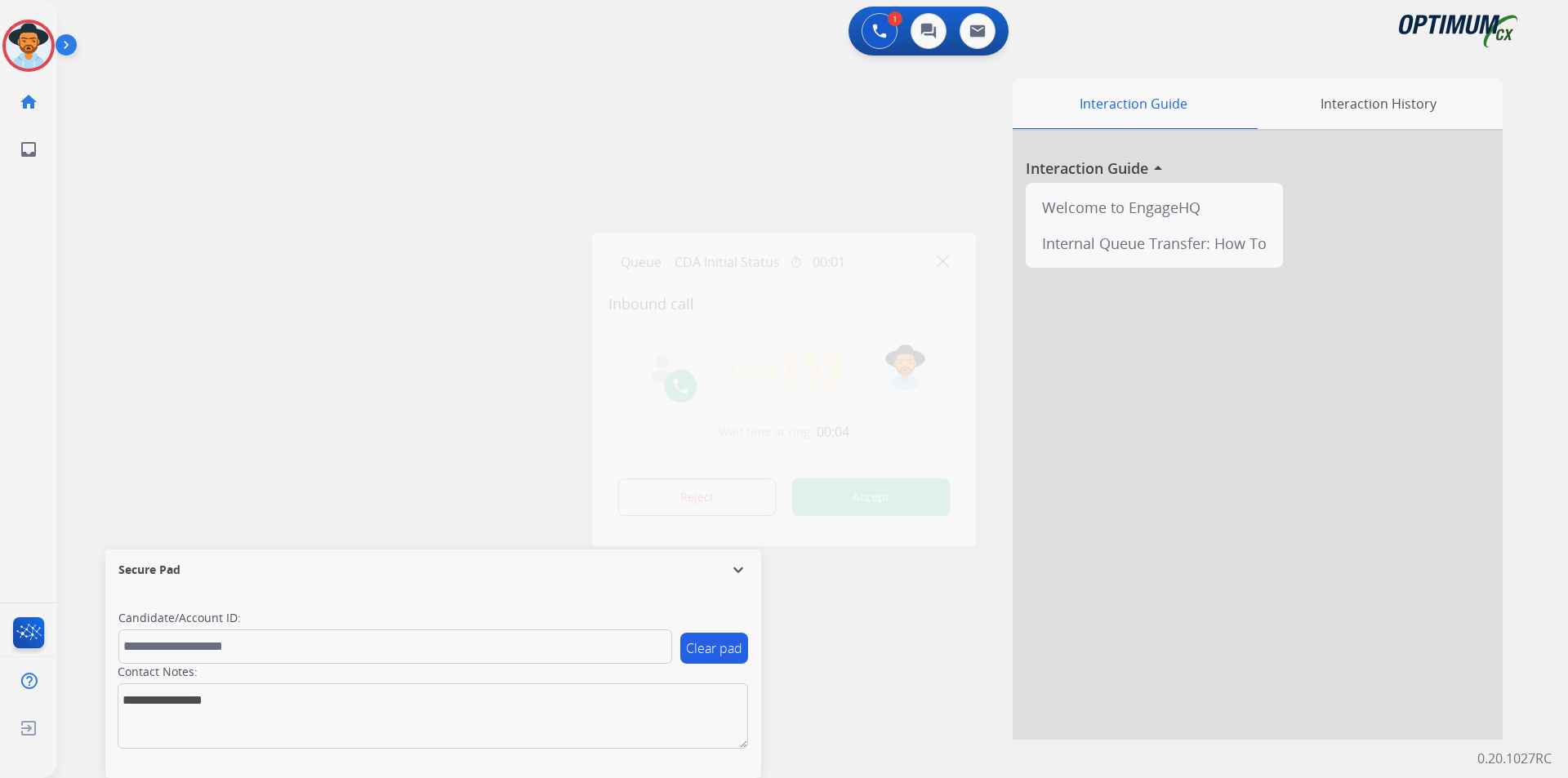
click at [597, 197] on div at bounding box center [784, 389] width 1568 height 778
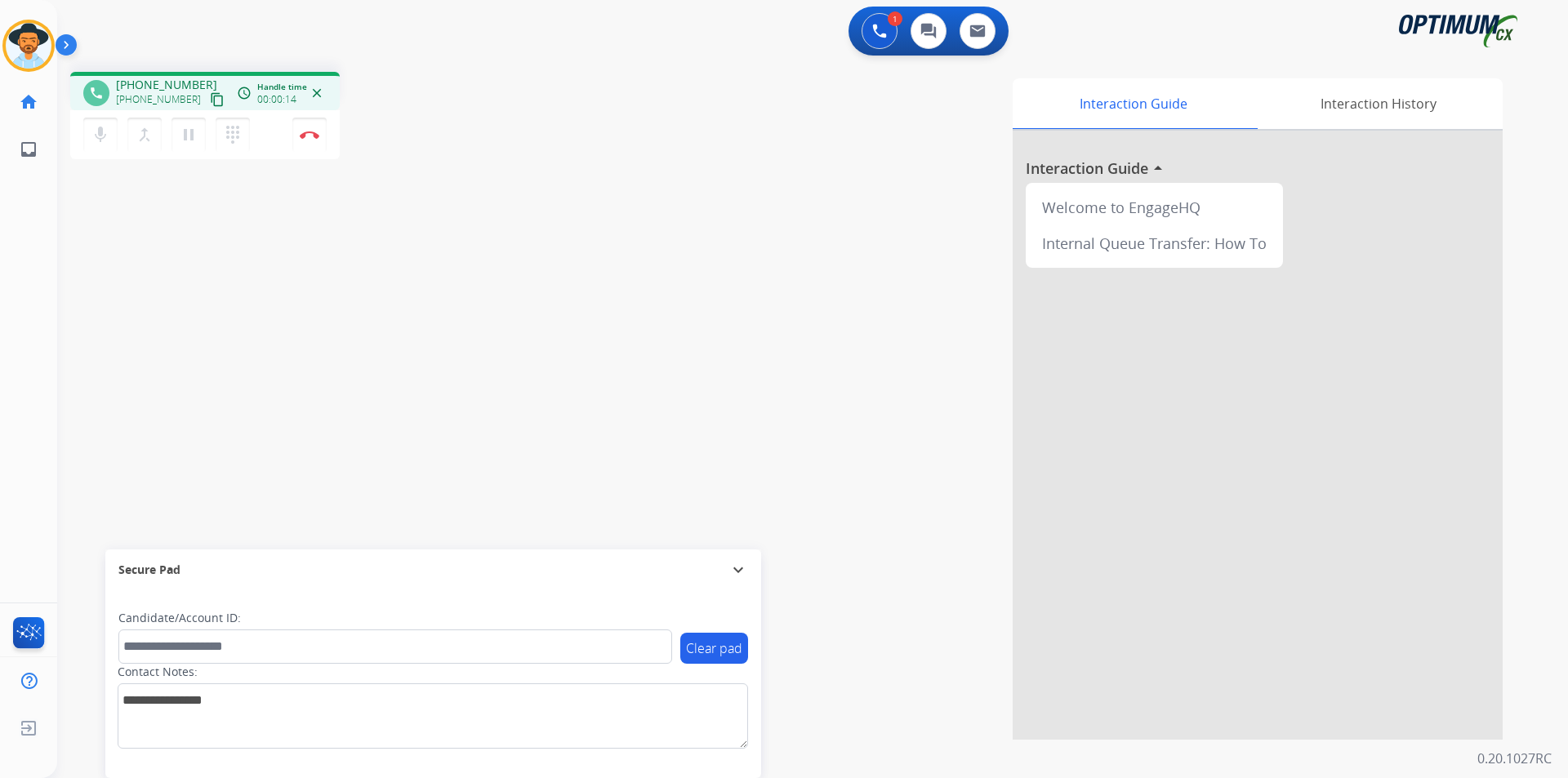
click at [153, 85] on span "+18328361327" at bounding box center [167, 85] width 102 height 17
copy span "18328361327"
click at [171, 83] on span "+18328361327" at bounding box center [167, 85] width 102 height 17
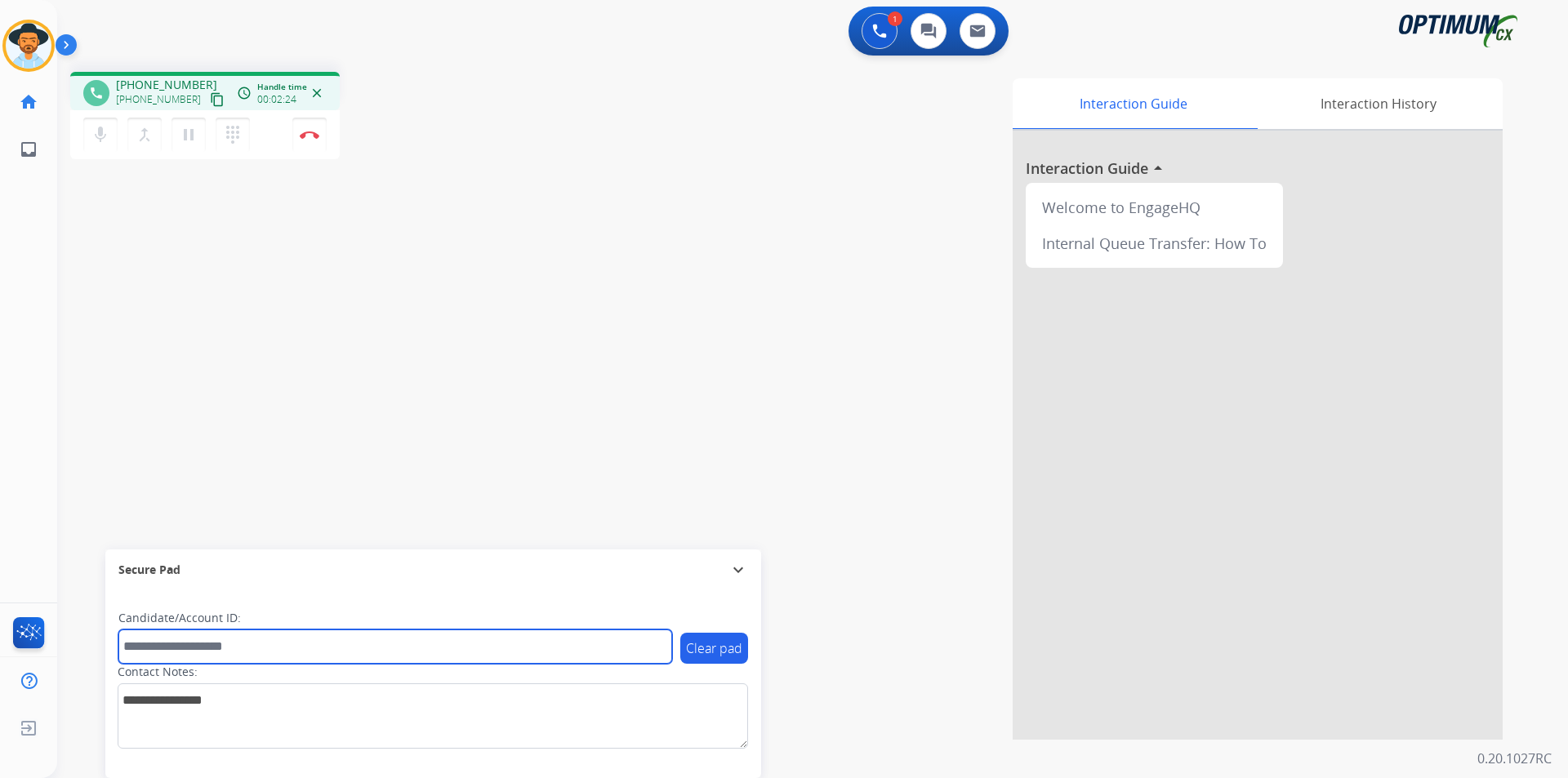
click at [226, 653] on input "text" at bounding box center [395, 646] width 553 height 34
paste input "**********"
click at [132, 643] on input "**********" at bounding box center [395, 646] width 553 height 34
type input "**********"
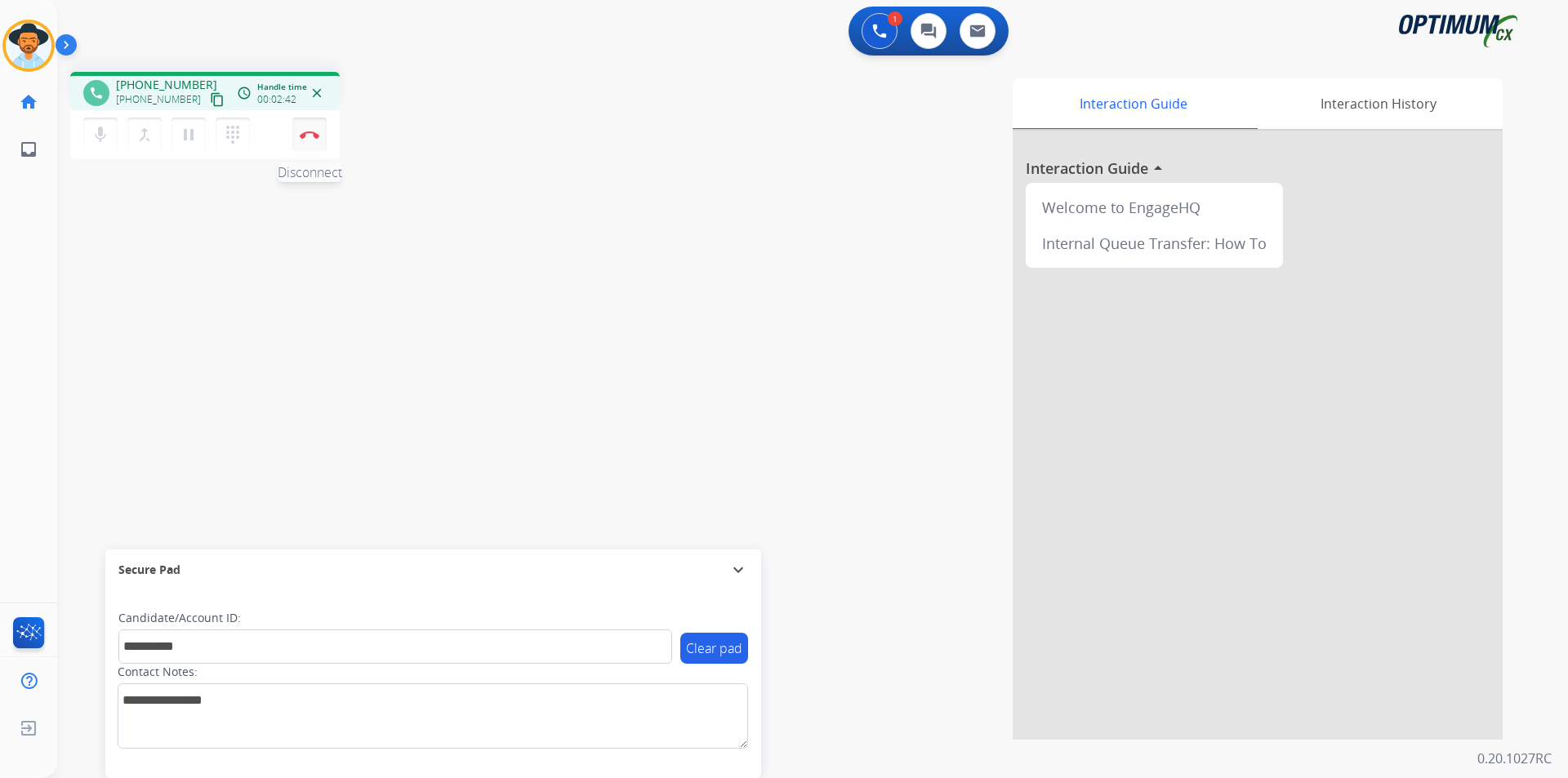
click at [302, 139] on button "Disconnect" at bounding box center [309, 134] width 34 height 34
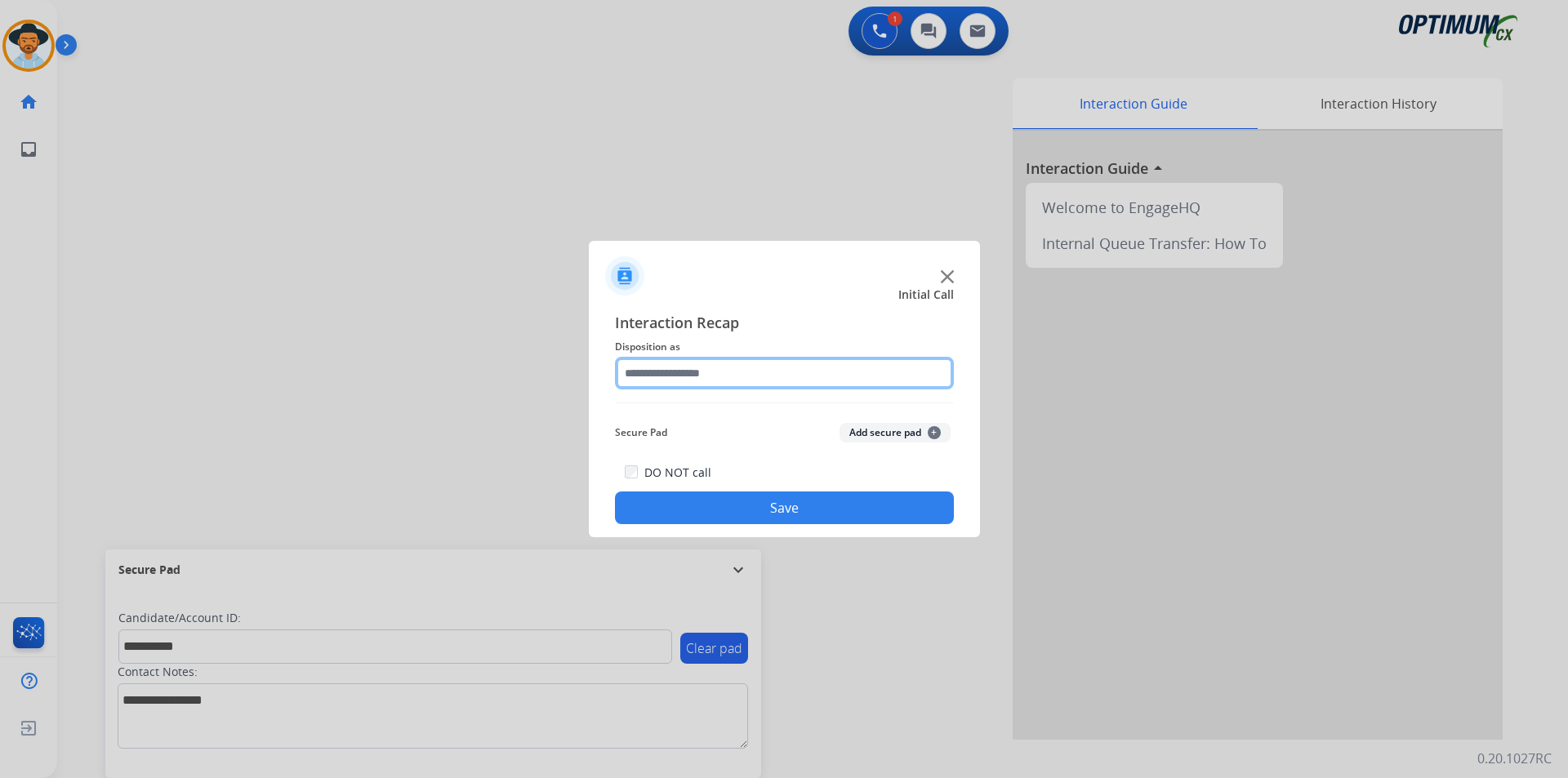
click at [751, 374] on input "text" at bounding box center [784, 372] width 339 height 32
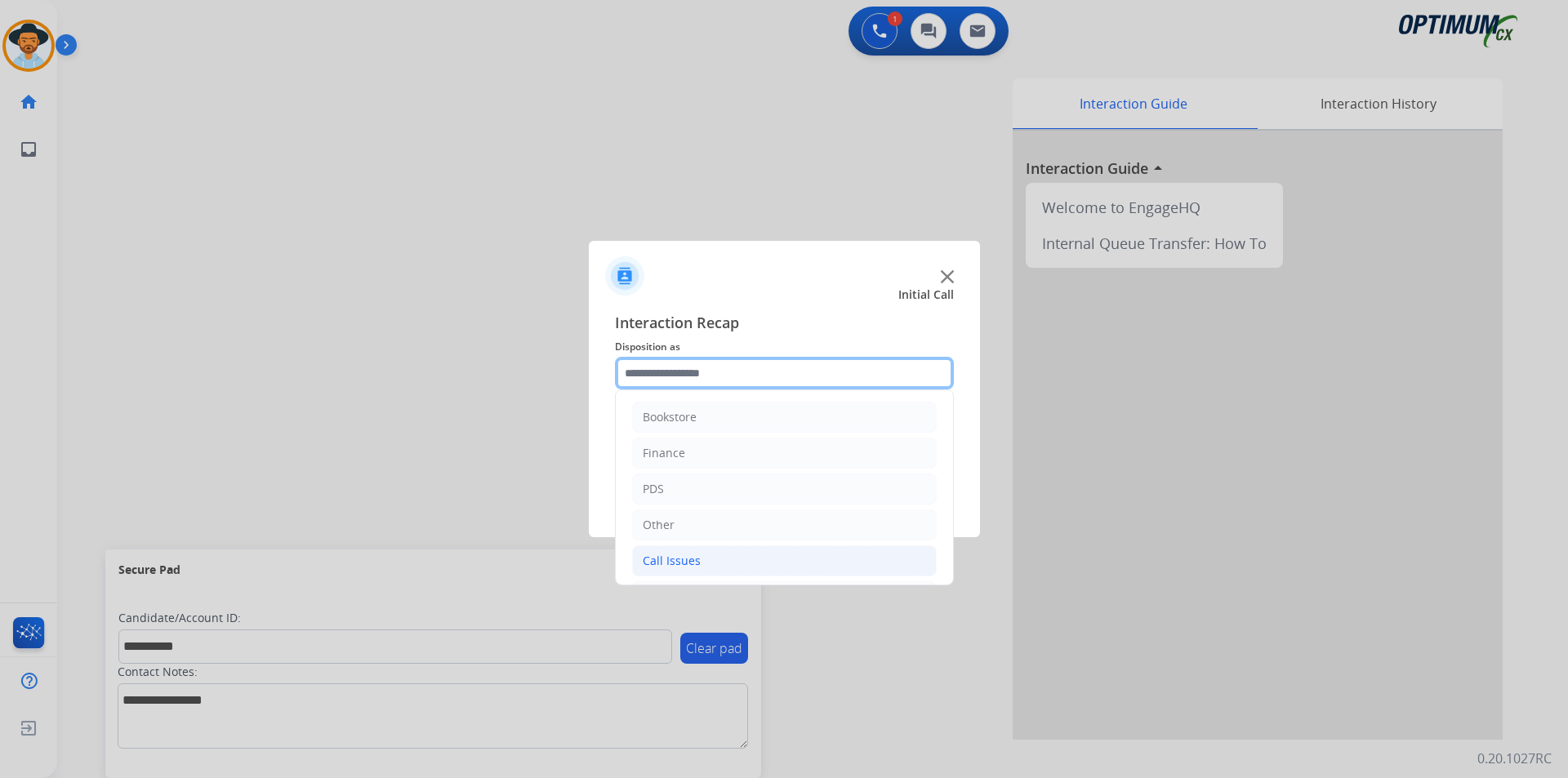
scroll to position [111, 0]
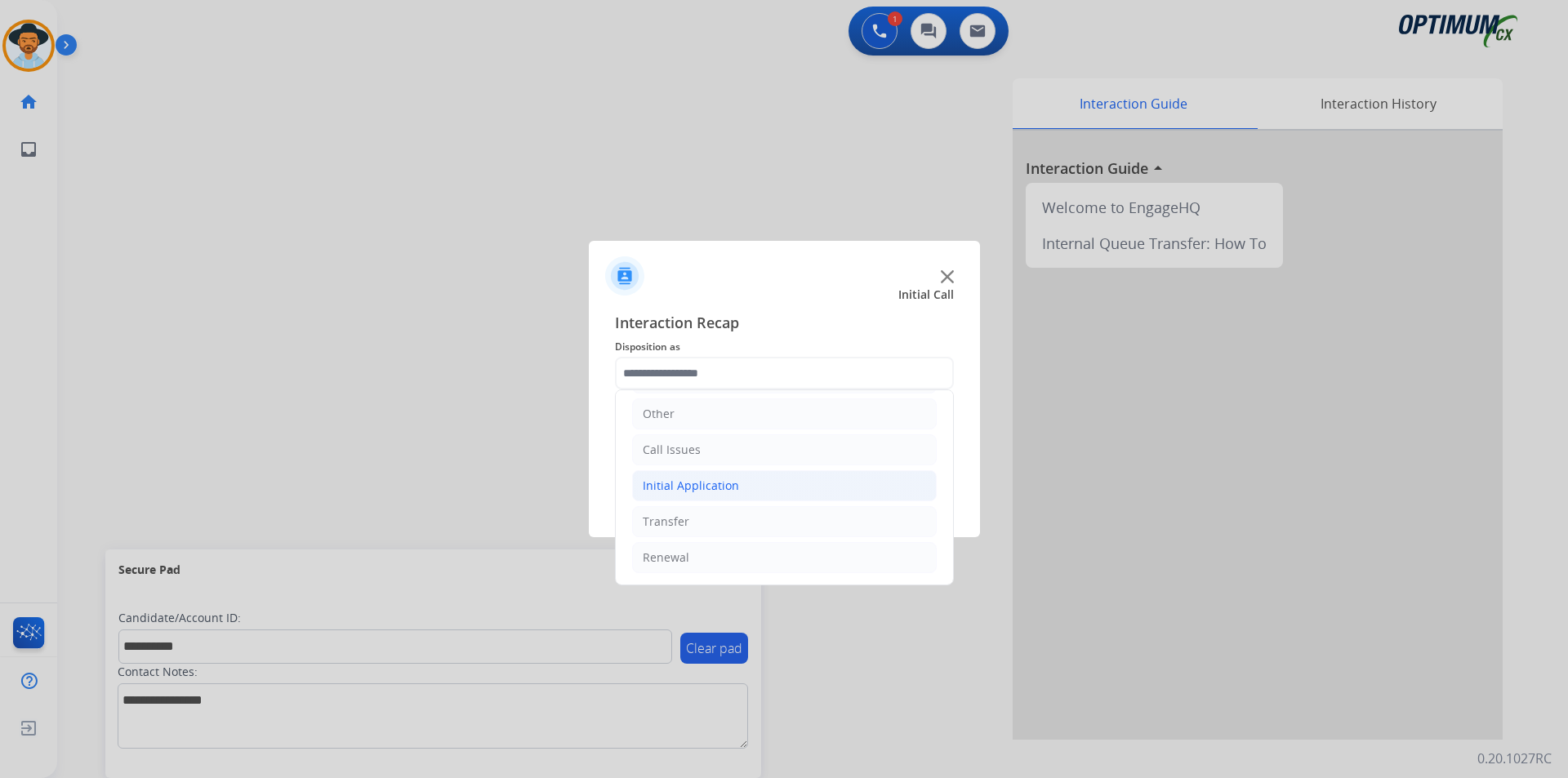
click at [718, 483] on div "Initial Application" at bounding box center [691, 486] width 97 height 17
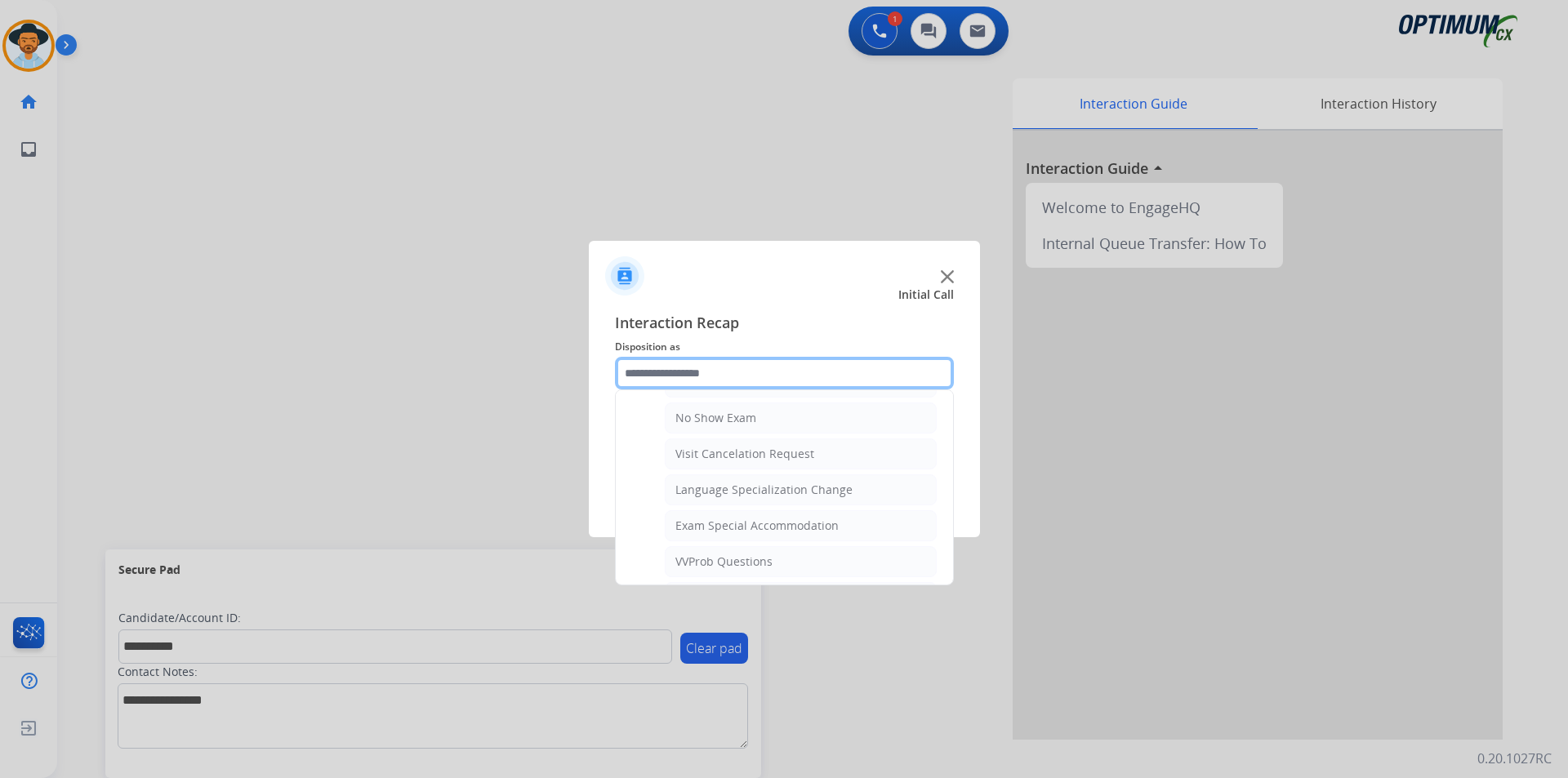
scroll to position [870, 0]
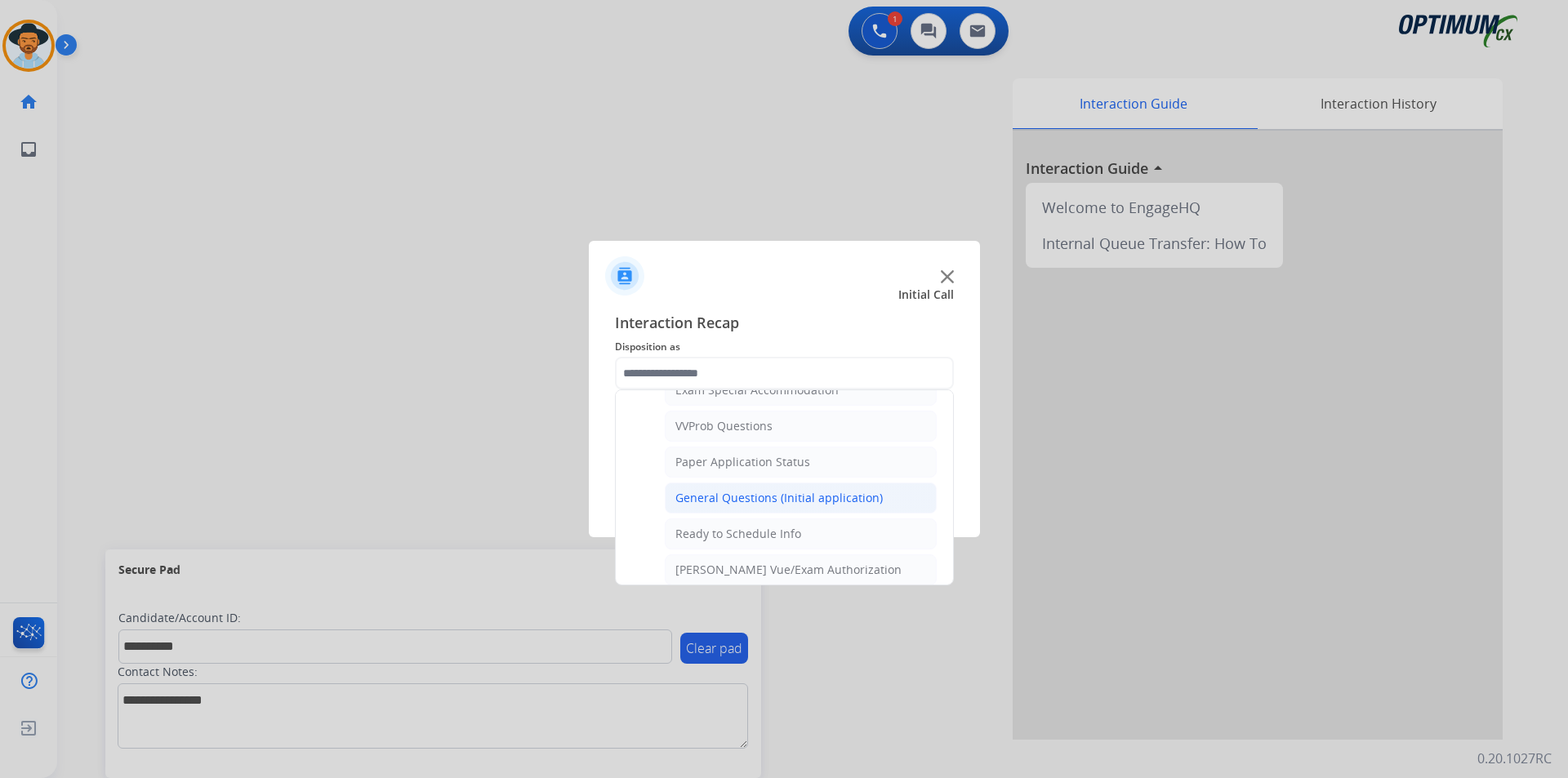
click at [745, 506] on div "General Questions (Initial application)" at bounding box center [779, 497] width 207 height 17
type input "**********"
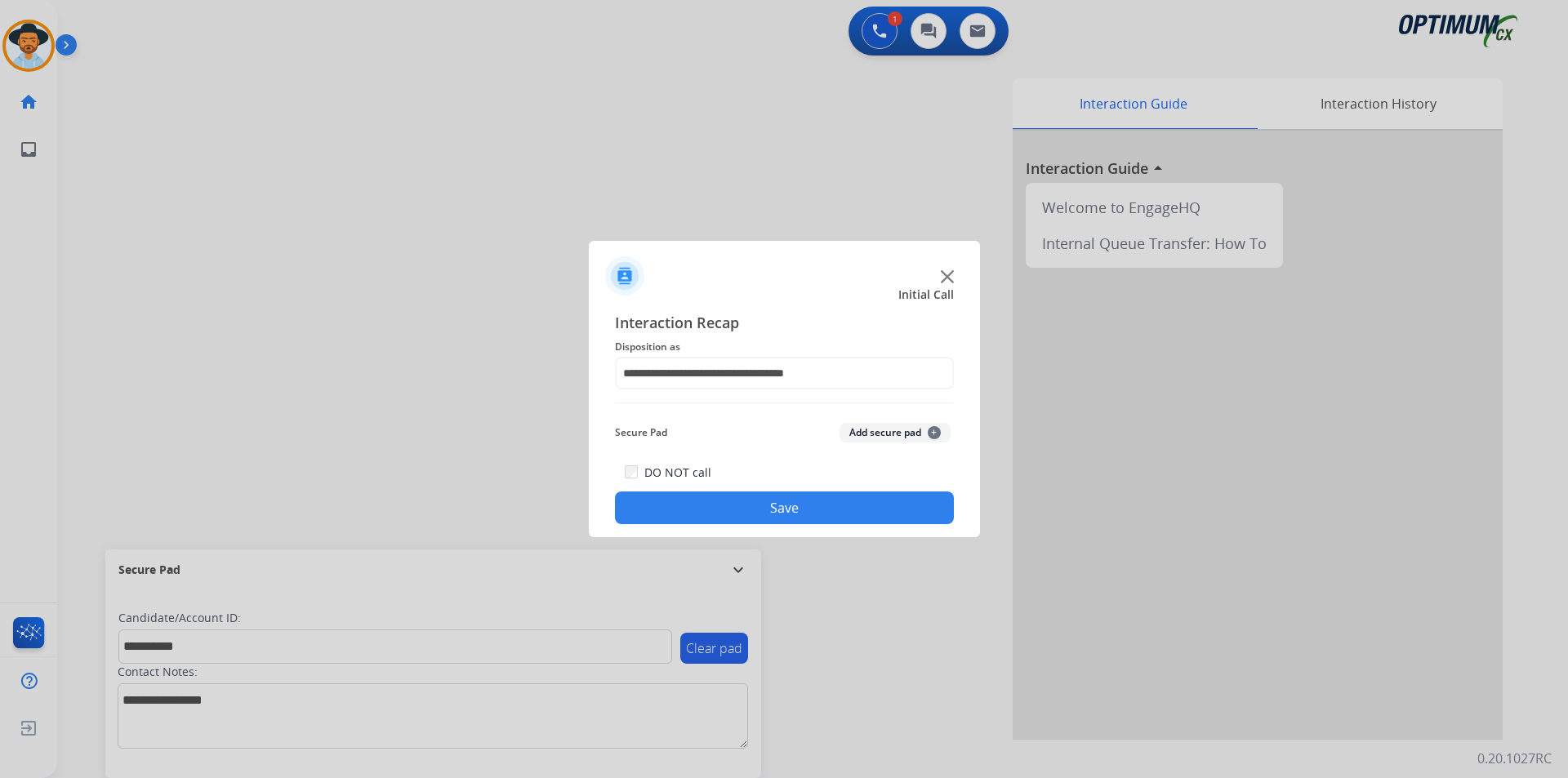
click at [728, 514] on button "Save" at bounding box center [784, 507] width 339 height 32
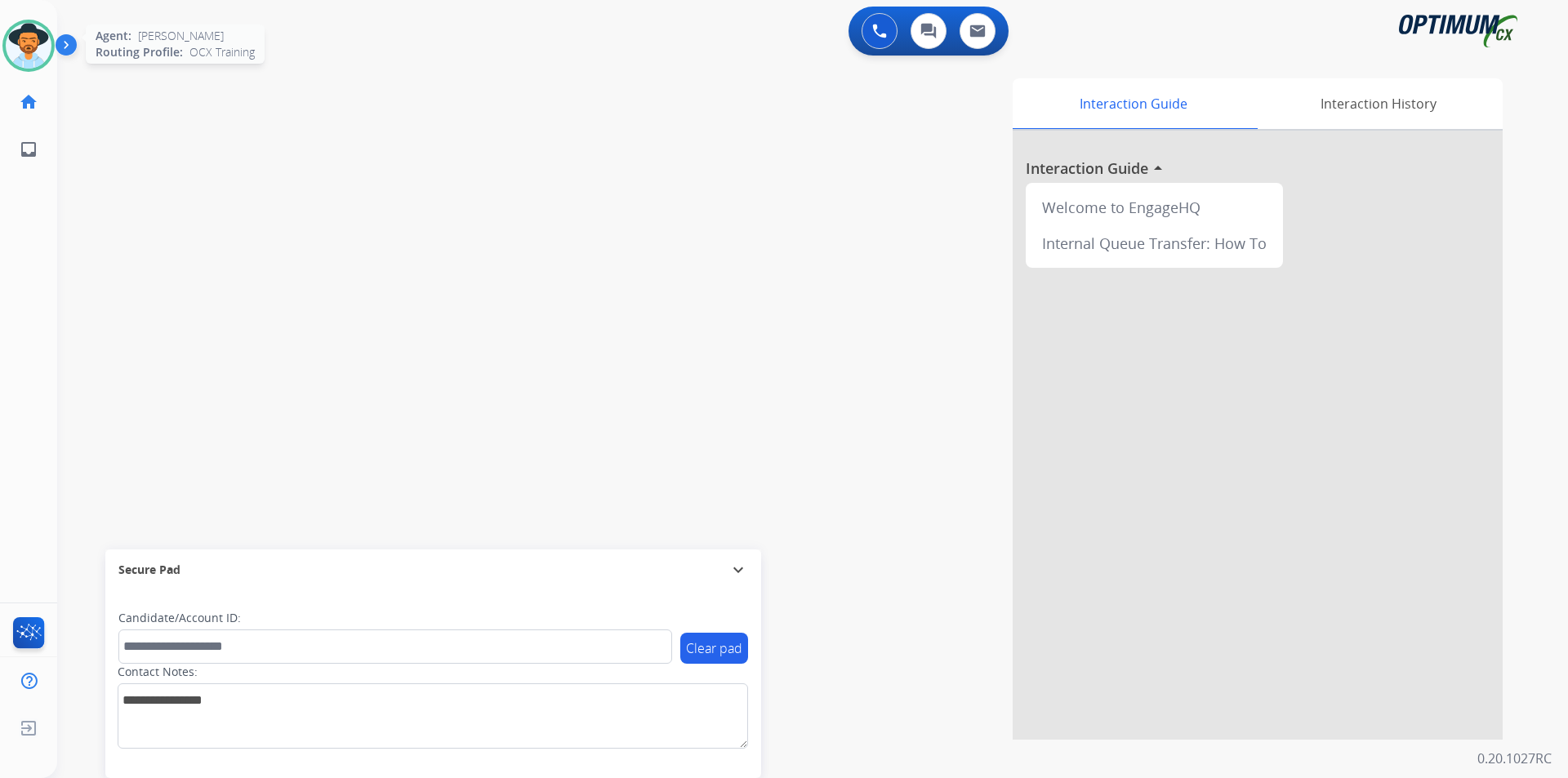
click at [40, 47] on img at bounding box center [28, 45] width 46 height 46
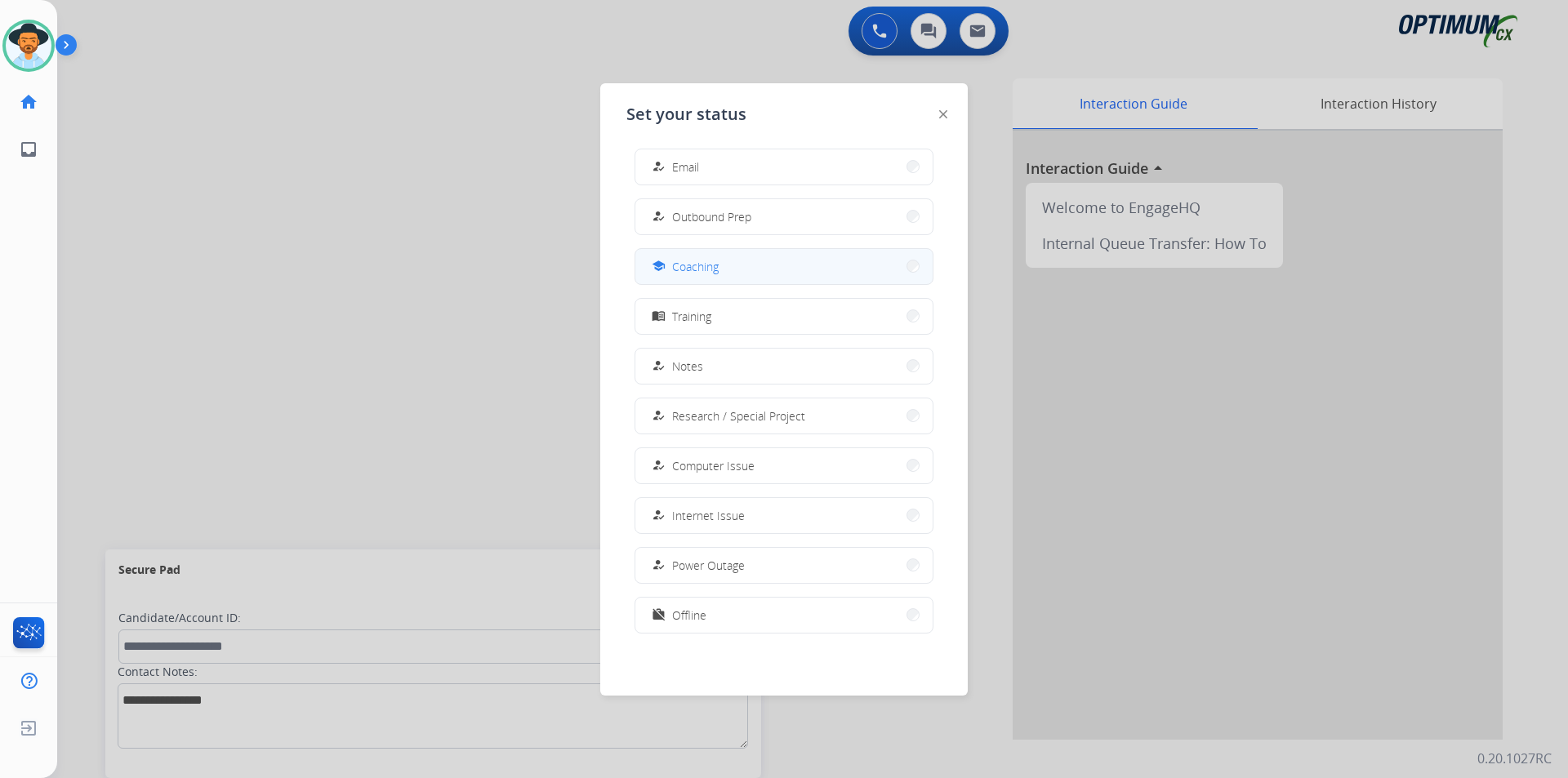
scroll to position [0, 0]
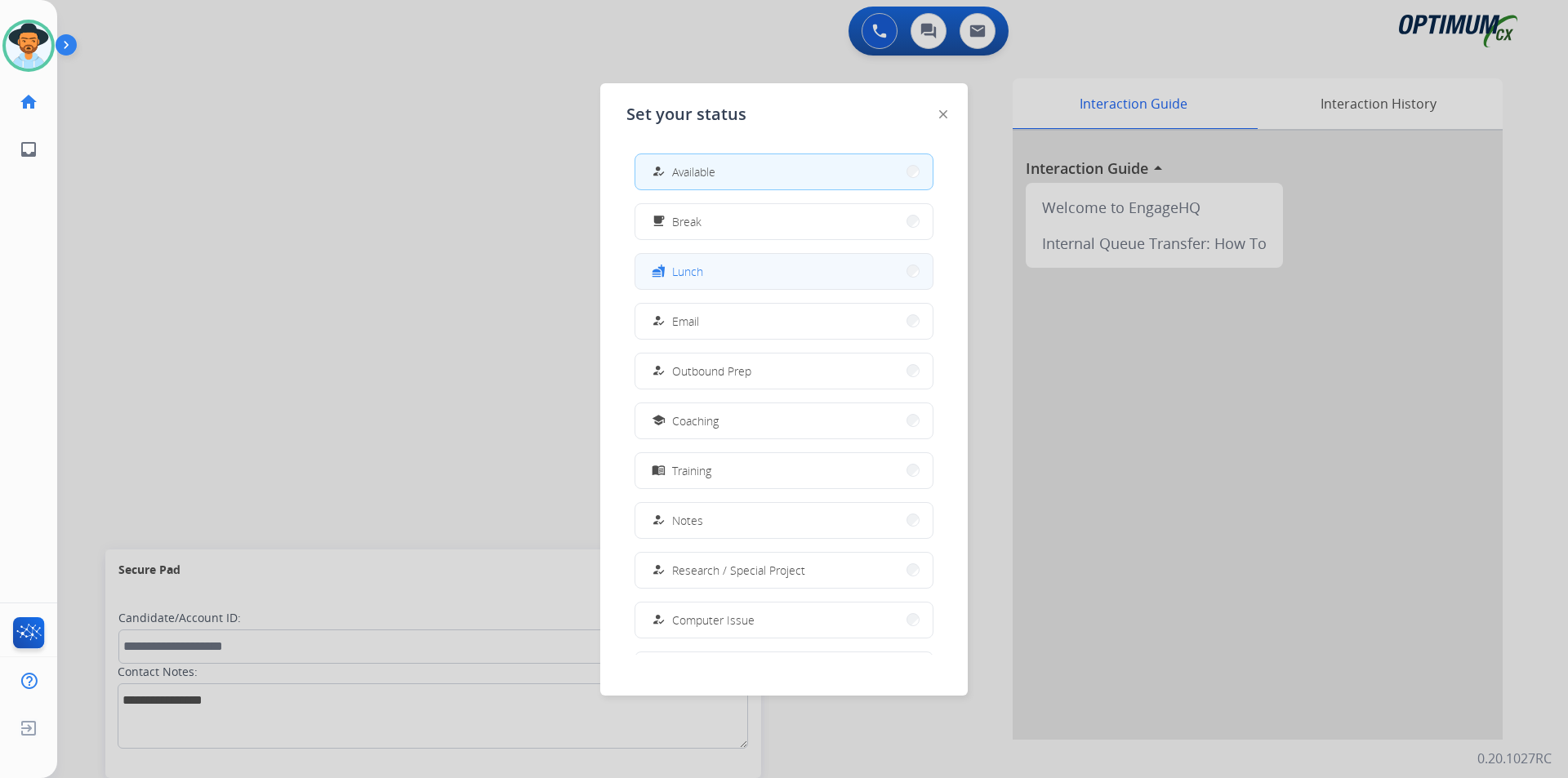
click at [729, 276] on button "fastfood Lunch" at bounding box center [784, 272] width 297 height 35
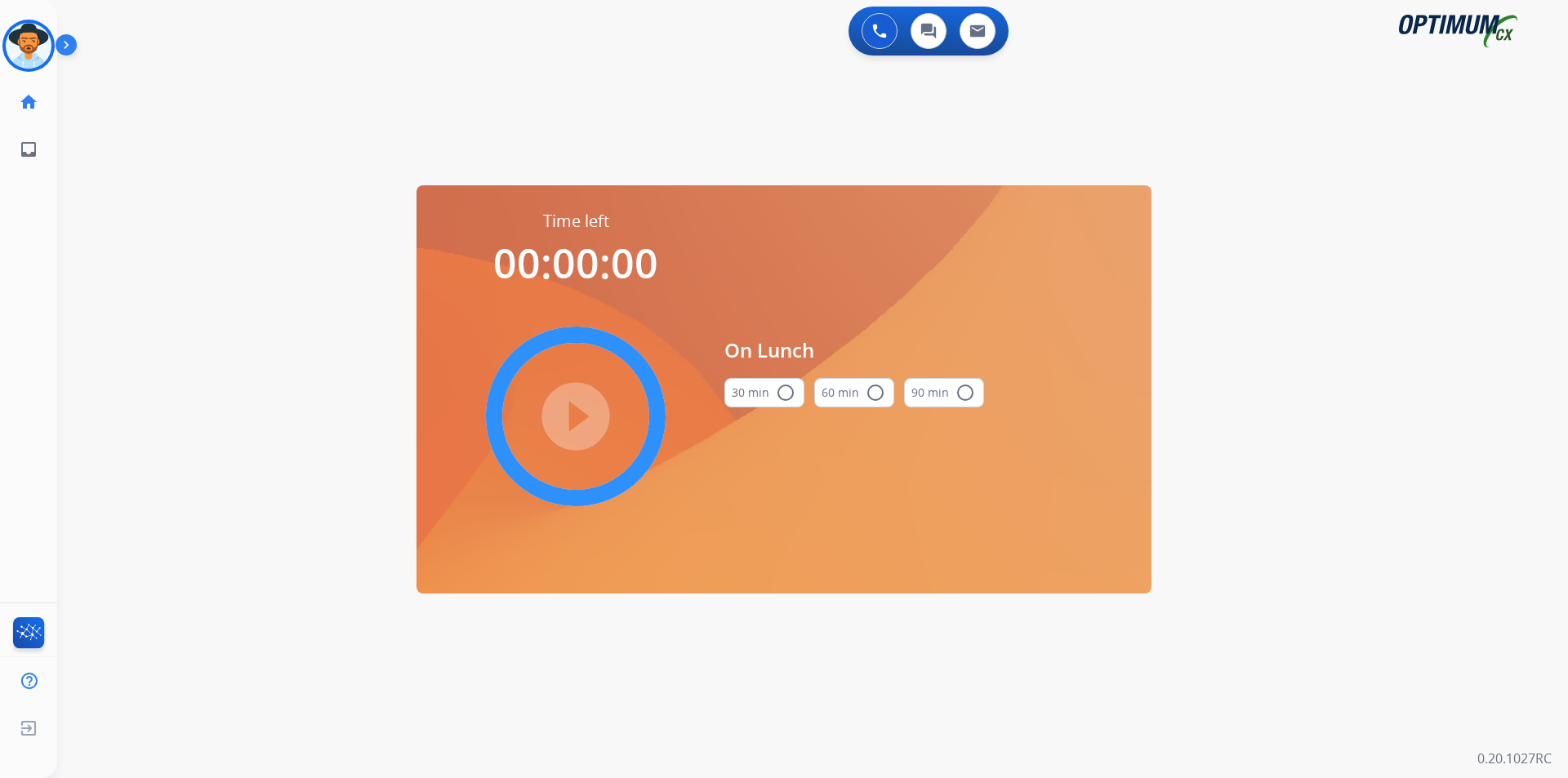
click at [782, 396] on mat-icon "radio_button_unchecked" at bounding box center [786, 393] width 20 height 20
click at [584, 417] on mat-icon "play_circle_filled" at bounding box center [576, 416] width 20 height 20
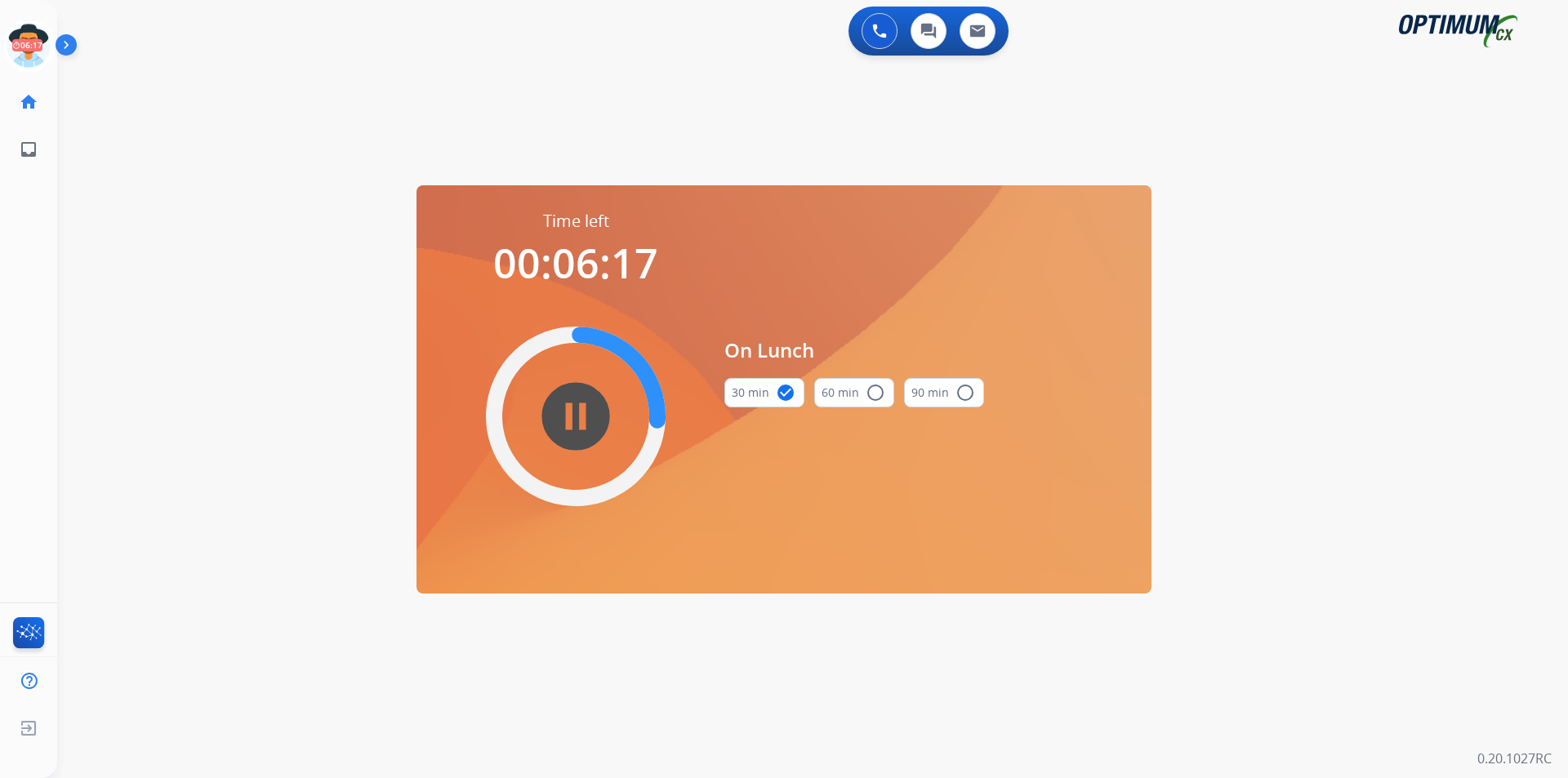
click at [1302, 192] on div "0 Voice Interactions 0 Chat Interactions 0 Email Interactions swap_horiz Break …" at bounding box center [812, 389] width 1511 height 778
click at [41, 48] on icon at bounding box center [29, 46] width 53 height 53
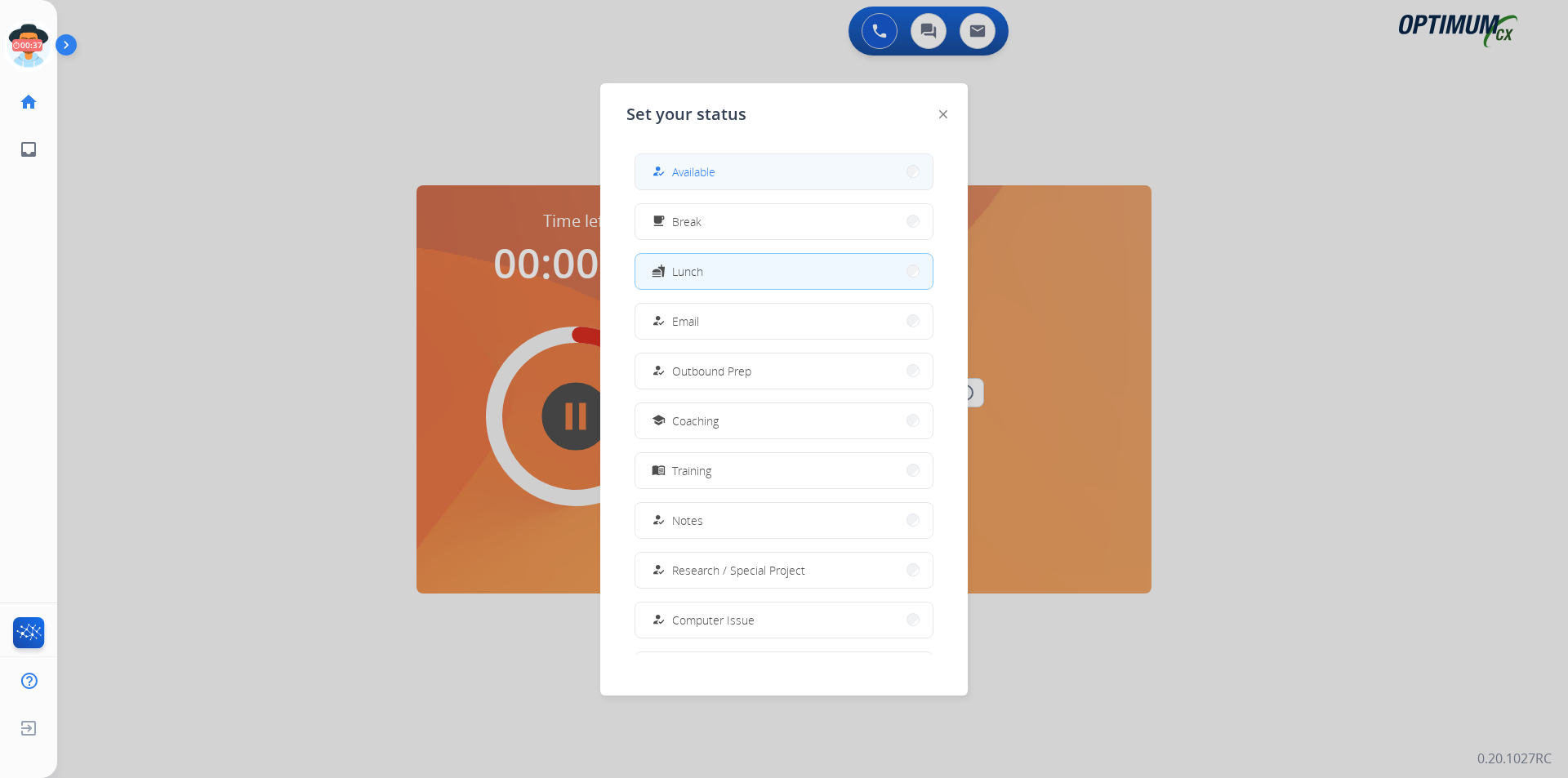
click at [762, 164] on button "how_to_reg Available" at bounding box center [784, 172] width 297 height 35
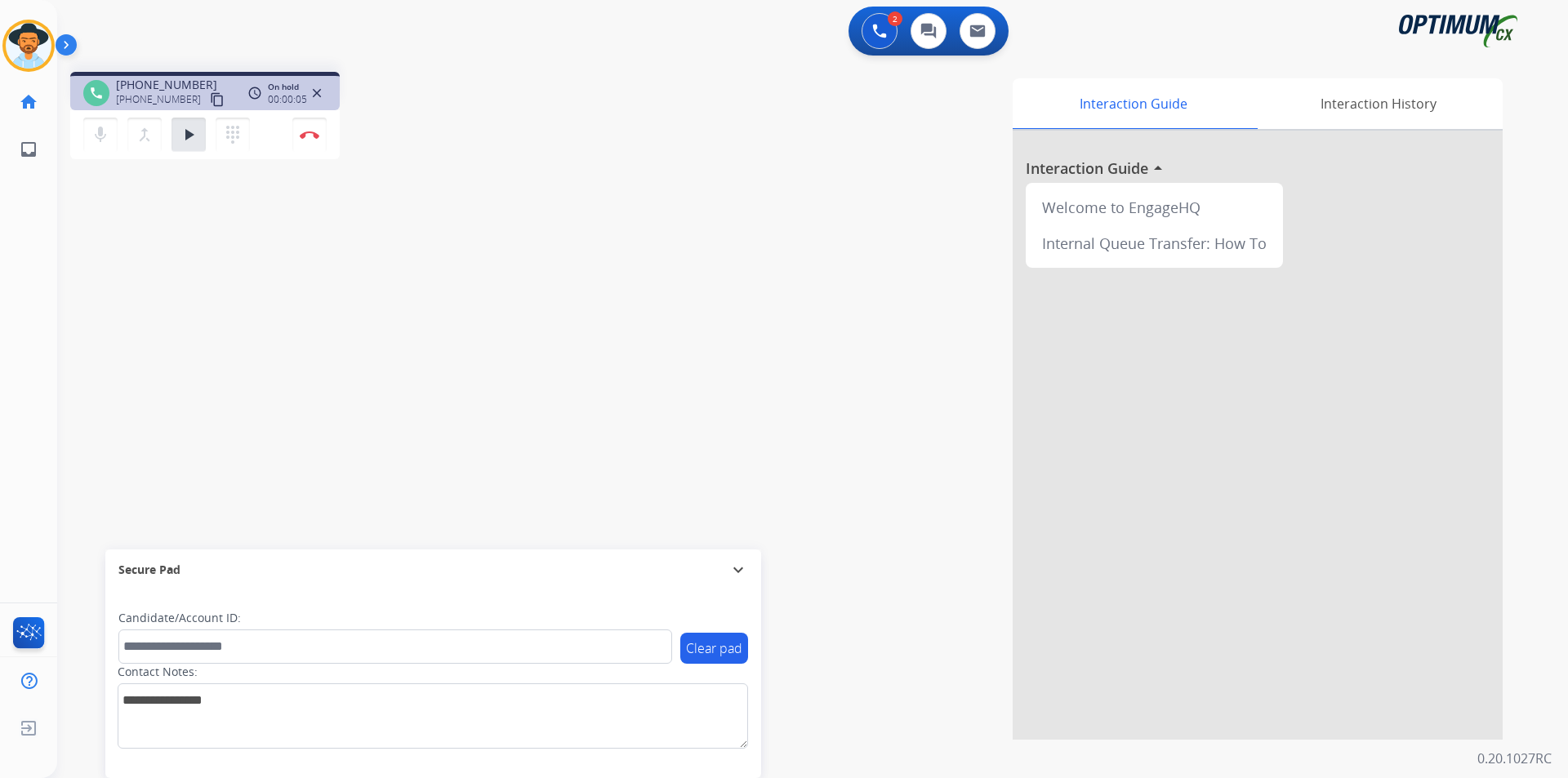
click at [503, 156] on div "phone +19735727593 +19735727593 content_copy access_time Call metrics Queue 00:…" at bounding box center [302, 118] width 464 height 92
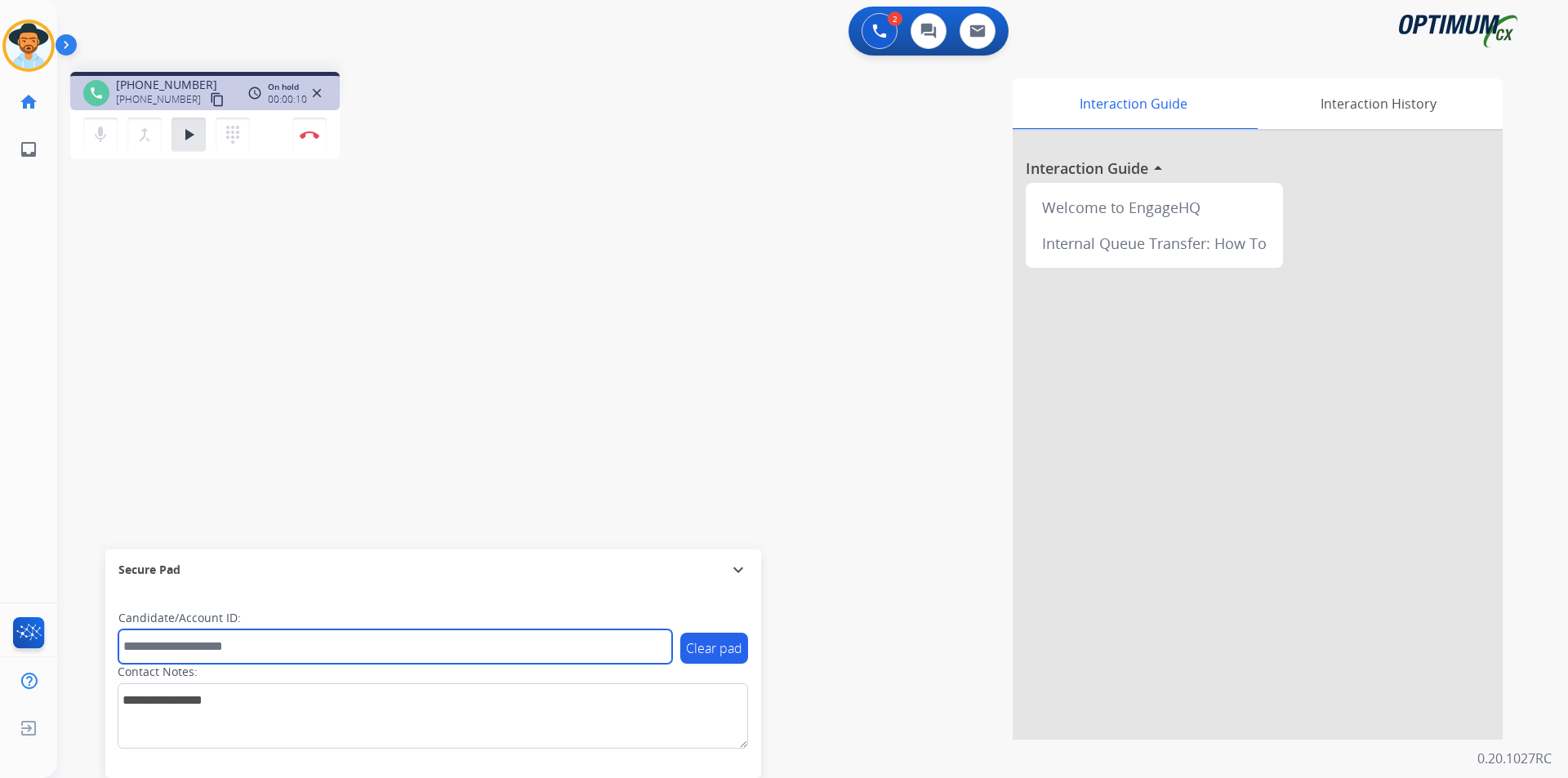
click at [519, 635] on input "text" at bounding box center [395, 646] width 553 height 34
type input "*"
click at [152, 638] on input "*******" at bounding box center [395, 646] width 553 height 34
type input "*******"
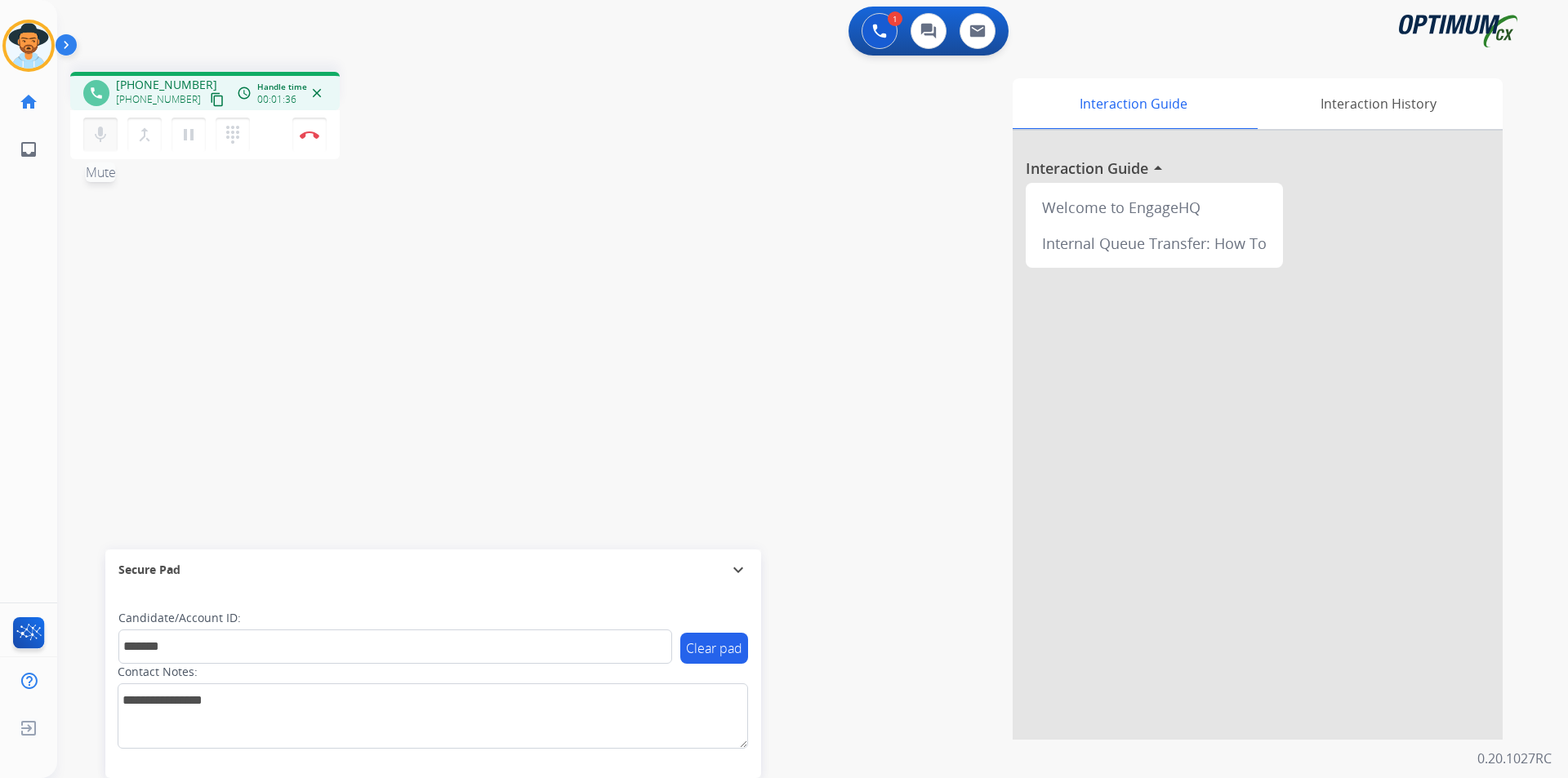
click at [96, 130] on mat-icon "mic" at bounding box center [101, 135] width 20 height 20
click at [96, 130] on mat-icon "mic_off" at bounding box center [101, 135] width 20 height 20
click at [317, 136] on img at bounding box center [310, 135] width 20 height 8
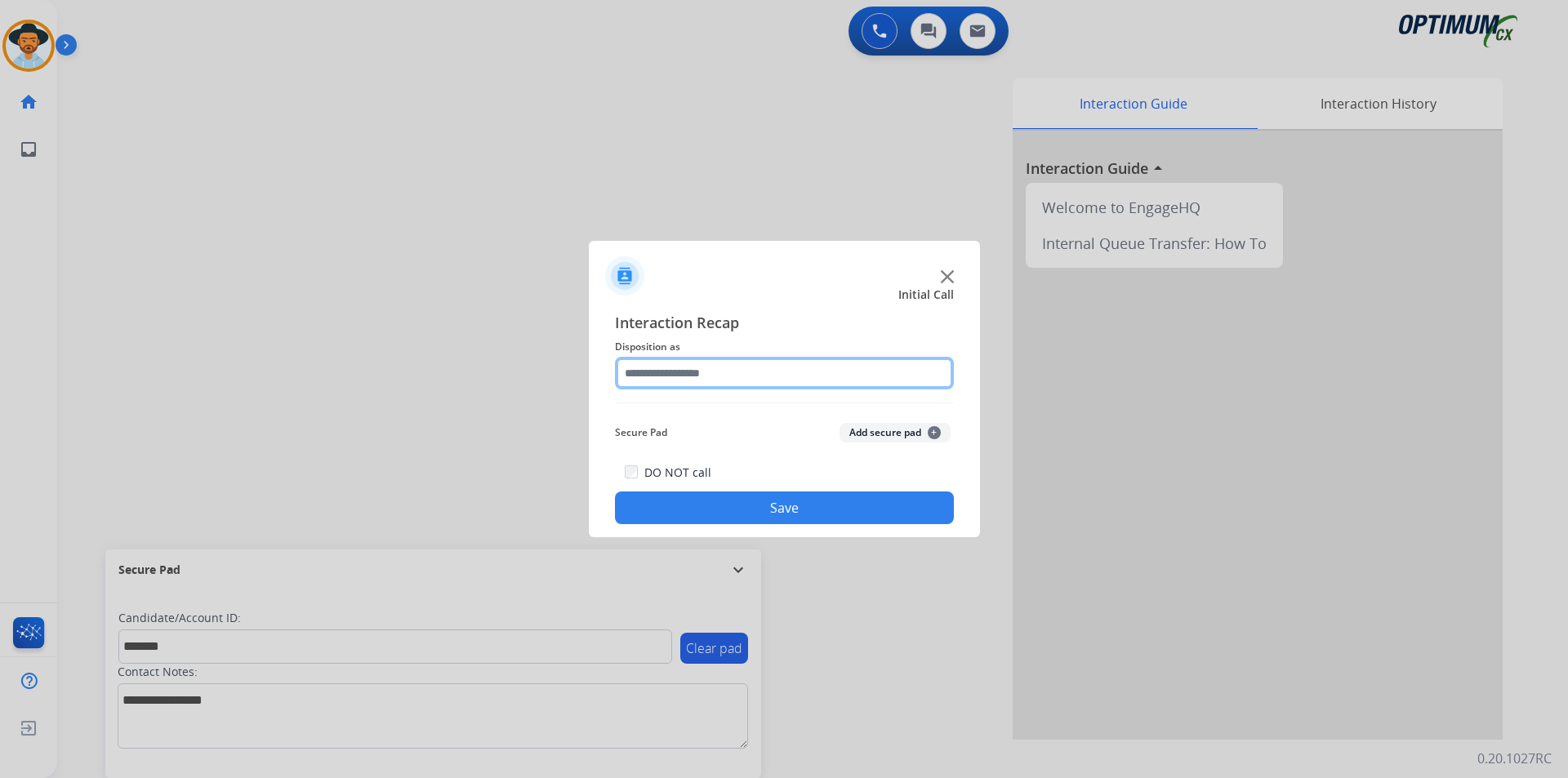
click at [762, 369] on input "text" at bounding box center [784, 372] width 339 height 32
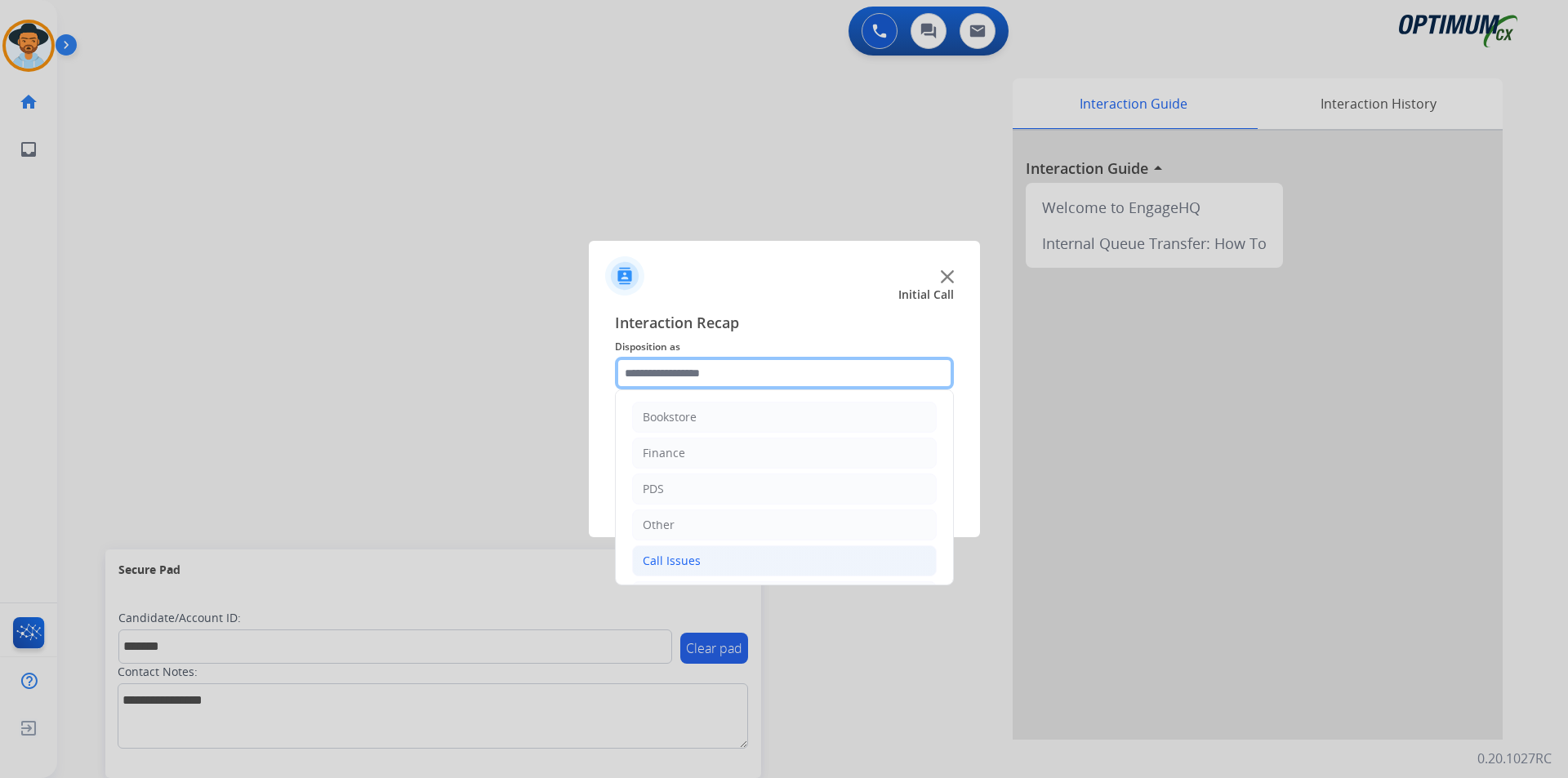
scroll to position [111, 0]
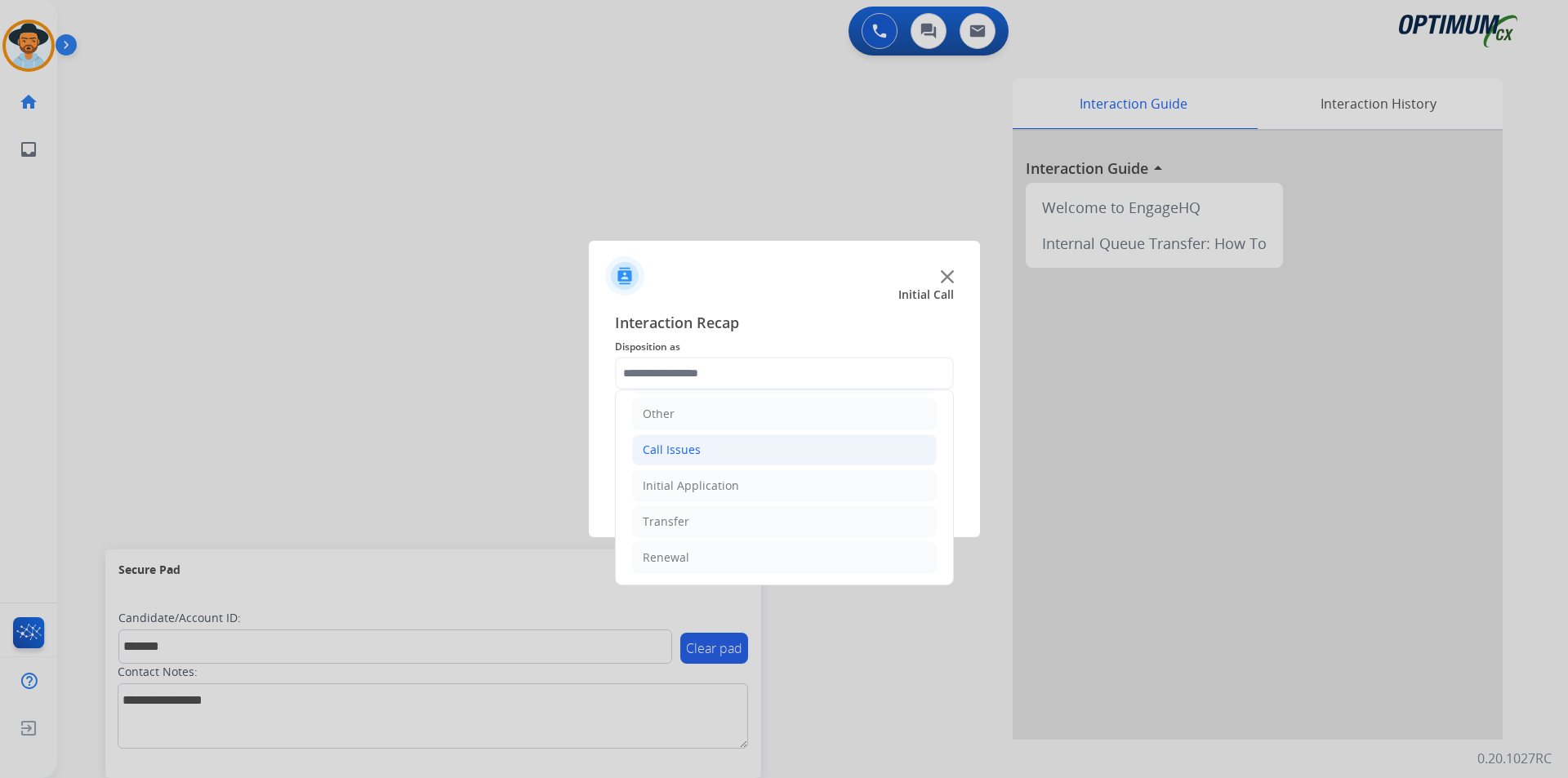
click at [705, 454] on li "Call Issues" at bounding box center [785, 450] width 305 height 31
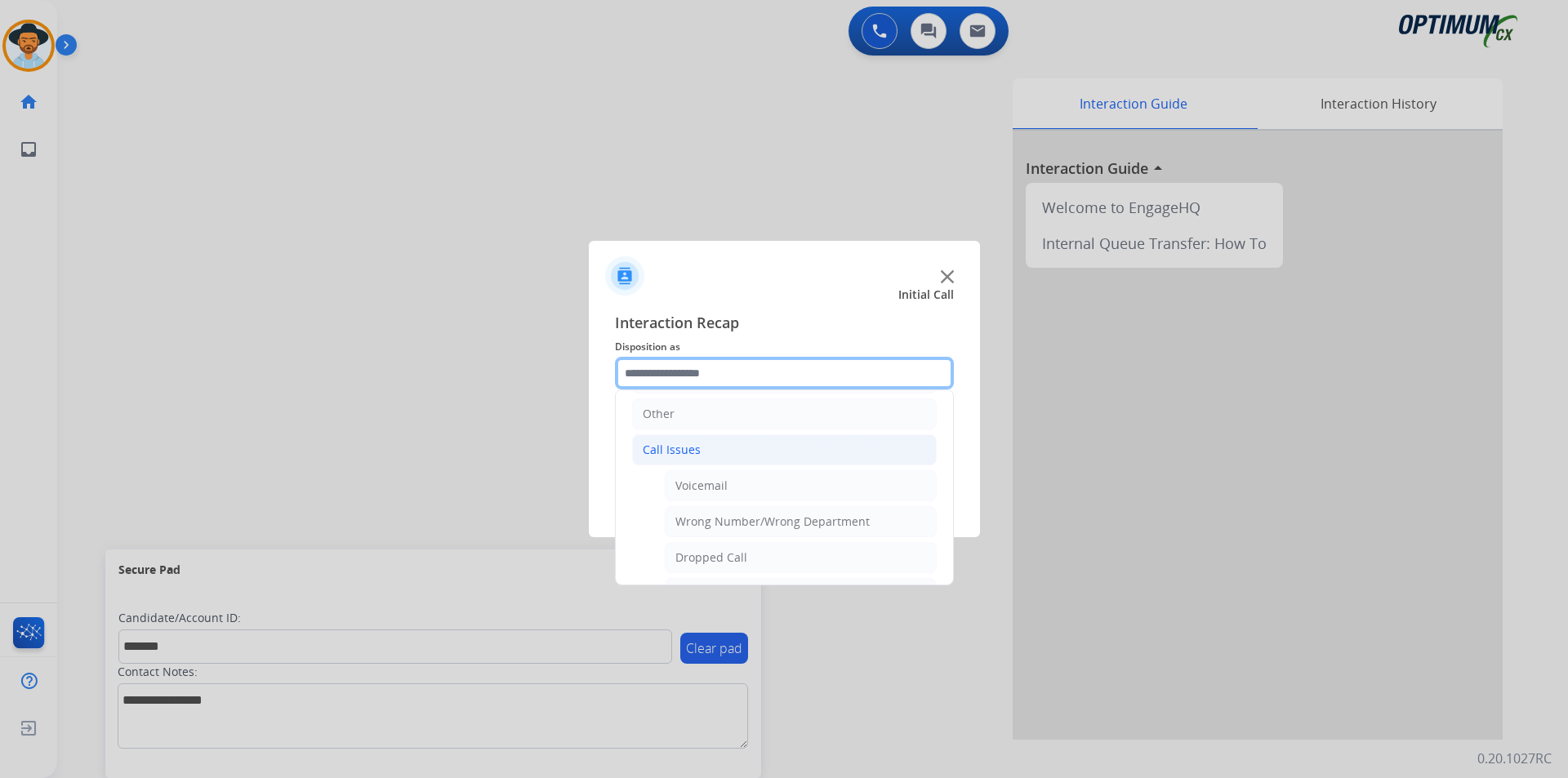
scroll to position [290, 0]
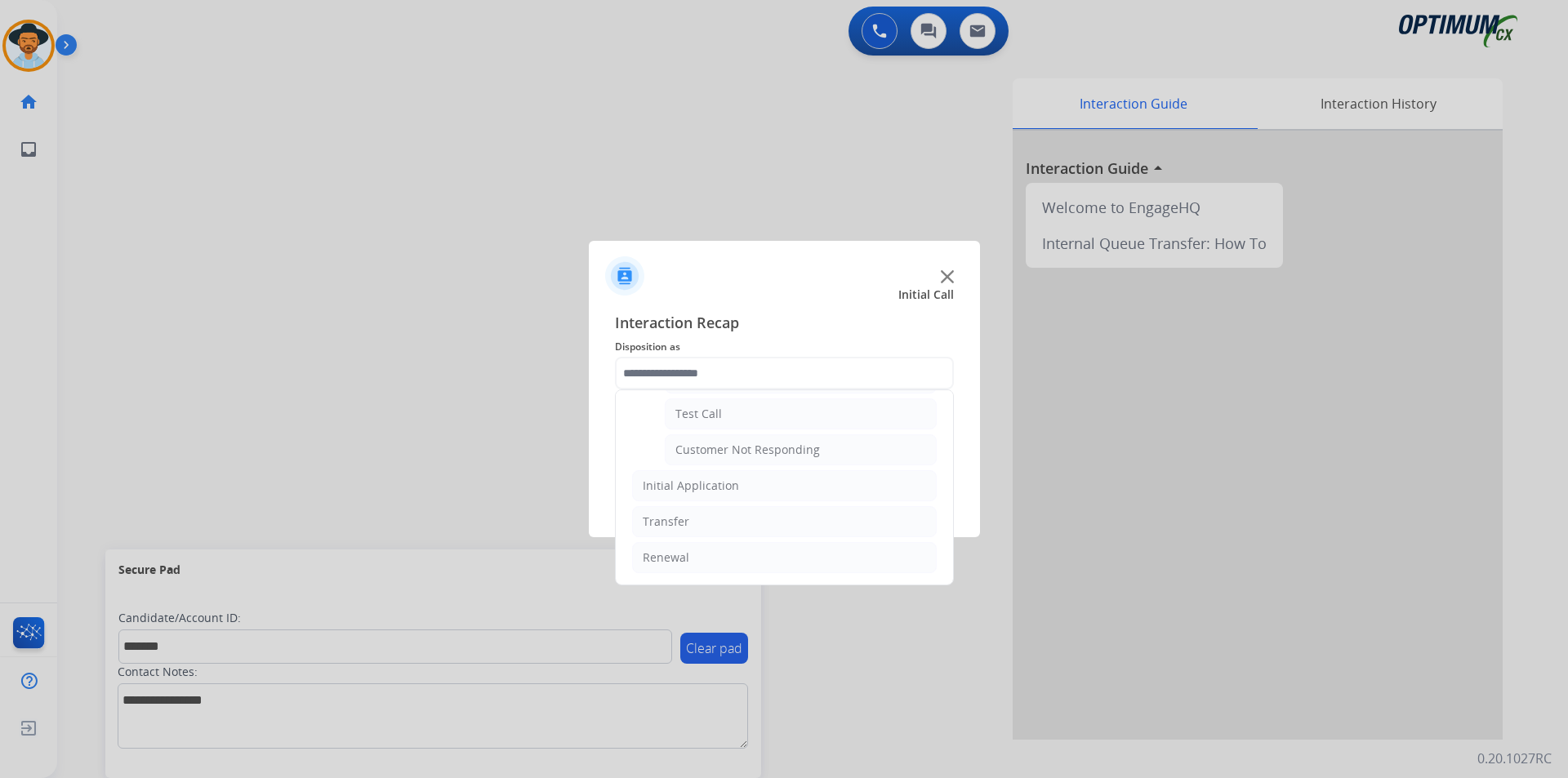
click at [749, 446] on div "Customer Not Responding" at bounding box center [748, 450] width 145 height 17
type input "**********"
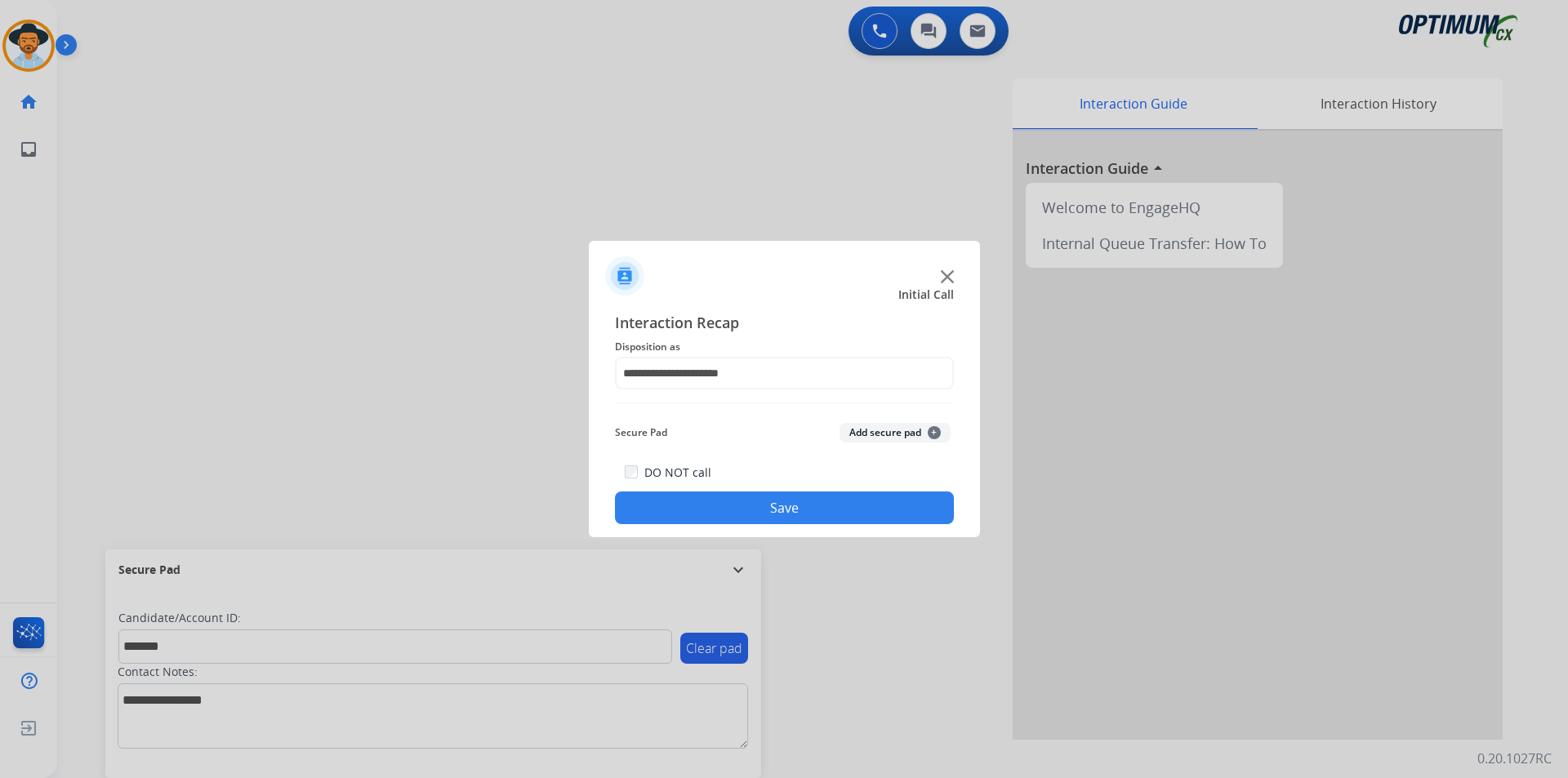
click at [747, 508] on button "Save" at bounding box center [784, 507] width 339 height 32
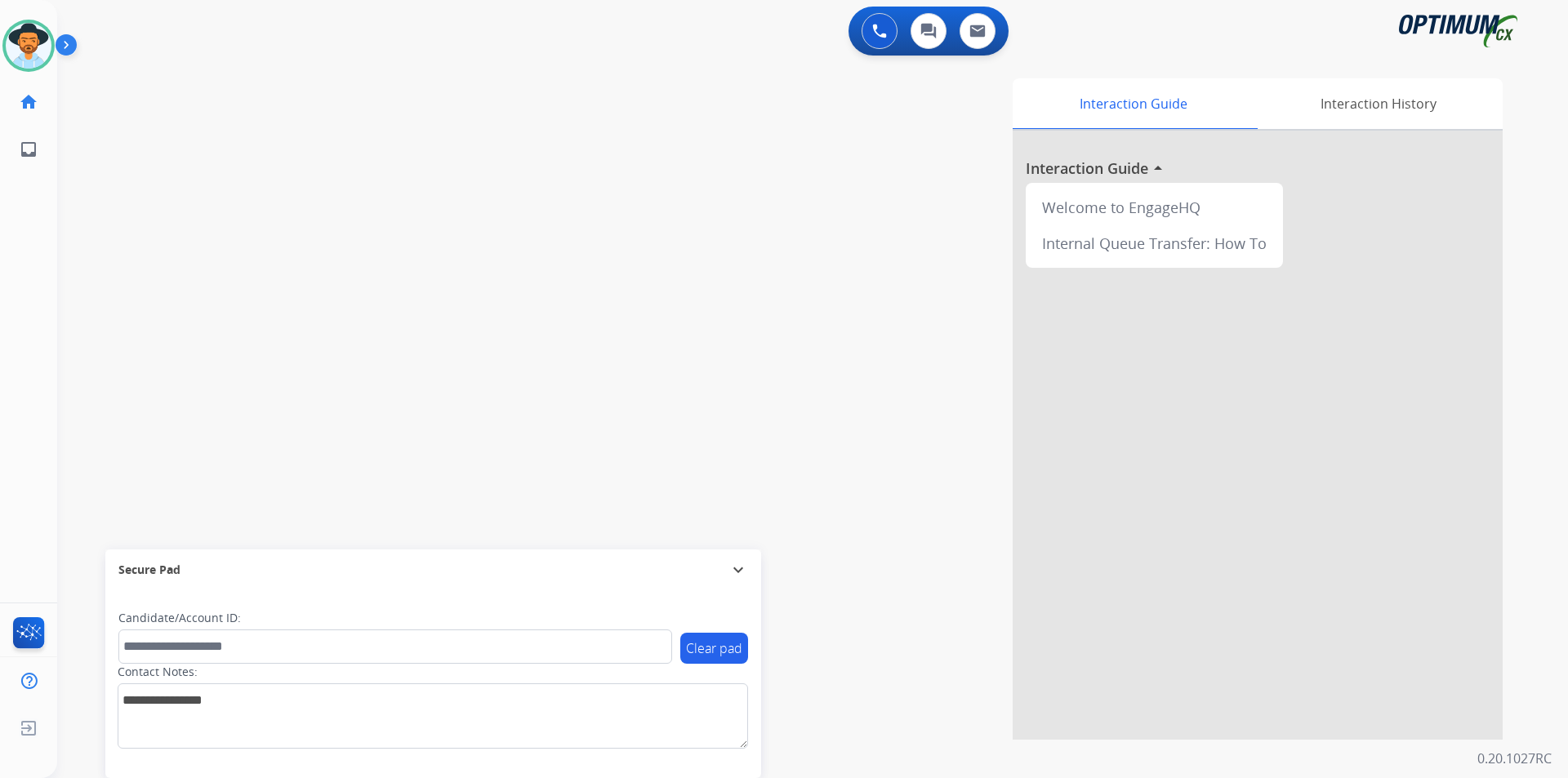
click at [855, 217] on div "Interaction Guide Interaction History Interaction Guide arrow_drop_up Welcome t…" at bounding box center [1022, 409] width 962 height 662
click at [445, 184] on div at bounding box center [784, 389] width 1568 height 778
click at [142, 98] on span "+18137535245" at bounding box center [158, 99] width 85 height 13
copy span "18137535245"
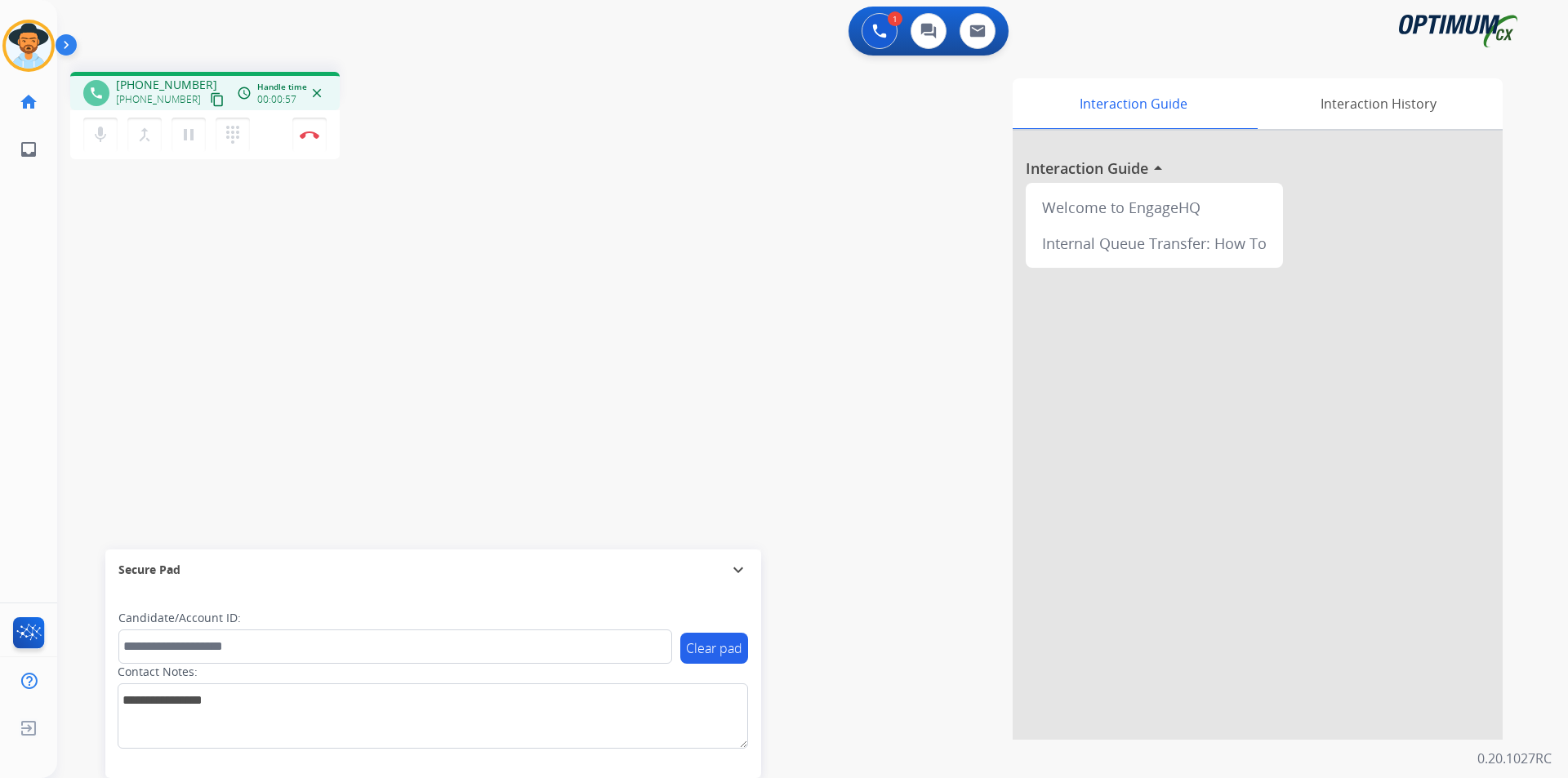
click at [160, 83] on span "+18137535245" at bounding box center [167, 85] width 102 height 17
copy span "18137535245"
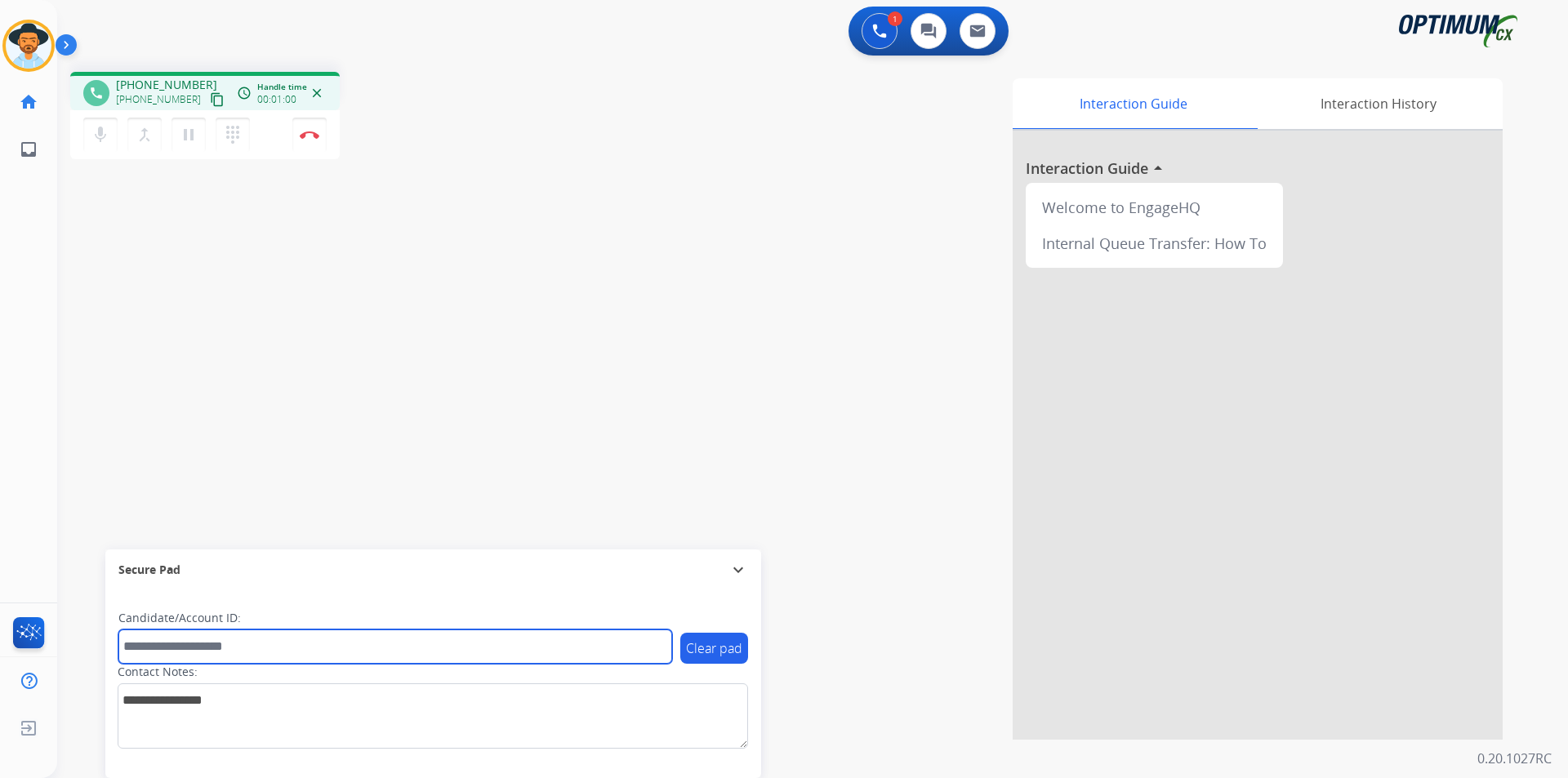
click at [330, 648] on input "text" at bounding box center [395, 646] width 553 height 34
paste input "**********"
type input "**********"
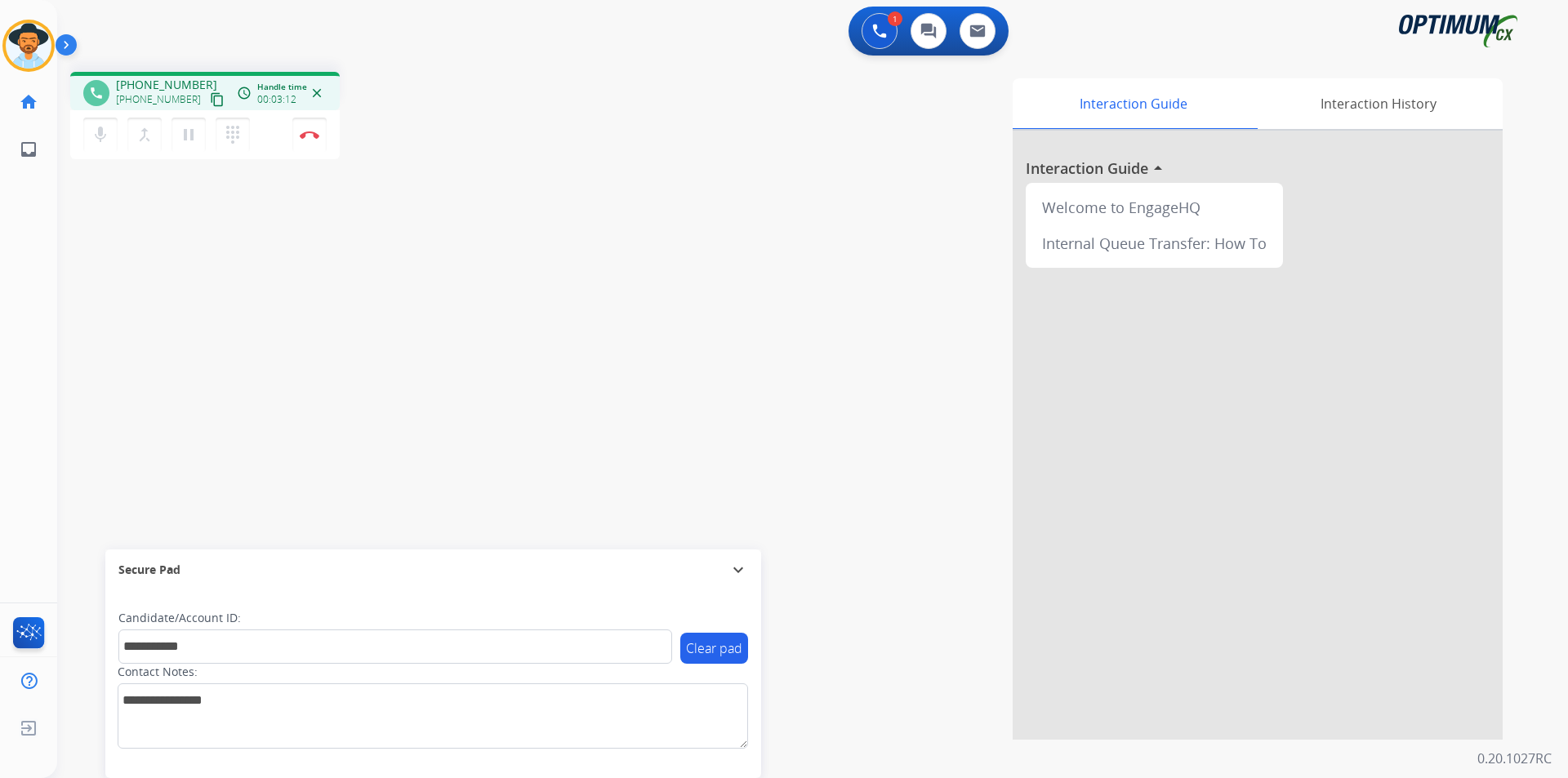
click at [753, 207] on div "Interaction Guide Interaction History Interaction Guide arrow_drop_up Welcome t…" at bounding box center [1022, 409] width 962 height 662
click at [174, 378] on div "**********" at bounding box center [793, 399] width 1472 height 681
click at [102, 133] on mat-icon "mic" at bounding box center [101, 135] width 20 height 20
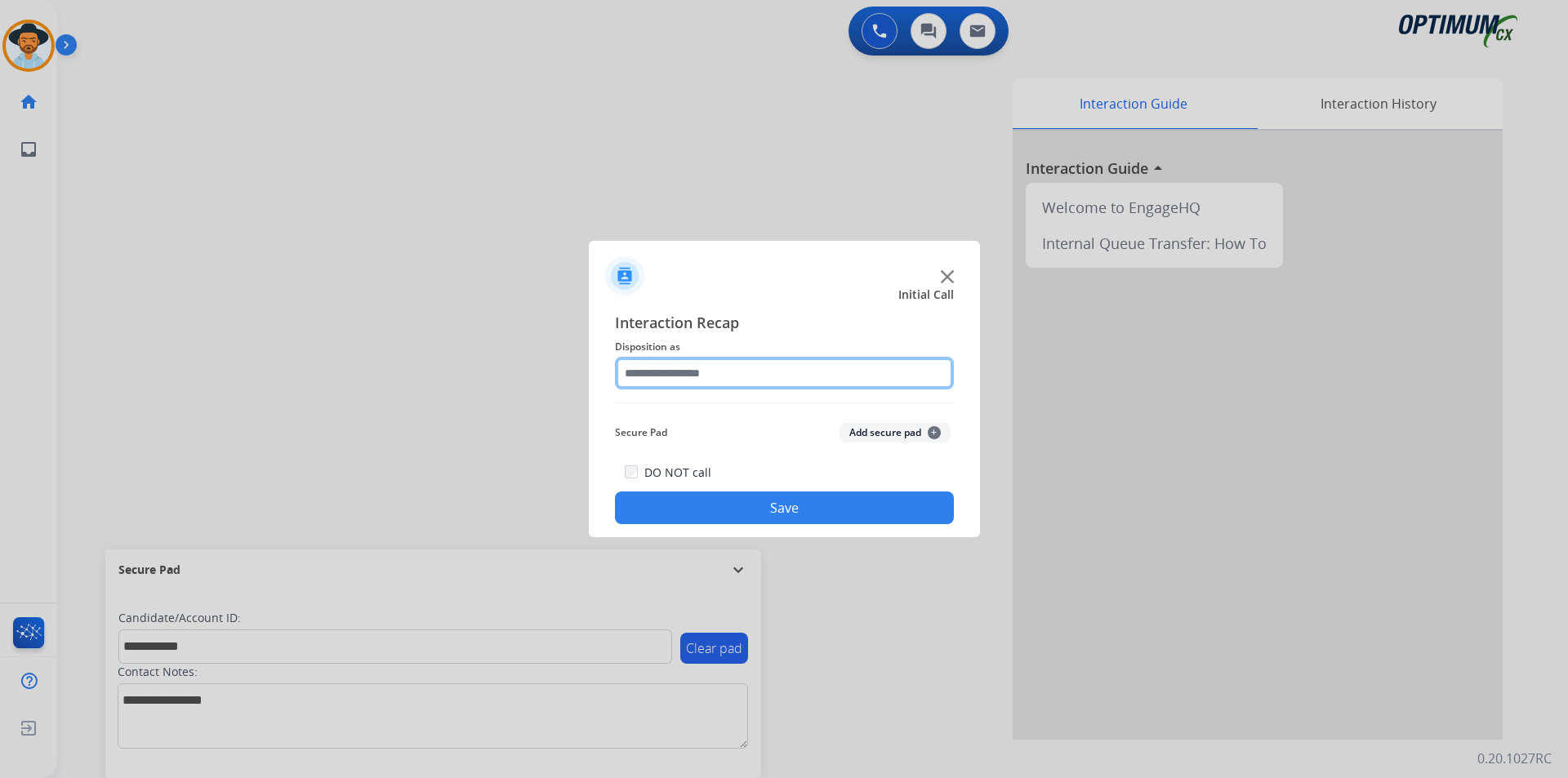
click at [811, 387] on input "text" at bounding box center [784, 372] width 339 height 32
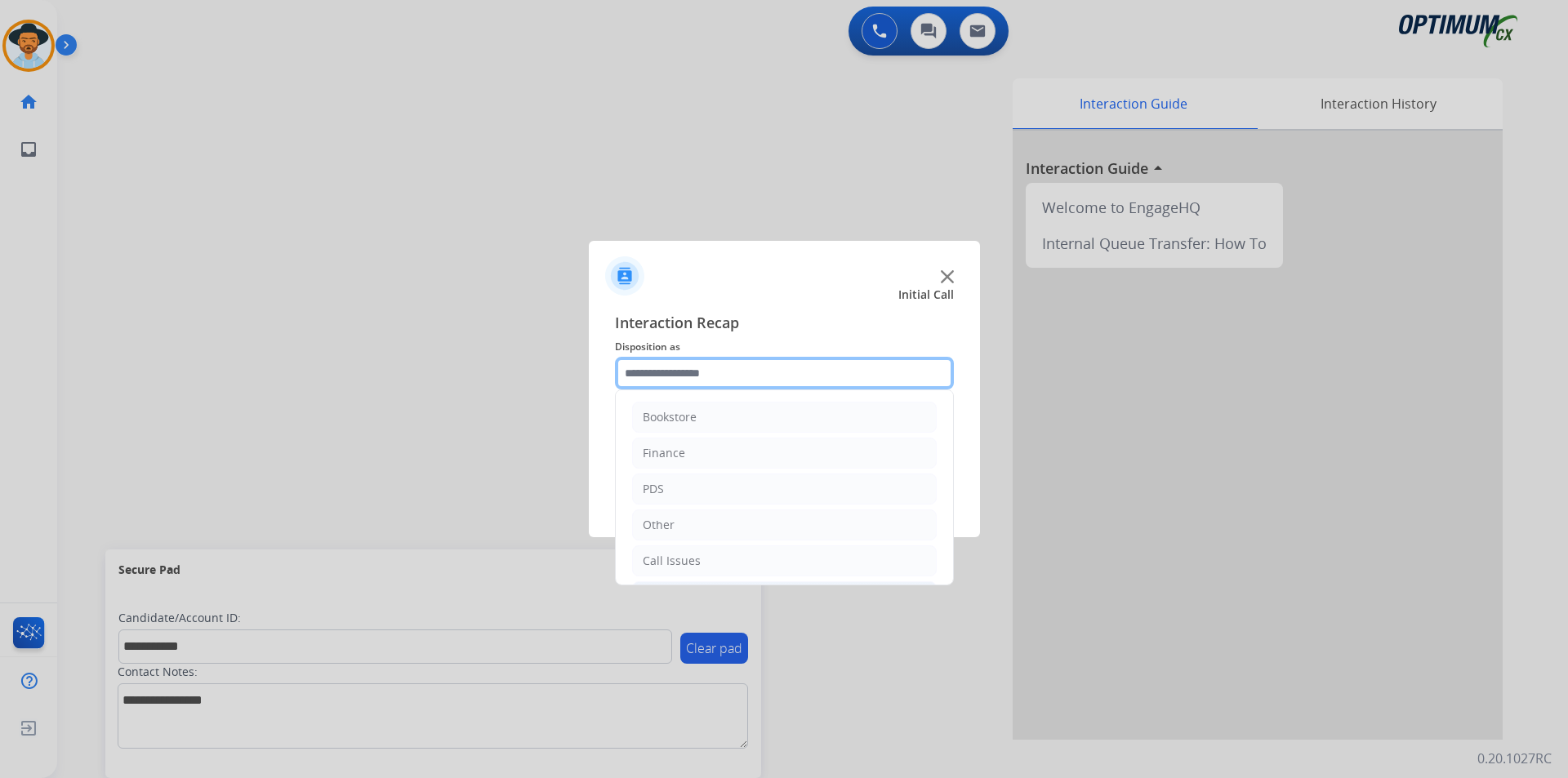
scroll to position [111, 0]
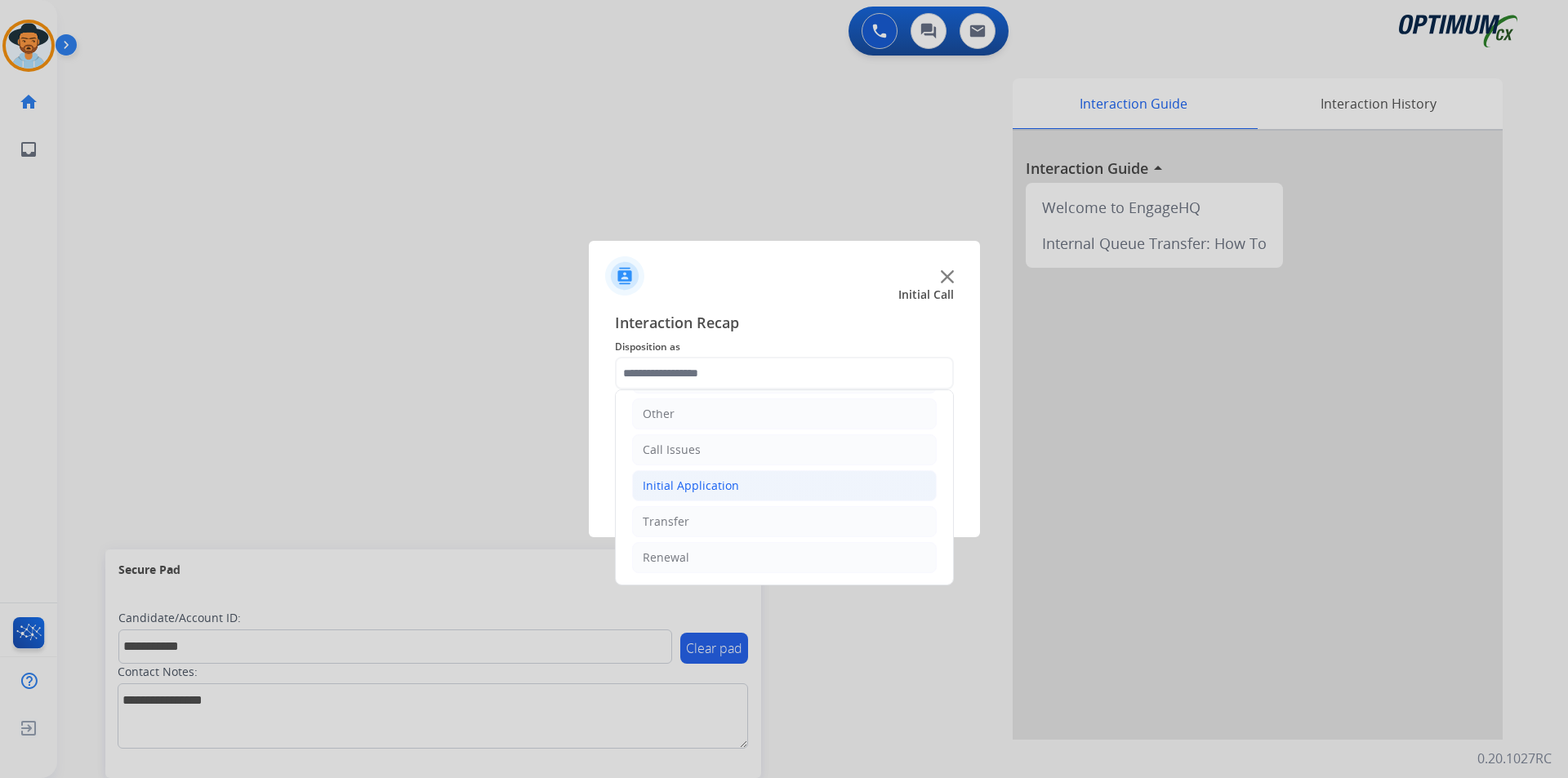
click at [806, 479] on li "Initial Application" at bounding box center [785, 486] width 305 height 31
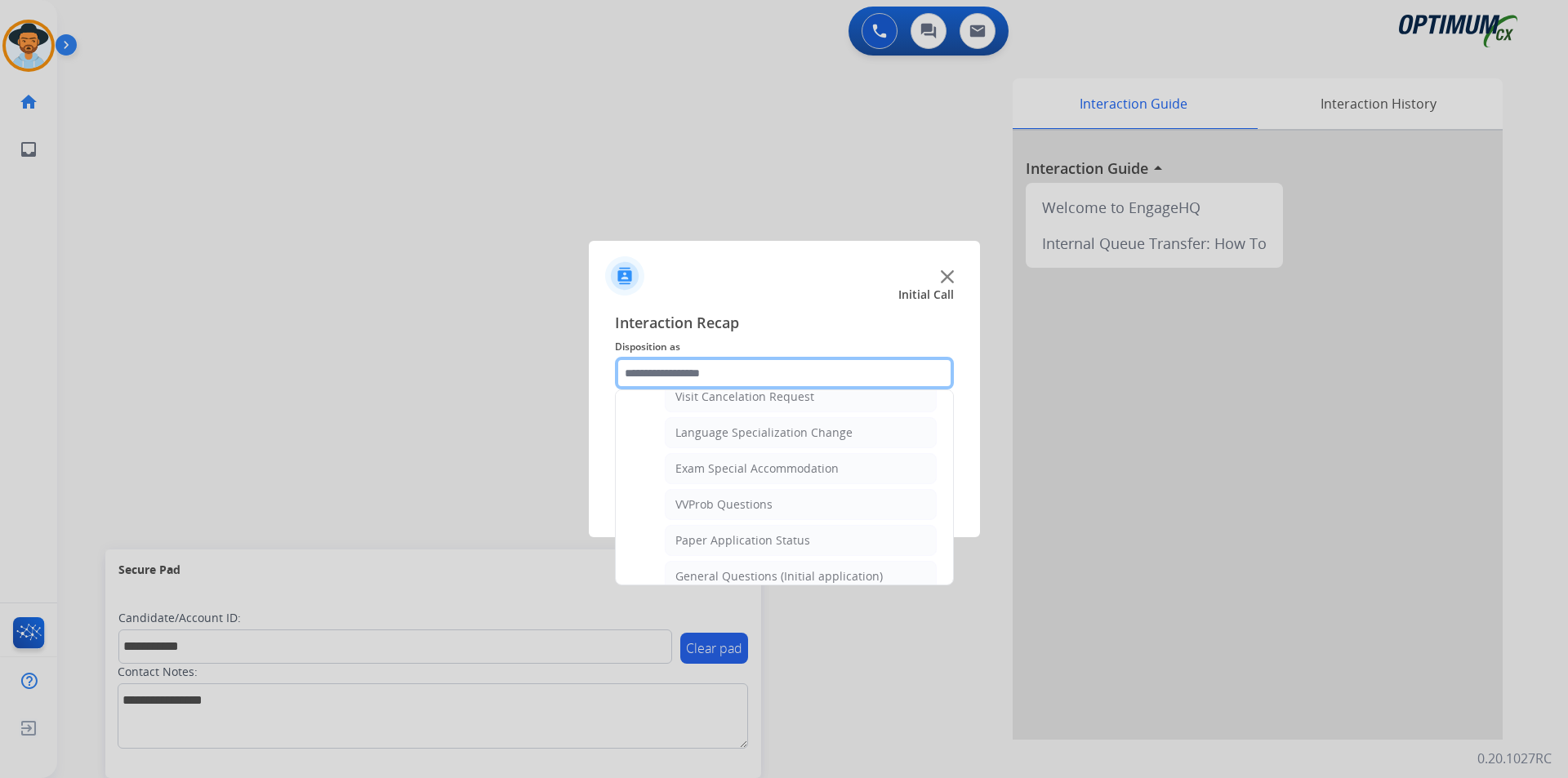
scroll to position [928, 0]
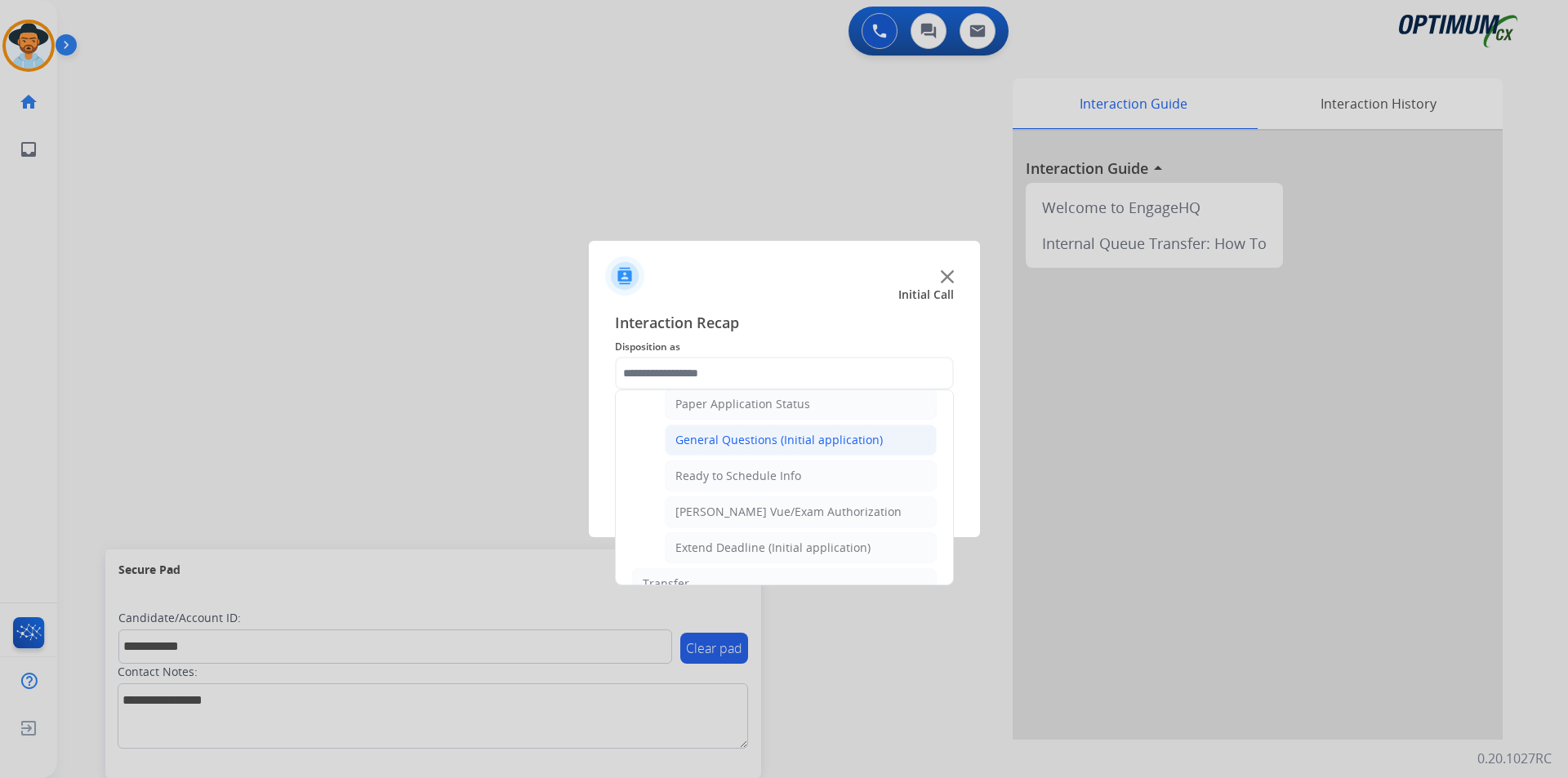
click at [815, 449] on div "General Questions (Initial application)" at bounding box center [779, 440] width 207 height 17
type input "**********"
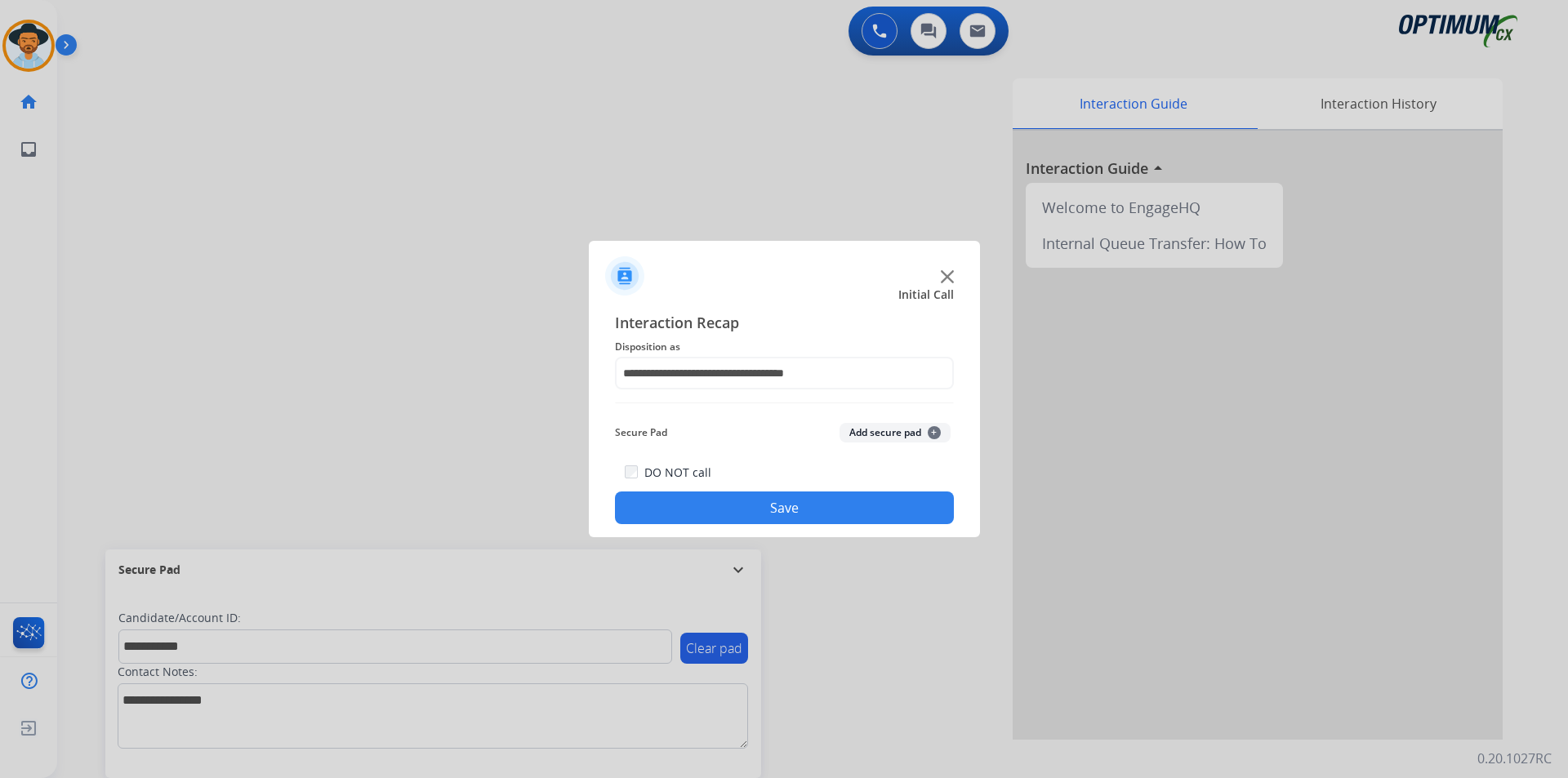
click at [749, 503] on button "Save" at bounding box center [784, 507] width 339 height 32
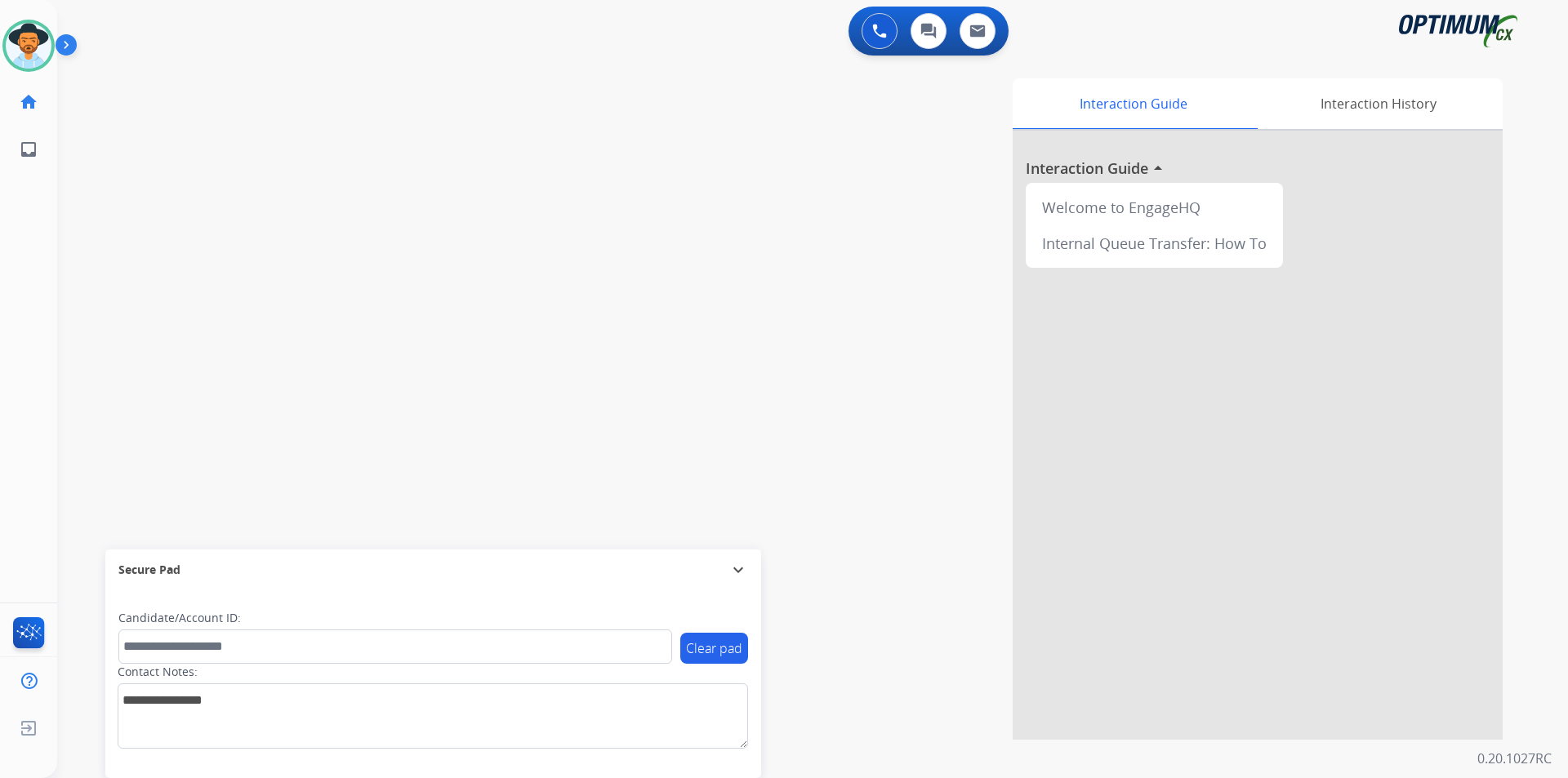
click at [675, 186] on div "Interaction Guide Interaction History Interaction Guide arrow_drop_up Welcome t…" at bounding box center [1022, 409] width 962 height 662
click at [663, 212] on div "Interaction Guide Interaction History Interaction Guide arrow_drop_up Welcome t…" at bounding box center [1022, 409] width 962 height 662
click at [747, 187] on div at bounding box center [784, 389] width 1568 height 778
click at [174, 88] on span "+12407043046" at bounding box center [167, 85] width 102 height 17
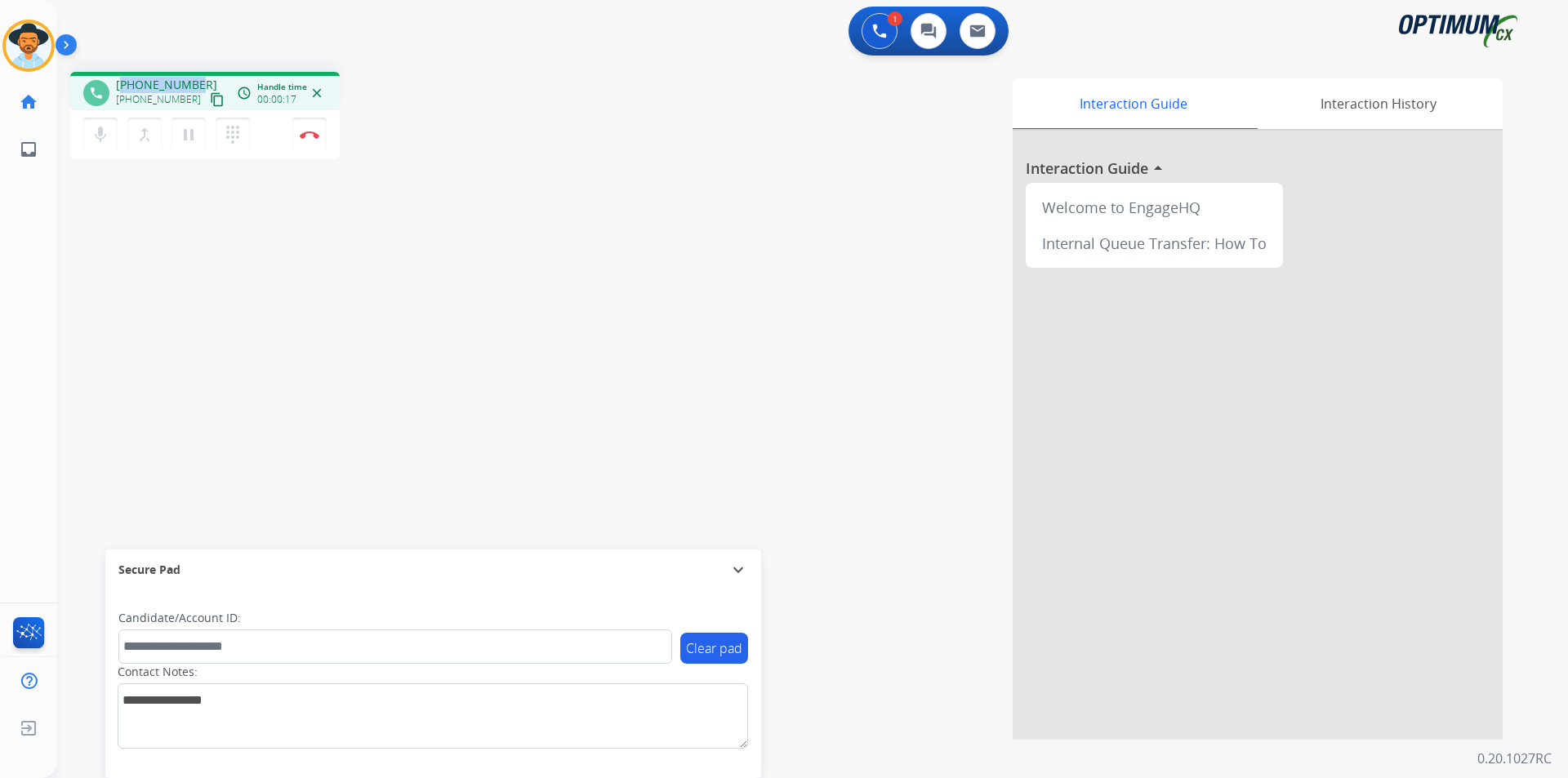
copy span "12407043046"
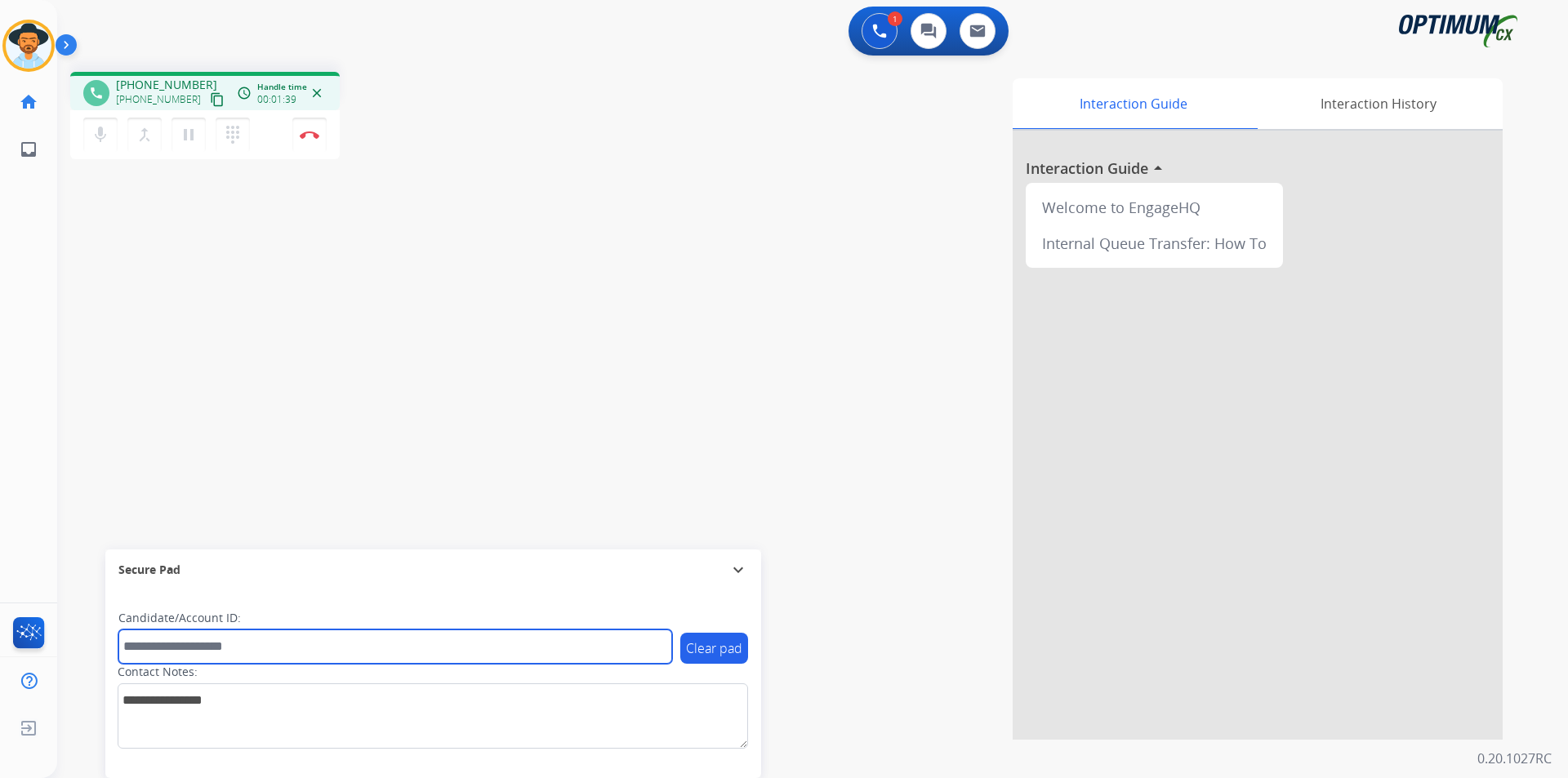
click at [217, 649] on input "text" at bounding box center [395, 646] width 553 height 34
paste input "**********"
type input "**********"
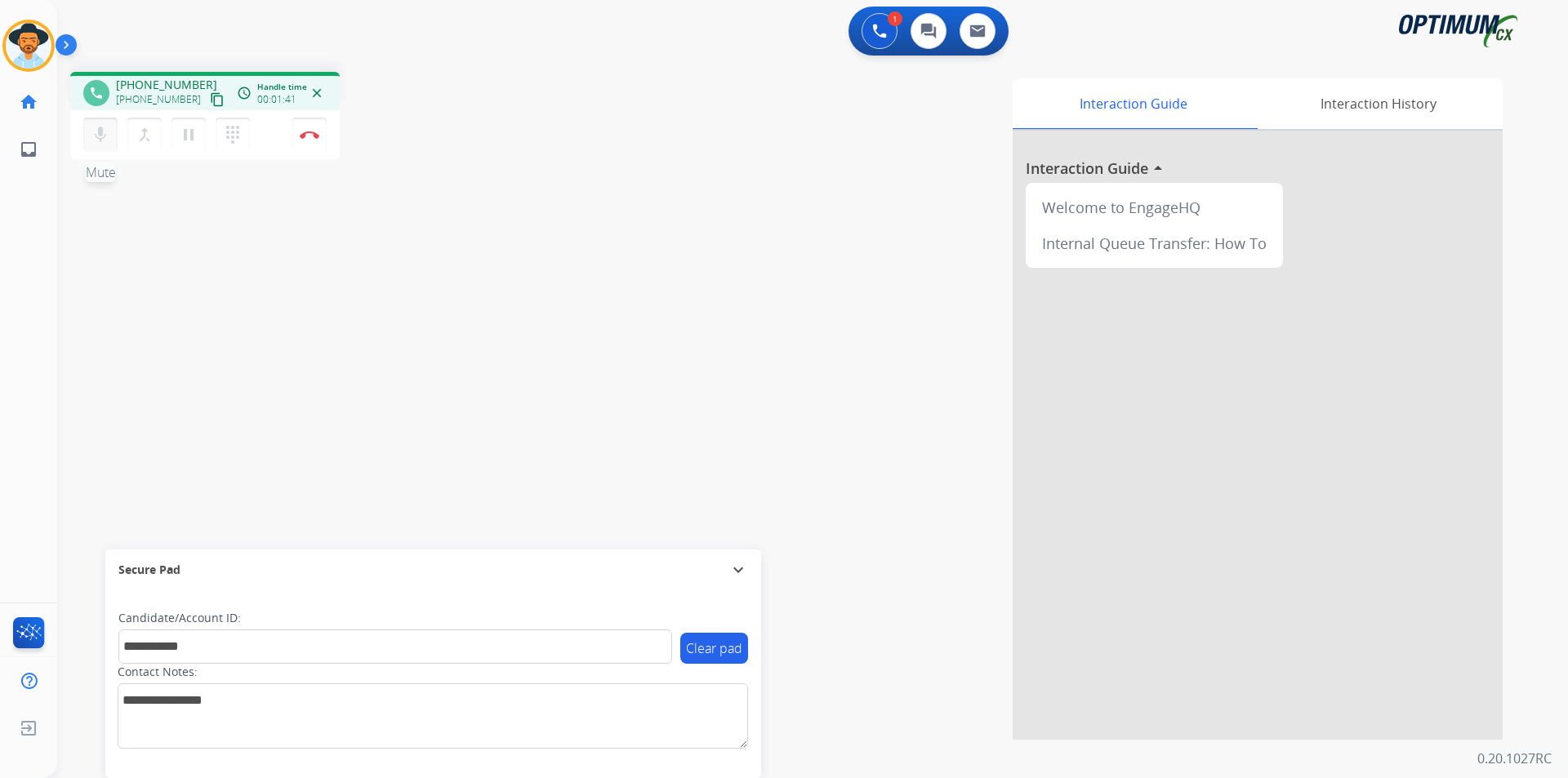
click at [109, 133] on mat-icon "mic" at bounding box center [101, 135] width 20 height 20
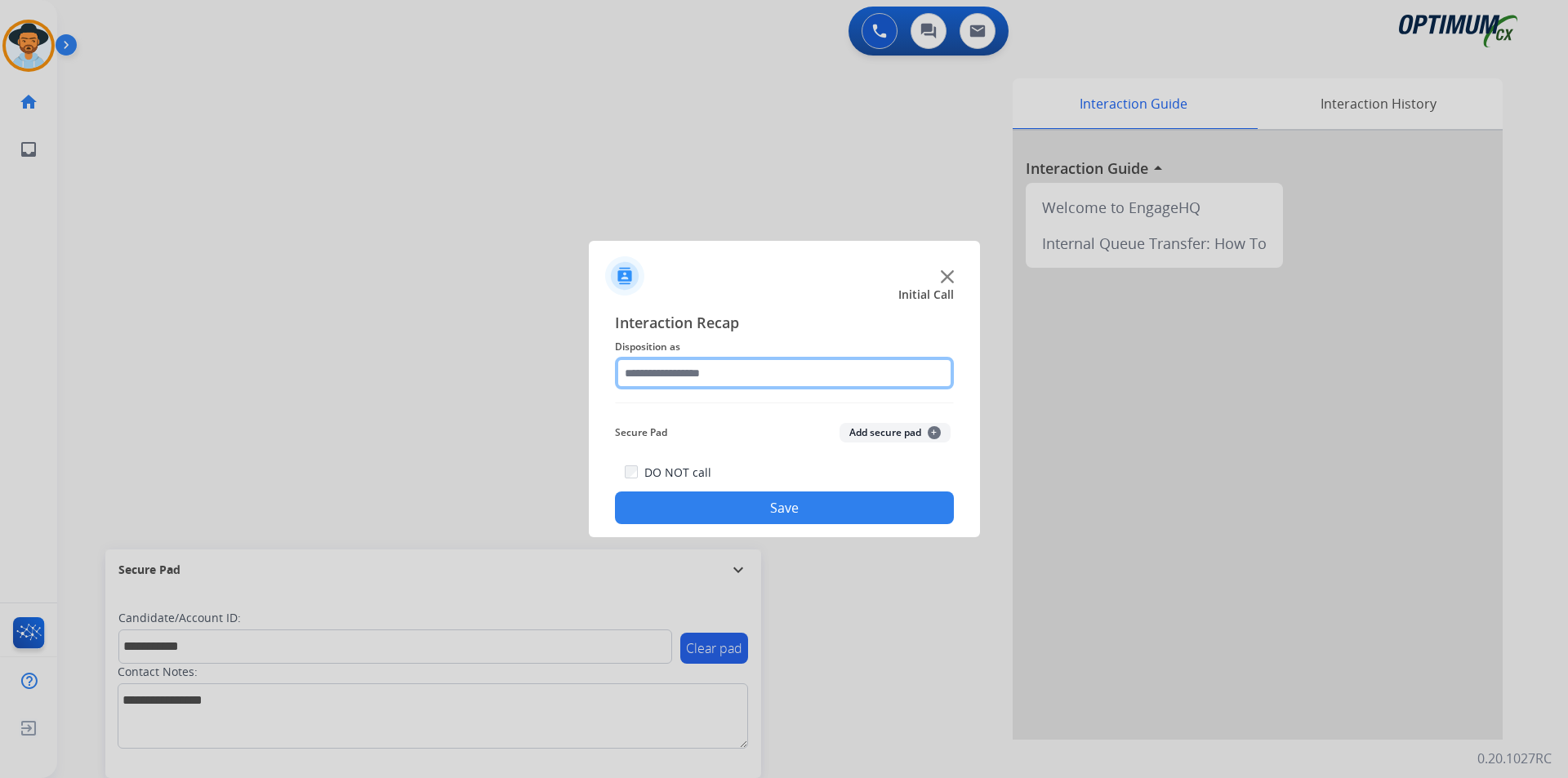
click at [732, 370] on input "text" at bounding box center [784, 372] width 339 height 32
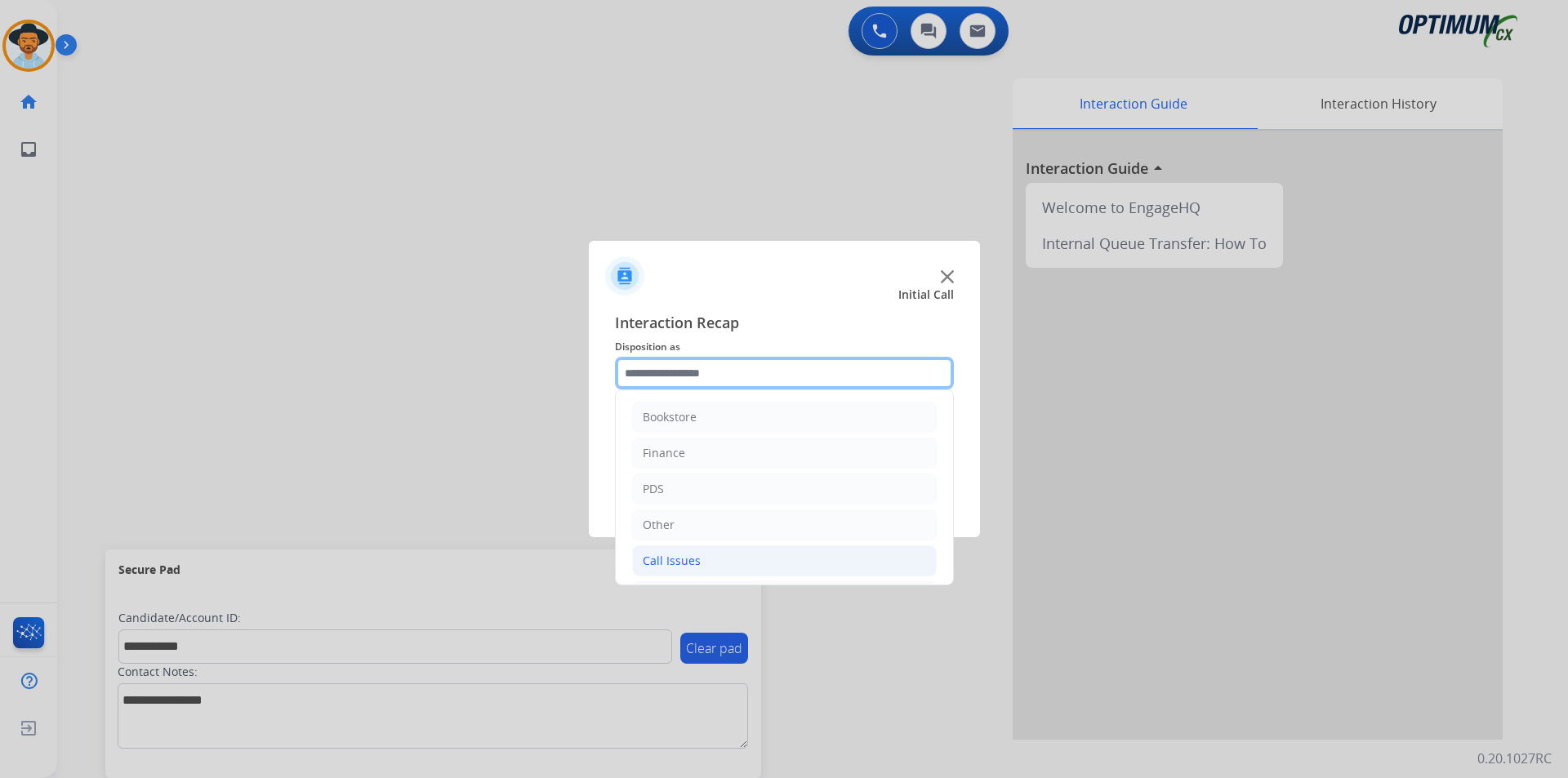
scroll to position [111, 0]
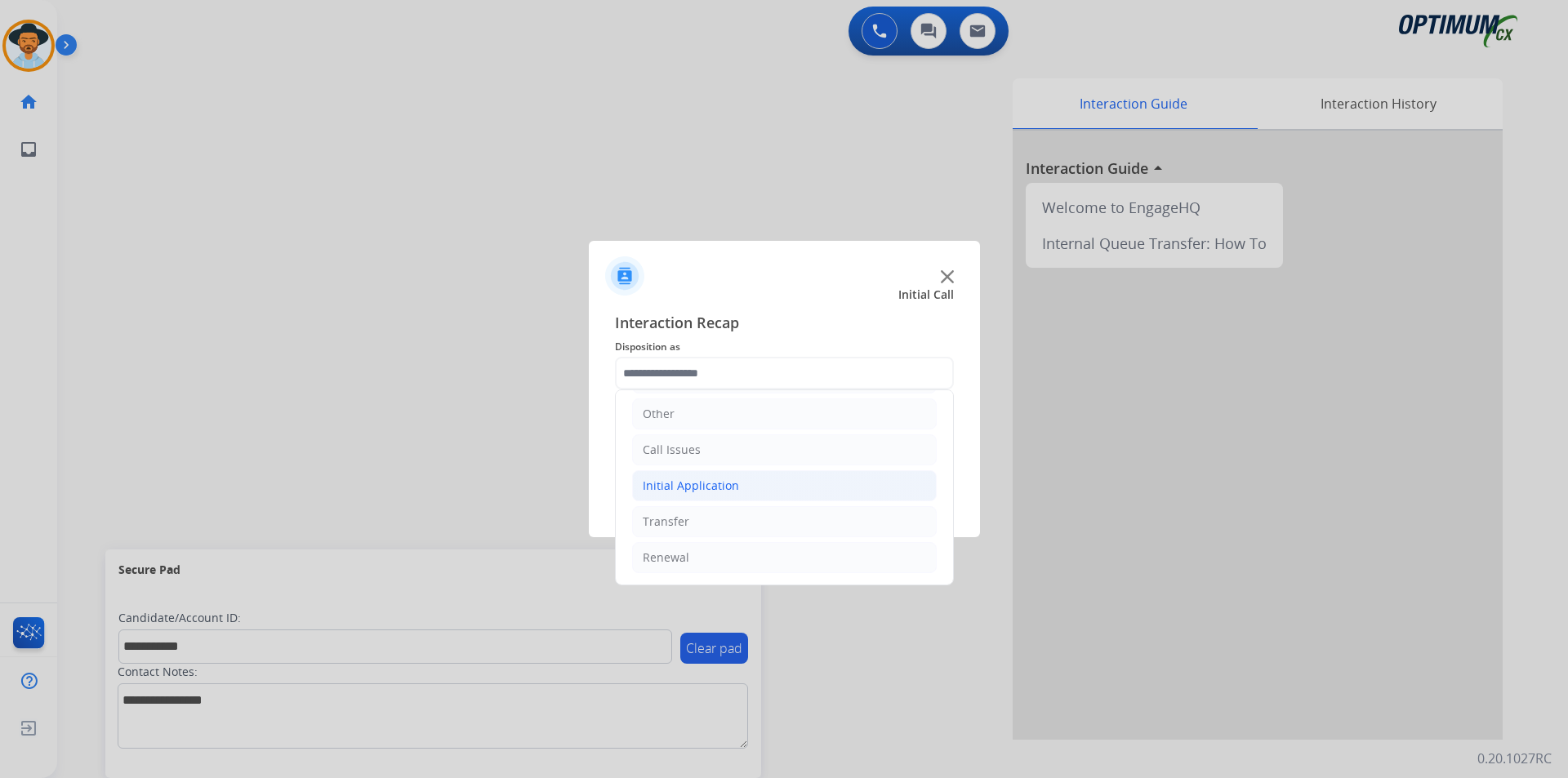
click at [732, 482] on li "Initial Application" at bounding box center [785, 486] width 305 height 31
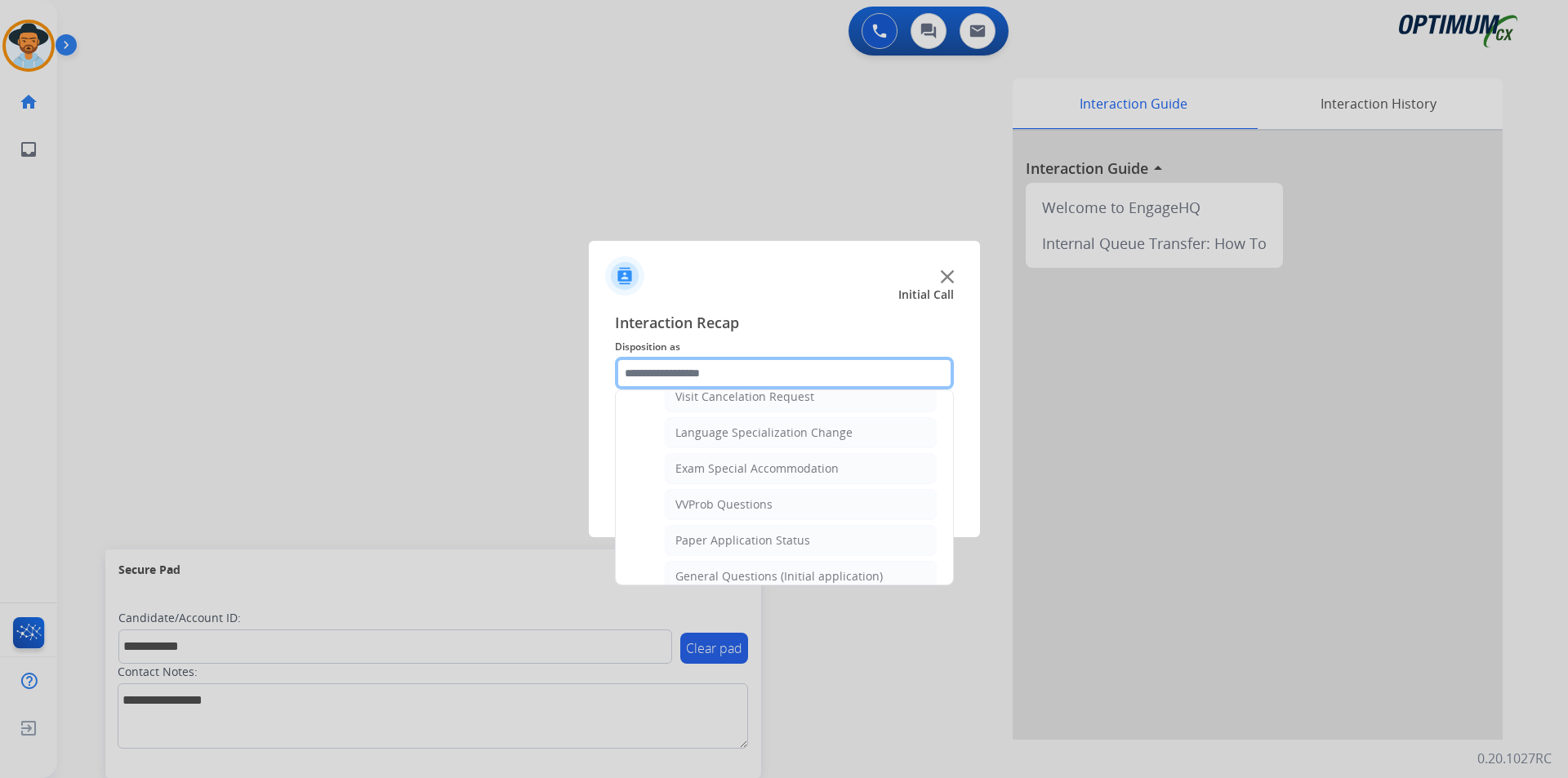
scroll to position [928, 0]
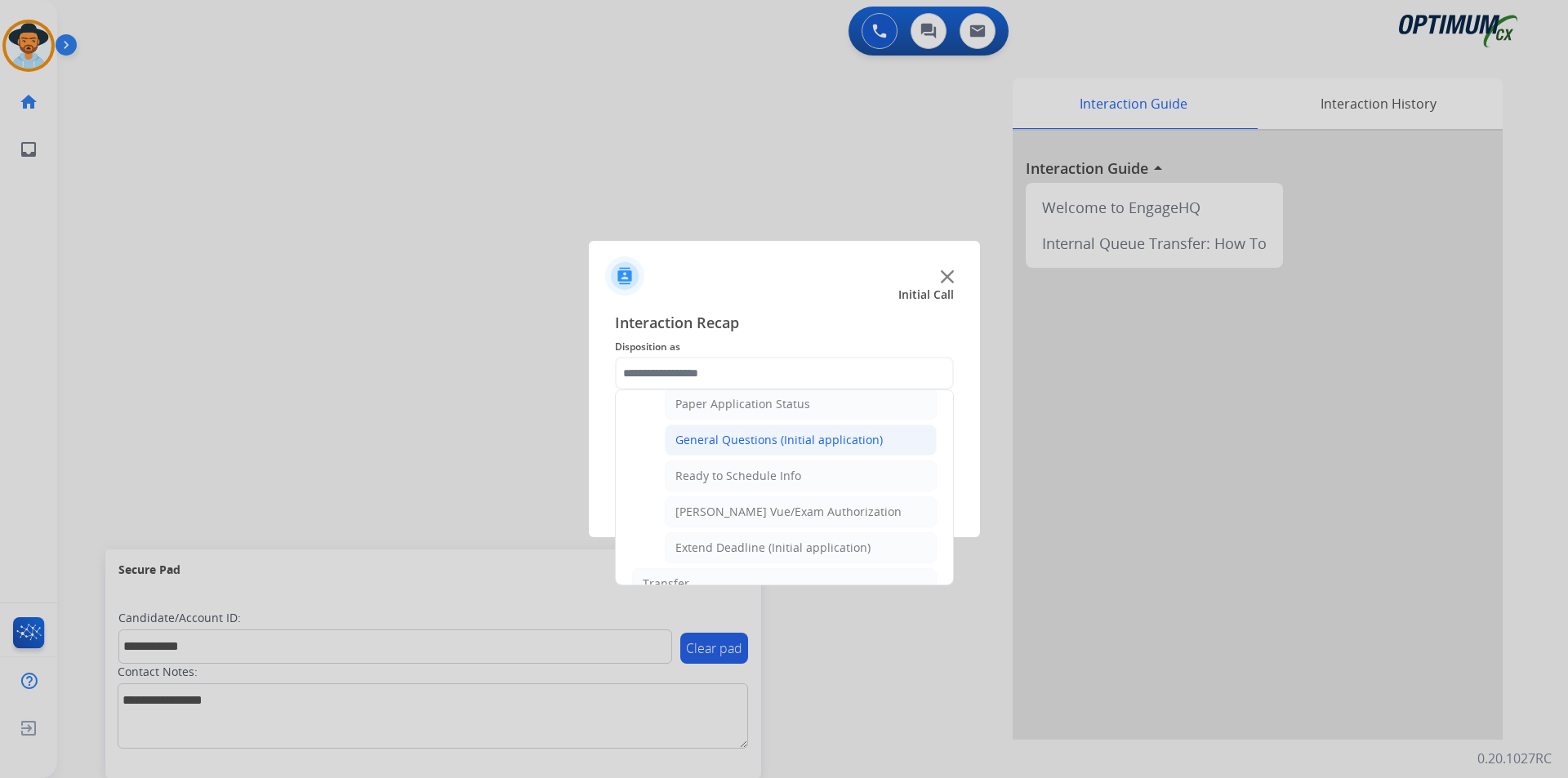
click at [742, 449] on div "General Questions (Initial application)" at bounding box center [779, 440] width 207 height 17
type input "**********"
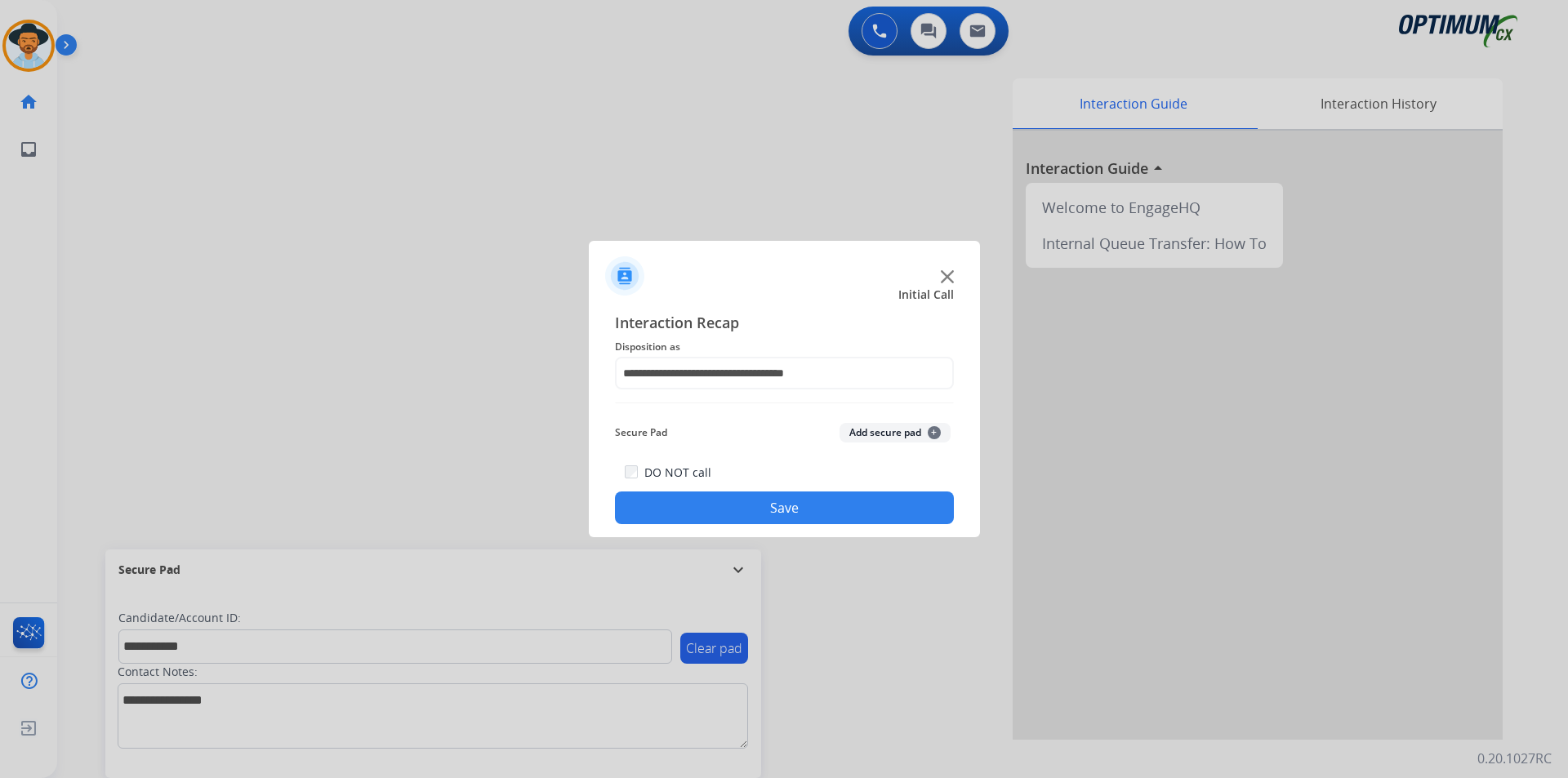
click at [699, 497] on button "Save" at bounding box center [784, 507] width 339 height 32
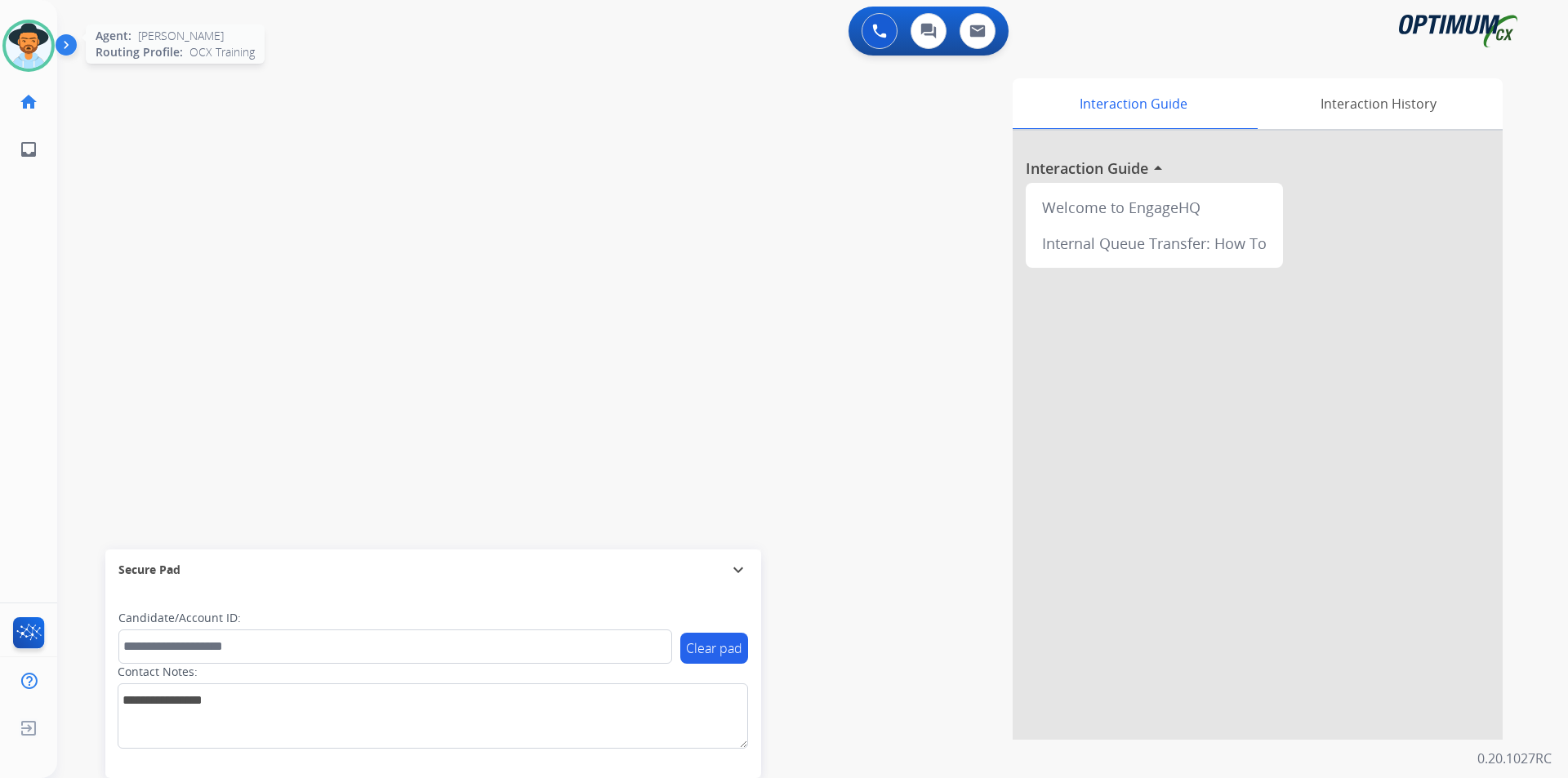
click at [42, 57] on img at bounding box center [28, 45] width 46 height 46
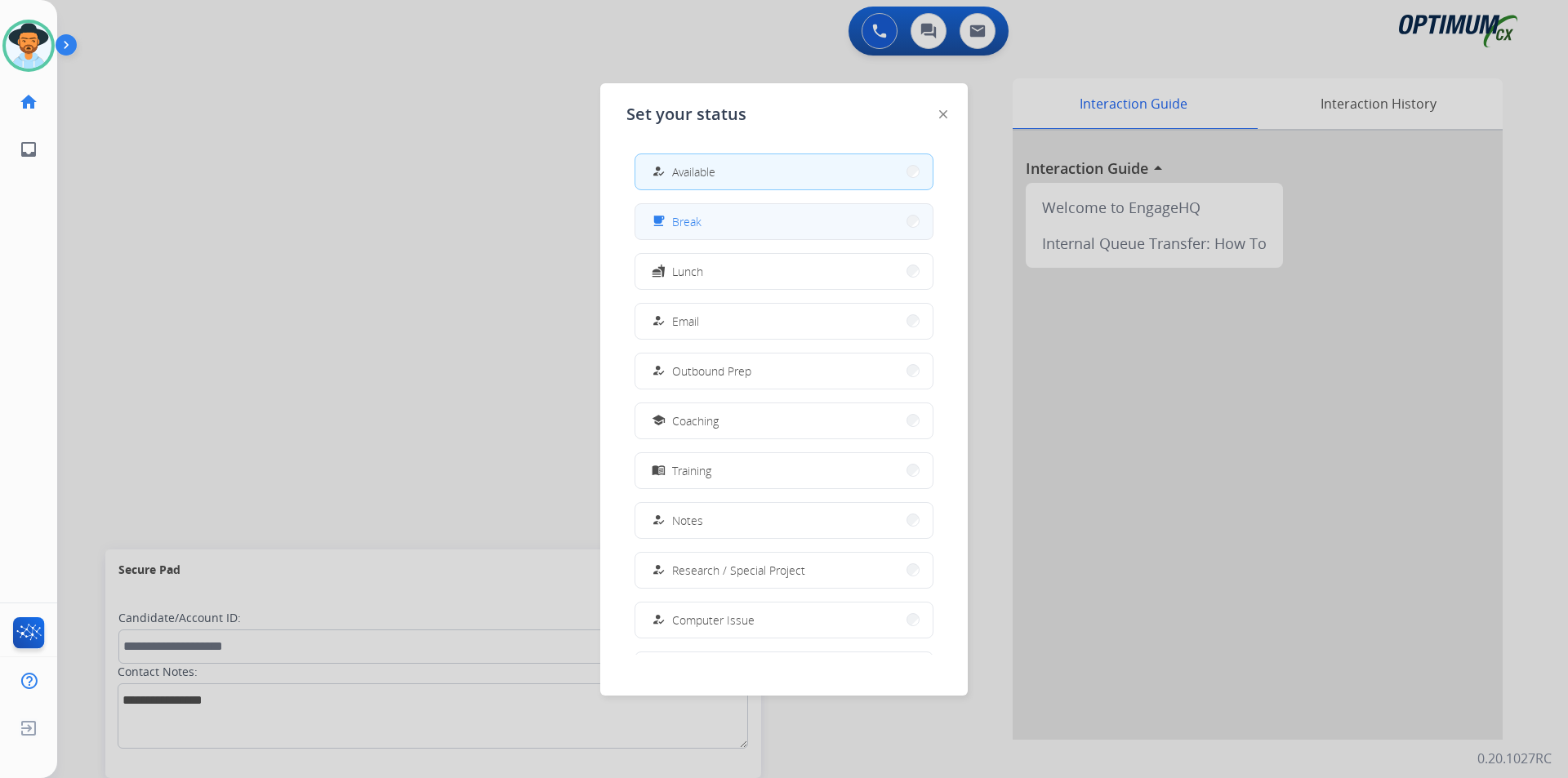
click at [687, 227] on span "Break" at bounding box center [687, 222] width 29 height 18
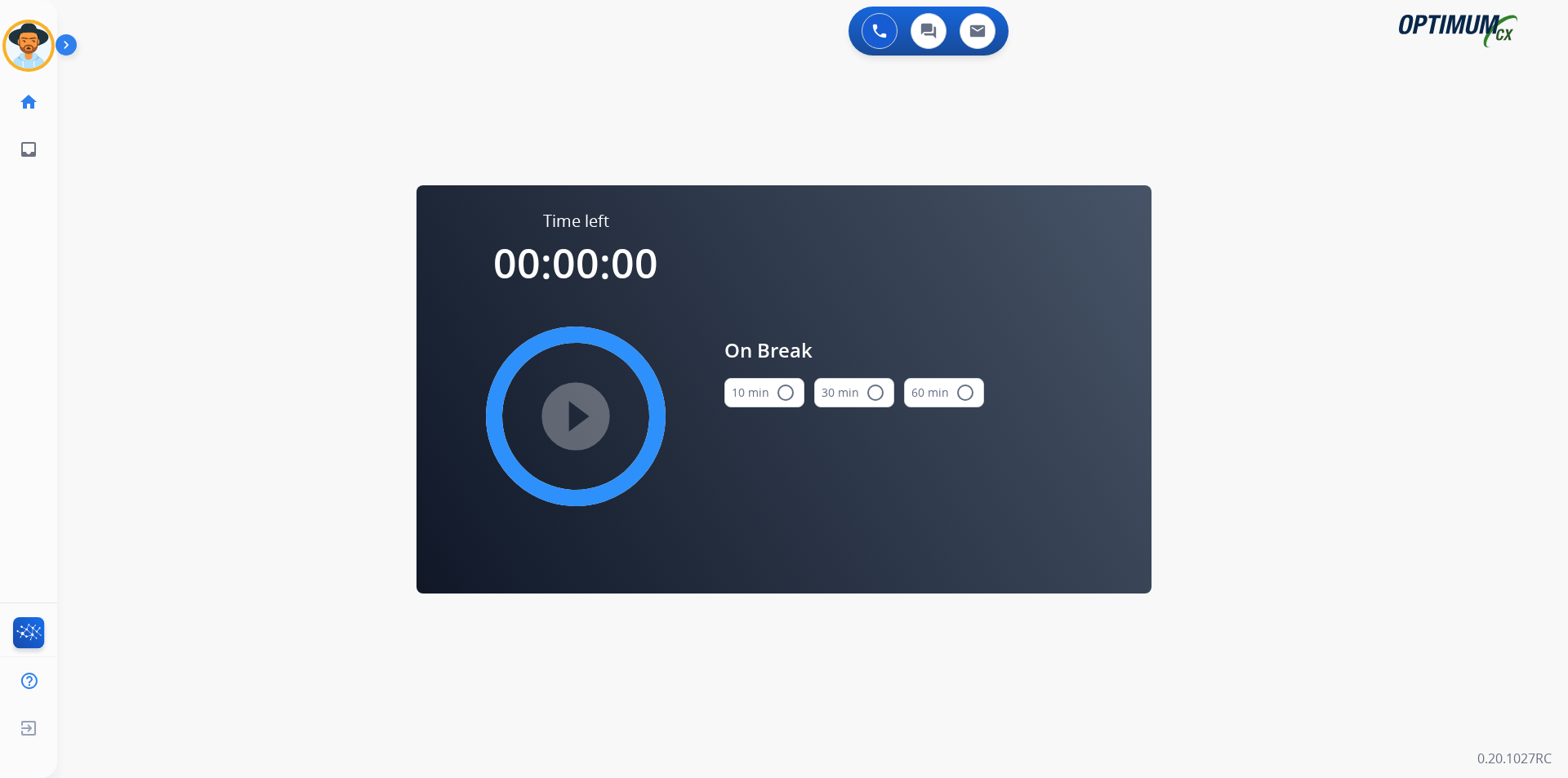
click at [797, 387] on button "10 min radio_button_unchecked" at bounding box center [764, 393] width 80 height 29
click at [586, 419] on mat-icon "play_circle_filled" at bounding box center [576, 416] width 20 height 20
click at [159, 127] on div "swap_horiz Break voice bridge close_fullscreen Connect 3-Way Call merge_type Se…" at bounding box center [793, 98] width 1472 height 78
click at [41, 50] on icon at bounding box center [29, 46] width 53 height 53
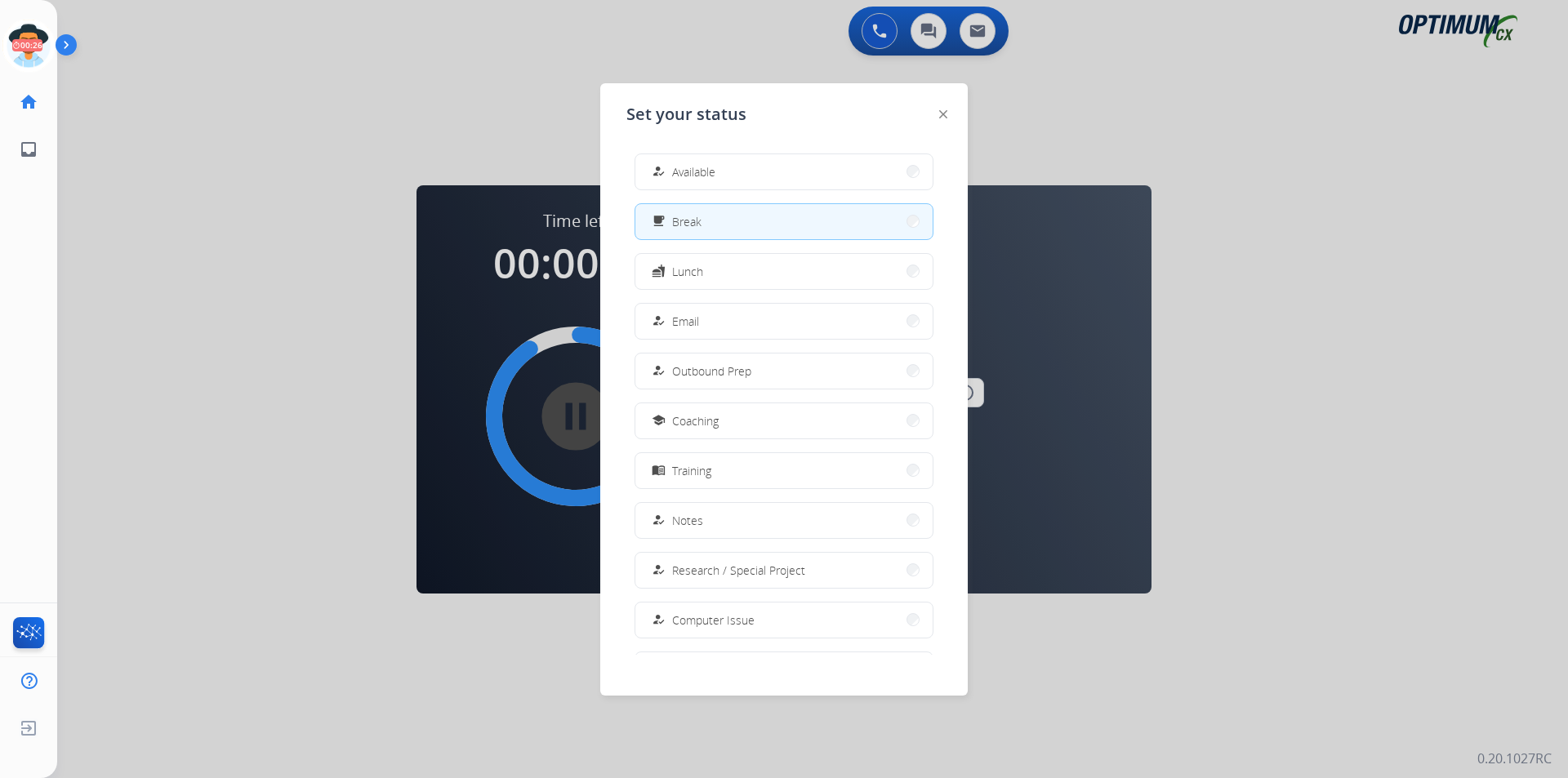
click at [665, 164] on div "how_to_reg" at bounding box center [660, 171] width 23 height 20
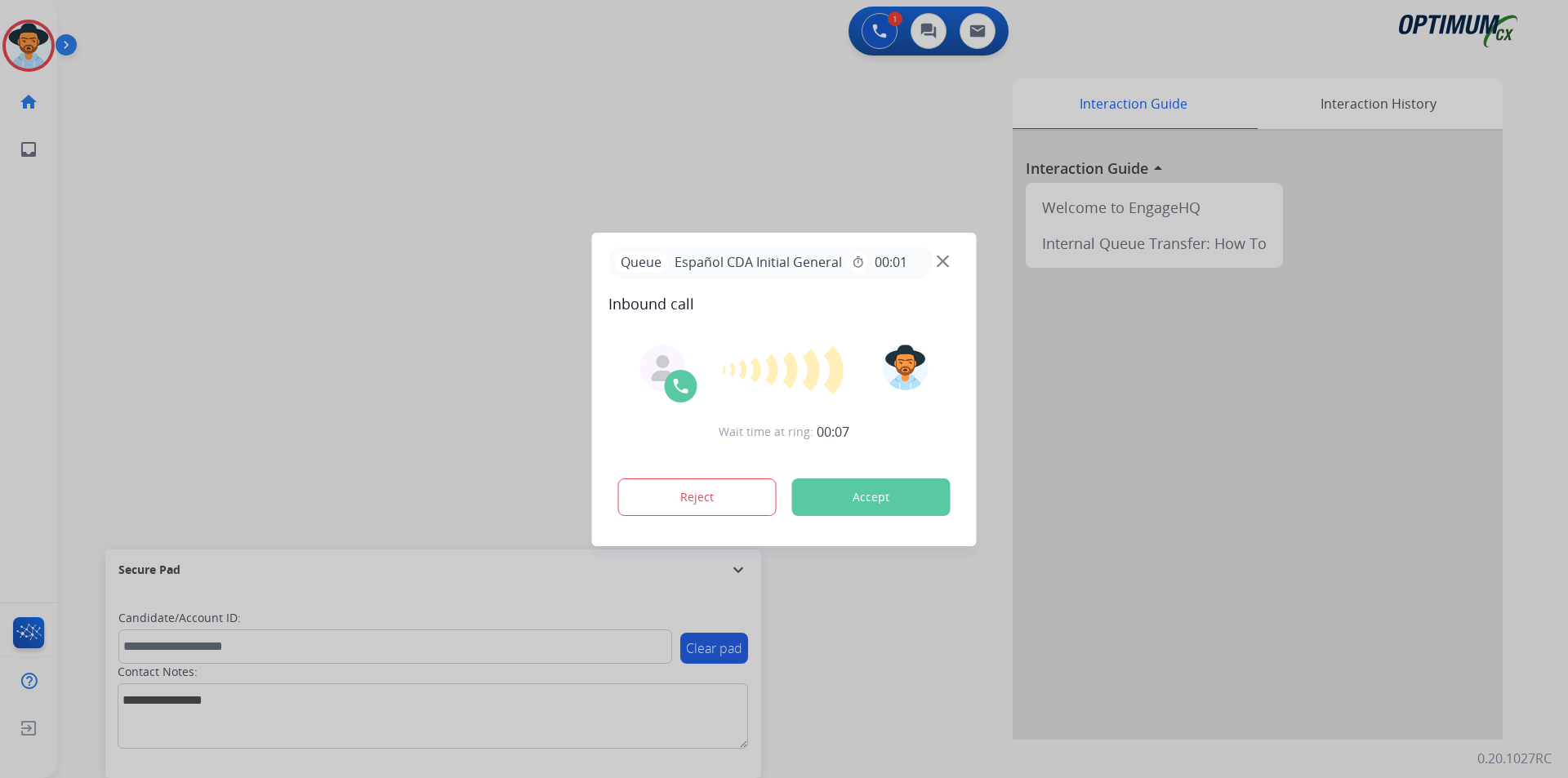
click at [539, 151] on div at bounding box center [784, 389] width 1568 height 778
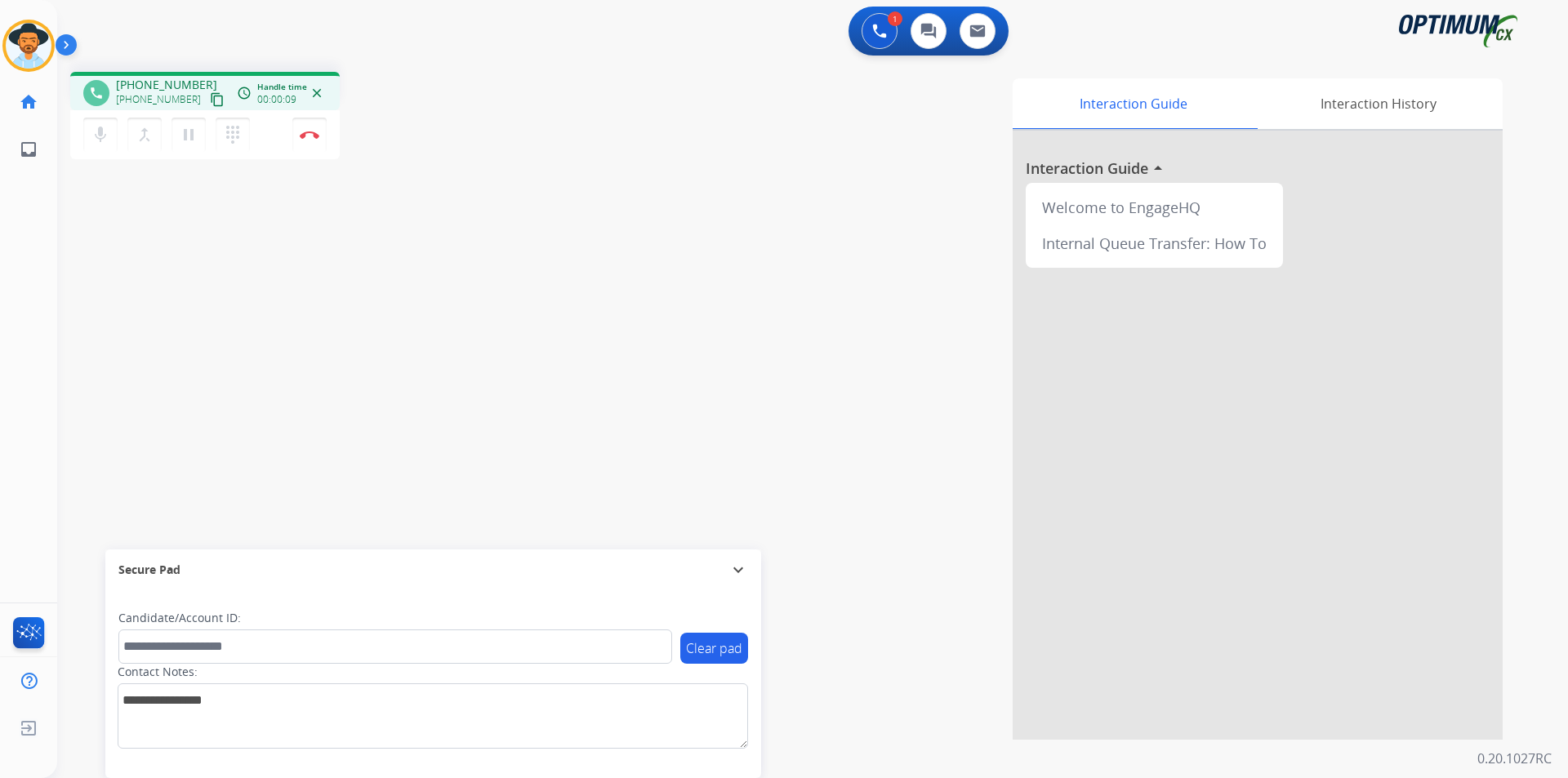
click at [165, 81] on span "+12029771939" at bounding box center [167, 85] width 102 height 17
copy span "12029771939"
click at [173, 76] on div "phone +12029771939 +12029771939 content_copy access_time Call metrics Queue 00:…" at bounding box center [205, 91] width 270 height 38
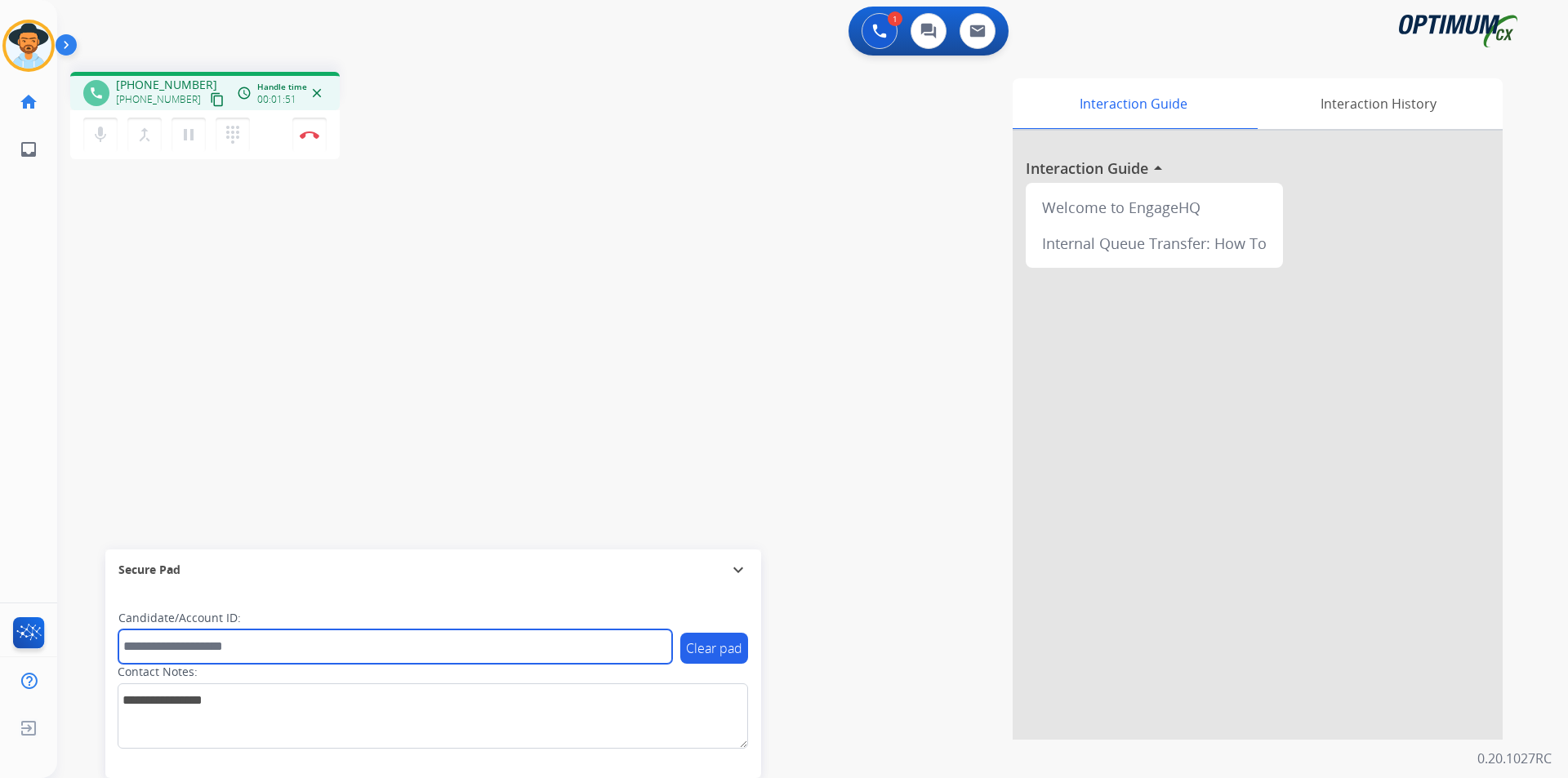
click at [350, 635] on input "text" at bounding box center [395, 646] width 553 height 34
paste input "**********"
type input "**********"
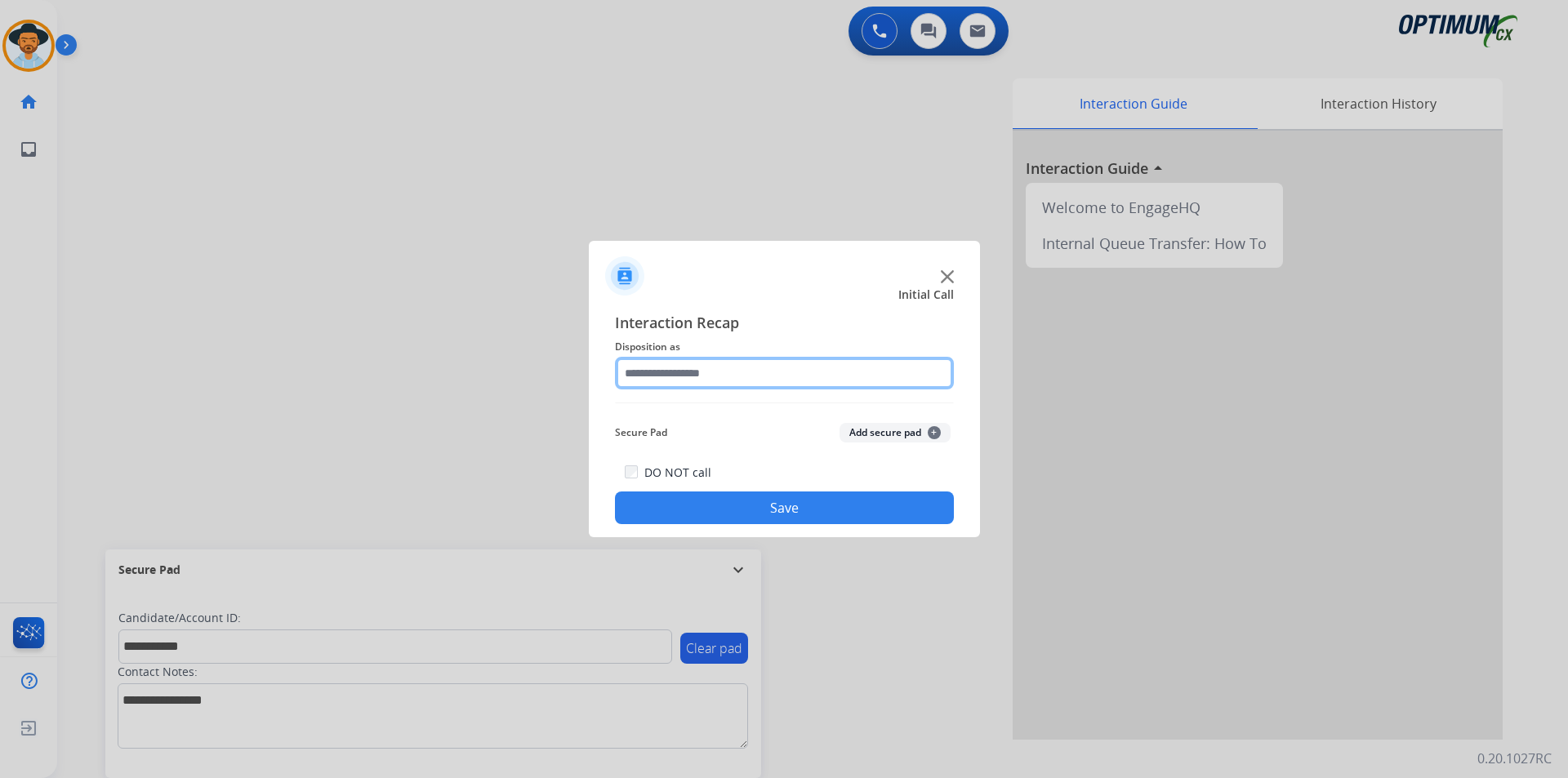
click at [752, 369] on input "text" at bounding box center [784, 372] width 339 height 32
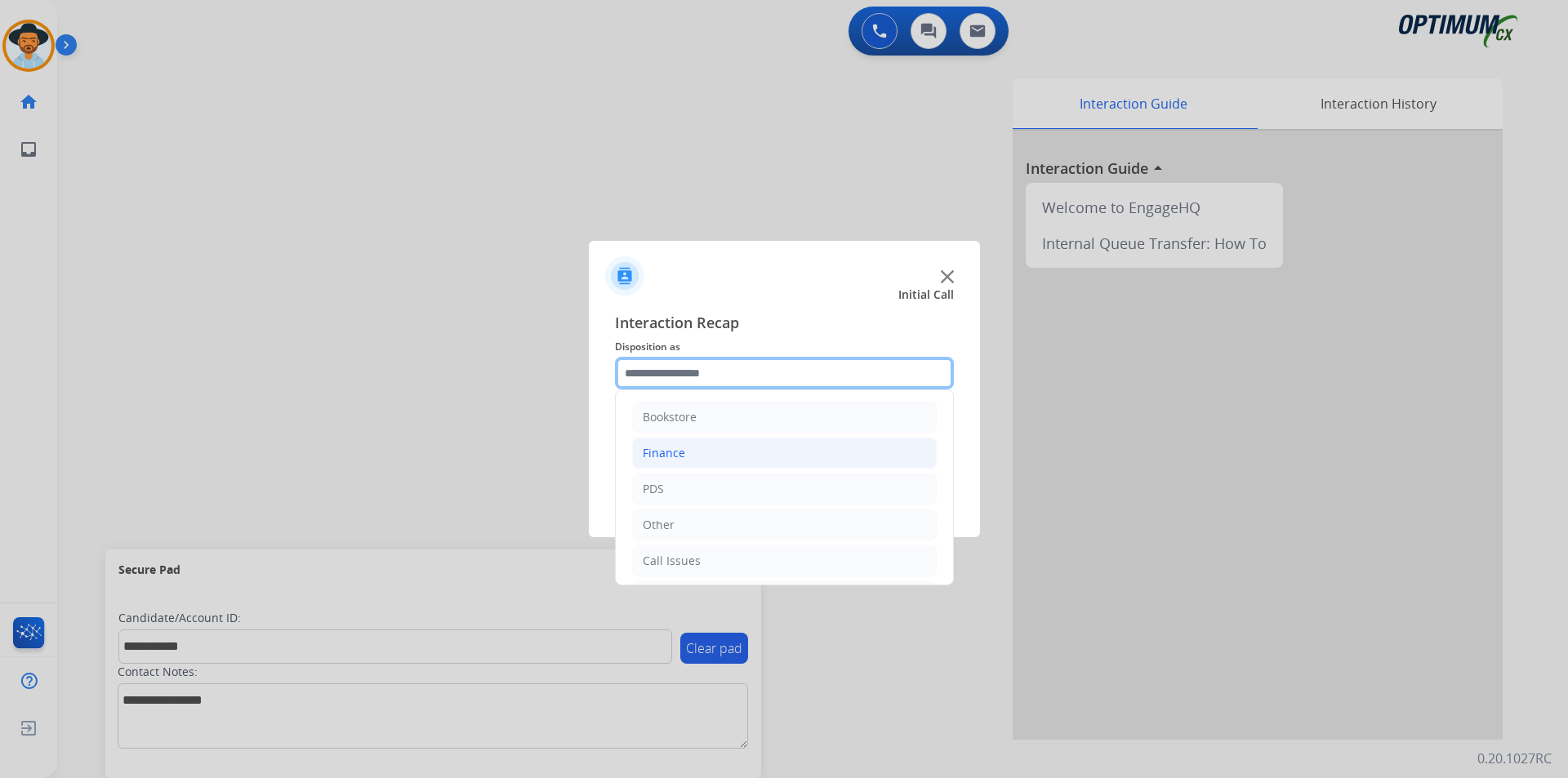
scroll to position [111, 0]
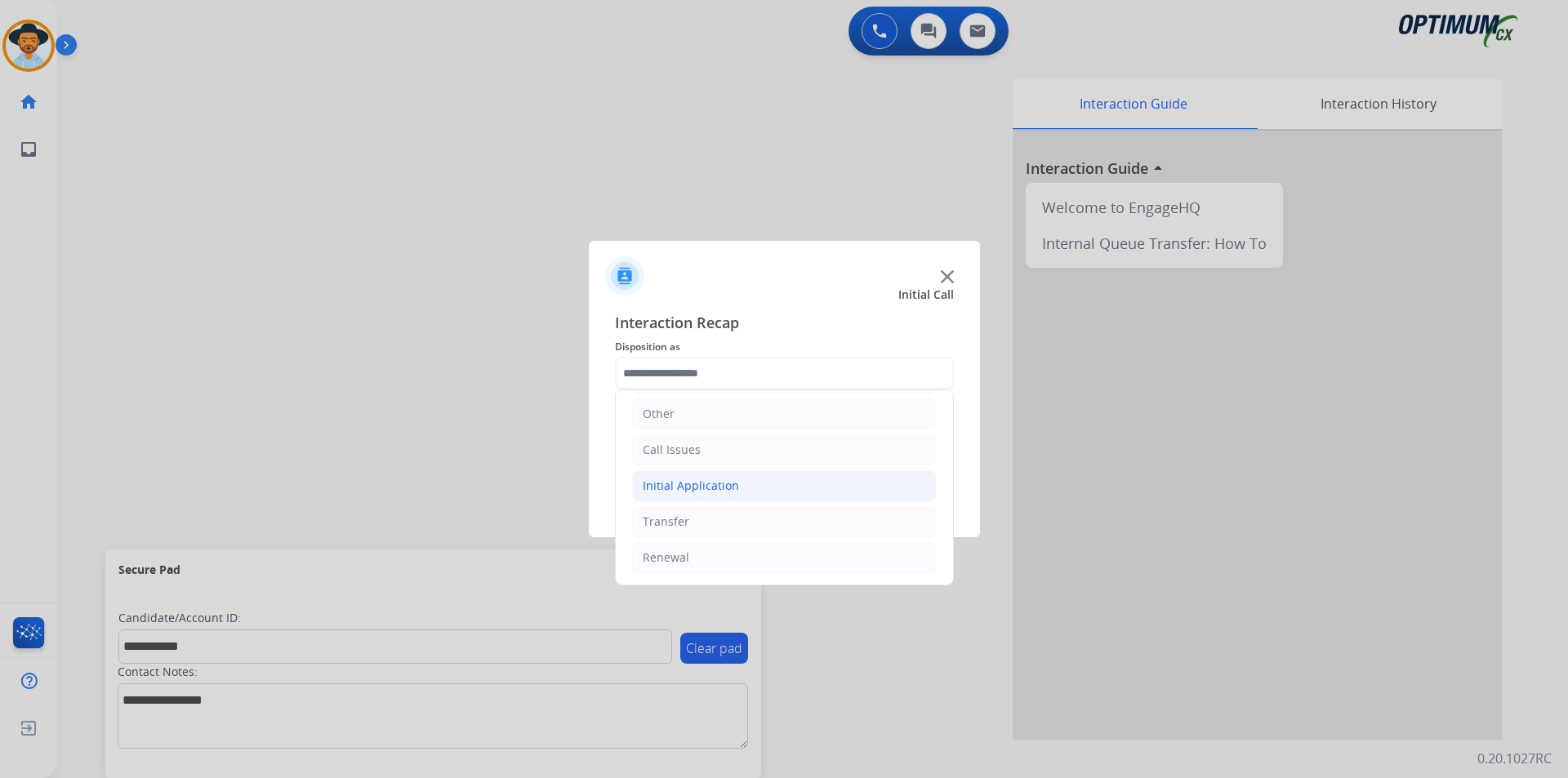
click at [743, 487] on li "Initial Application" at bounding box center [785, 486] width 305 height 31
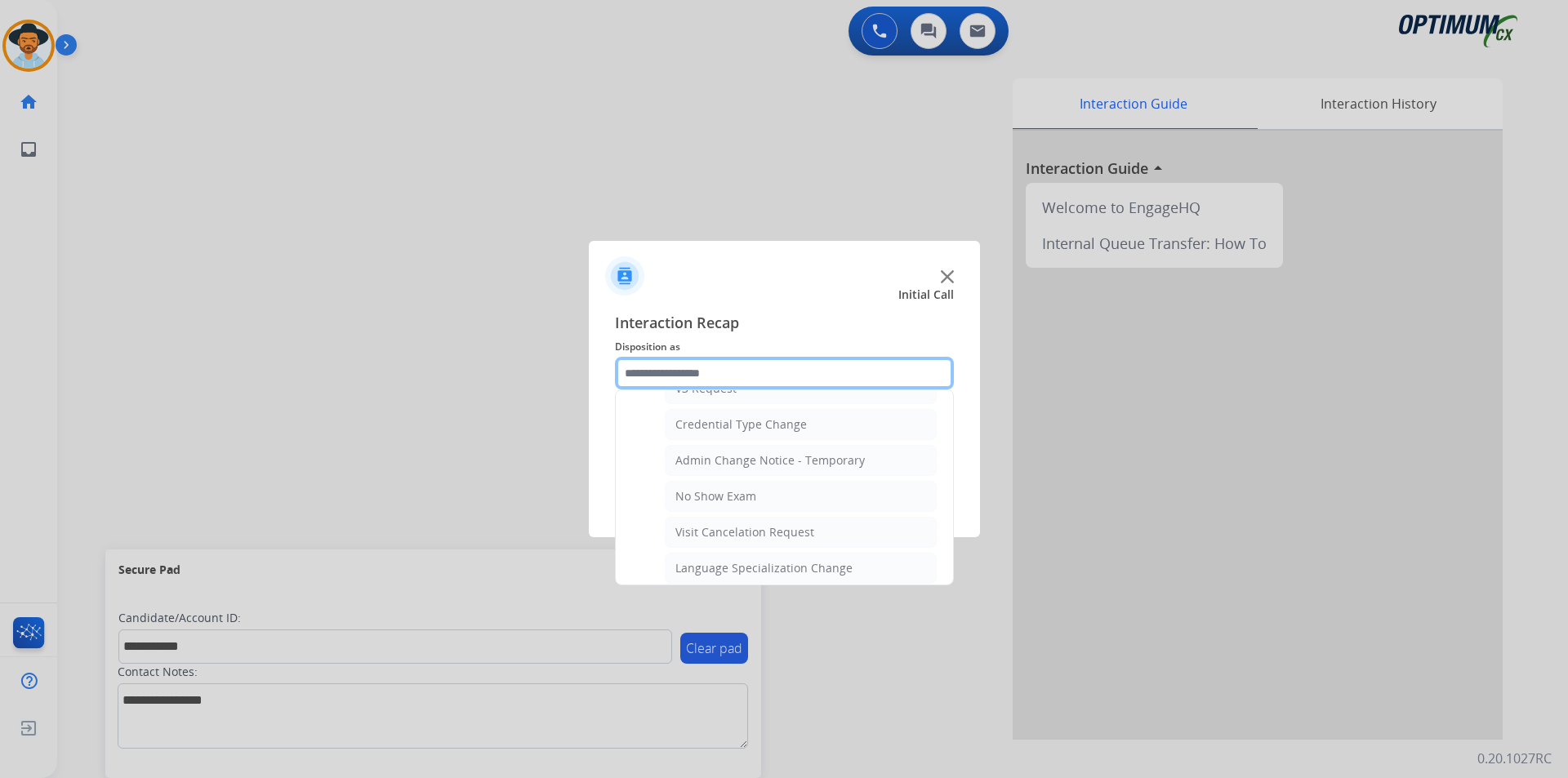
scroll to position [928, 0]
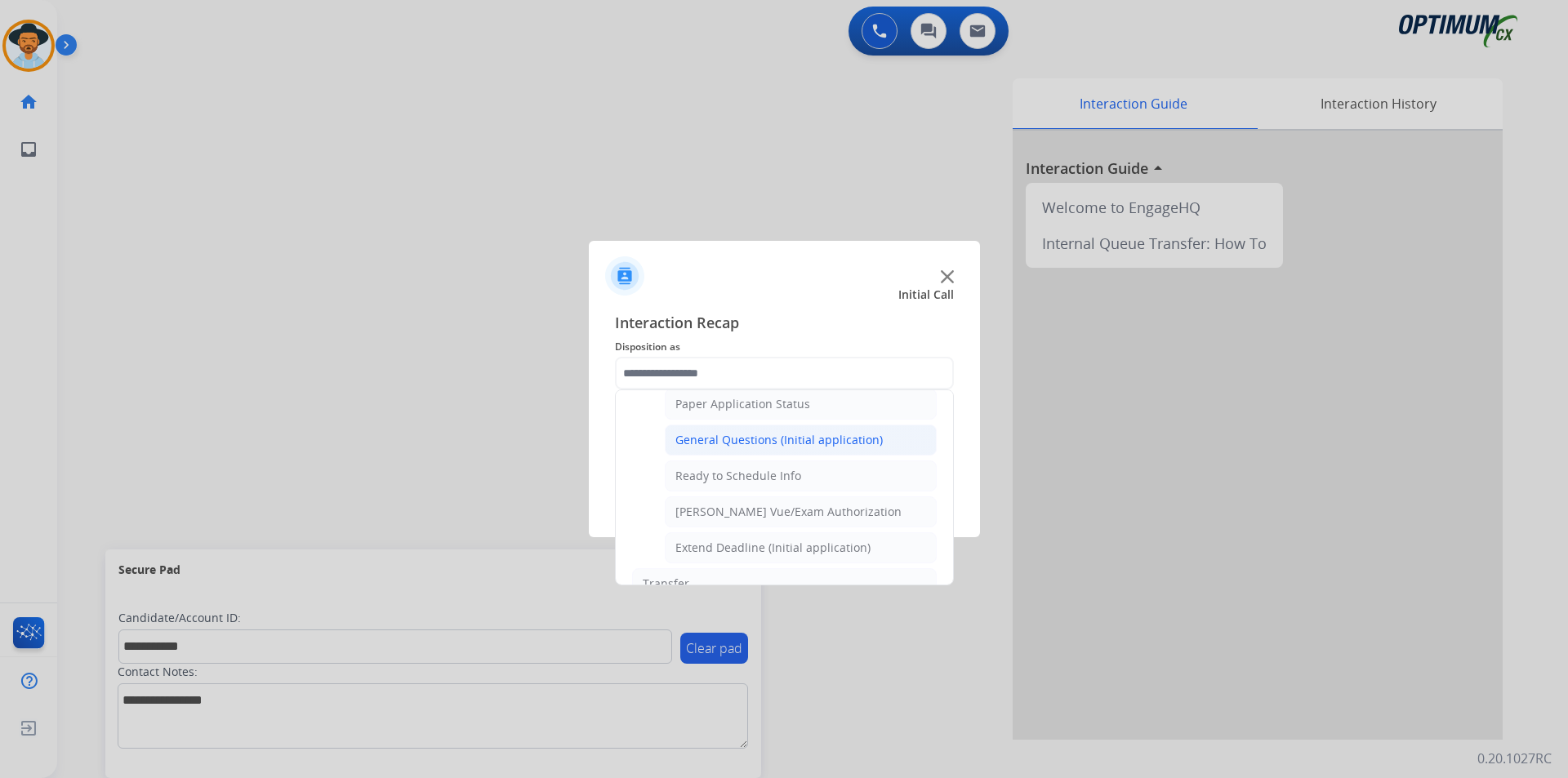
click at [754, 449] on div "General Questions (Initial application)" at bounding box center [779, 440] width 207 height 17
type input "**********"
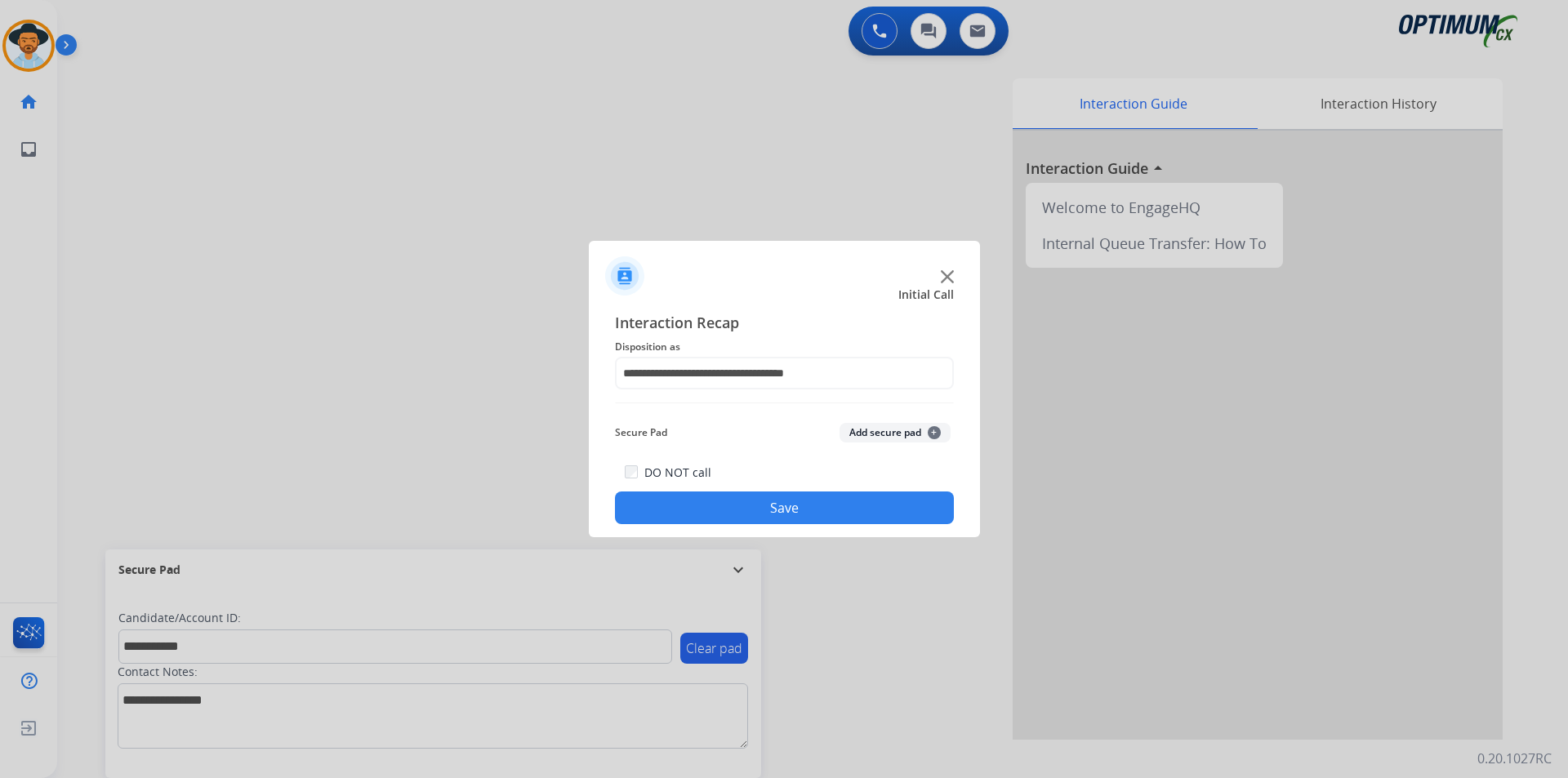
click at [726, 494] on button "Save" at bounding box center [784, 507] width 339 height 32
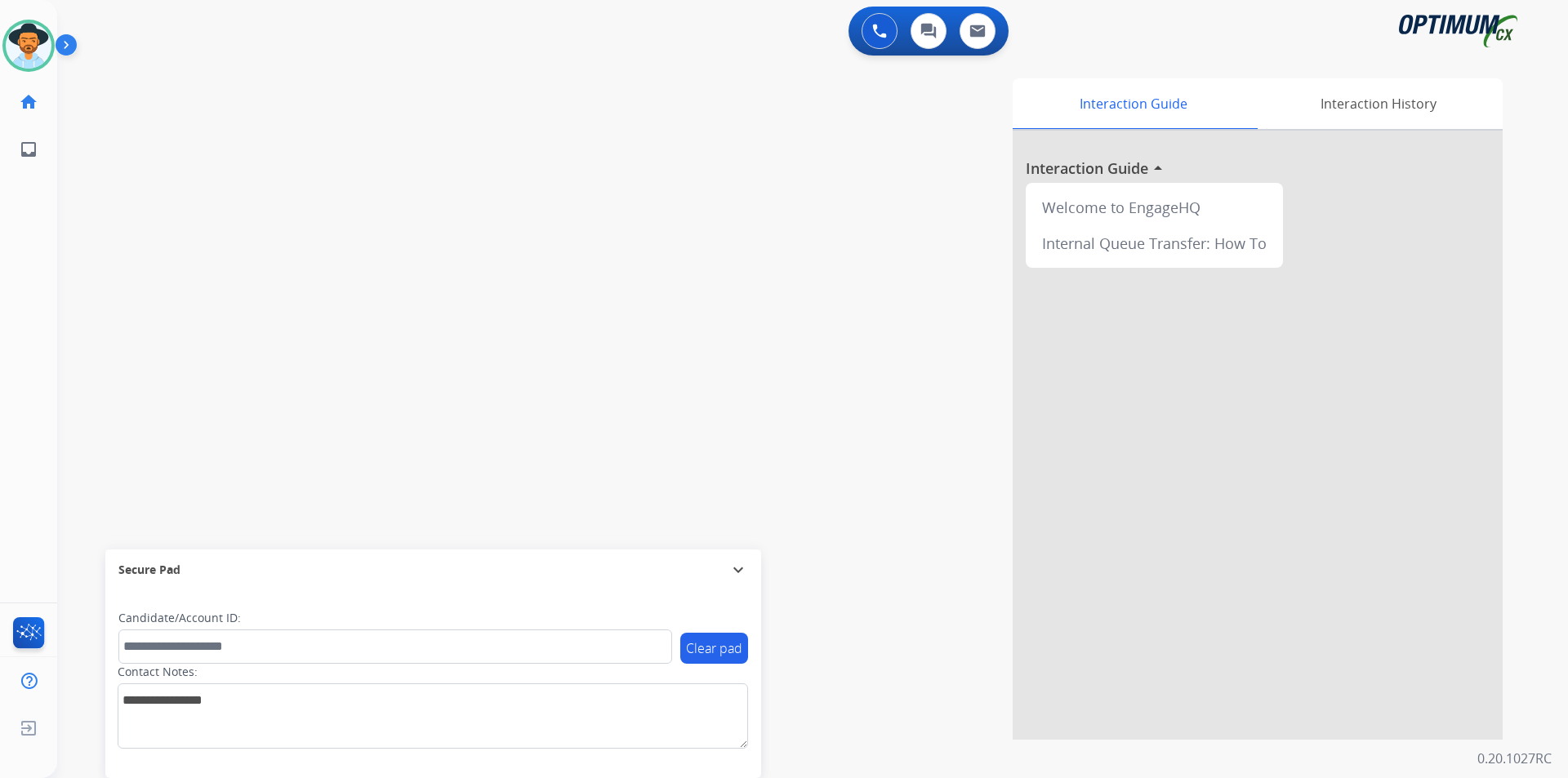
click at [365, 55] on div "0 Voice Interactions 0 Chat Interactions 0 Email Interactions" at bounding box center [804, 32] width 1453 height 52
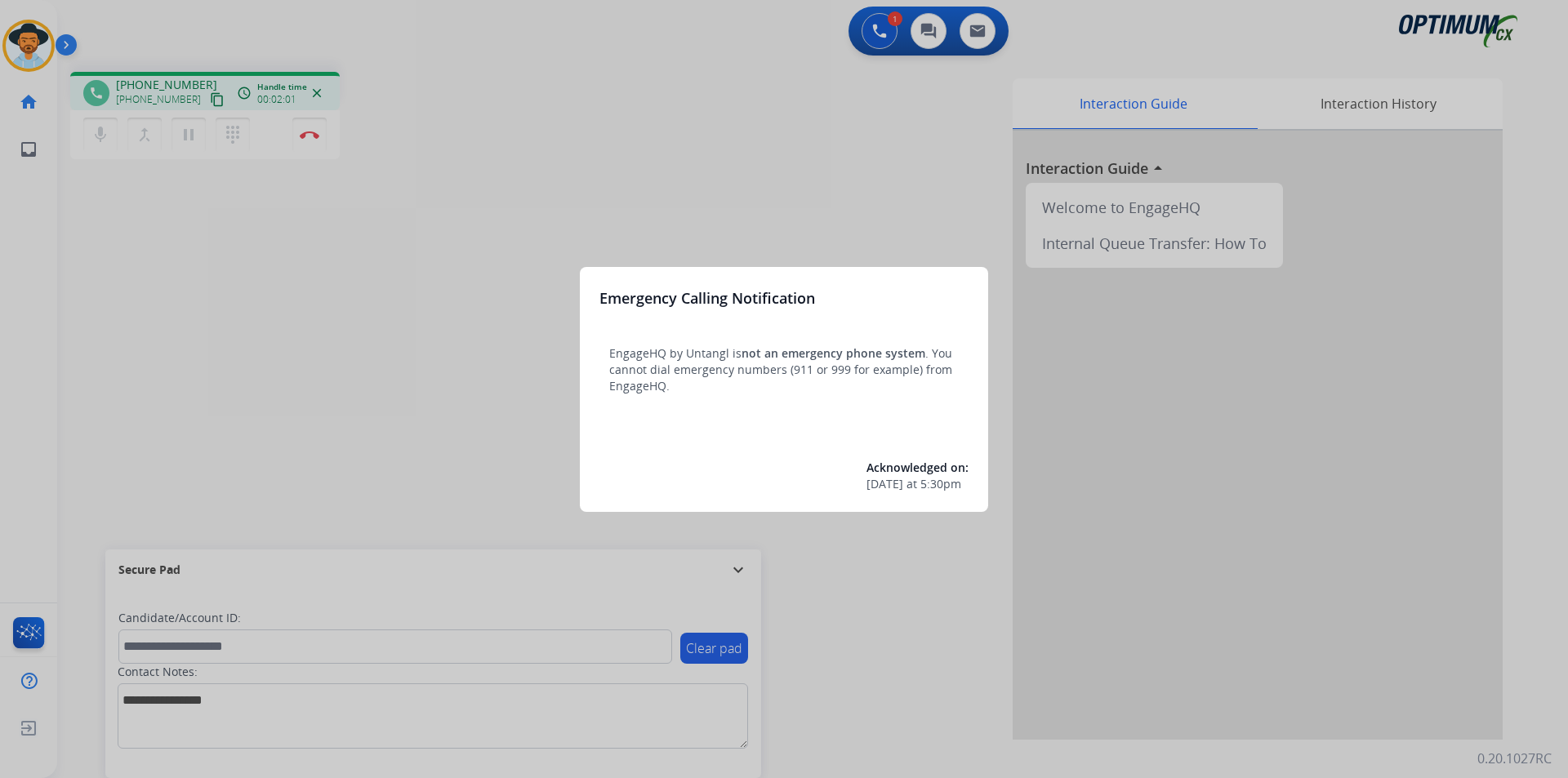
click at [231, 324] on div at bounding box center [784, 389] width 1568 height 778
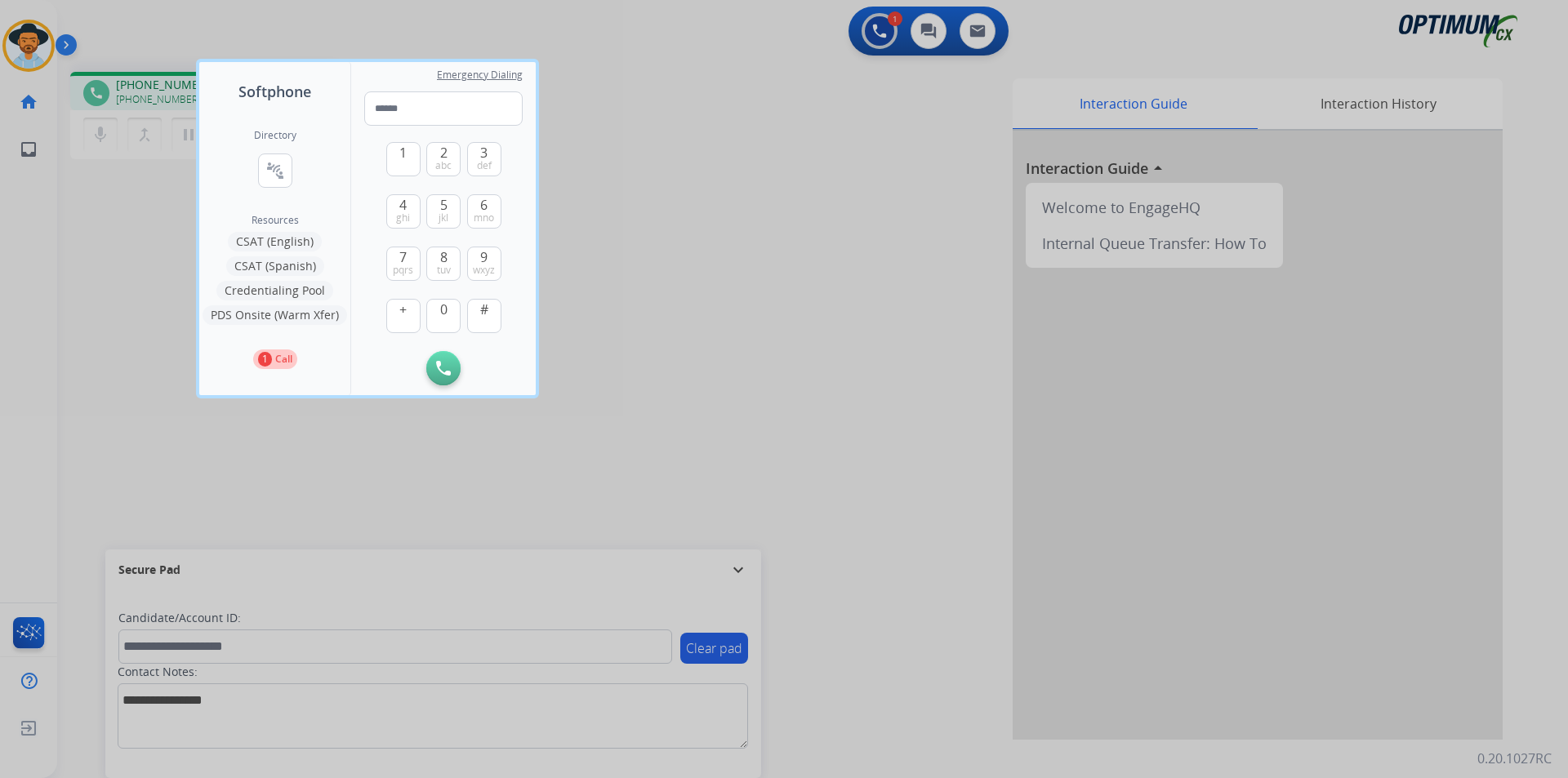
click at [198, 444] on div at bounding box center [784, 389] width 1568 height 778
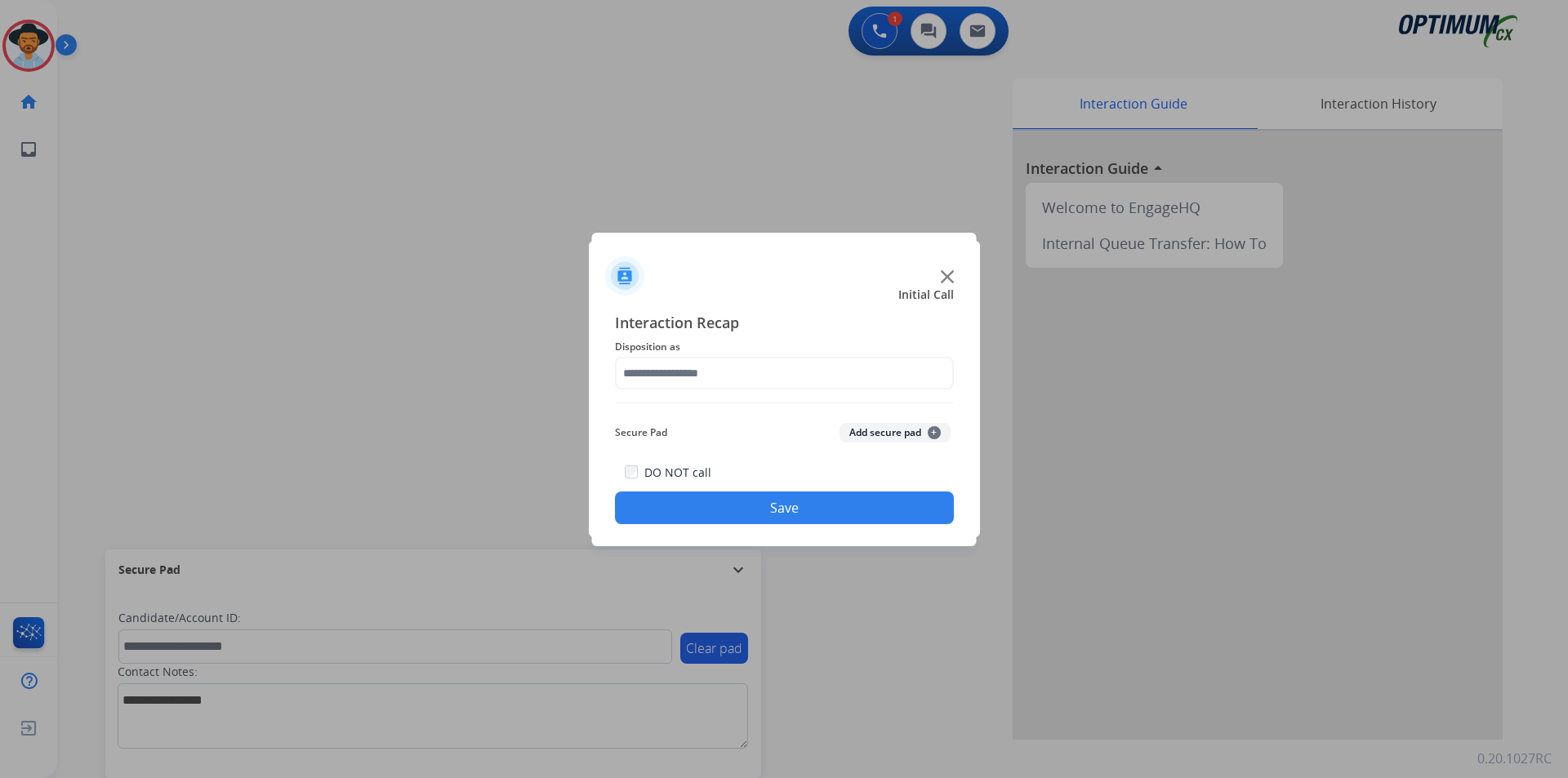
click at [666, 105] on div at bounding box center [784, 389] width 1568 height 778
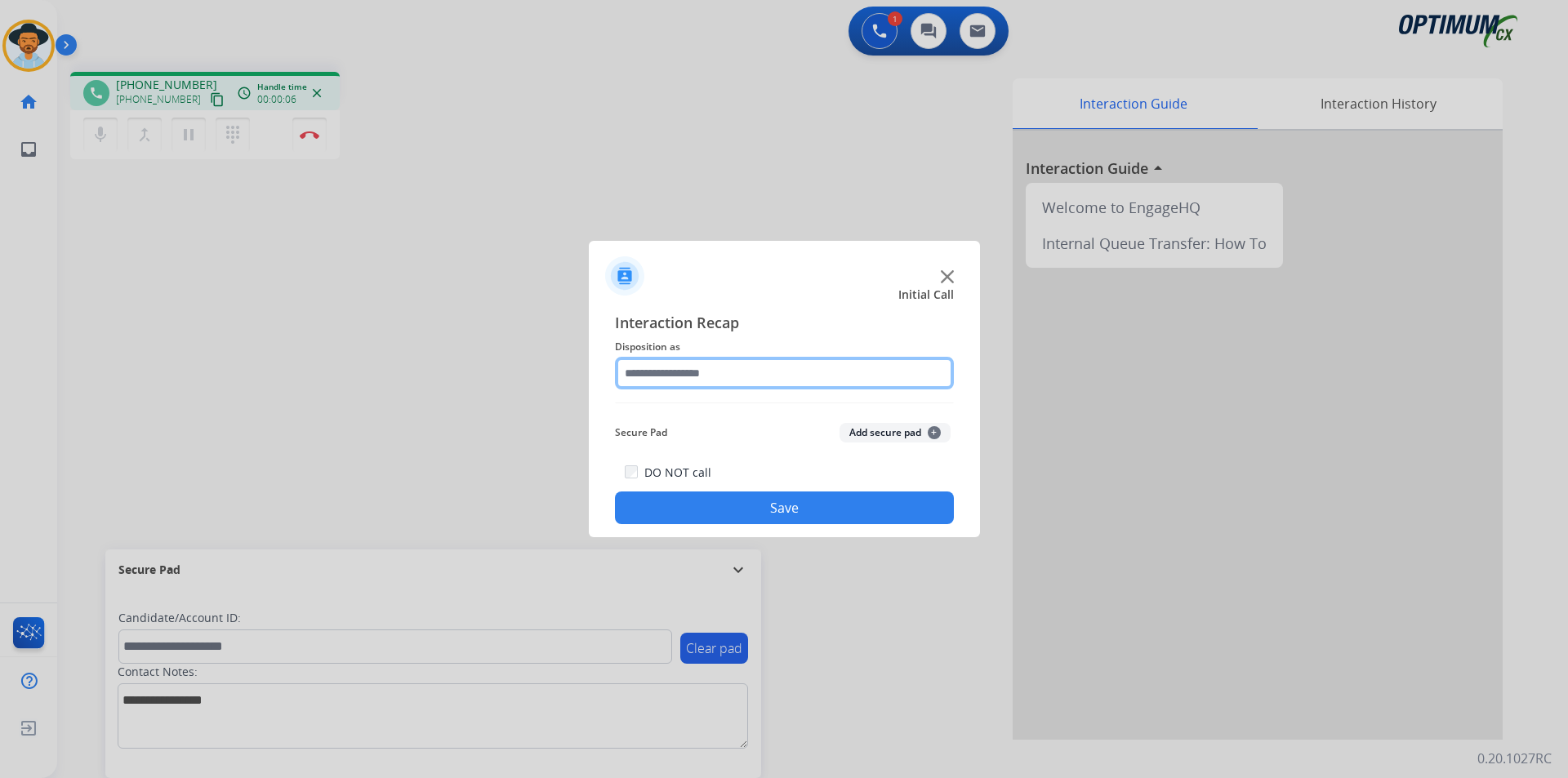
click at [763, 376] on input "text" at bounding box center [784, 372] width 339 height 32
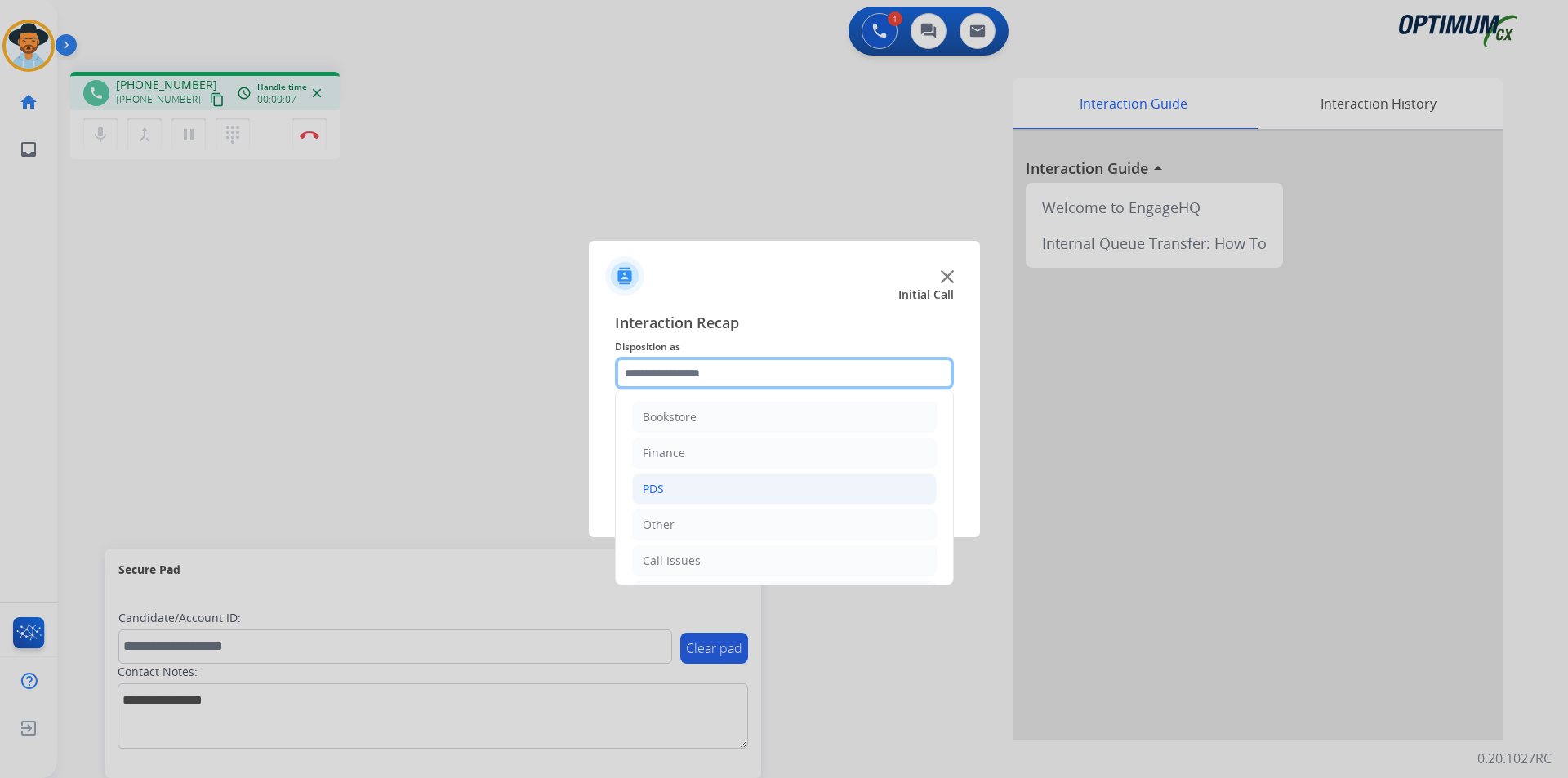
scroll to position [111, 0]
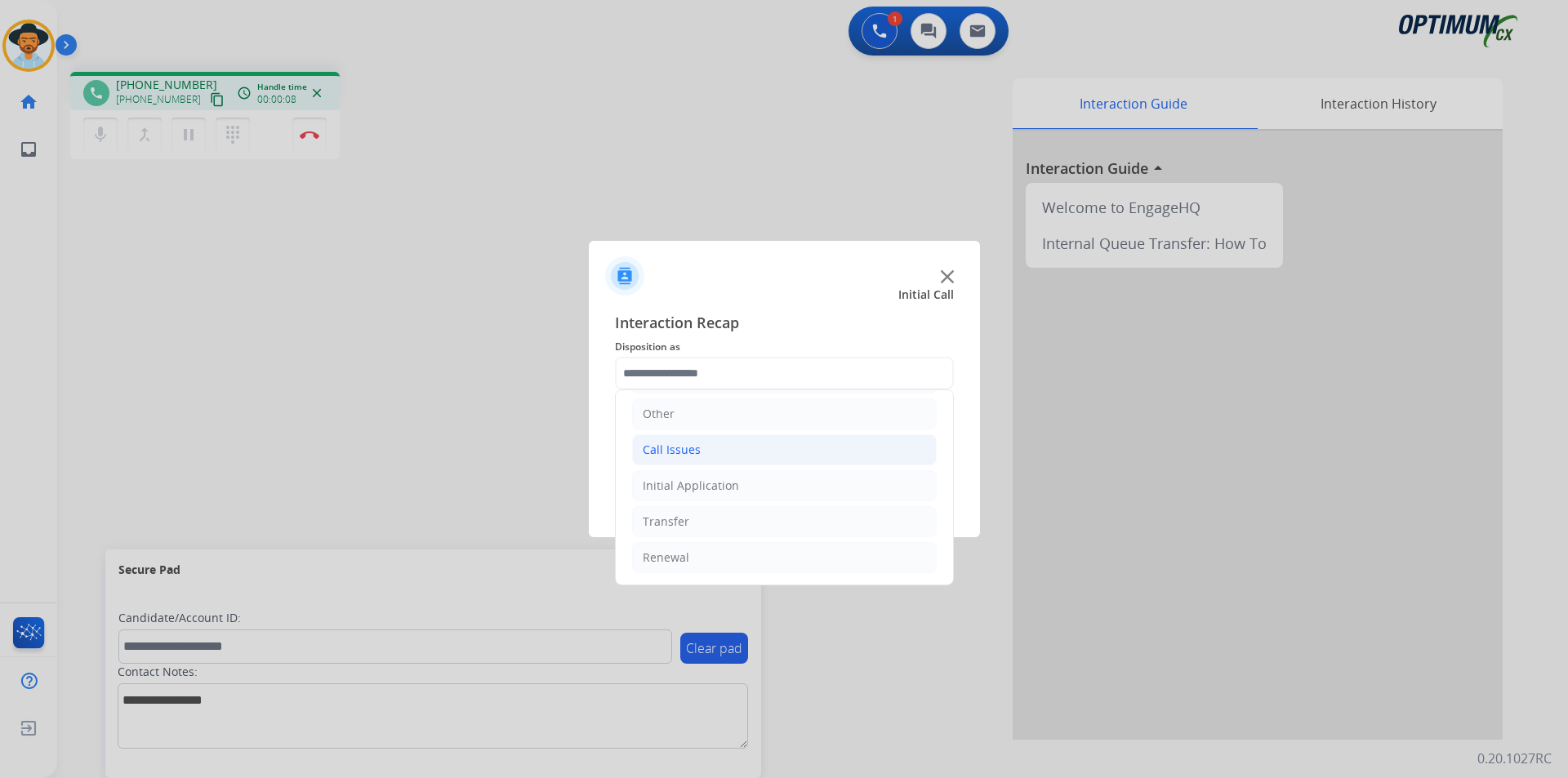
click at [696, 458] on div "Call Issues" at bounding box center [672, 450] width 58 height 17
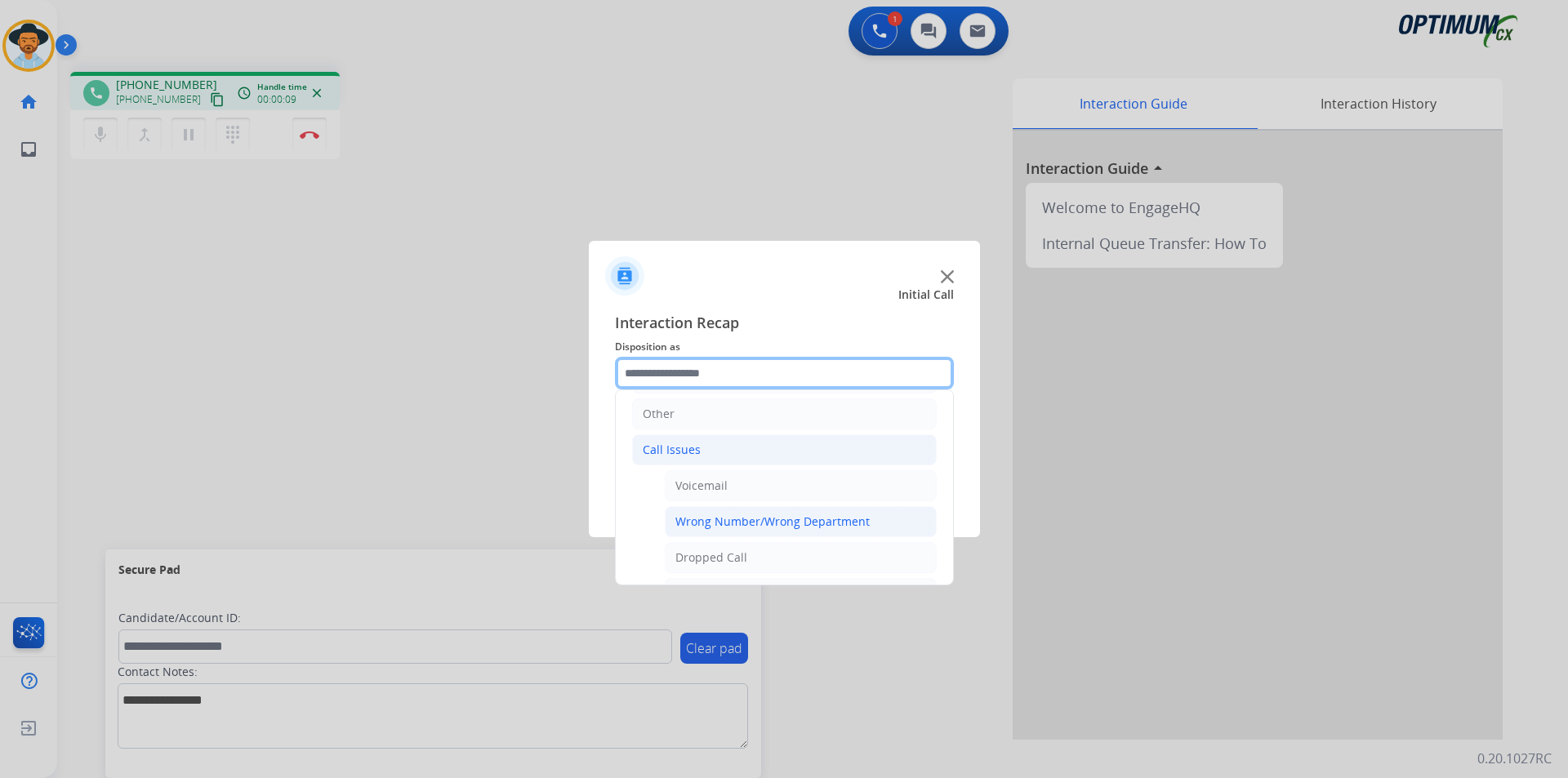
scroll to position [247, 0]
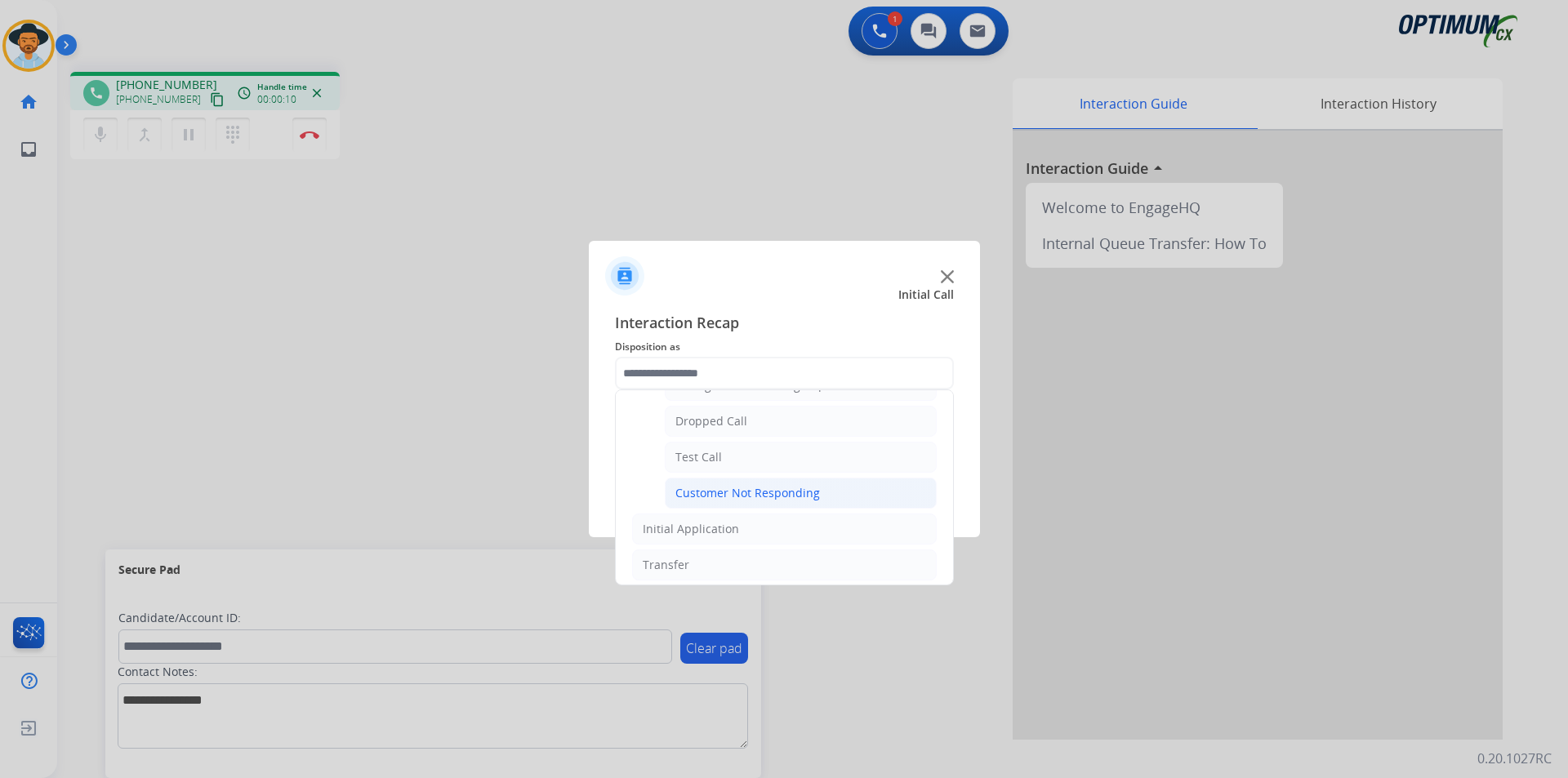
click at [713, 498] on div "Customer Not Responding" at bounding box center [748, 493] width 145 height 17
type input "**********"
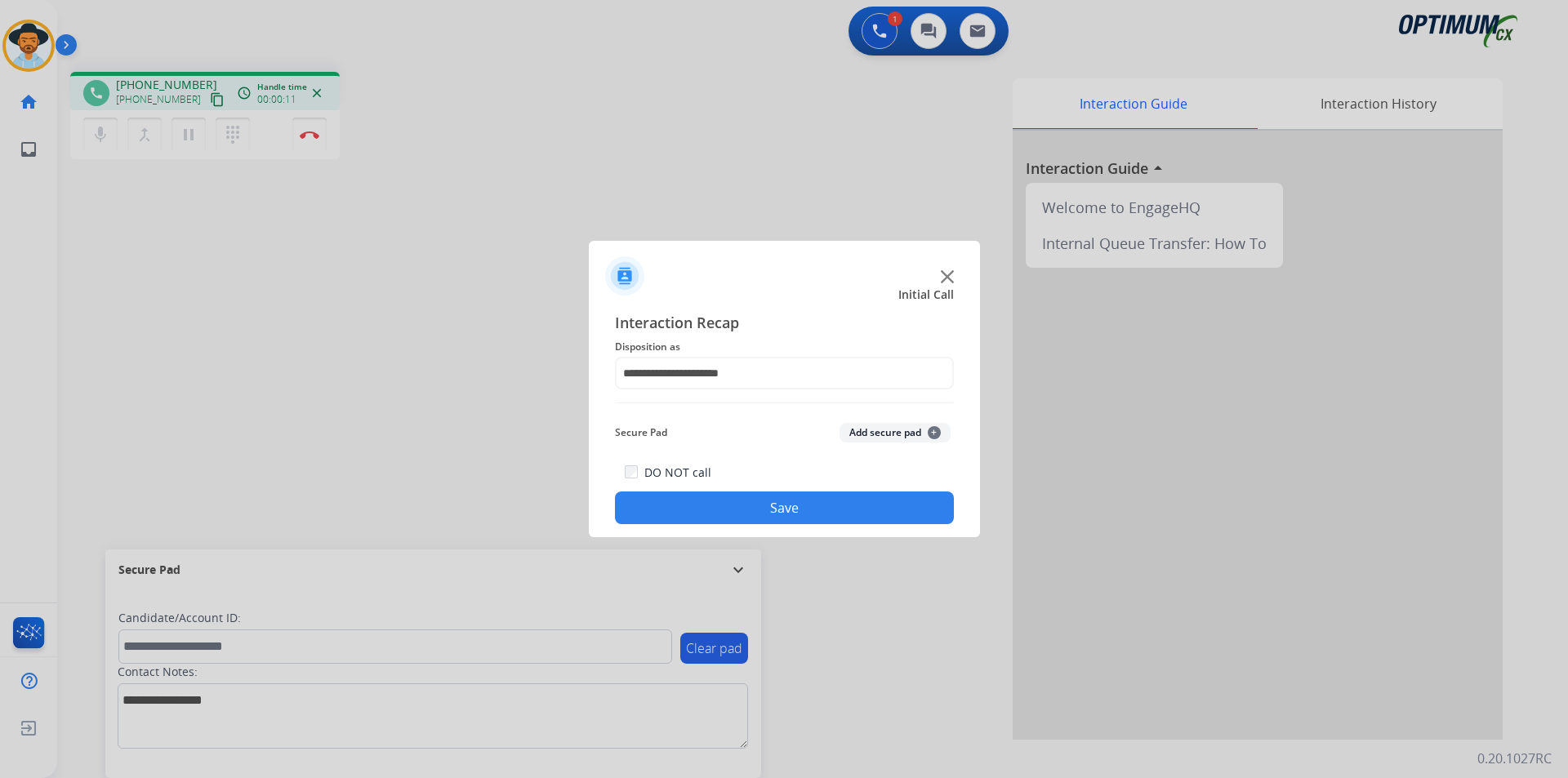
click at [713, 509] on button "Save" at bounding box center [784, 507] width 339 height 32
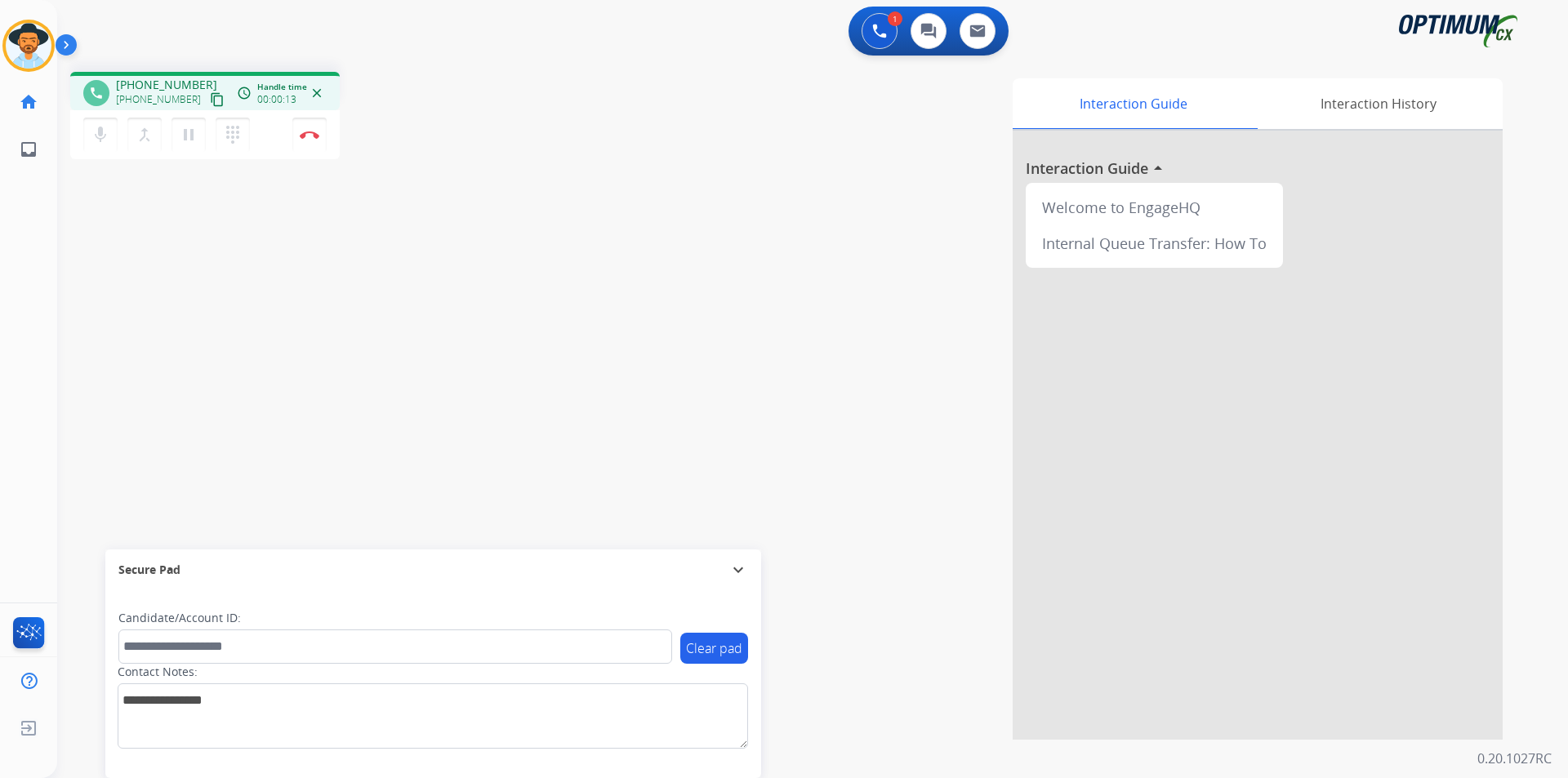
click at [166, 89] on span "[PHONE_NUMBER]" at bounding box center [167, 85] width 102 height 17
copy span "18564738179"
click at [736, 181] on div "Interaction Guide Interaction History Interaction Guide arrow_drop_up Welcome t…" at bounding box center [1022, 409] width 962 height 662
click at [163, 80] on span "[PHONE_NUMBER]" at bounding box center [167, 85] width 102 height 17
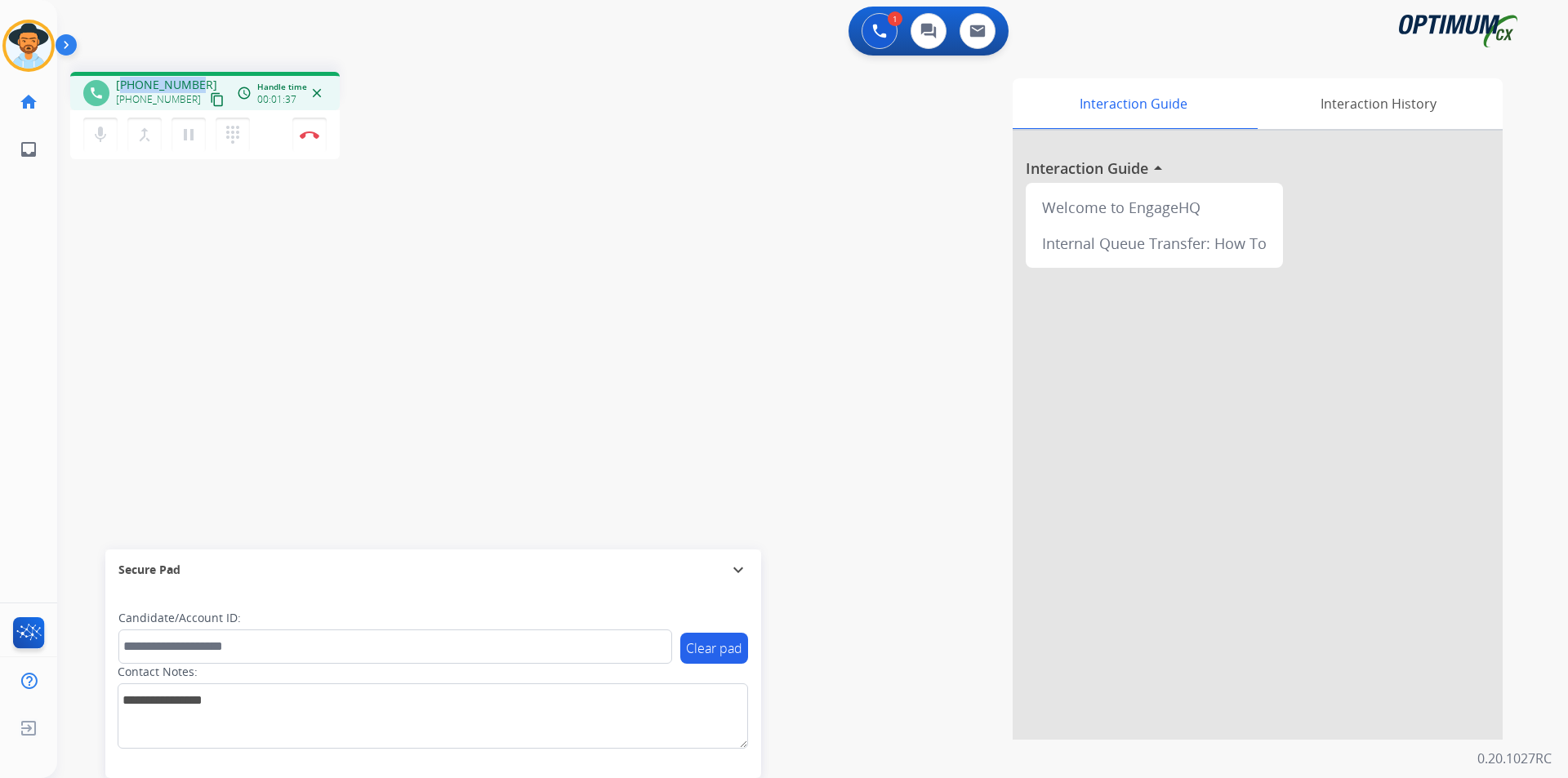
click at [163, 80] on span "[PHONE_NUMBER]" at bounding box center [167, 85] width 102 height 17
copy span "18564738179"
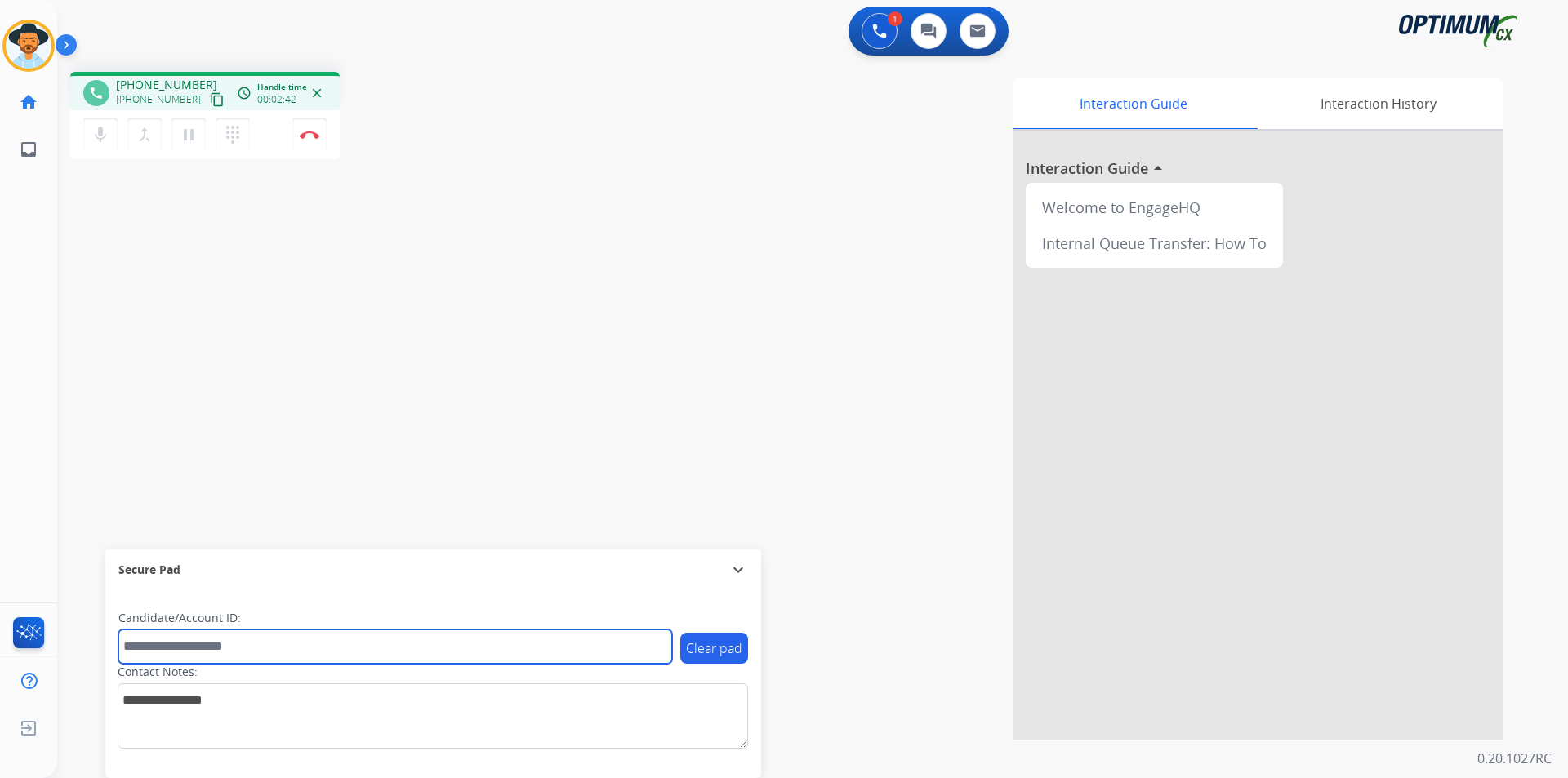
click at [264, 644] on input "text" at bounding box center [395, 646] width 553 height 34
paste input "**********"
type input "**********"
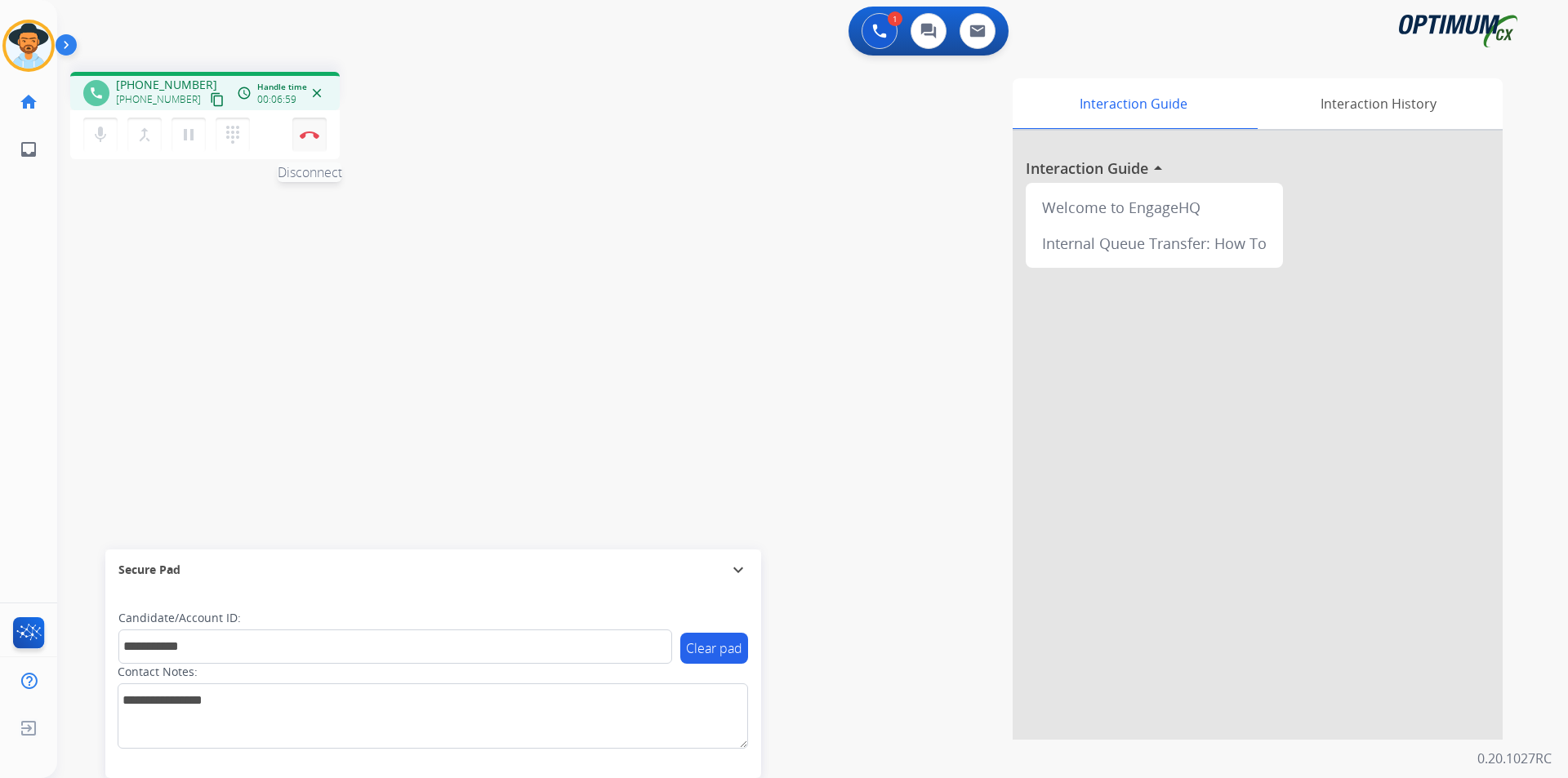
click at [314, 135] on img at bounding box center [310, 135] width 20 height 8
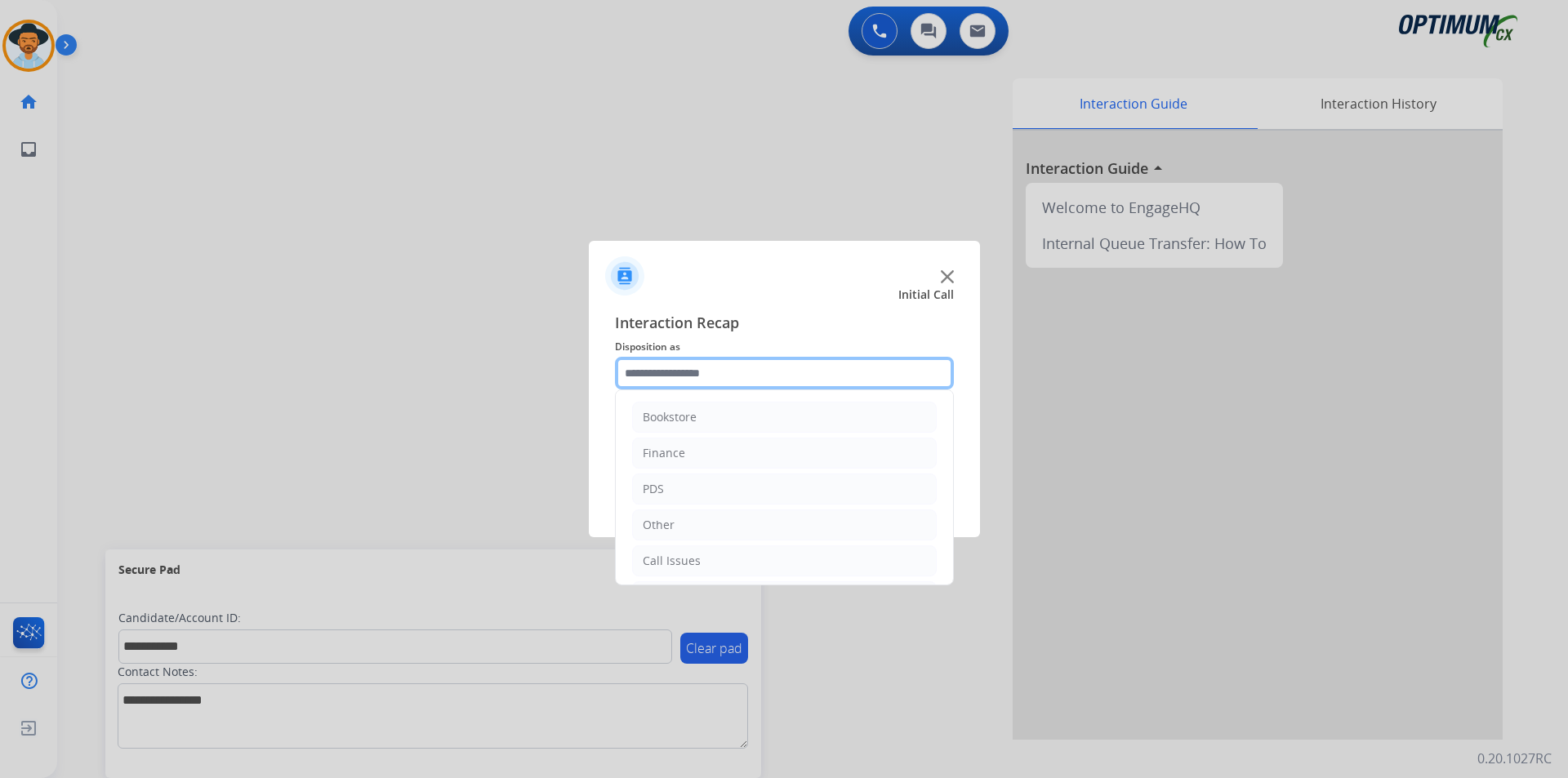
click at [755, 368] on input "text" at bounding box center [784, 372] width 339 height 32
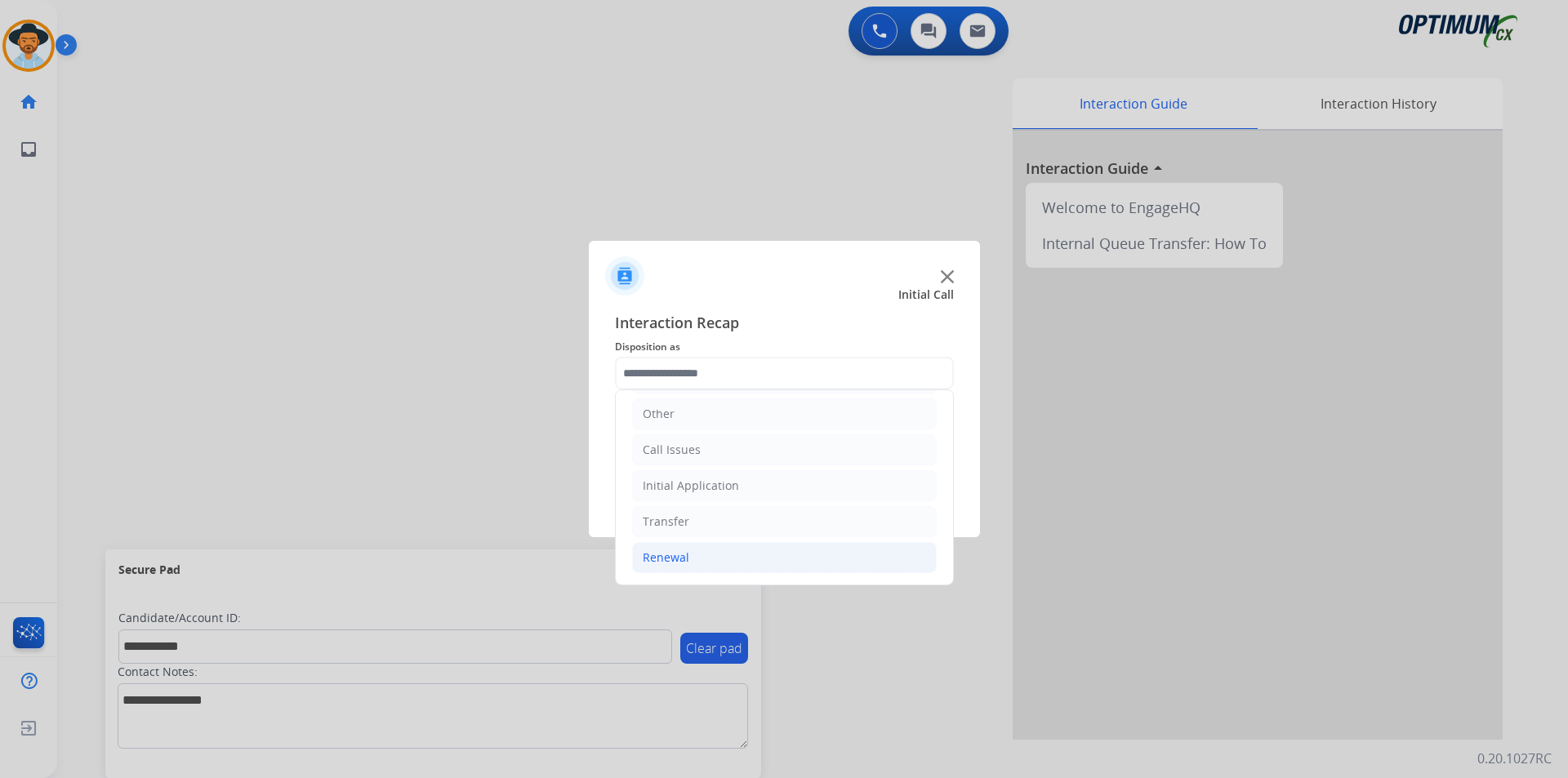
click at [678, 555] on div "Renewal" at bounding box center [667, 557] width 47 height 17
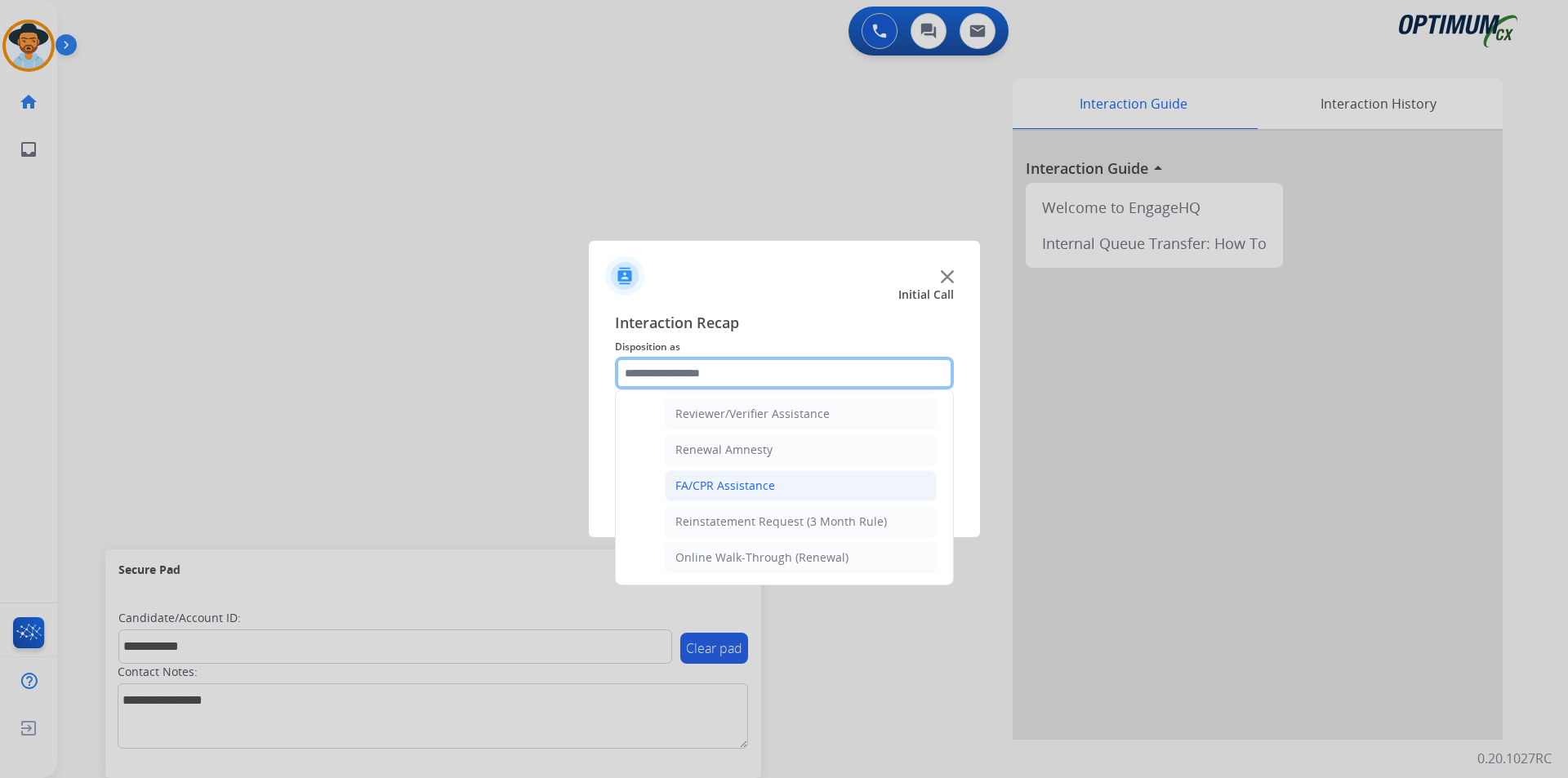
scroll to position [494, 0]
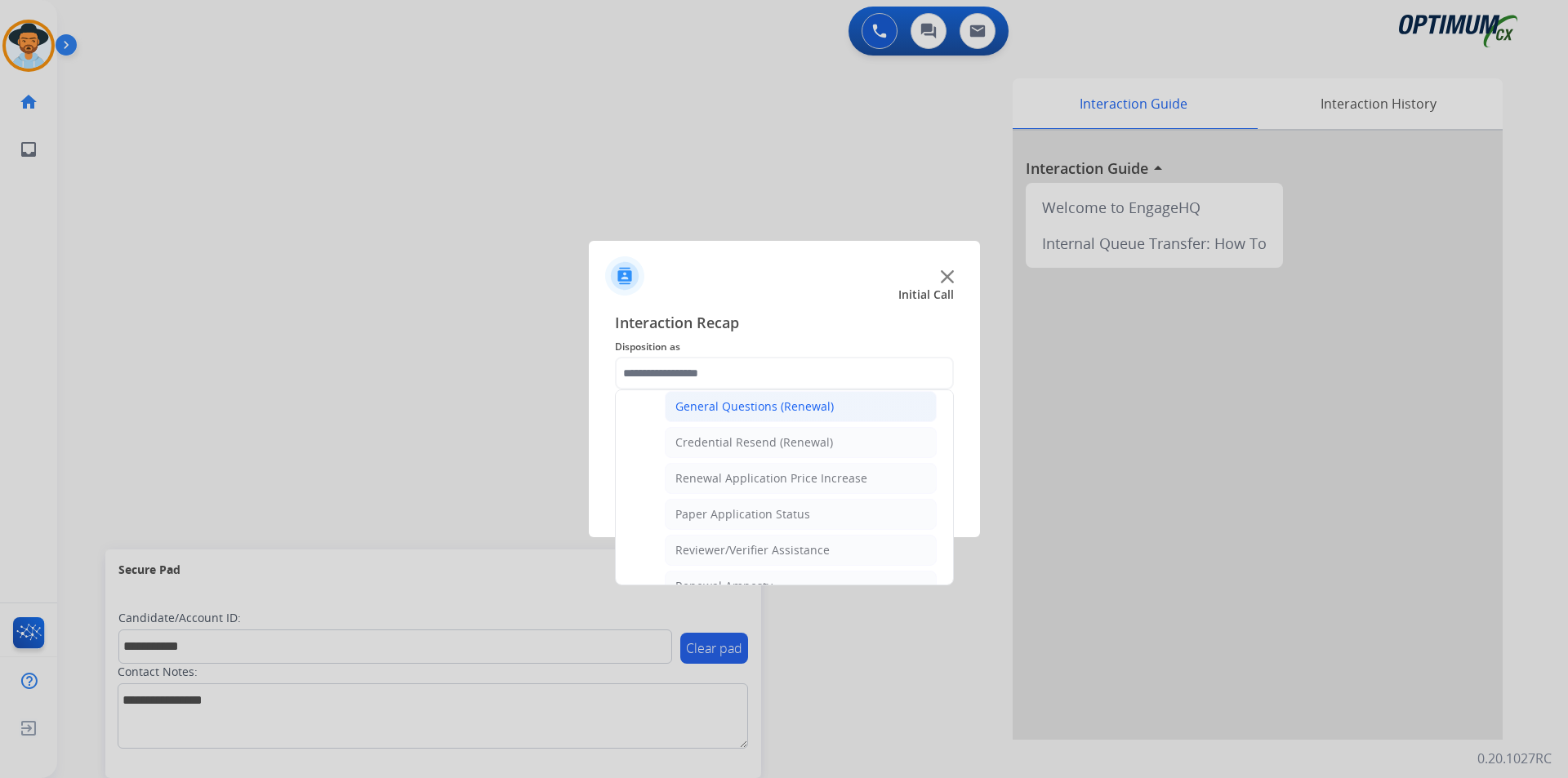
click at [749, 412] on div "General Questions (Renewal)" at bounding box center [755, 407] width 158 height 17
type input "**********"
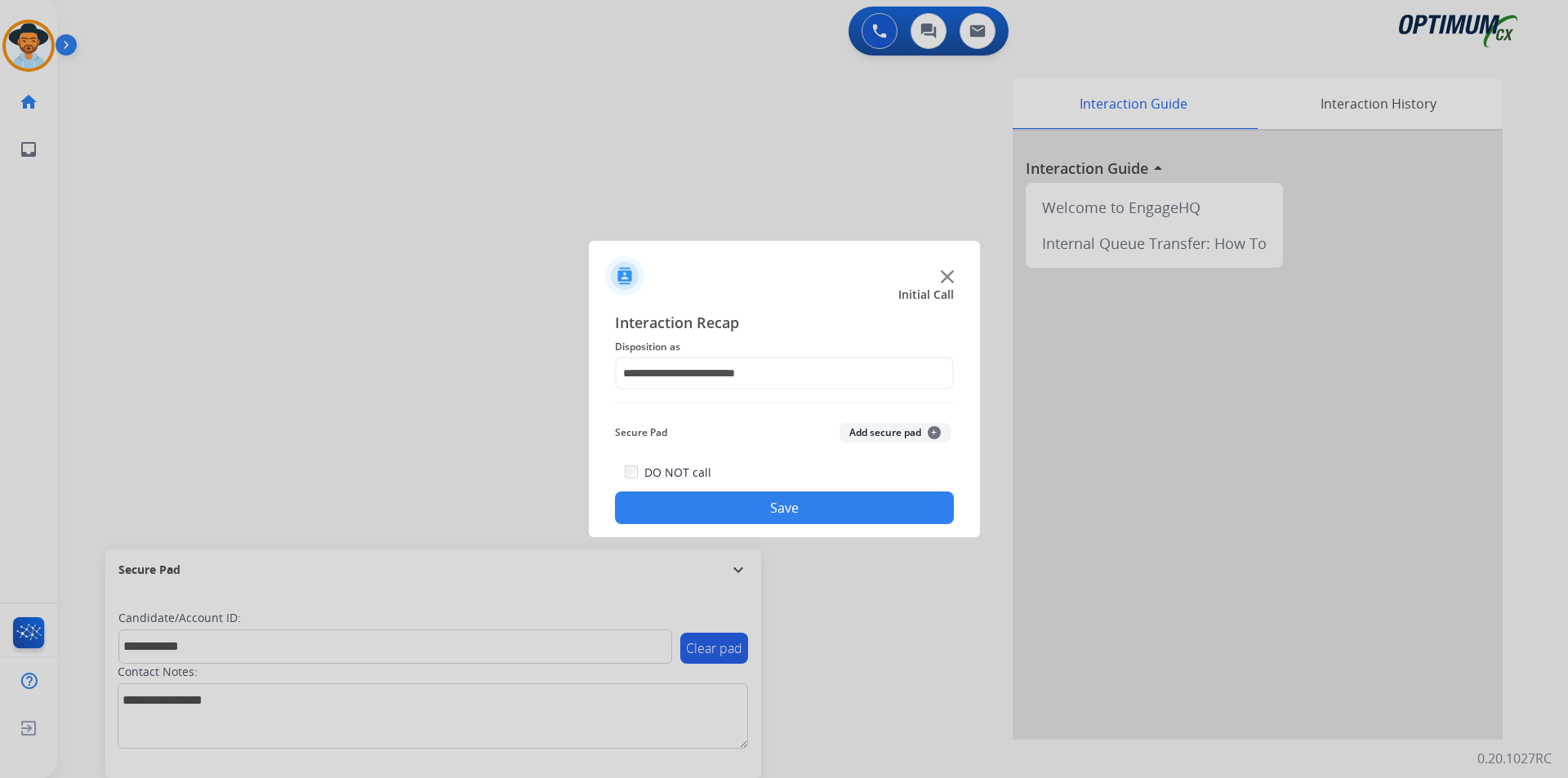
click at [675, 502] on button "Save" at bounding box center [784, 507] width 339 height 32
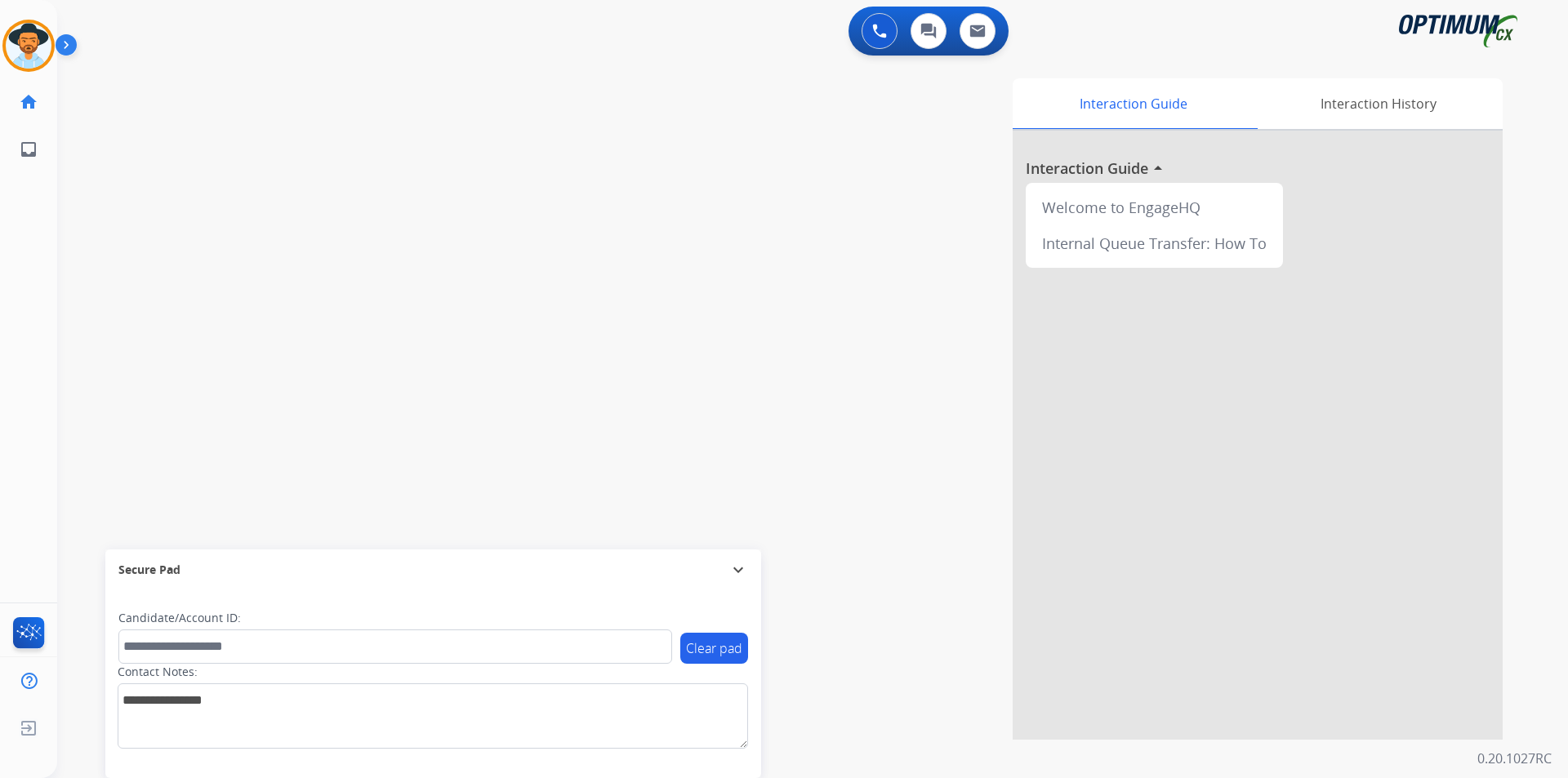
click at [671, 201] on div "Interaction Guide Interaction History Interaction Guide arrow_drop_up Welcome t…" at bounding box center [1022, 409] width 962 height 662
click at [175, 108] on div "swap_horiz Break voice bridge close_fullscreen Connect 3-Way Call merge_type Se…" at bounding box center [793, 399] width 1472 height 681
drag, startPoint x: 25, startPoint y: 43, endPoint x: 57, endPoint y: 62, distance: 37.2
click at [25, 43] on img at bounding box center [28, 45] width 46 height 46
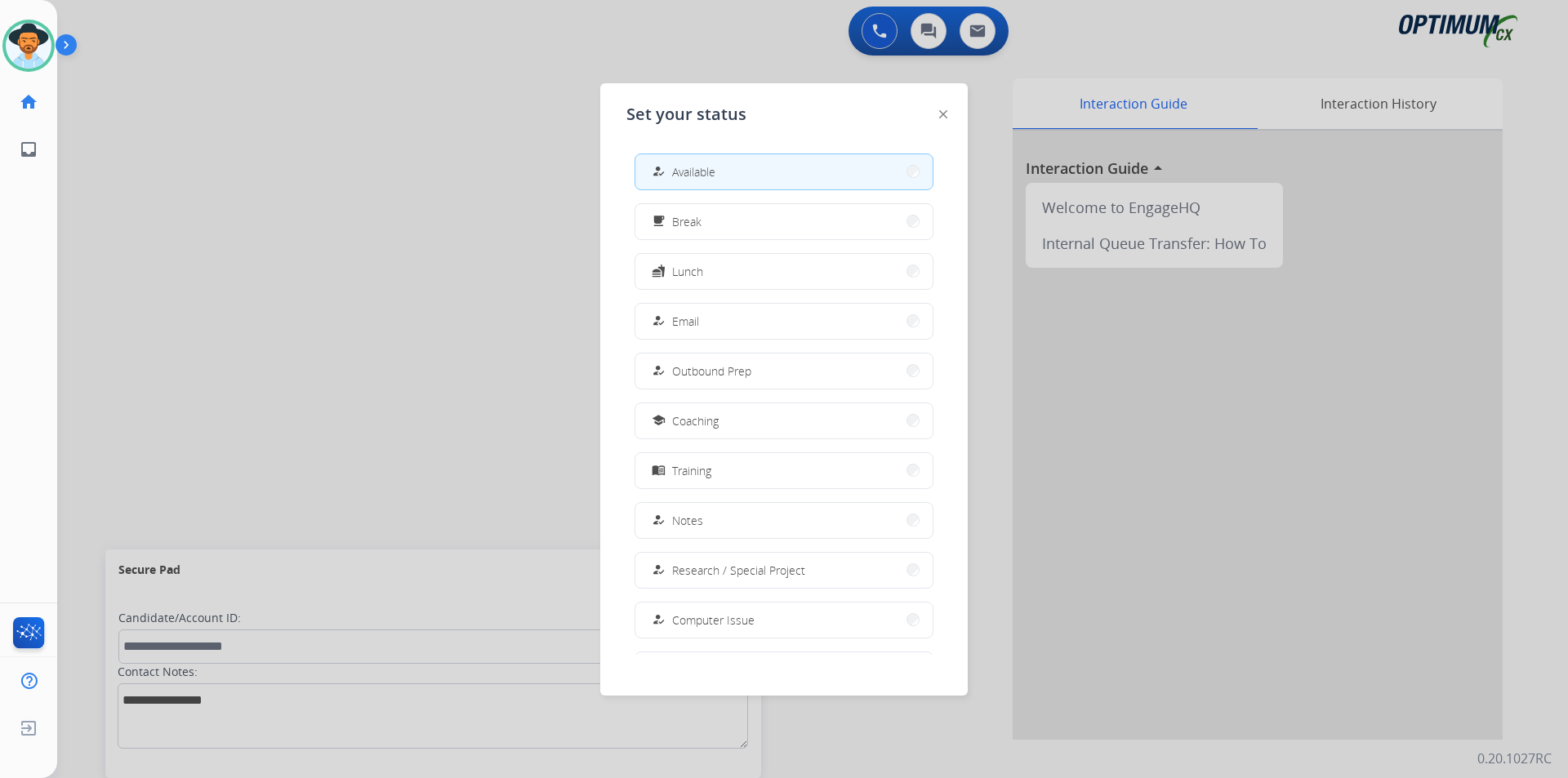
scroll to position [154, 0]
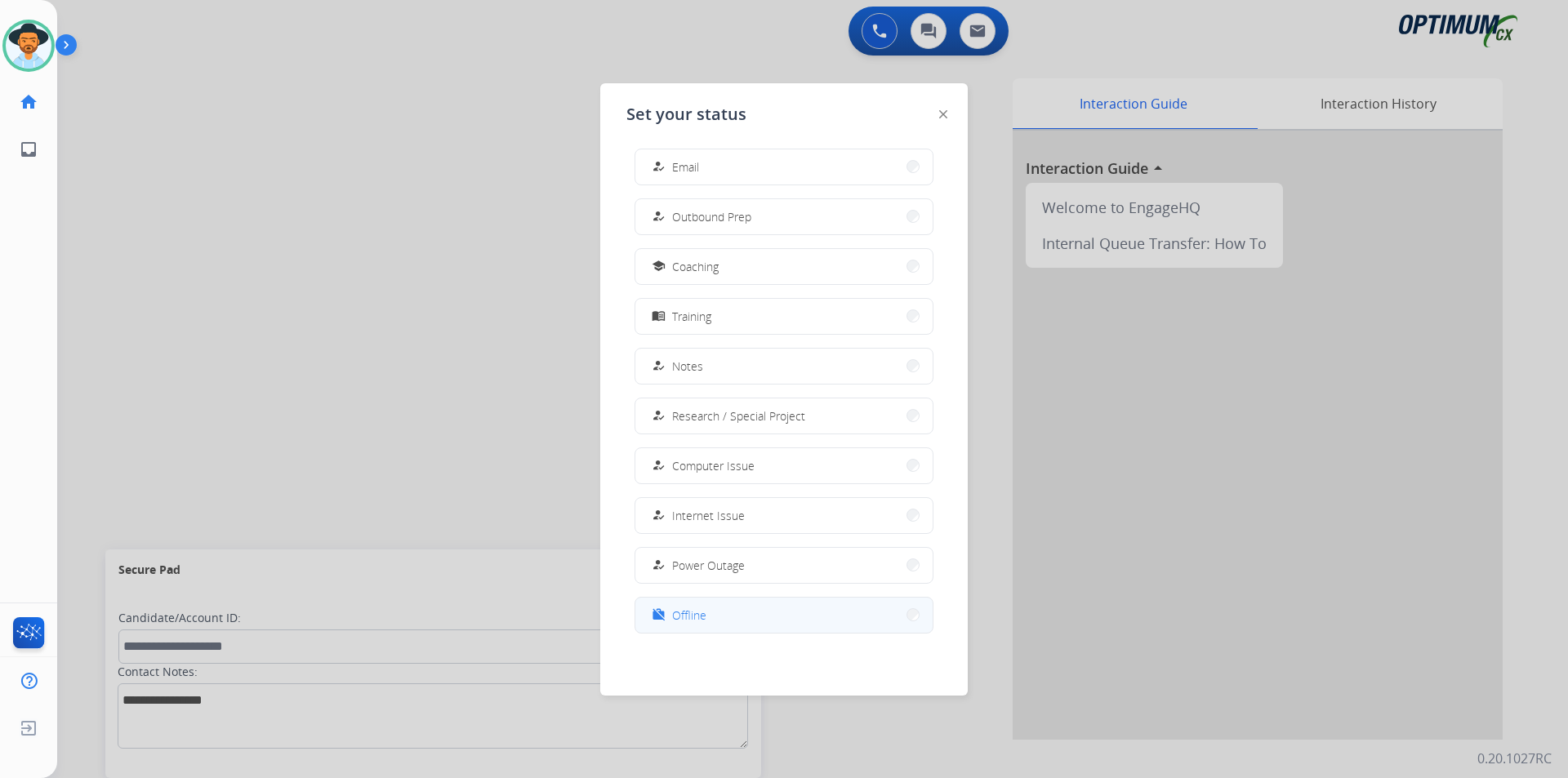
click at [704, 616] on span "Offline" at bounding box center [689, 616] width 34 height 18
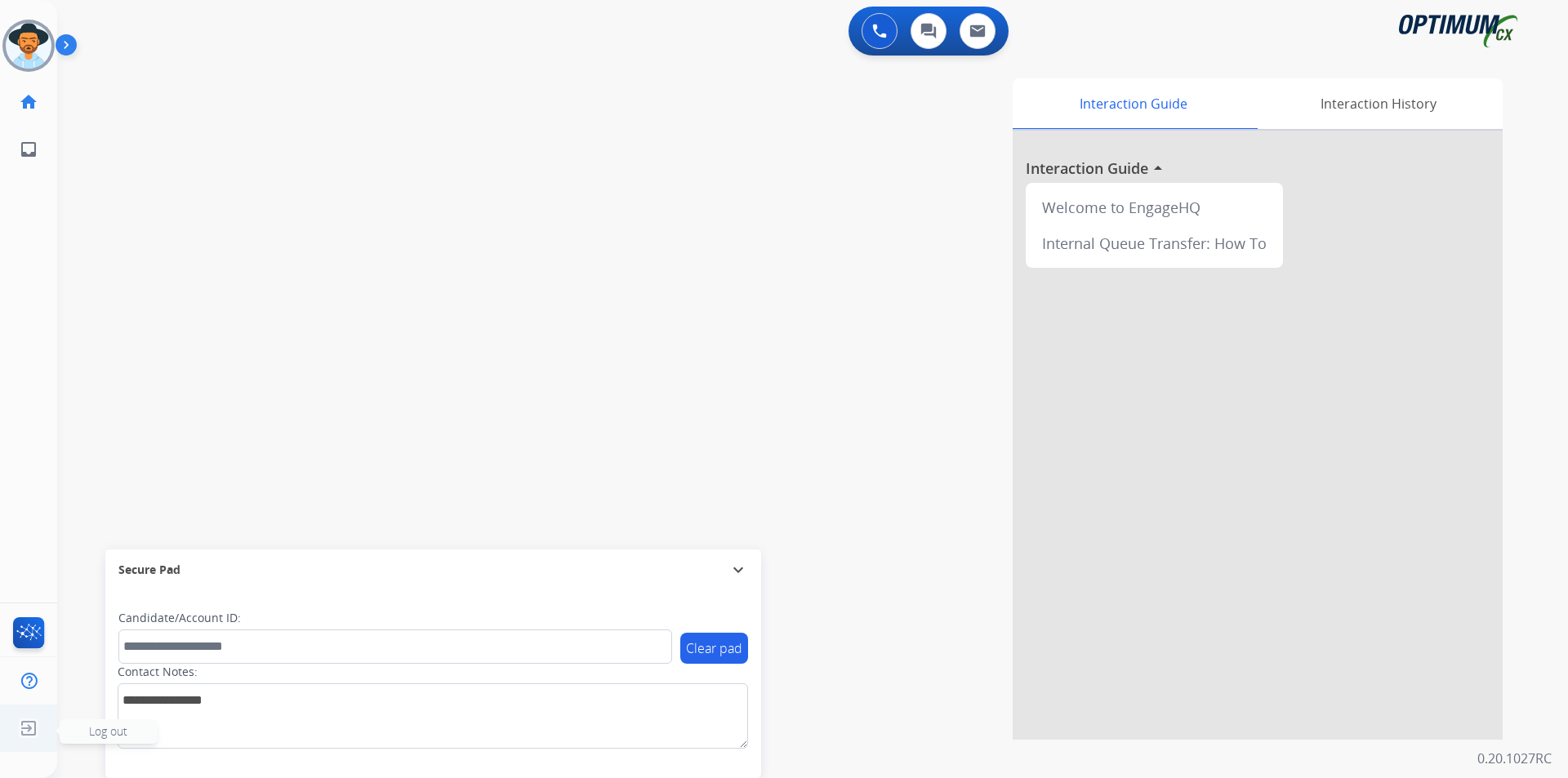
click at [31, 723] on img at bounding box center [28, 728] width 29 height 31
